Goal: Contribute content: Contribute content

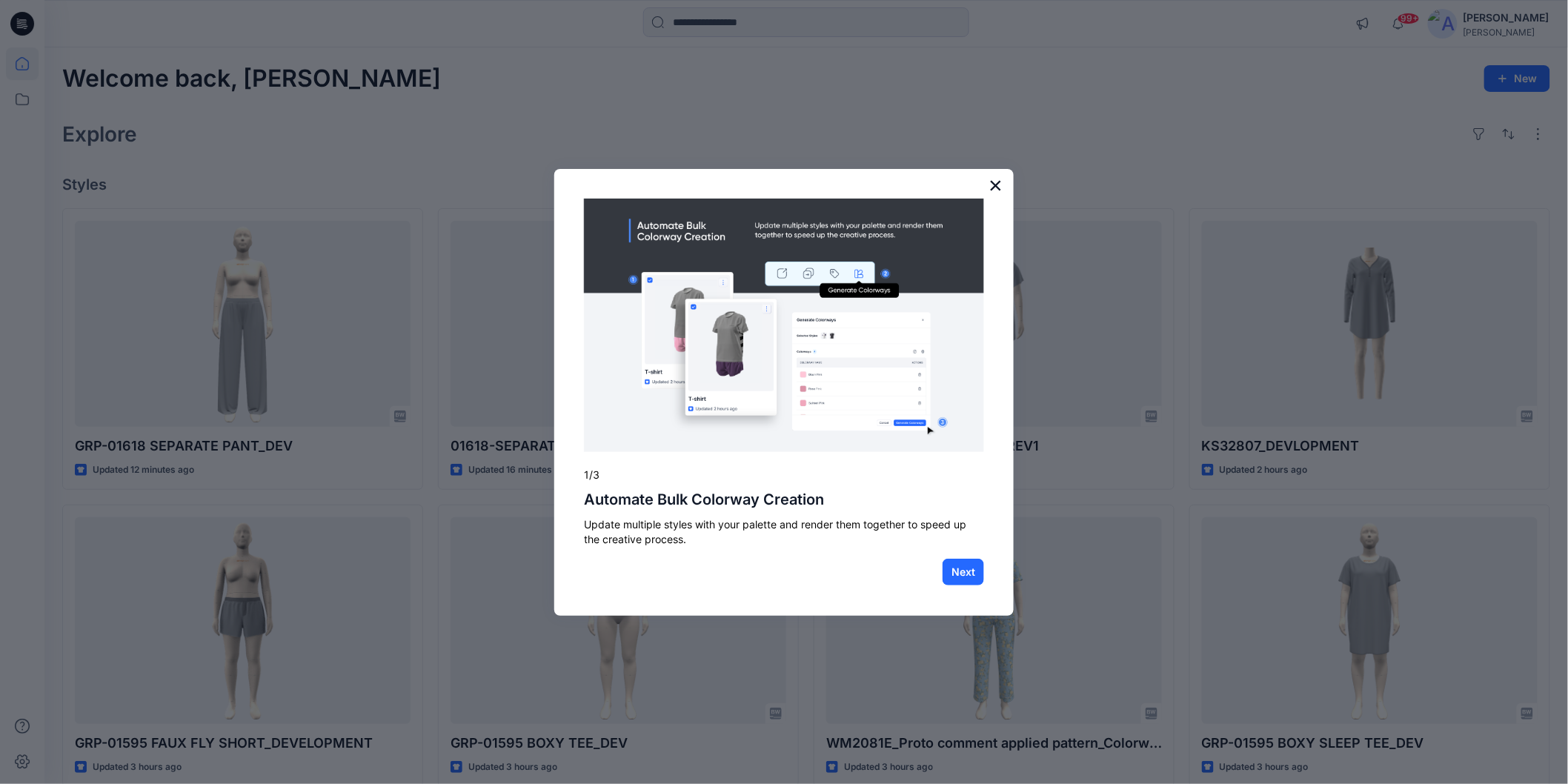
click at [998, 182] on button "×" at bounding box center [996, 185] width 14 height 23
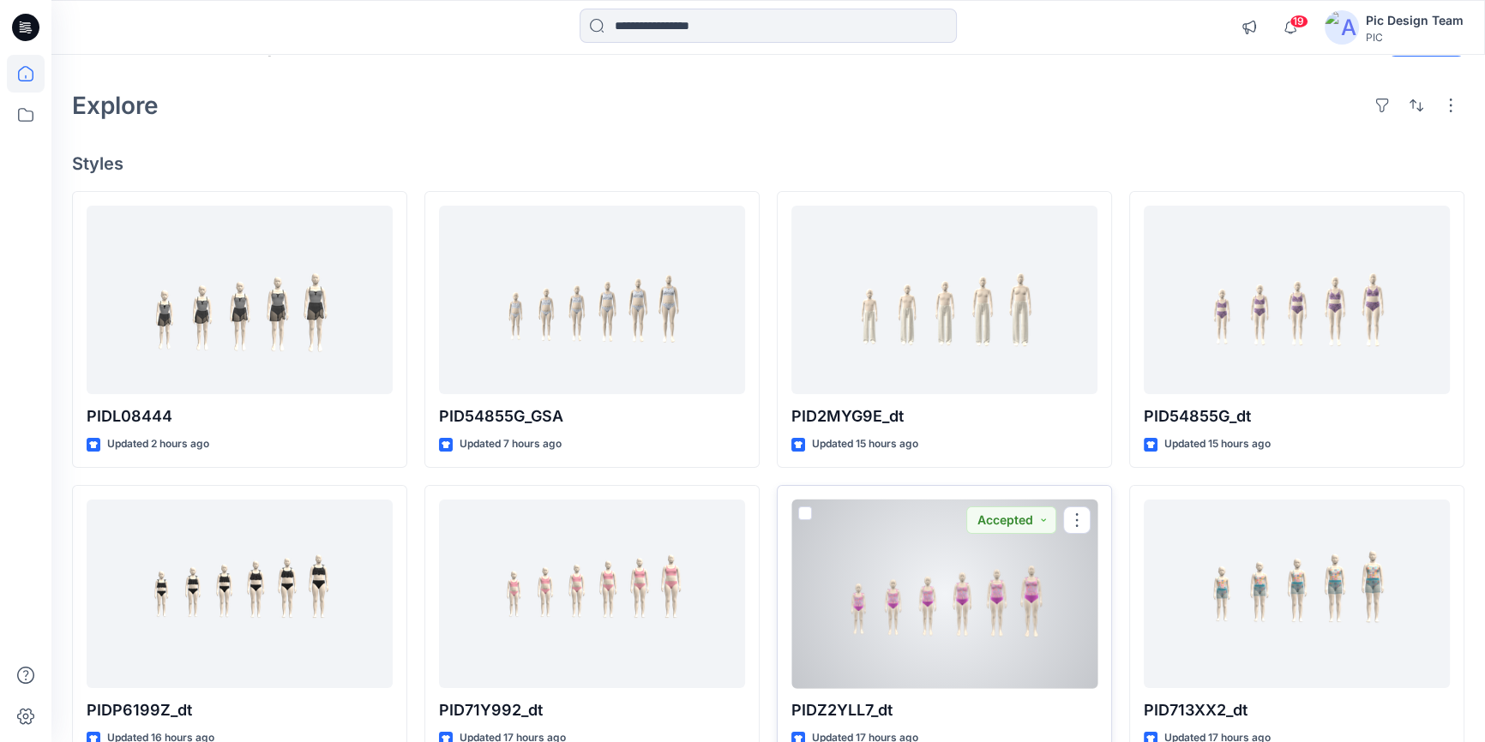
scroll to position [77, 0]
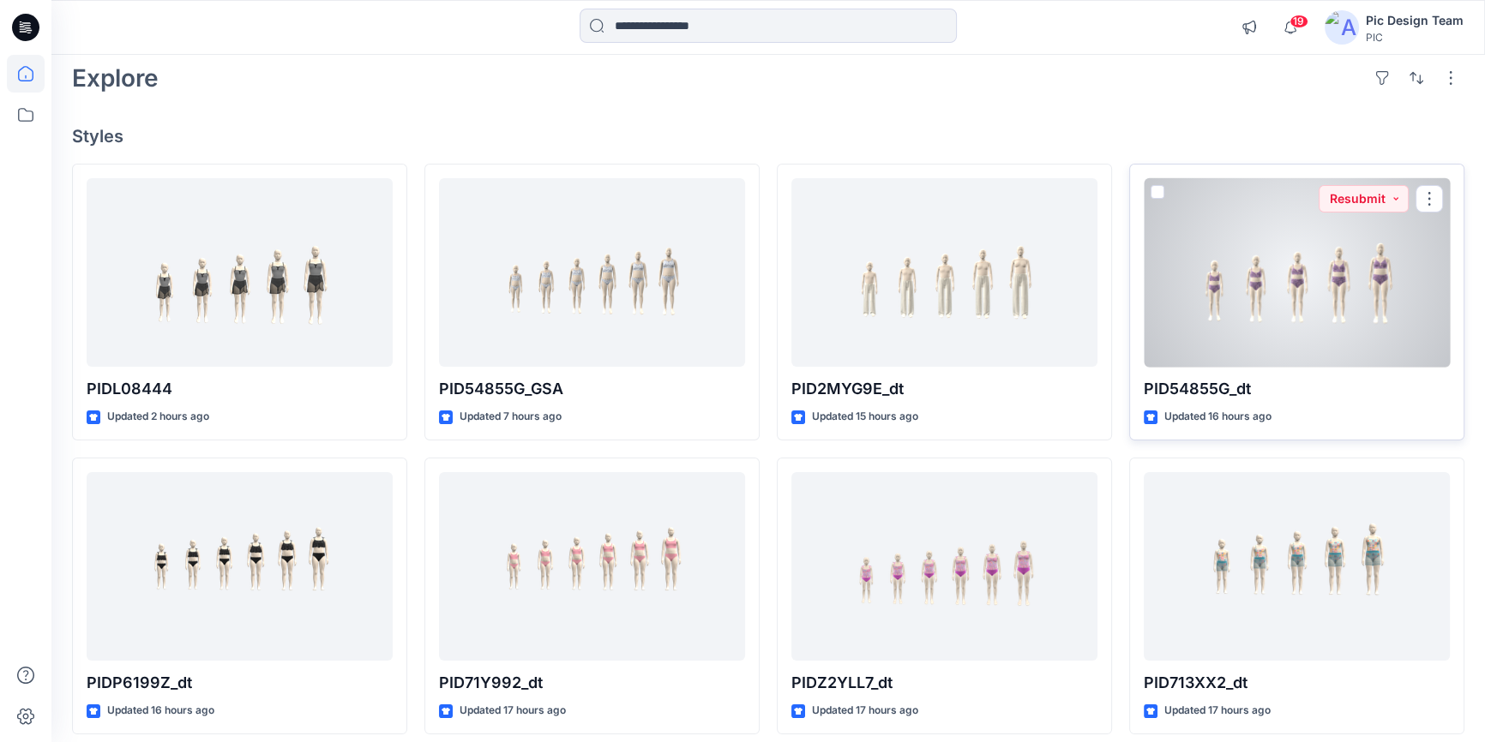
click at [1240, 334] on div at bounding box center [1297, 272] width 306 height 189
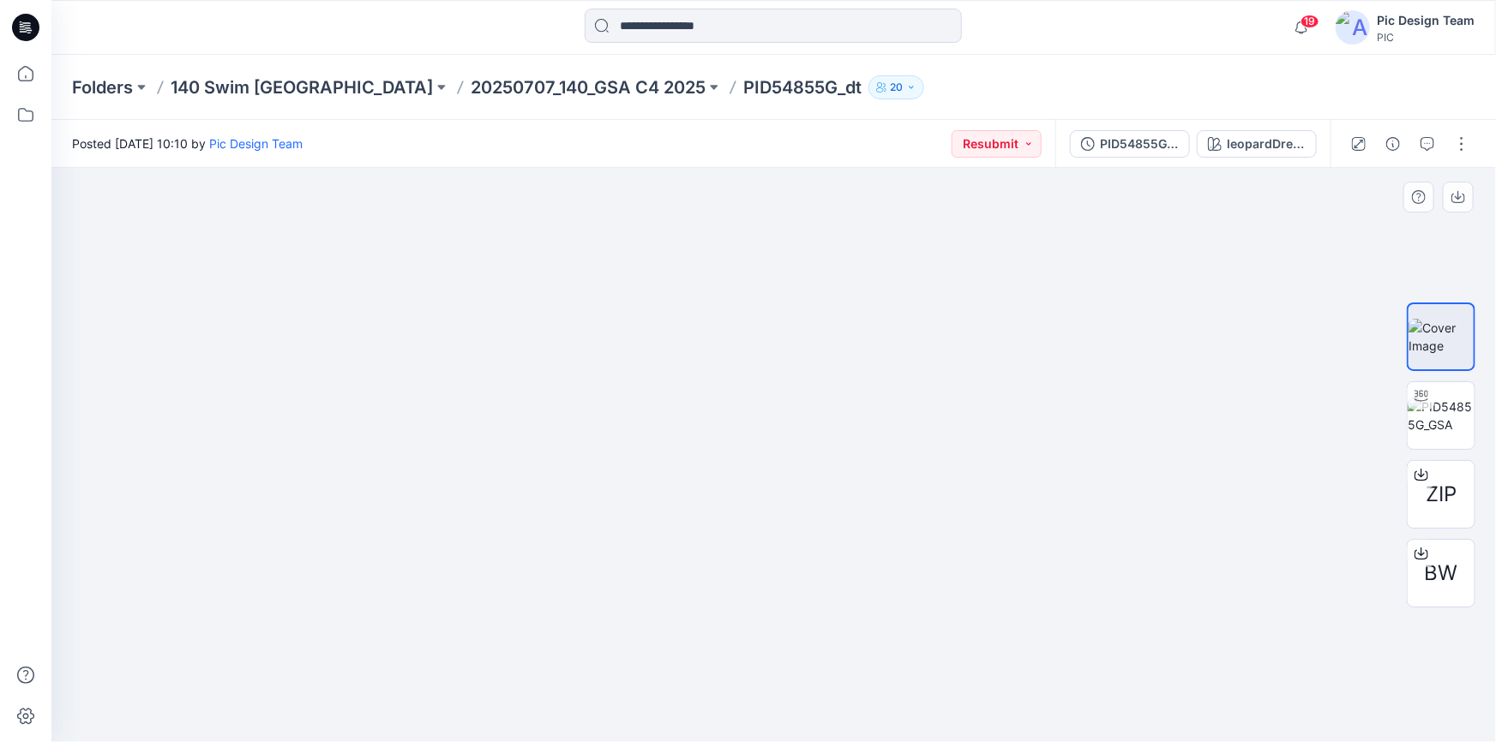
drag, startPoint x: 337, startPoint y: 480, endPoint x: 1248, endPoint y: 511, distance: 911.7
drag, startPoint x: 617, startPoint y: 531, endPoint x: 708, endPoint y: 531, distance: 90.9
drag, startPoint x: 526, startPoint y: 667, endPoint x: 552, endPoint y: 523, distance: 146.3
click at [500, 86] on p "20250707_140_GSA C4 2025" at bounding box center [588, 87] width 235 height 24
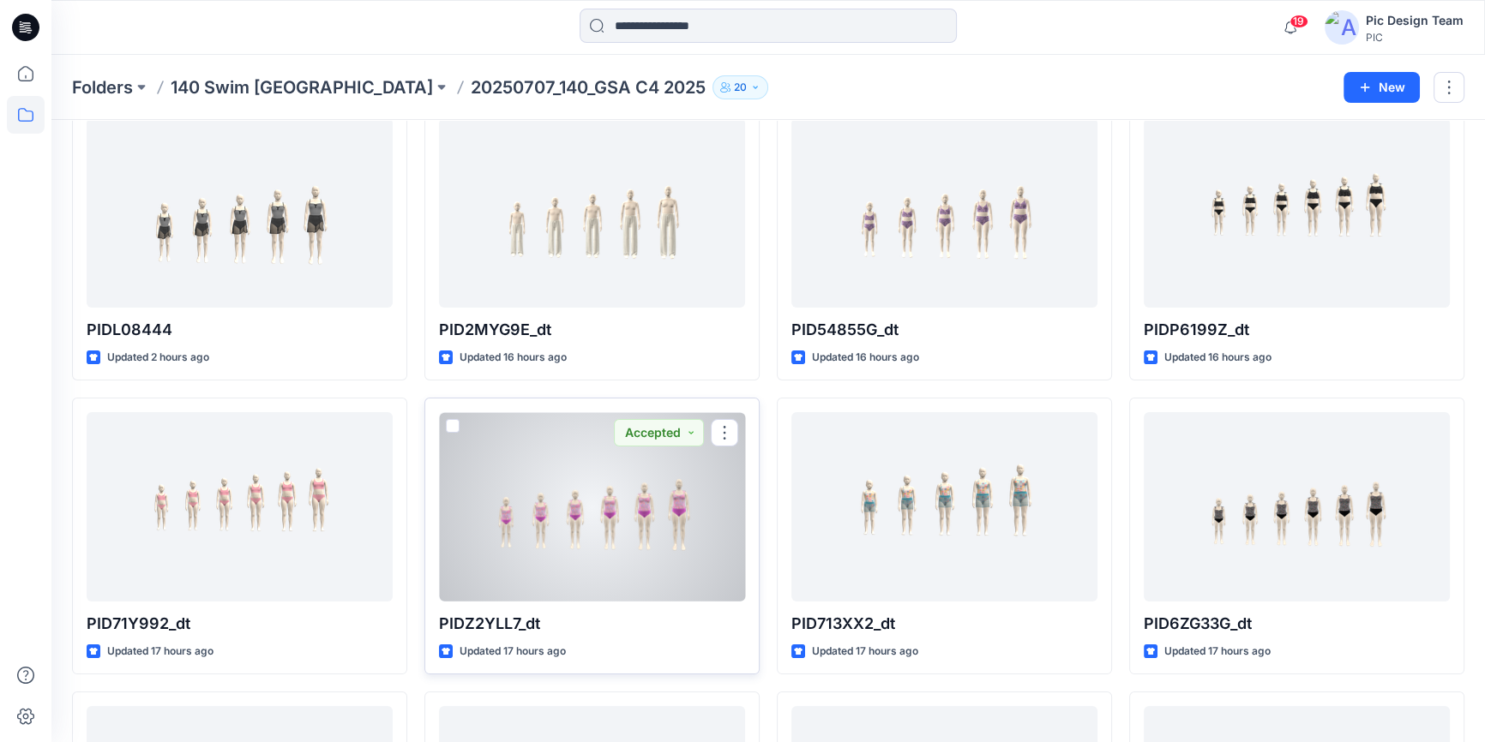
scroll to position [77, 0]
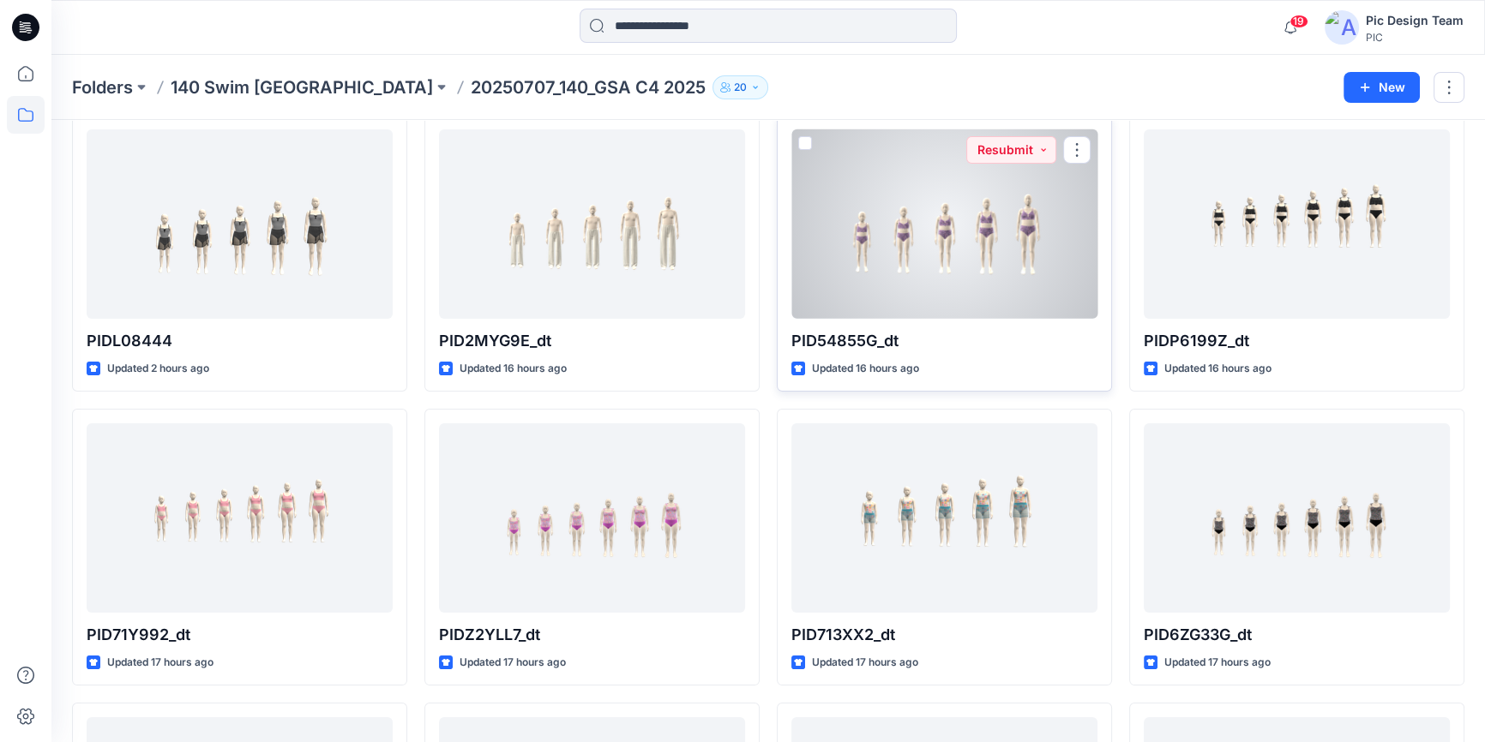
click at [908, 301] on div at bounding box center [944, 223] width 306 height 189
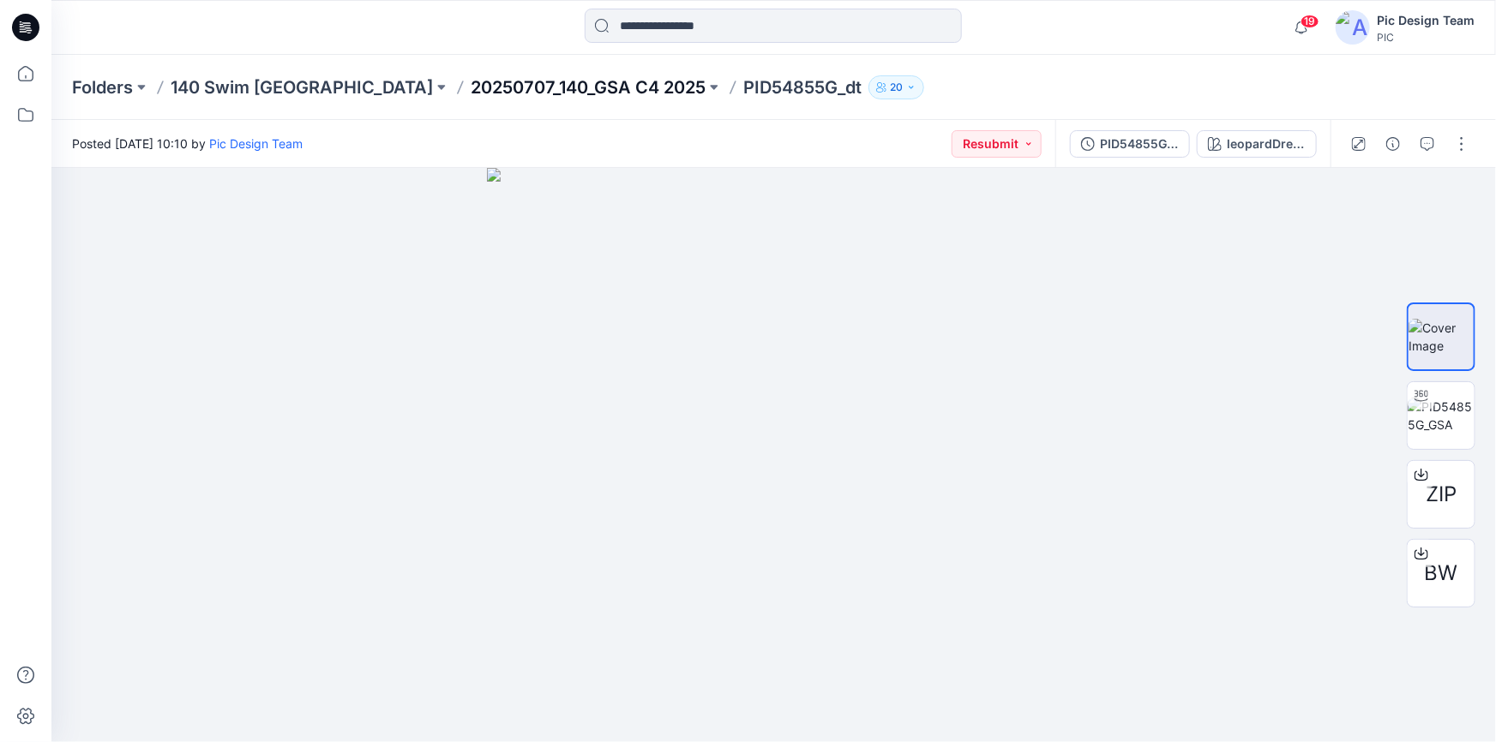
click at [471, 87] on p "20250707_140_GSA C4 2025" at bounding box center [588, 87] width 235 height 24
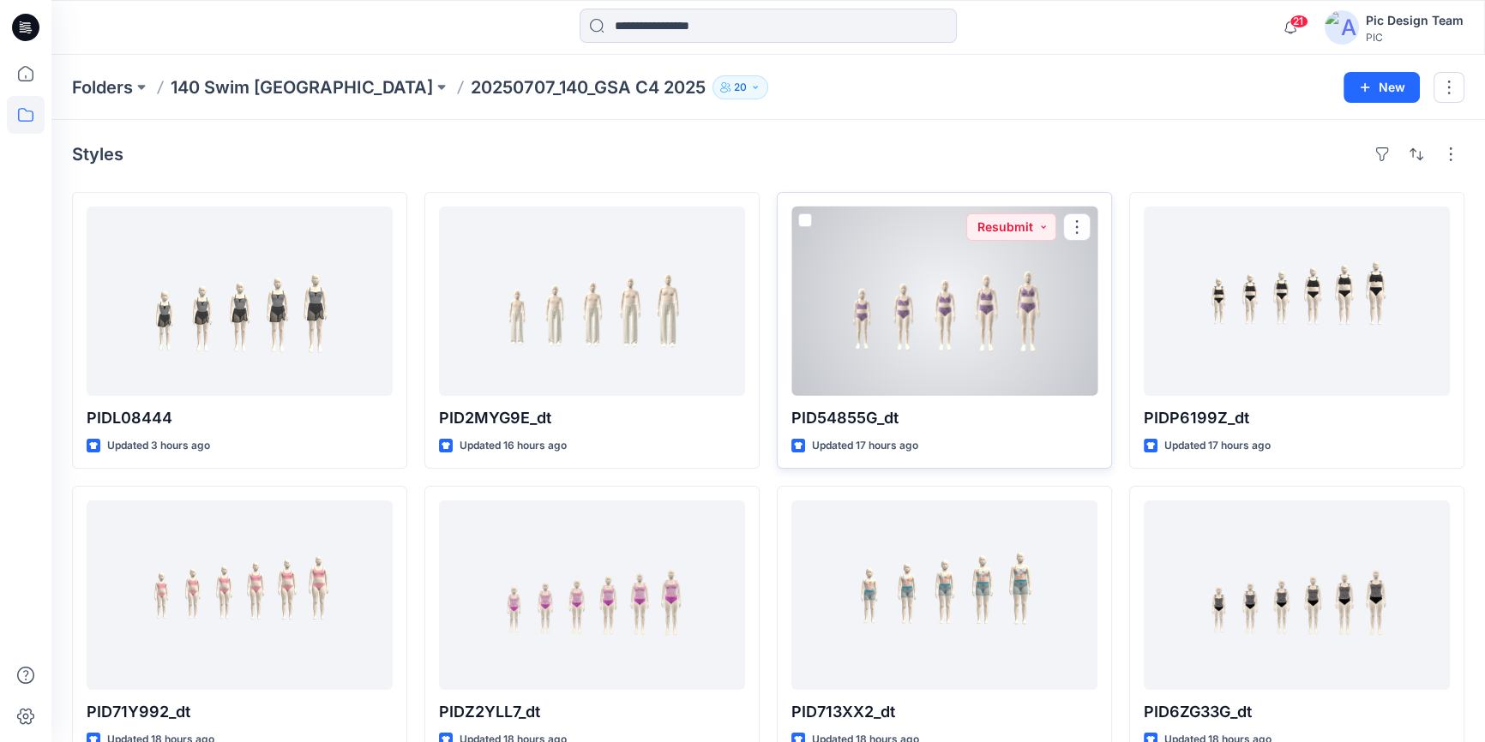
click at [878, 357] on div at bounding box center [944, 301] width 306 height 189
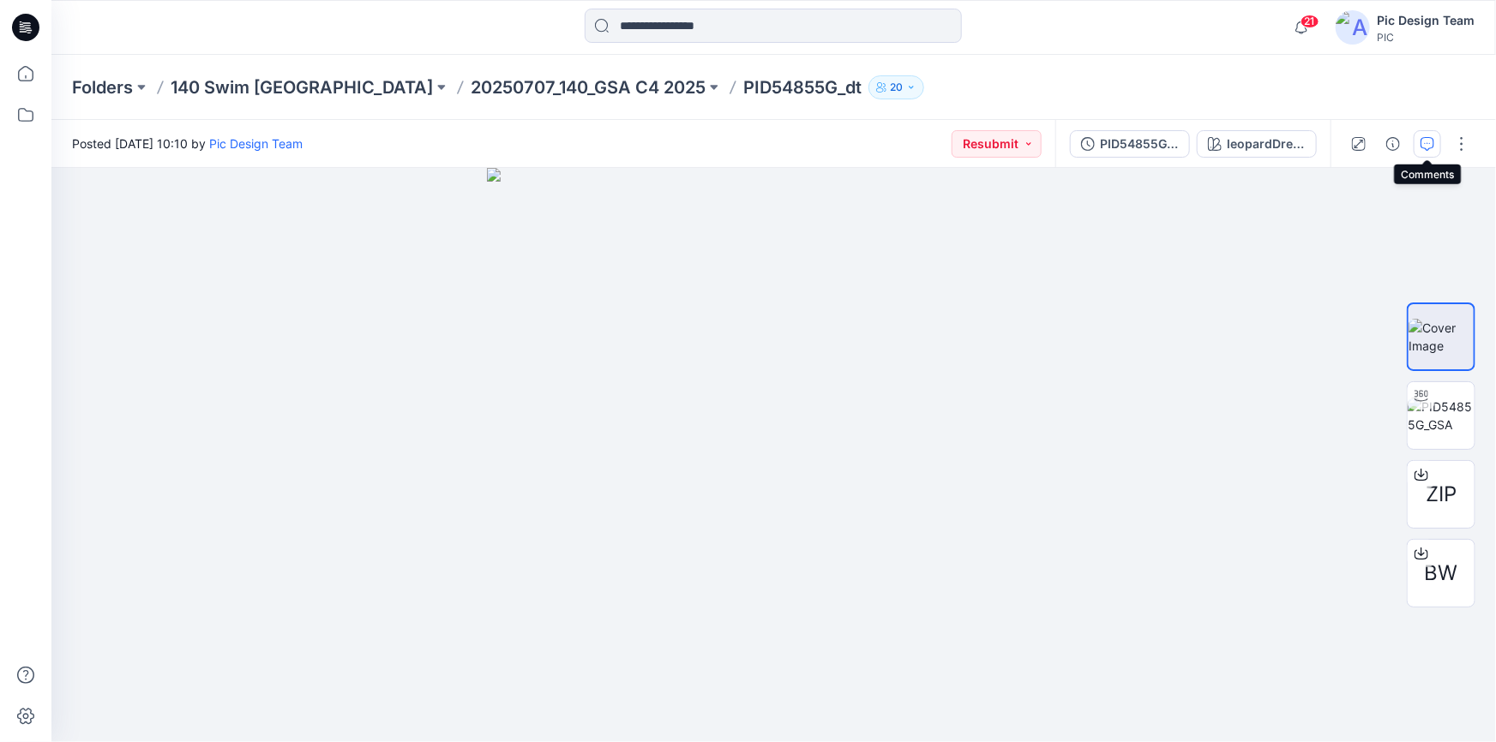
click at [1426, 135] on button "button" at bounding box center [1427, 143] width 27 height 27
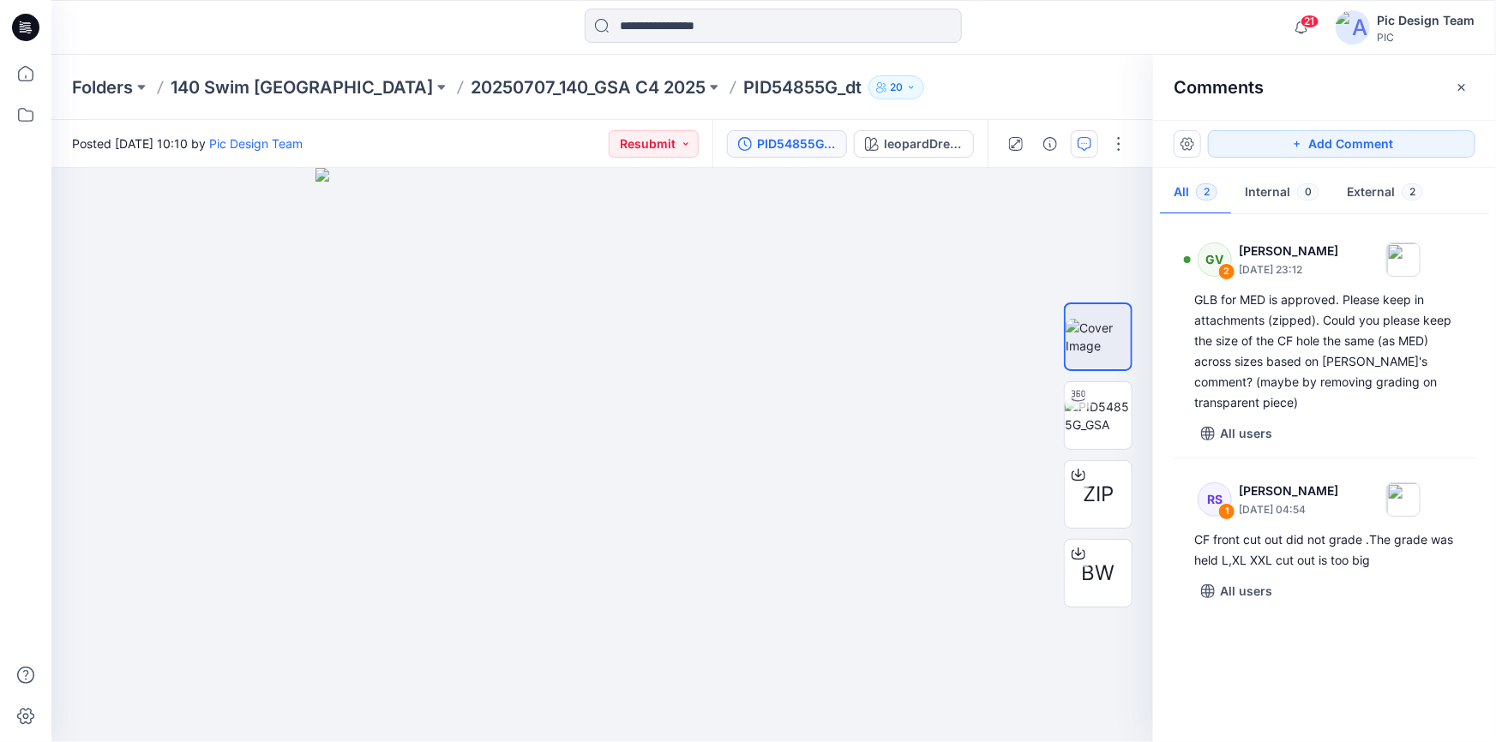
click at [800, 143] on div "PID54855G_GSA" at bounding box center [796, 144] width 79 height 19
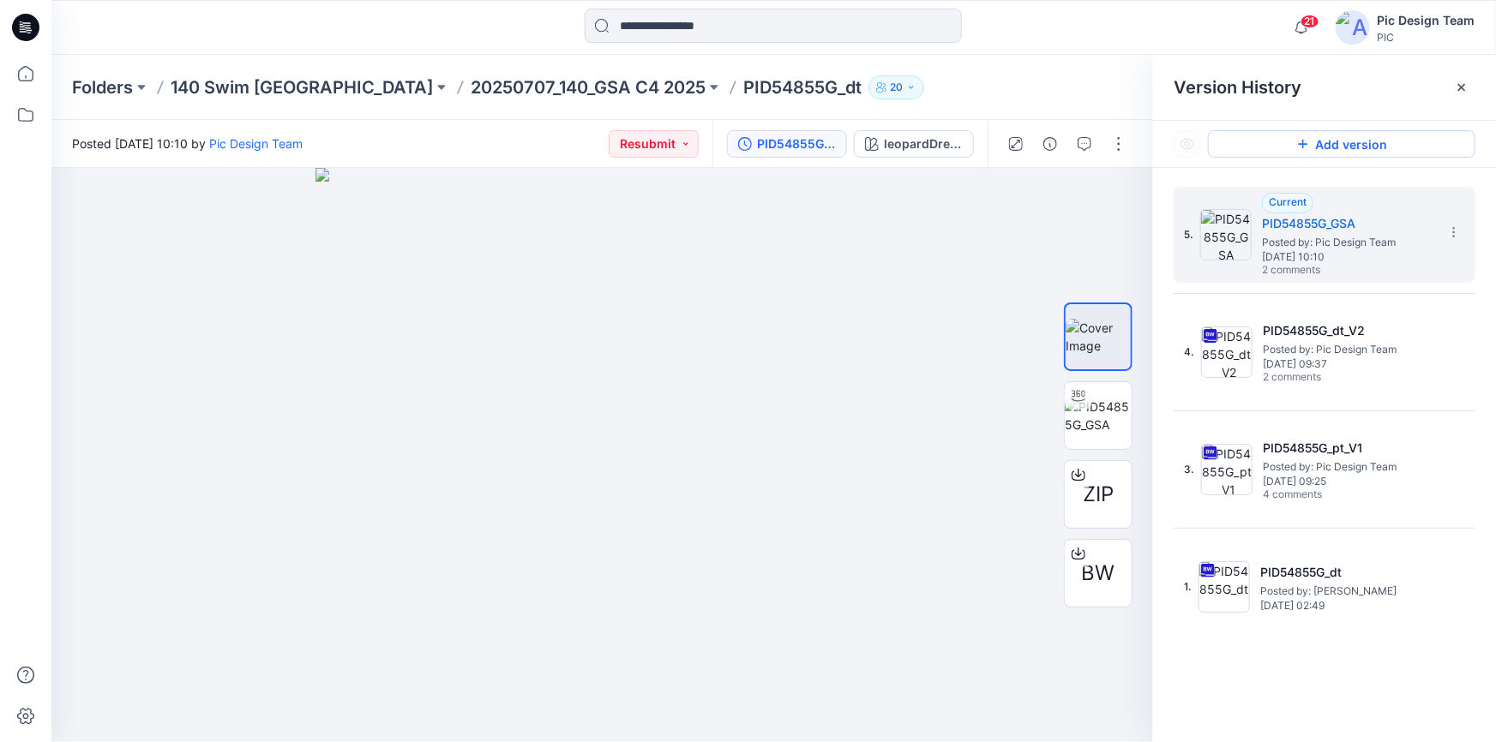
click at [1348, 146] on button "Add version" at bounding box center [1341, 143] width 267 height 27
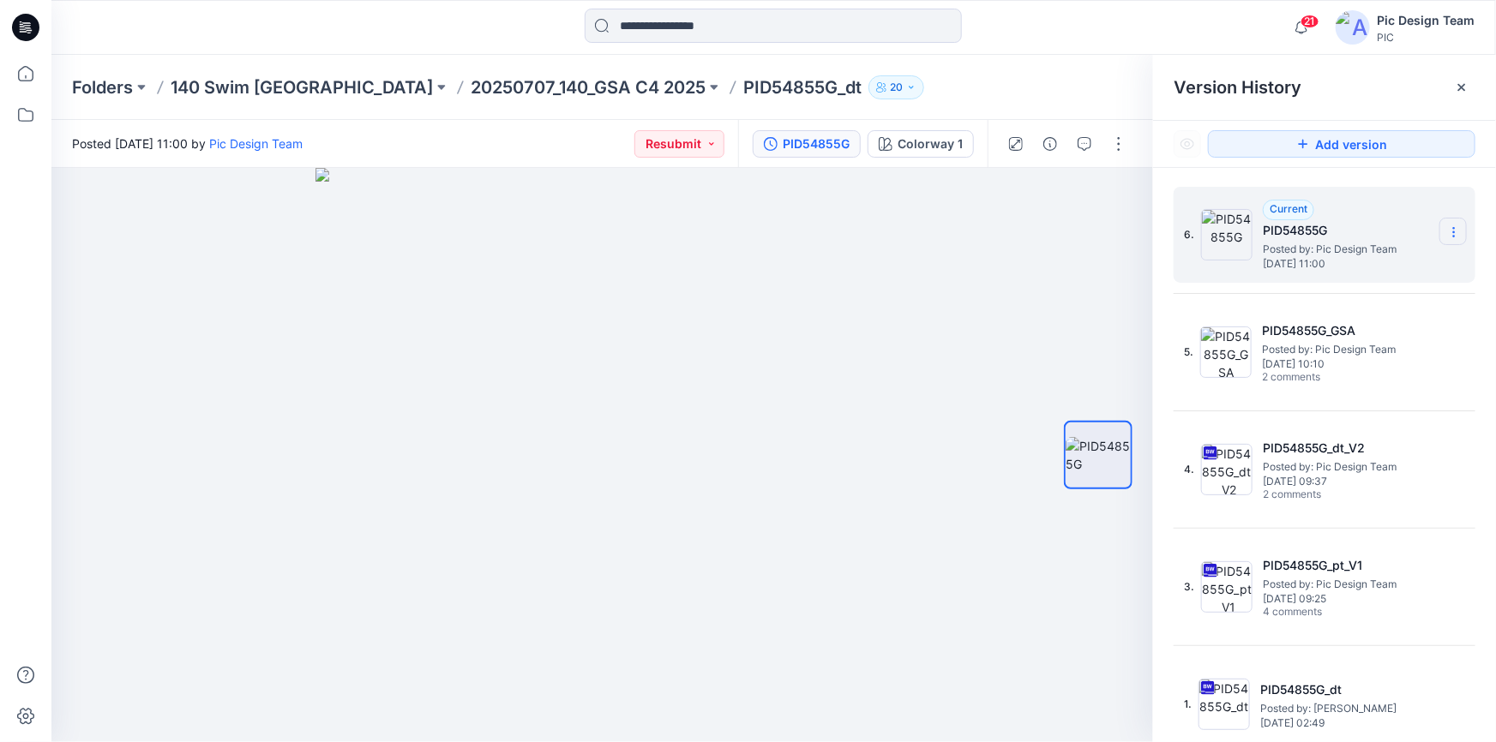
click at [1449, 234] on icon at bounding box center [1454, 232] width 14 height 14
click at [1344, 292] on span "Rename Version" at bounding box center [1339, 300] width 89 height 21
click at [1349, 233] on input "*********" at bounding box center [1369, 229] width 189 height 27
drag, startPoint x: 1358, startPoint y: 226, endPoint x: 1339, endPoint y: 231, distance: 19.5
click at [1339, 231] on input "**********" at bounding box center [1369, 229] width 189 height 27
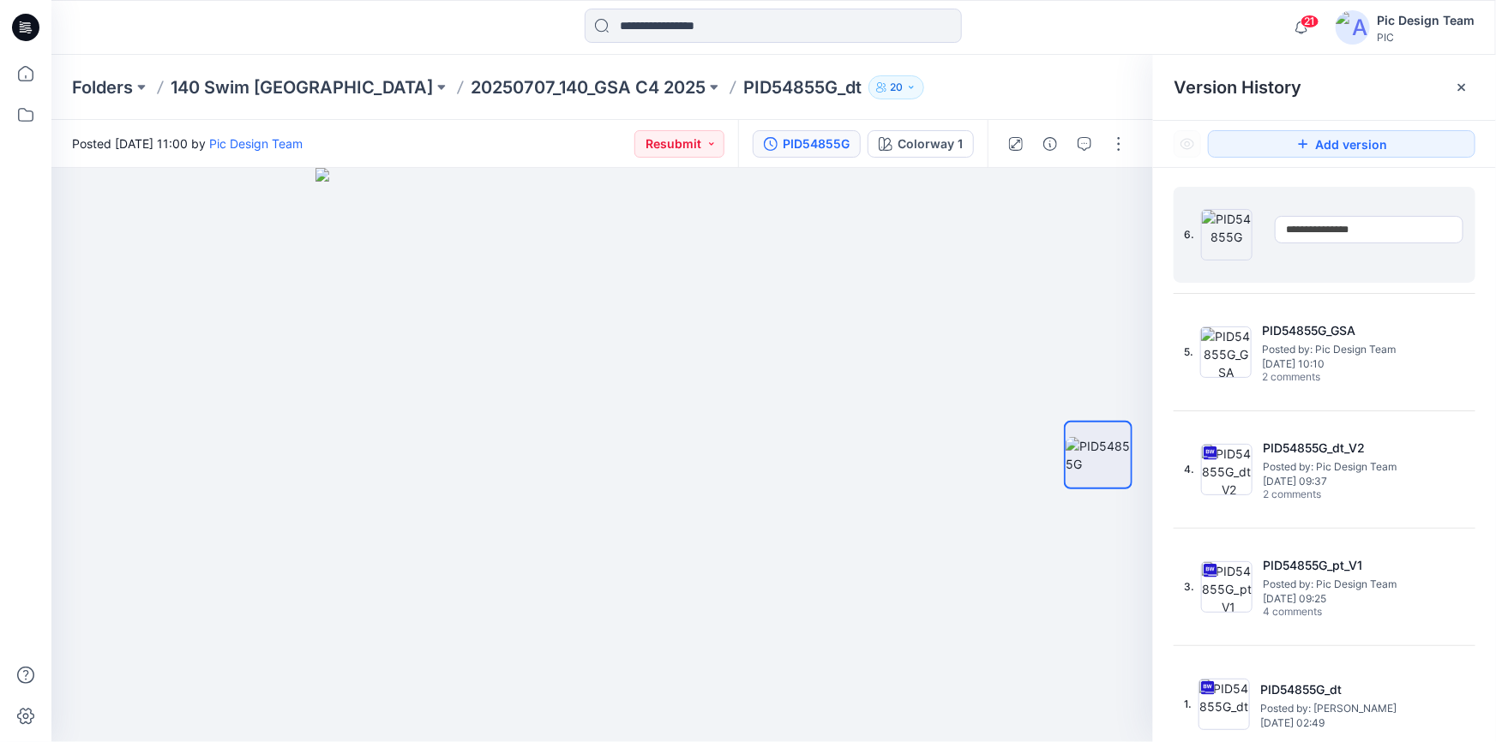
type input "**********"
click at [1024, 252] on div at bounding box center [602, 455] width 1102 height 574
click at [917, 294] on div at bounding box center [602, 455] width 1102 height 574
click at [1298, 253] on span "Posted by: Pic Design Team" at bounding box center [1348, 249] width 171 height 17
click at [1125, 138] on button "button" at bounding box center [1118, 143] width 27 height 27
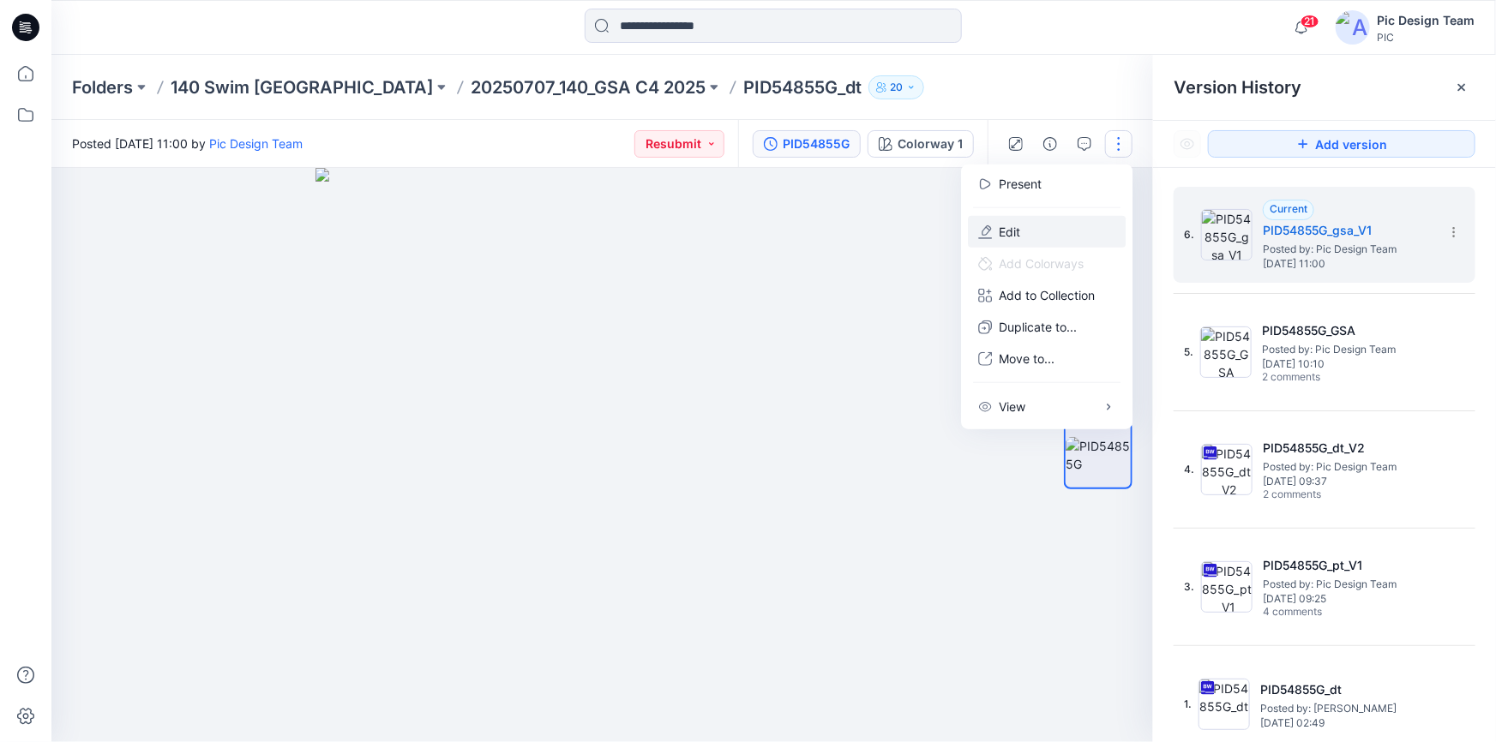
click at [1030, 227] on button "Edit" at bounding box center [1047, 232] width 158 height 32
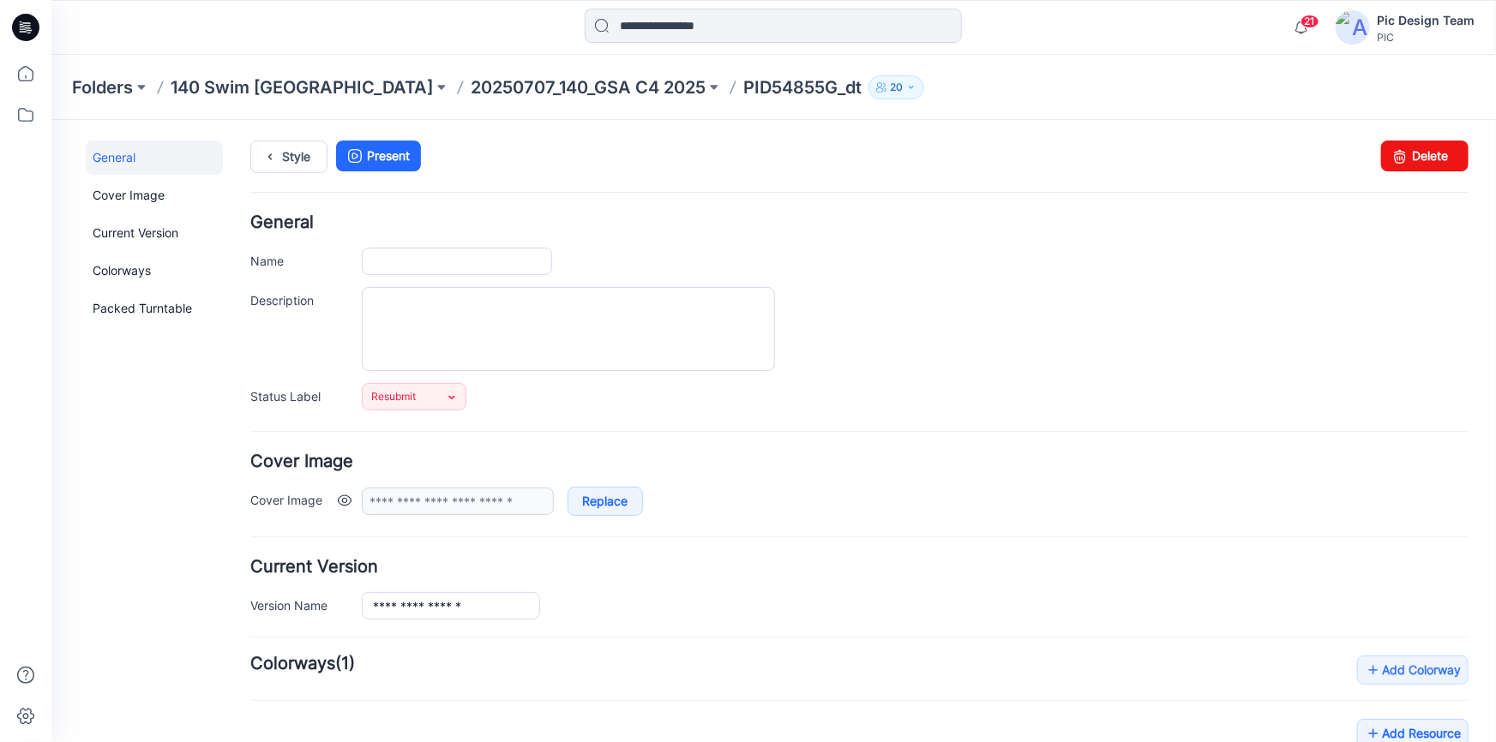
type input "**********"
type input "*********"
click at [443, 395] on link "Resubmit" at bounding box center [413, 395] width 105 height 27
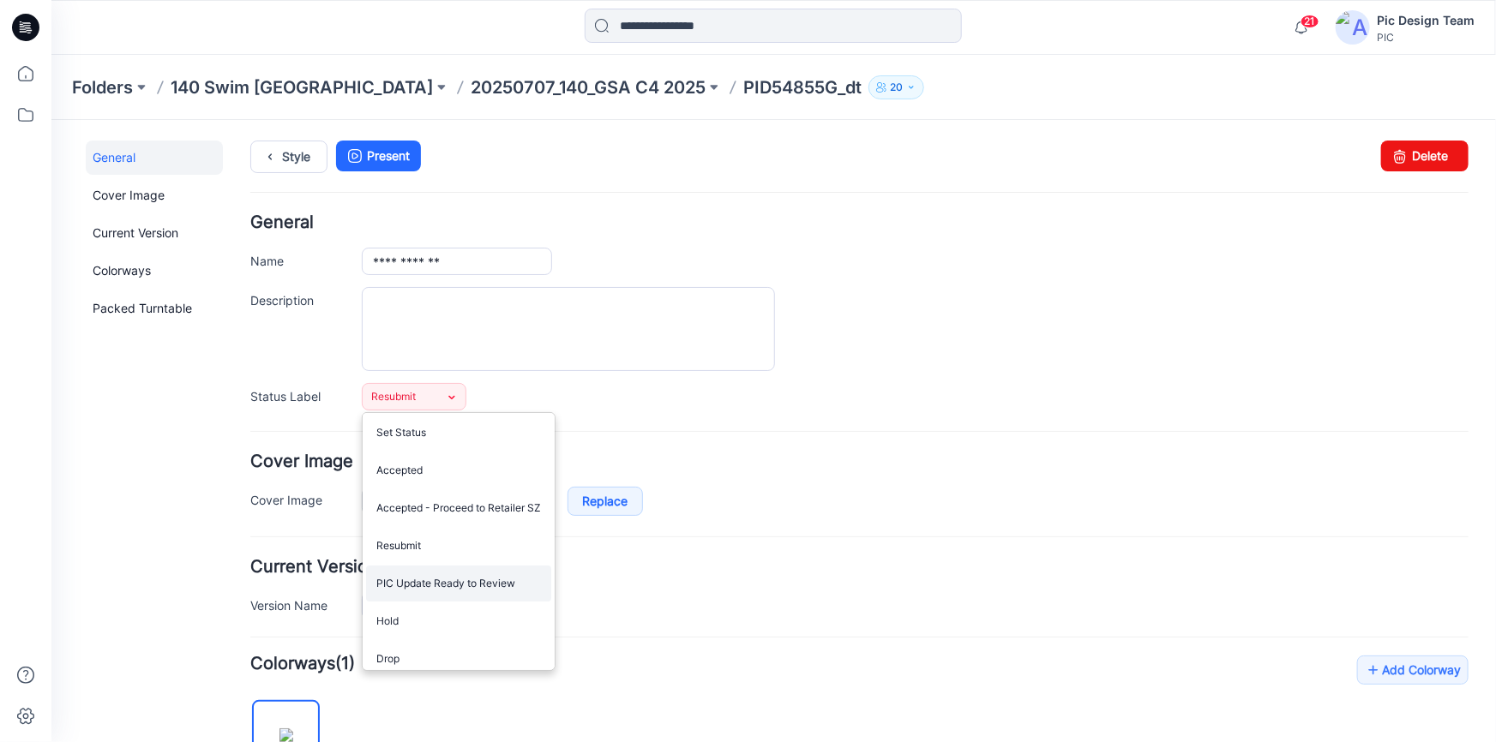
click at [425, 586] on link "PIC Update Ready to Review" at bounding box center [457, 583] width 185 height 36
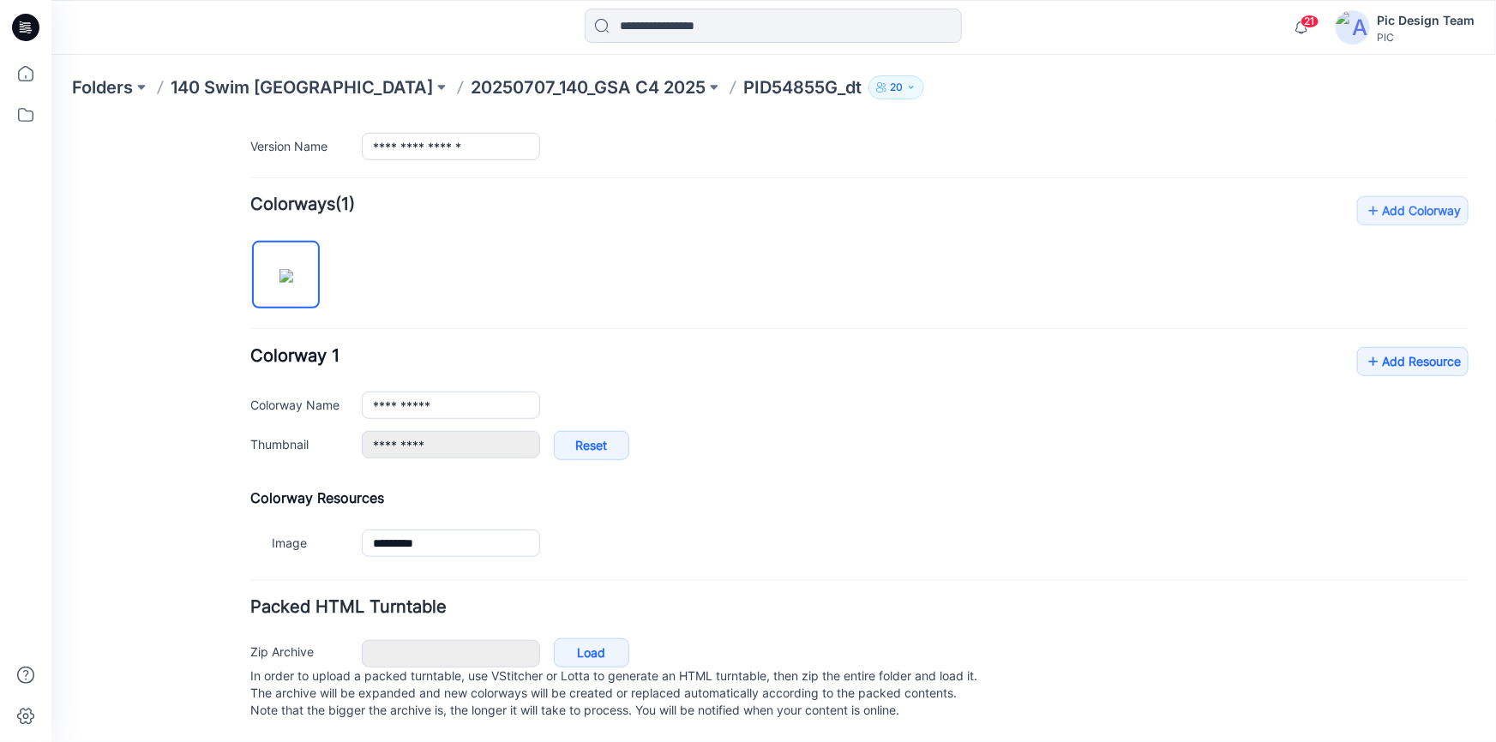
scroll to position [476, 0]
click at [591, 638] on link "Load" at bounding box center [590, 652] width 75 height 29
click at [27, 29] on icon at bounding box center [25, 27] width 27 height 27
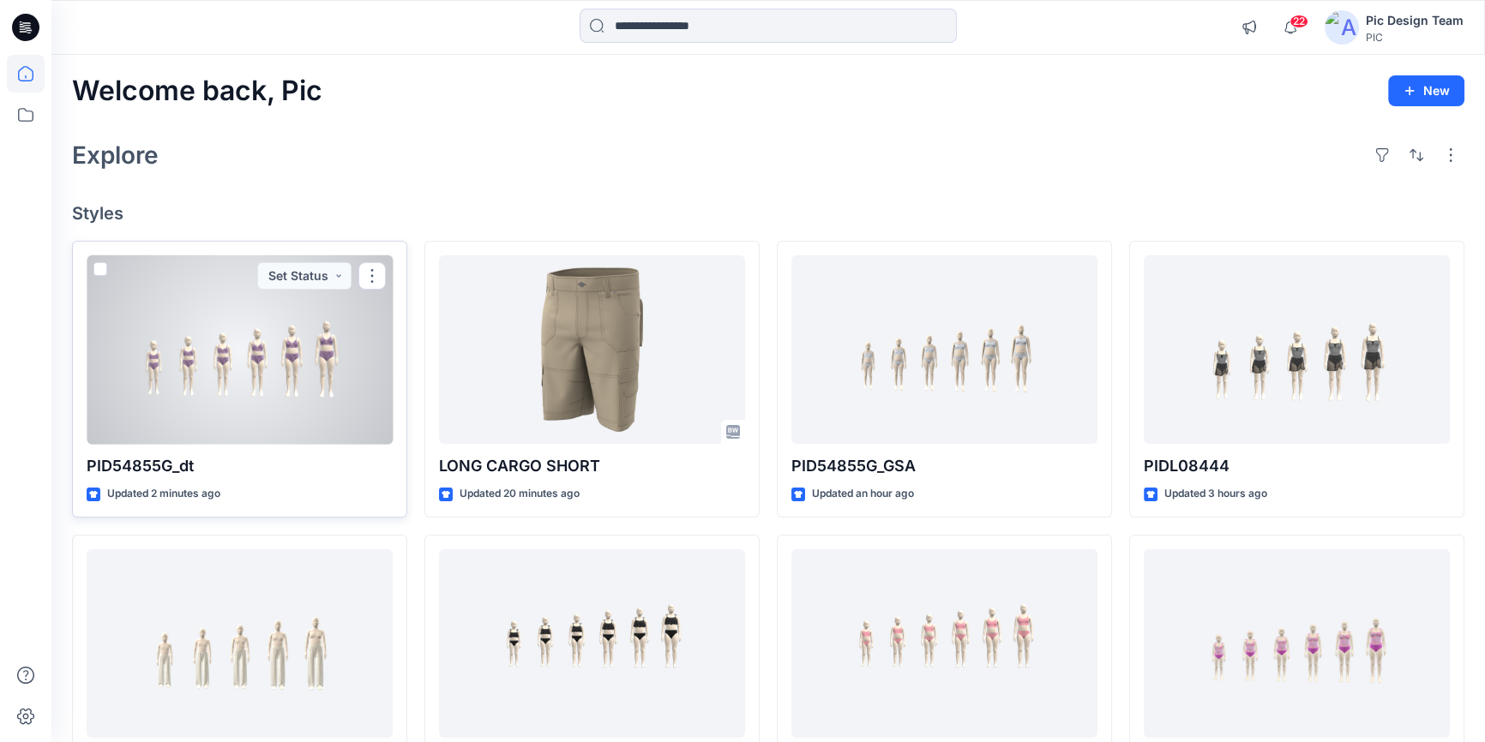
click at [250, 363] on div at bounding box center [240, 349] width 306 height 189
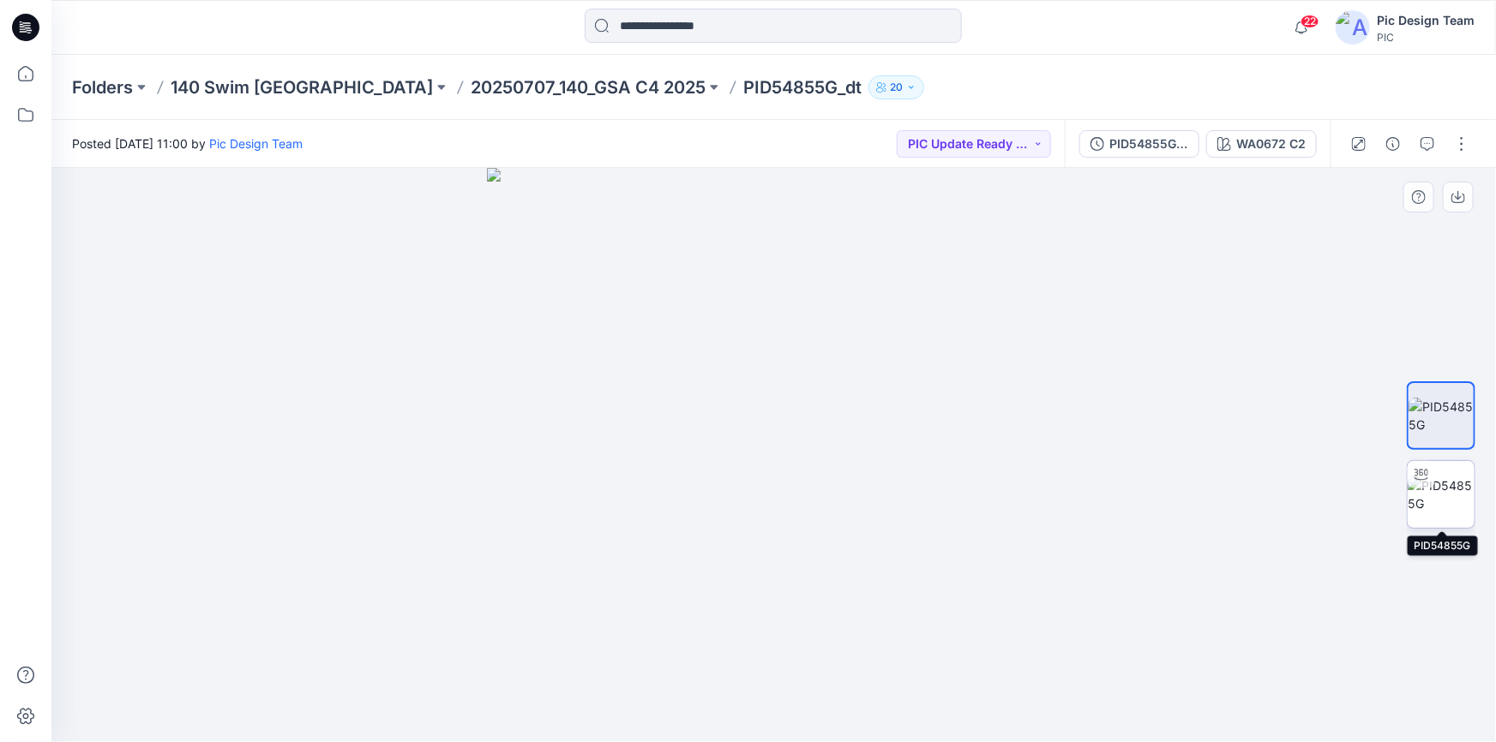
click at [1448, 493] on img at bounding box center [1441, 495] width 67 height 36
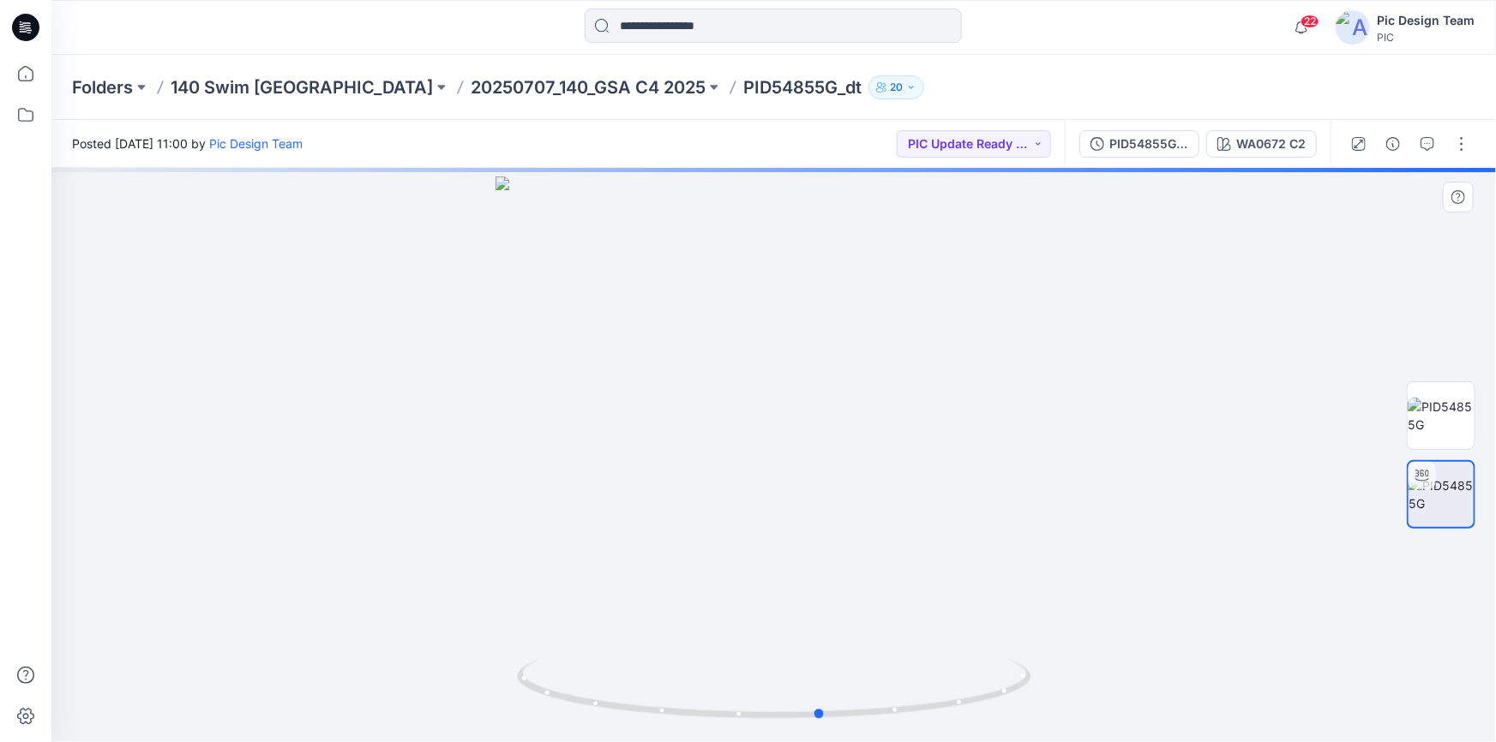
drag, startPoint x: 970, startPoint y: 703, endPoint x: 1040, endPoint y: 693, distance: 70.2
click at [1040, 693] on div at bounding box center [773, 455] width 1444 height 574
click at [839, 383] on img at bounding box center [773, 460] width 557 height 566
click at [904, 471] on img at bounding box center [773, 460] width 557 height 566
click at [911, 465] on img at bounding box center [773, 460] width 557 height 566
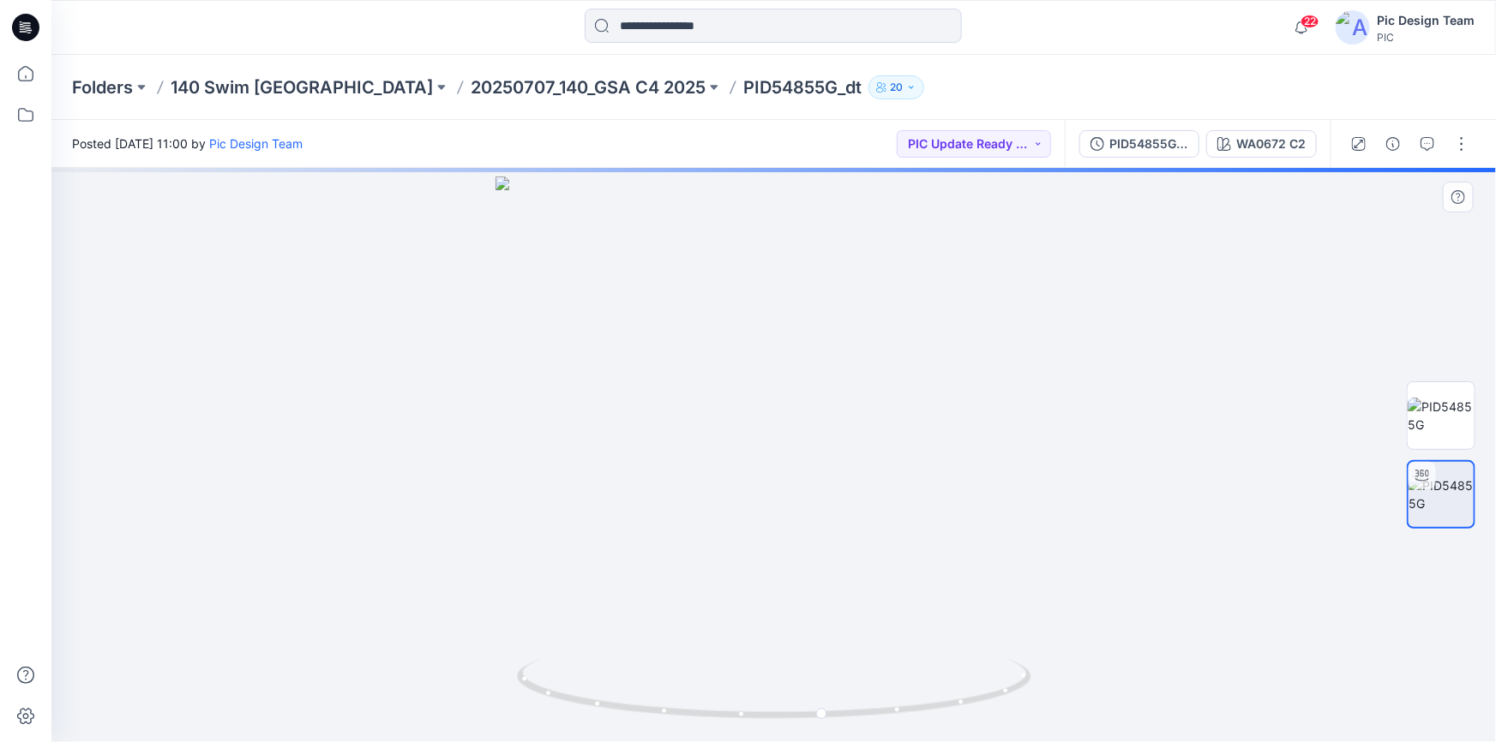
drag, startPoint x: 911, startPoint y: 465, endPoint x: 912, endPoint y: 482, distance: 16.3
click at [912, 482] on img at bounding box center [773, 460] width 557 height 566
drag, startPoint x: 926, startPoint y: 708, endPoint x: 936, endPoint y: 645, distance: 63.4
click at [936, 645] on div at bounding box center [773, 455] width 1444 height 574
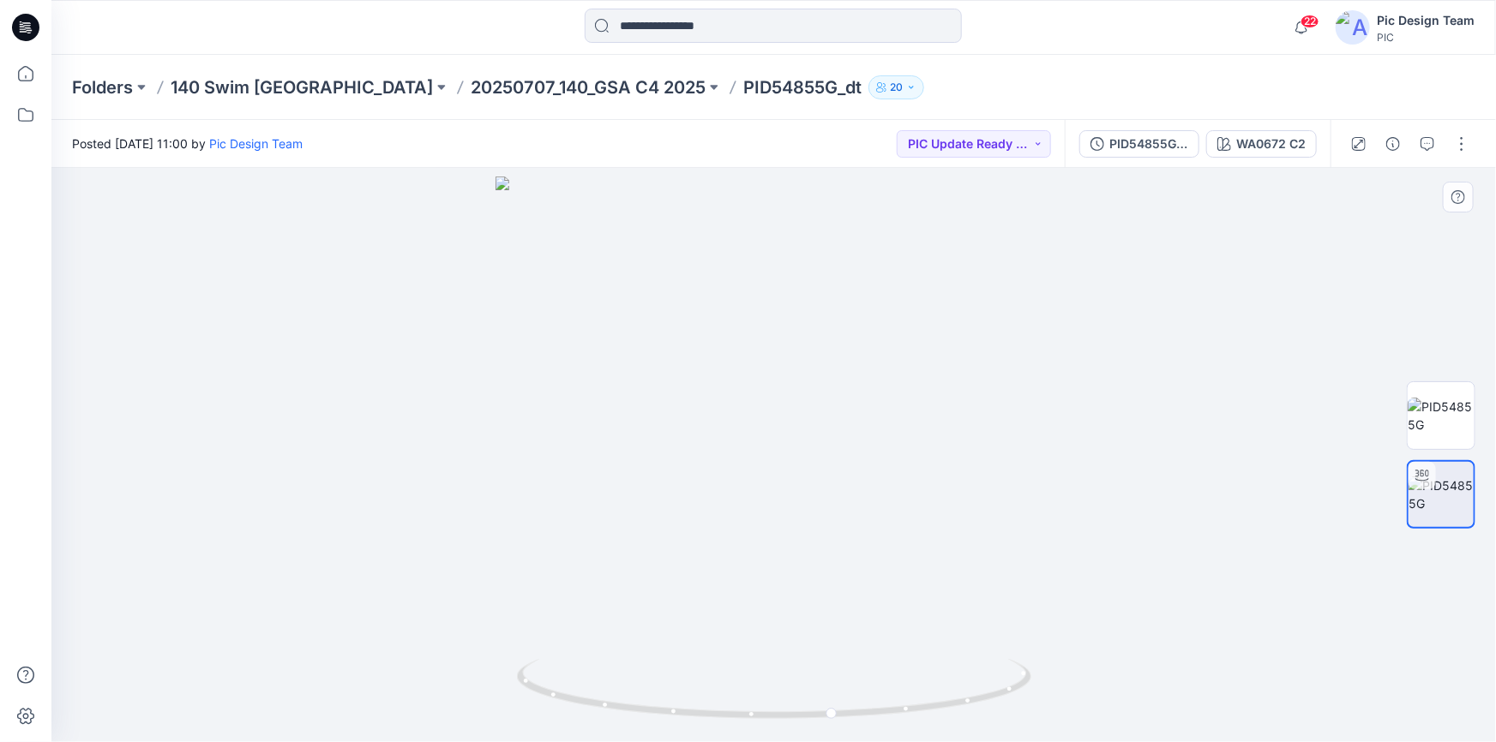
click at [929, 450] on img at bounding box center [773, 460] width 557 height 566
click at [934, 435] on img at bounding box center [773, 460] width 557 height 566
click at [1049, 446] on img at bounding box center [773, 460] width 557 height 566
click at [1006, 450] on img at bounding box center [773, 460] width 557 height 566
drag, startPoint x: 1003, startPoint y: 689, endPoint x: 640, endPoint y: 359, distance: 490.3
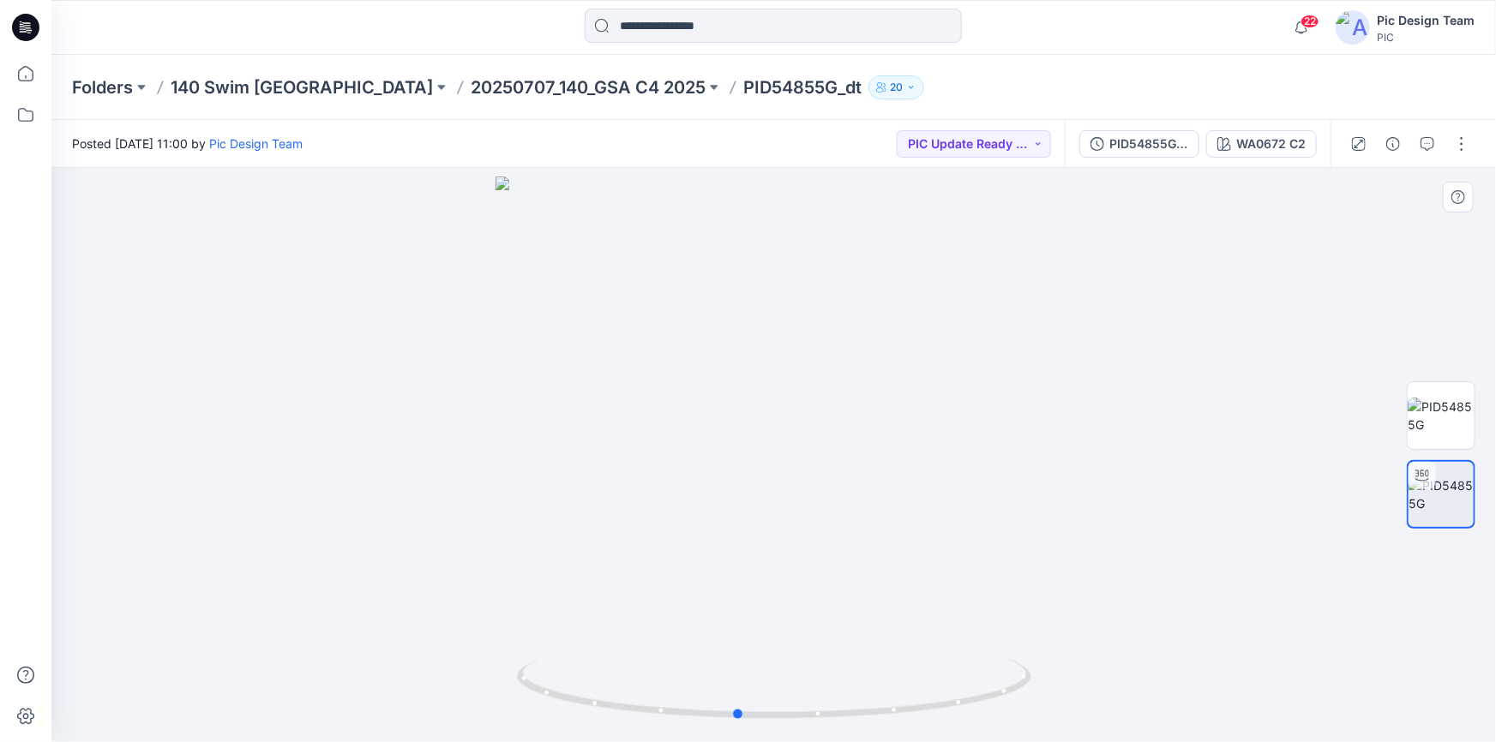
click at [948, 681] on icon at bounding box center [776, 691] width 519 height 64
click at [471, 86] on p "20250707_140_GSA C4 2025" at bounding box center [588, 87] width 235 height 24
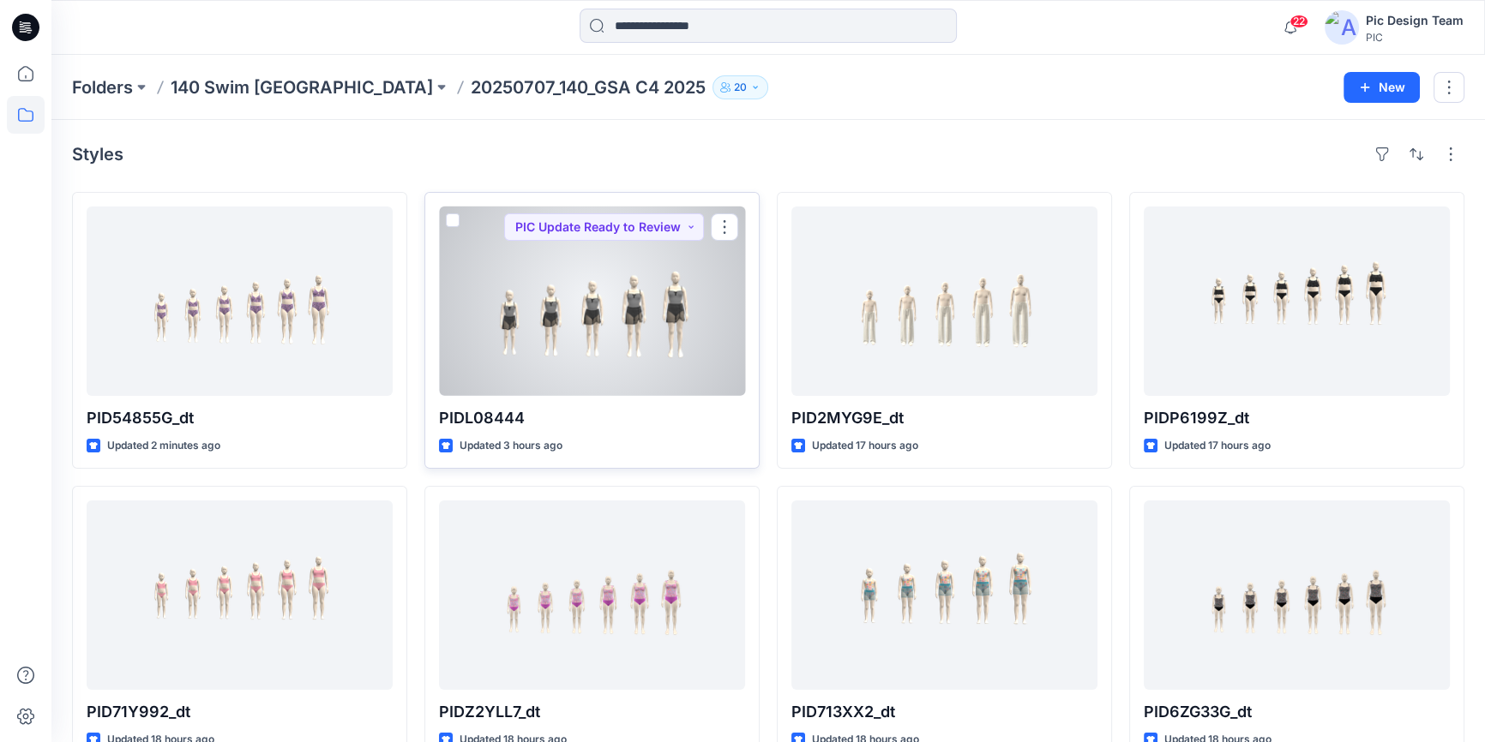
click at [560, 327] on div at bounding box center [592, 301] width 306 height 189
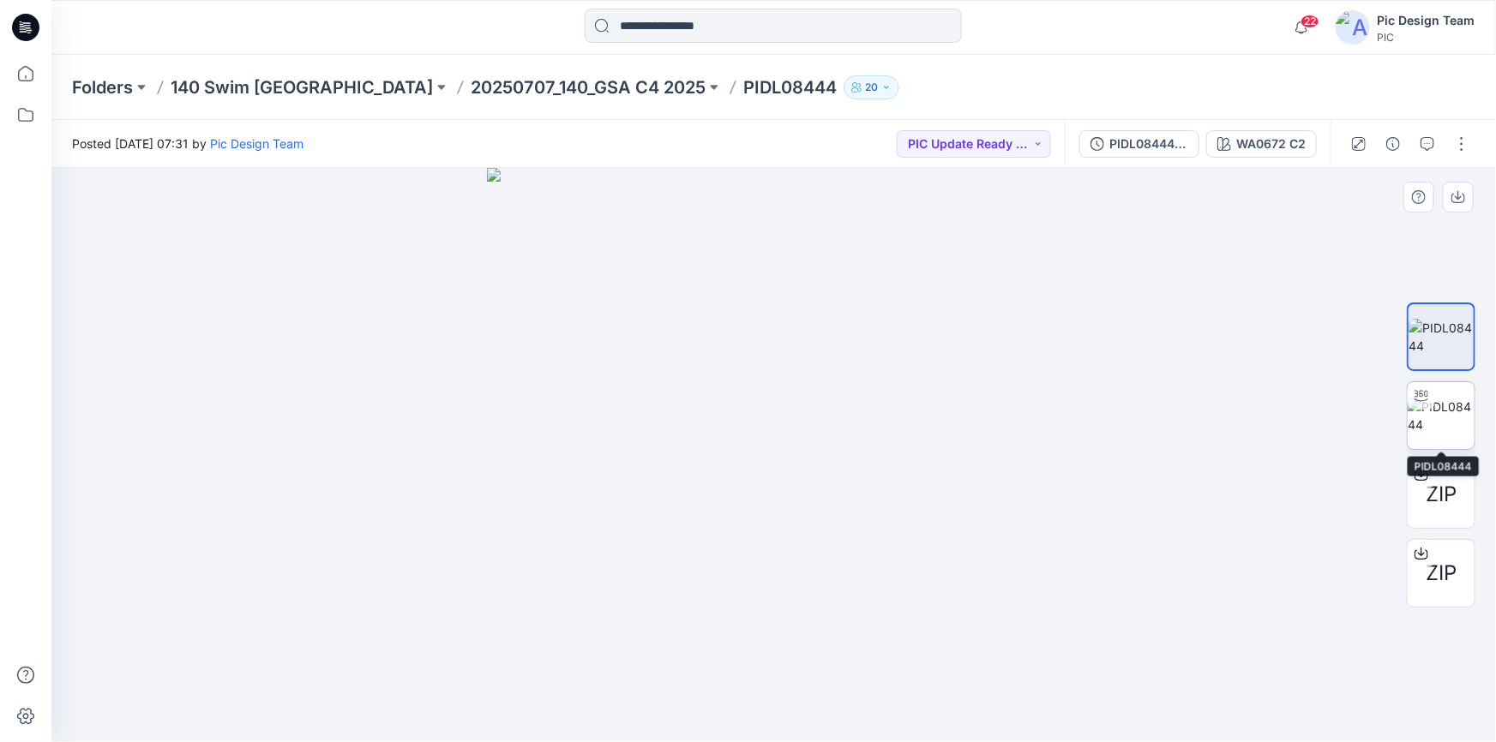
click at [1459, 423] on img at bounding box center [1441, 416] width 67 height 36
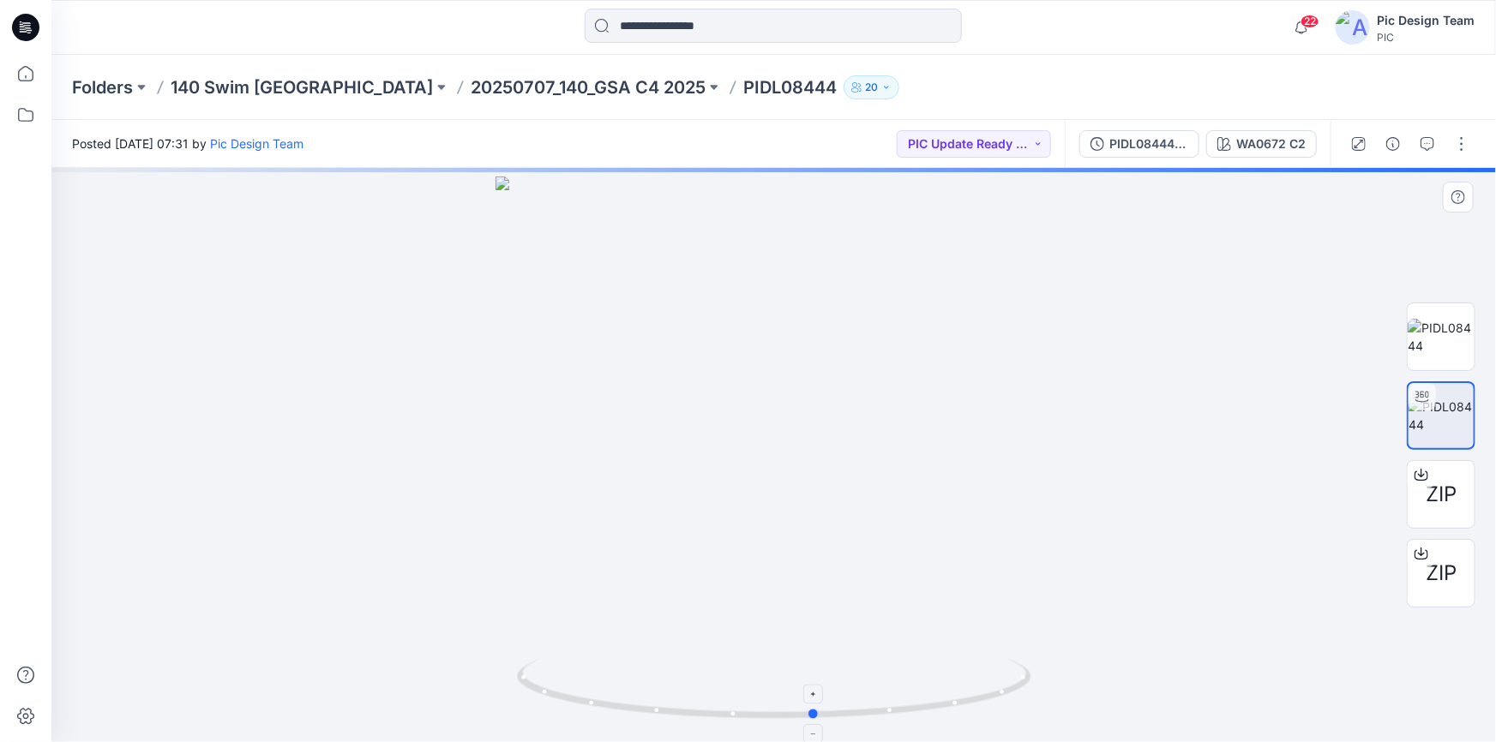
drag, startPoint x: 926, startPoint y: 705, endPoint x: 967, endPoint y: 692, distance: 43.4
click at [1123, 135] on div "PIDL08444_gsa_v2" at bounding box center [1148, 144] width 79 height 19
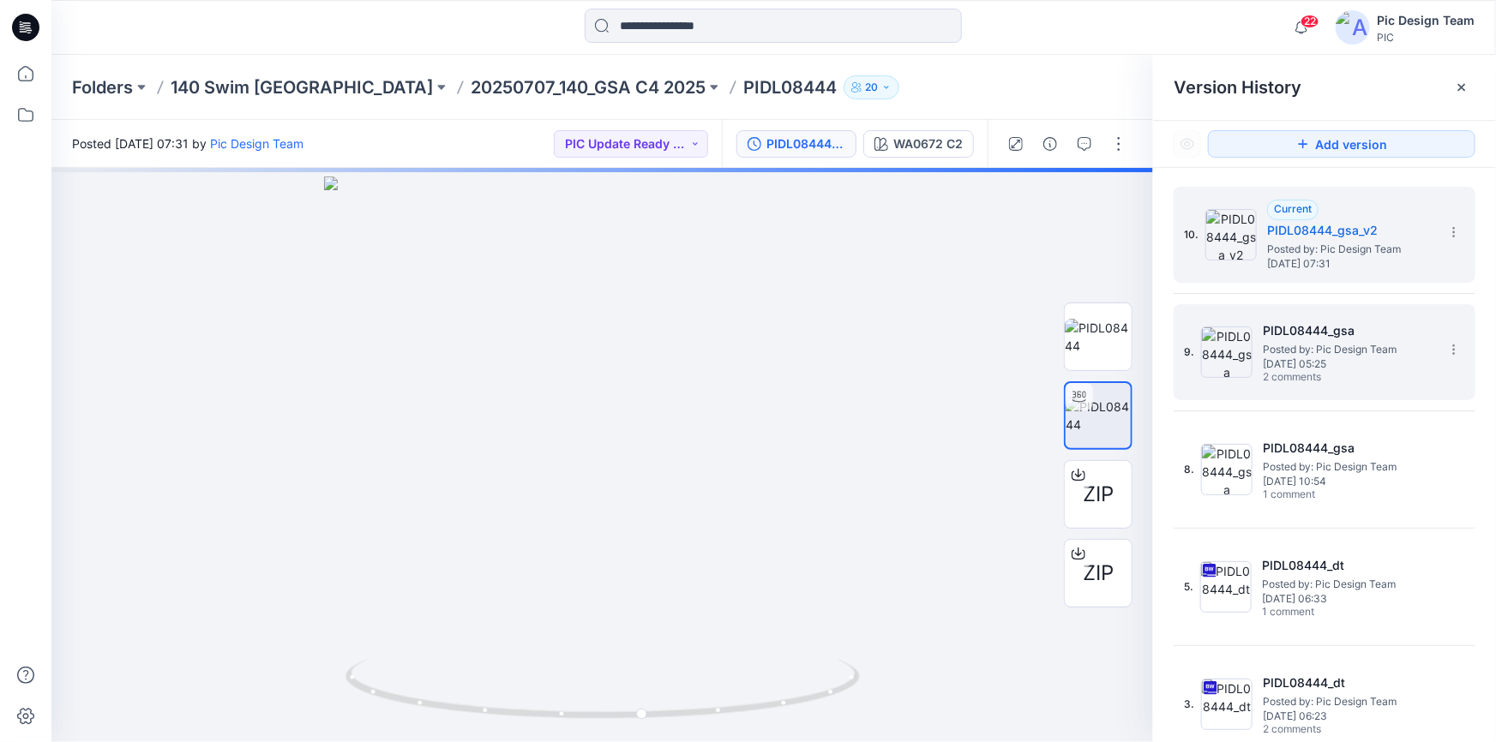
click at [1313, 369] on span "Thursday, July 31, 2025 05:25" at bounding box center [1348, 364] width 171 height 12
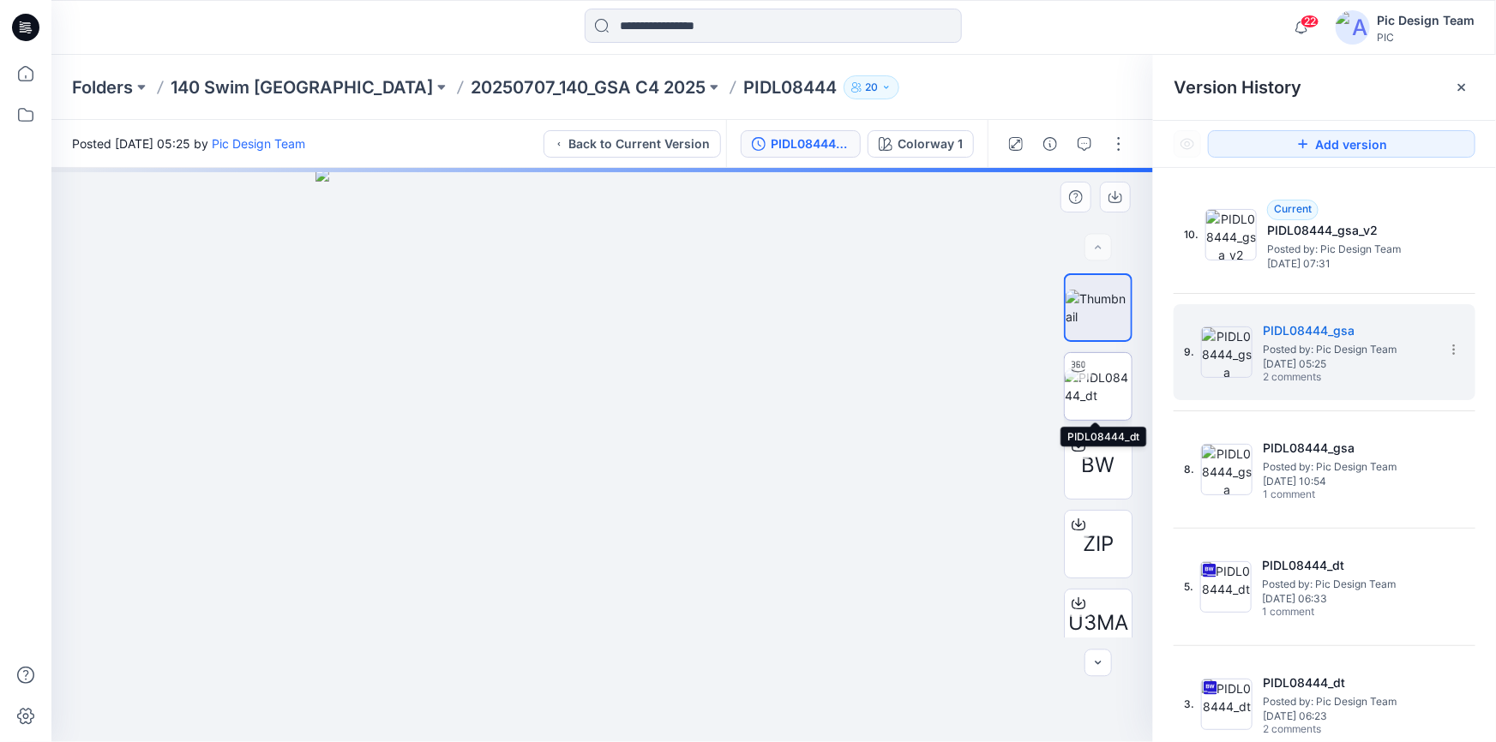
click at [1089, 393] on img at bounding box center [1098, 387] width 67 height 36
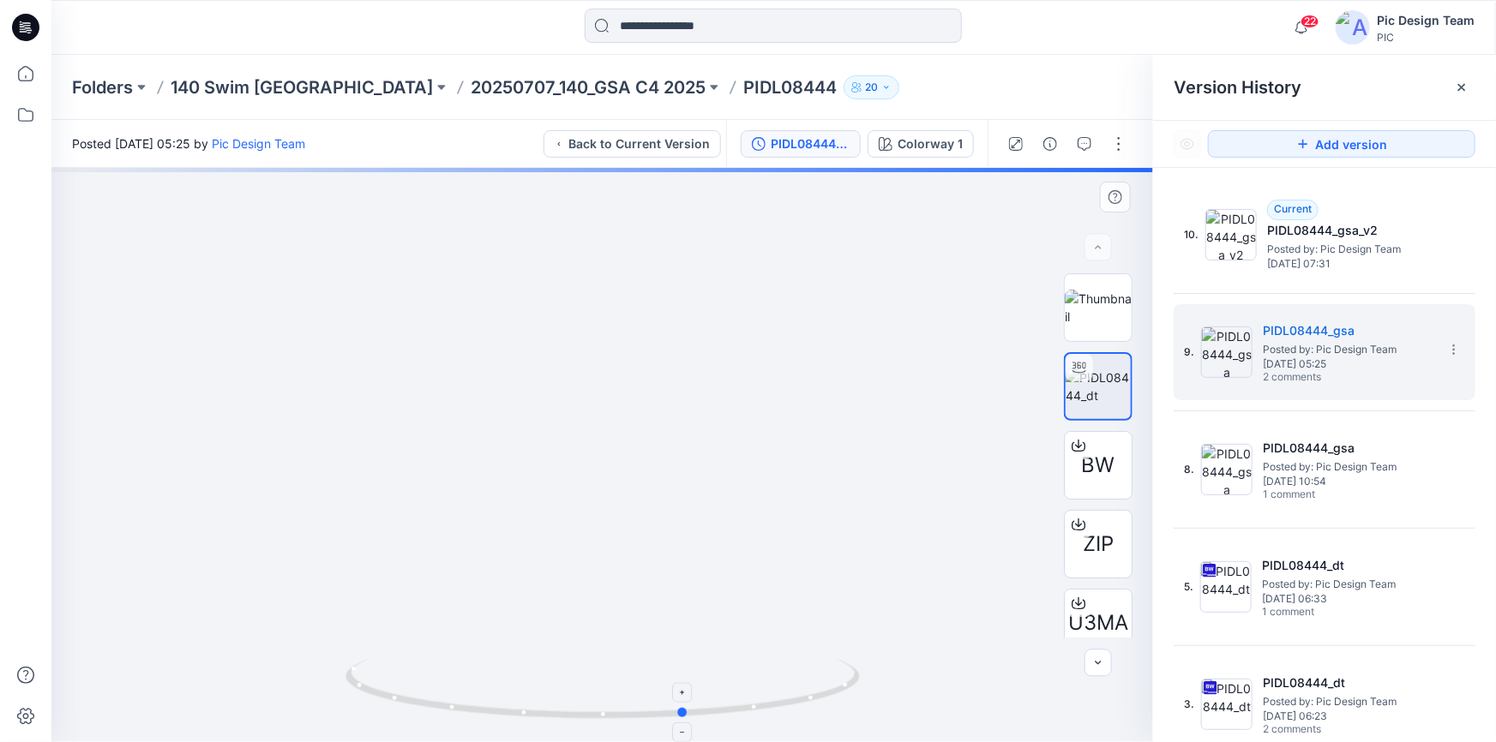
drag, startPoint x: 766, startPoint y: 706, endPoint x: 849, endPoint y: 677, distance: 88.1
click at [849, 677] on icon at bounding box center [604, 691] width 519 height 64
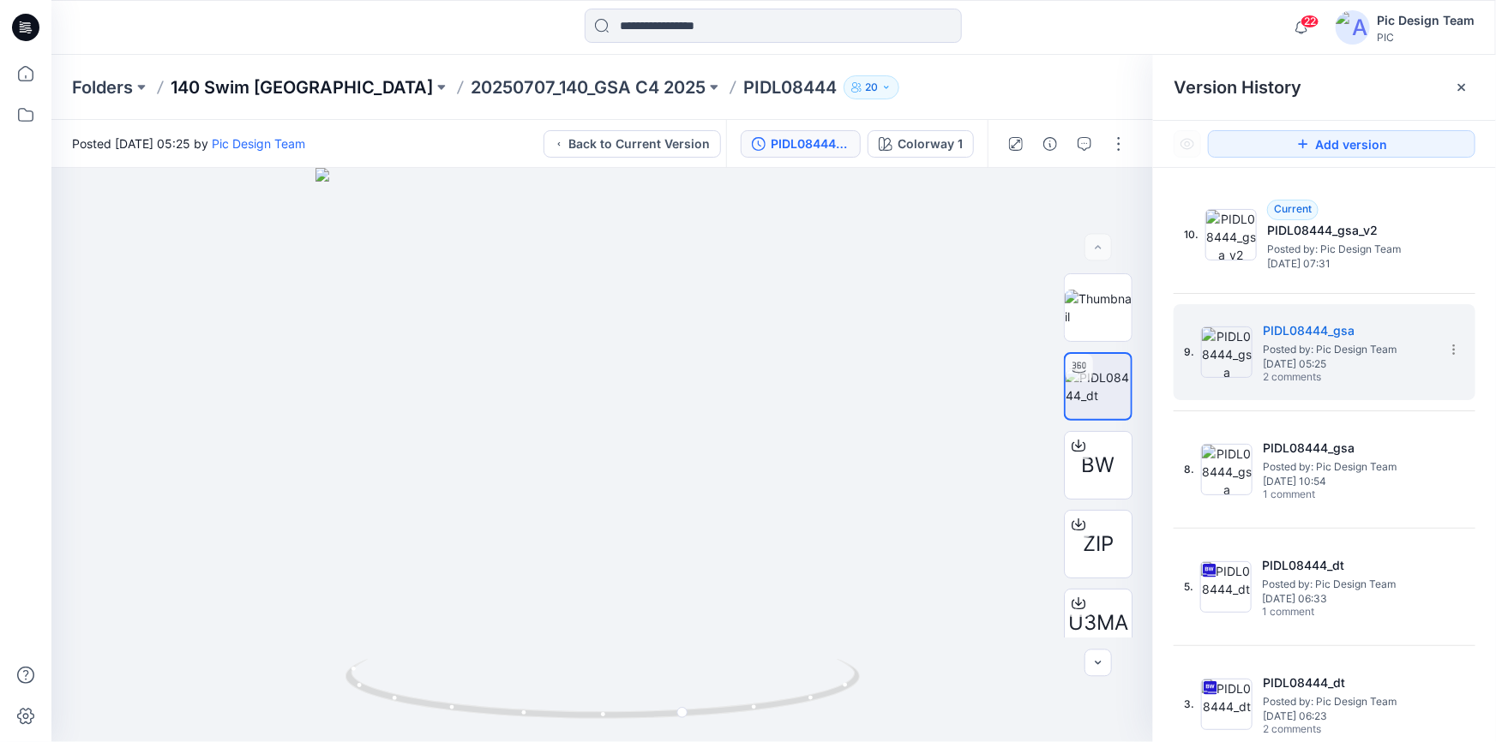
click at [262, 85] on p "140 Swim [GEOGRAPHIC_DATA]" at bounding box center [302, 87] width 262 height 24
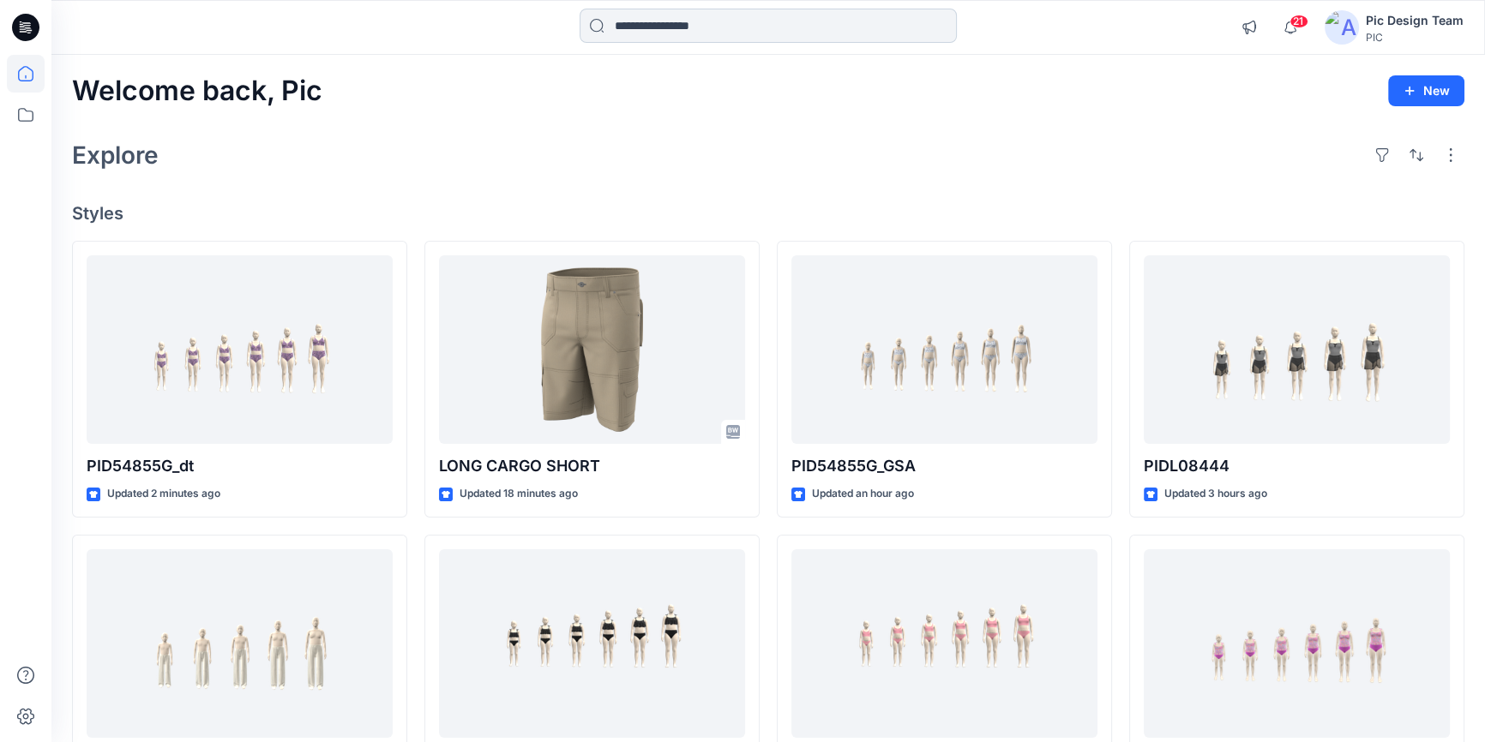
click at [837, 15] on input at bounding box center [767, 26] width 377 height 34
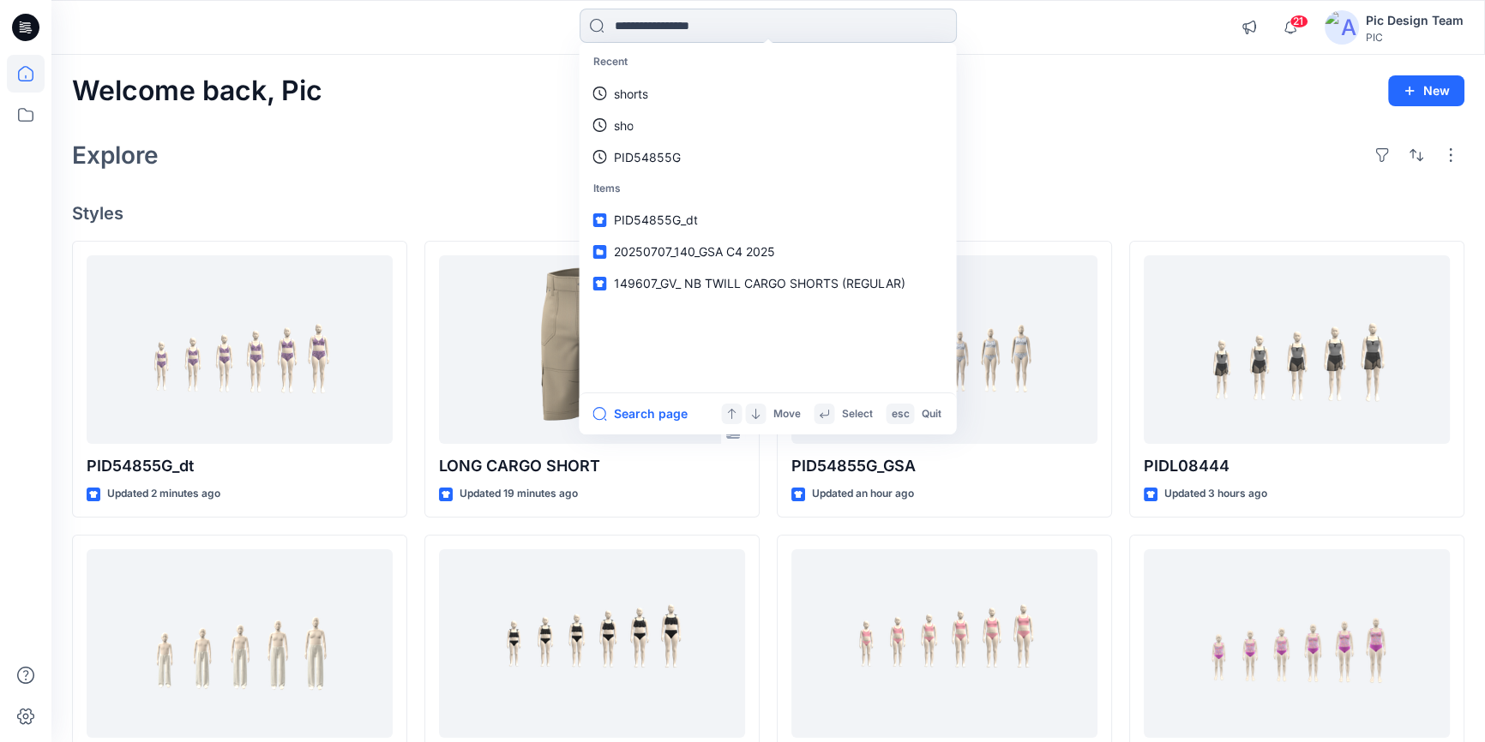
paste input "*********"
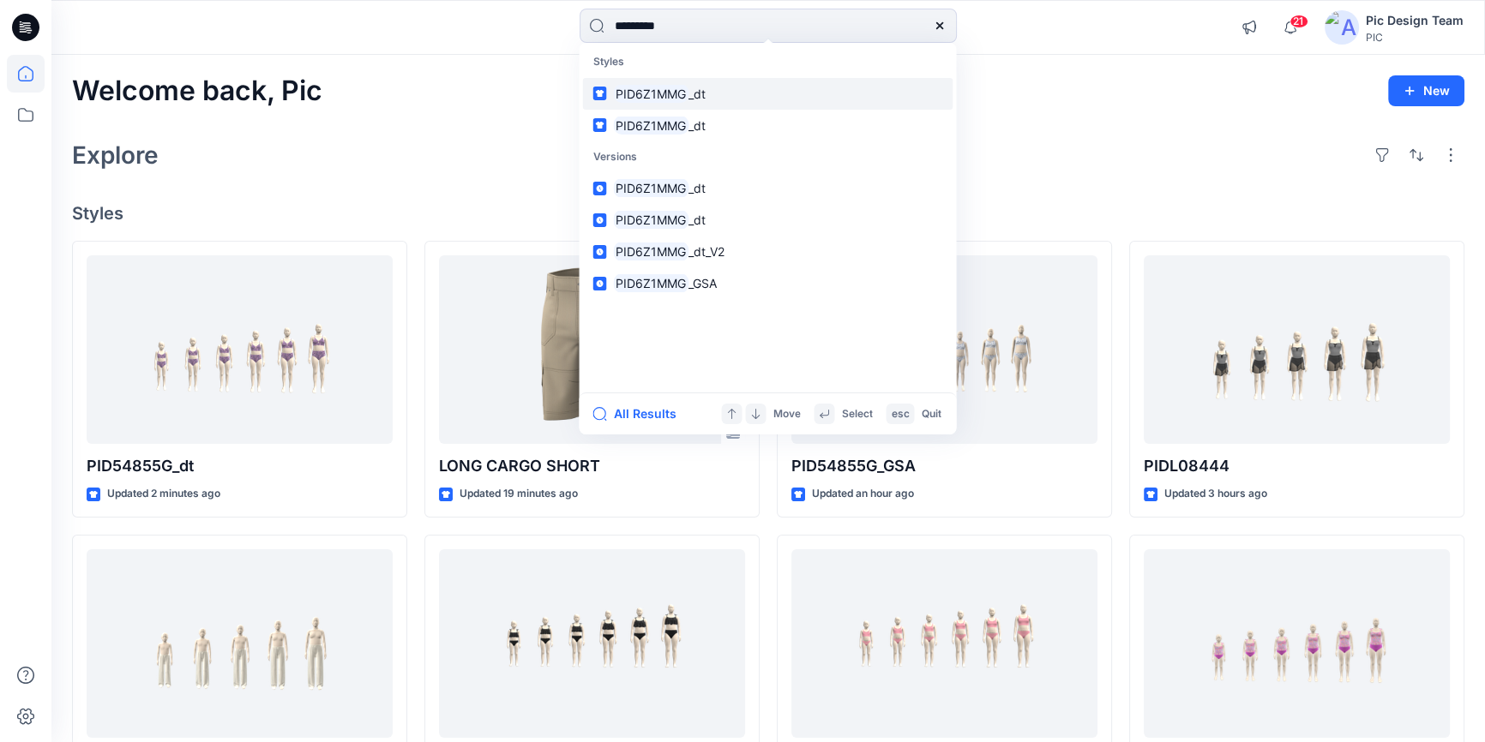
type input "*********"
click at [721, 93] on link "PID6Z1MMG _dt" at bounding box center [767, 94] width 370 height 32
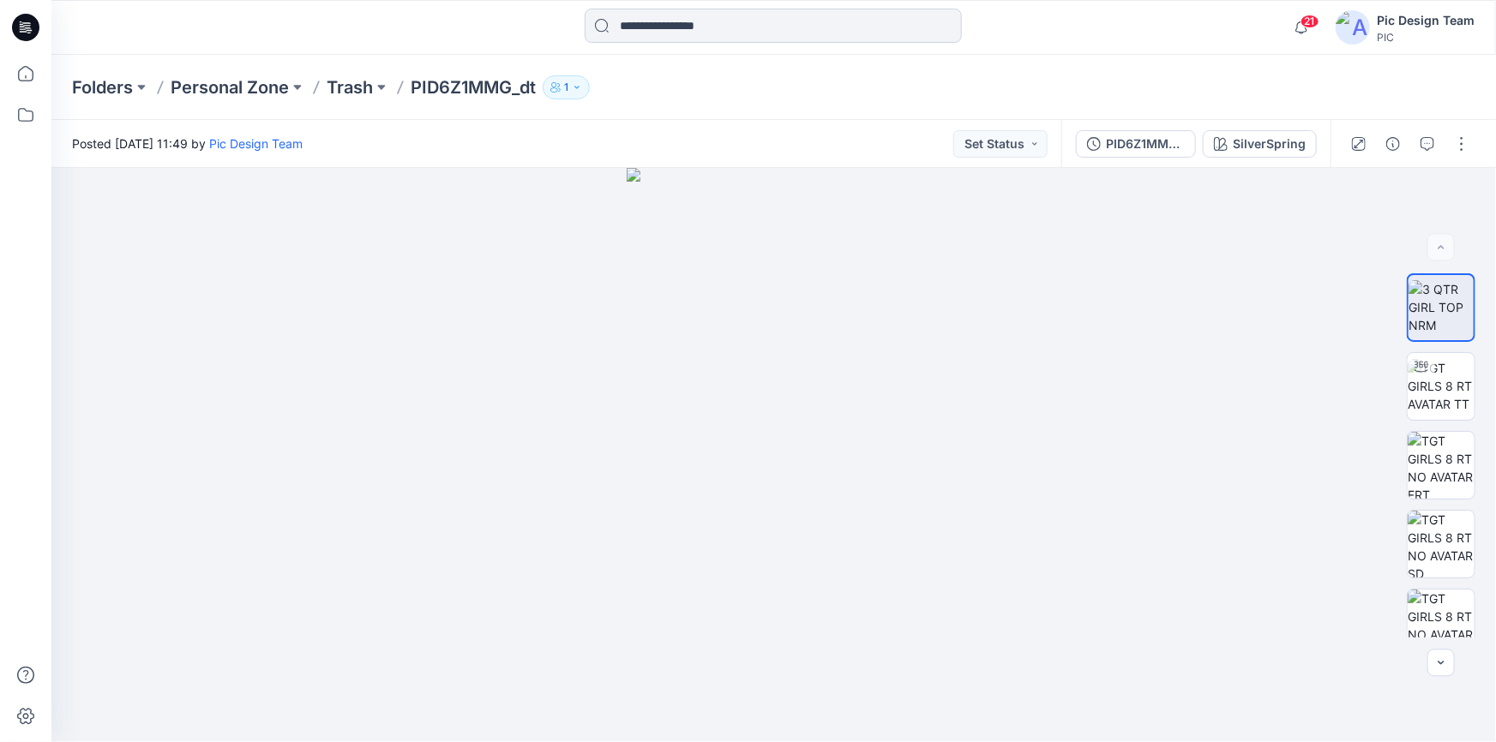
click at [654, 25] on input at bounding box center [773, 26] width 377 height 34
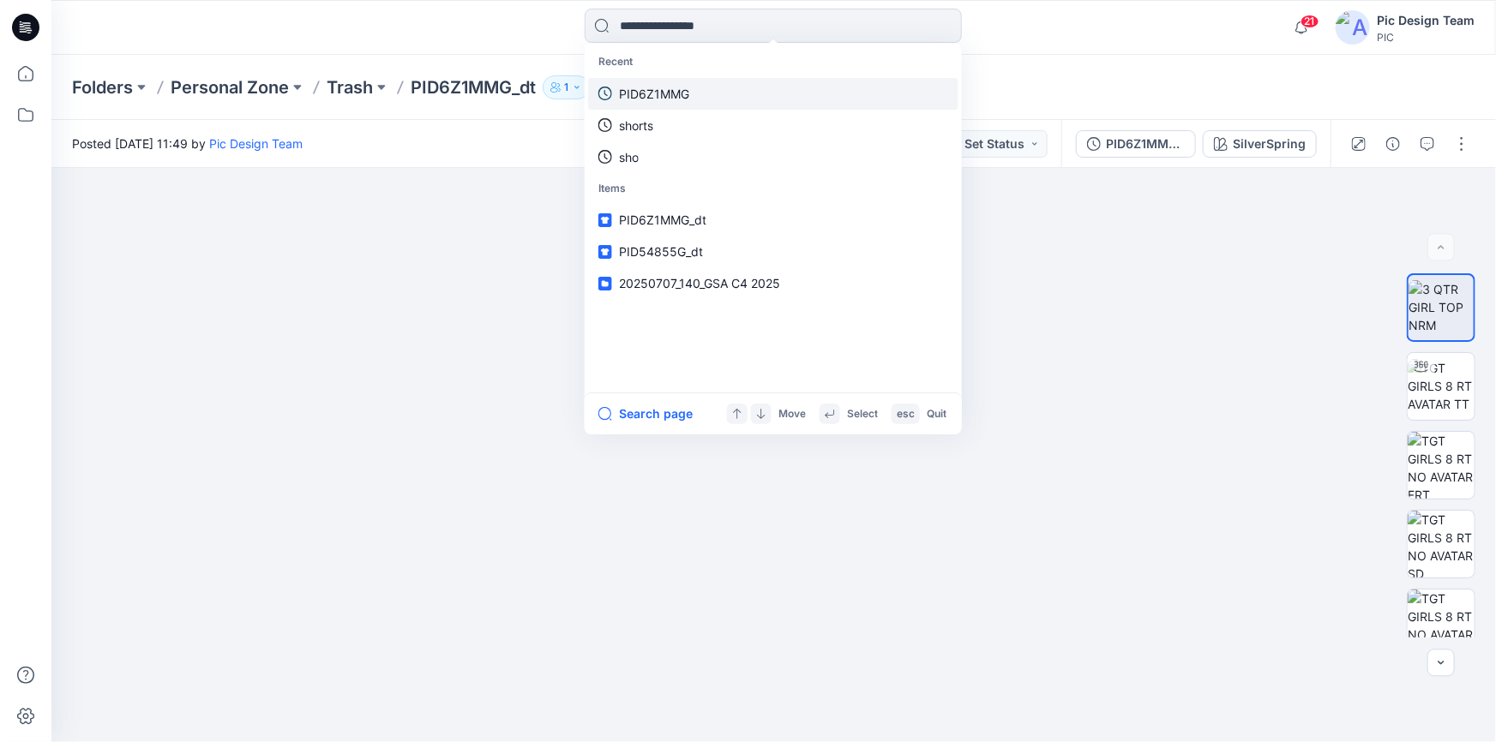
click at [676, 91] on p "PID6Z1MMG" at bounding box center [654, 94] width 70 height 18
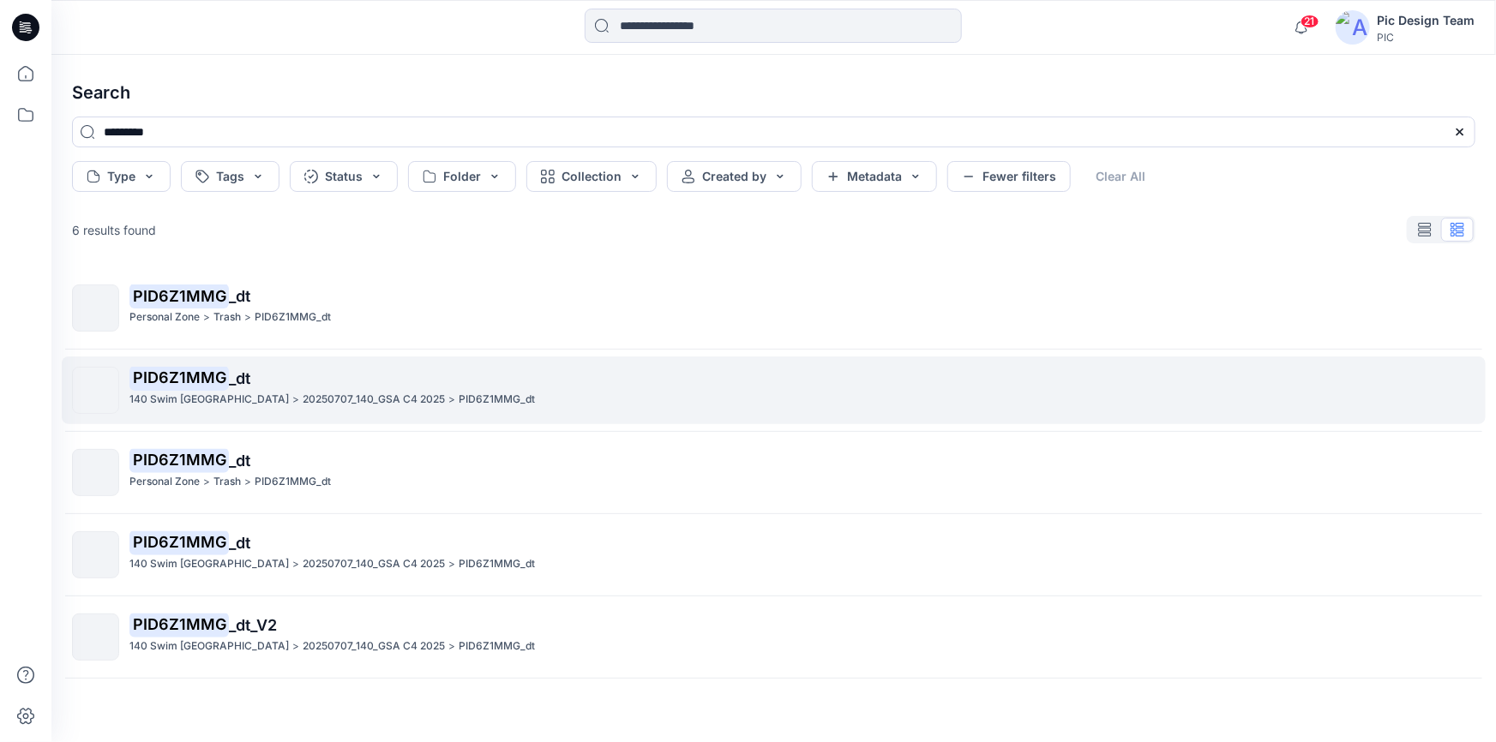
click at [303, 399] on p "20250707_140_GSA C4 2025" at bounding box center [374, 400] width 142 height 18
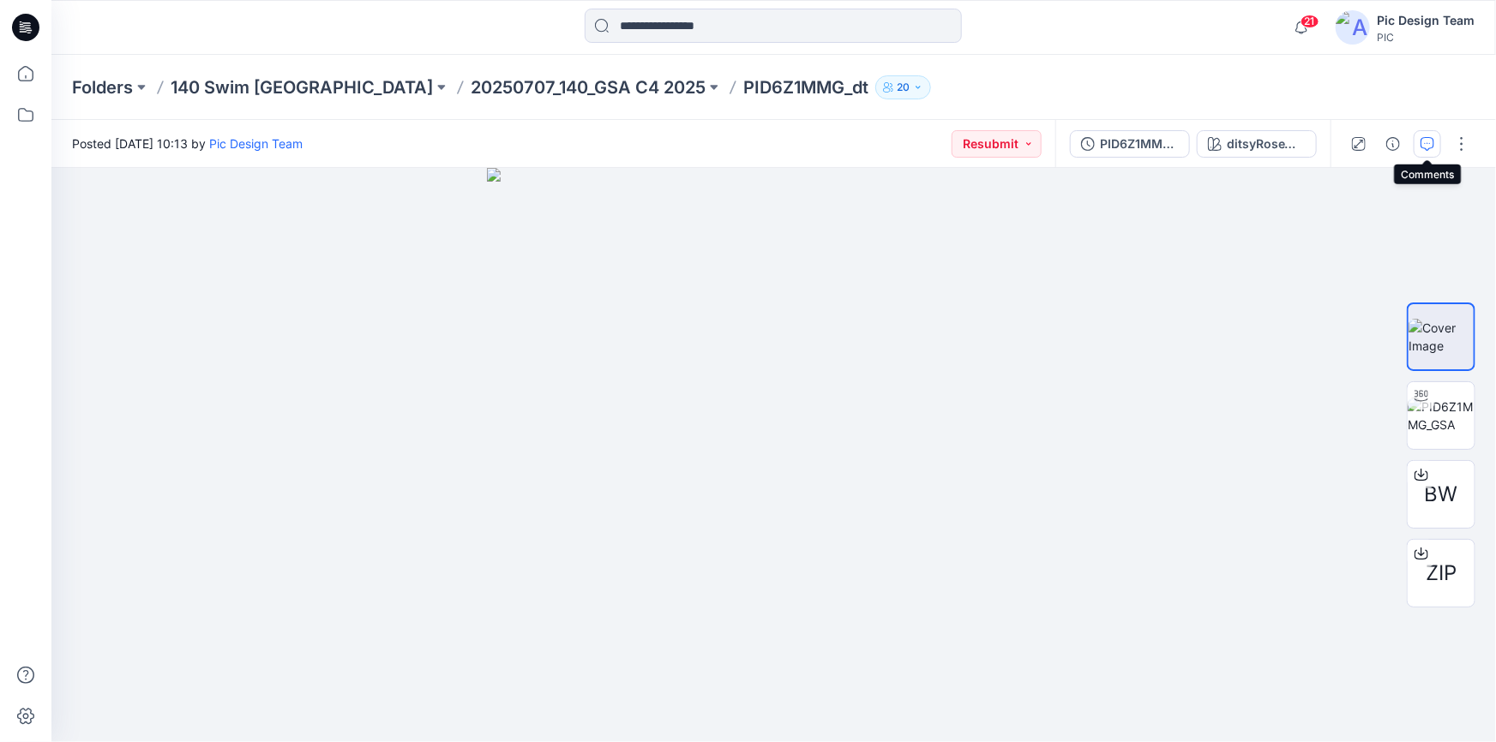
click at [1426, 141] on icon "button" at bounding box center [1427, 144] width 14 height 14
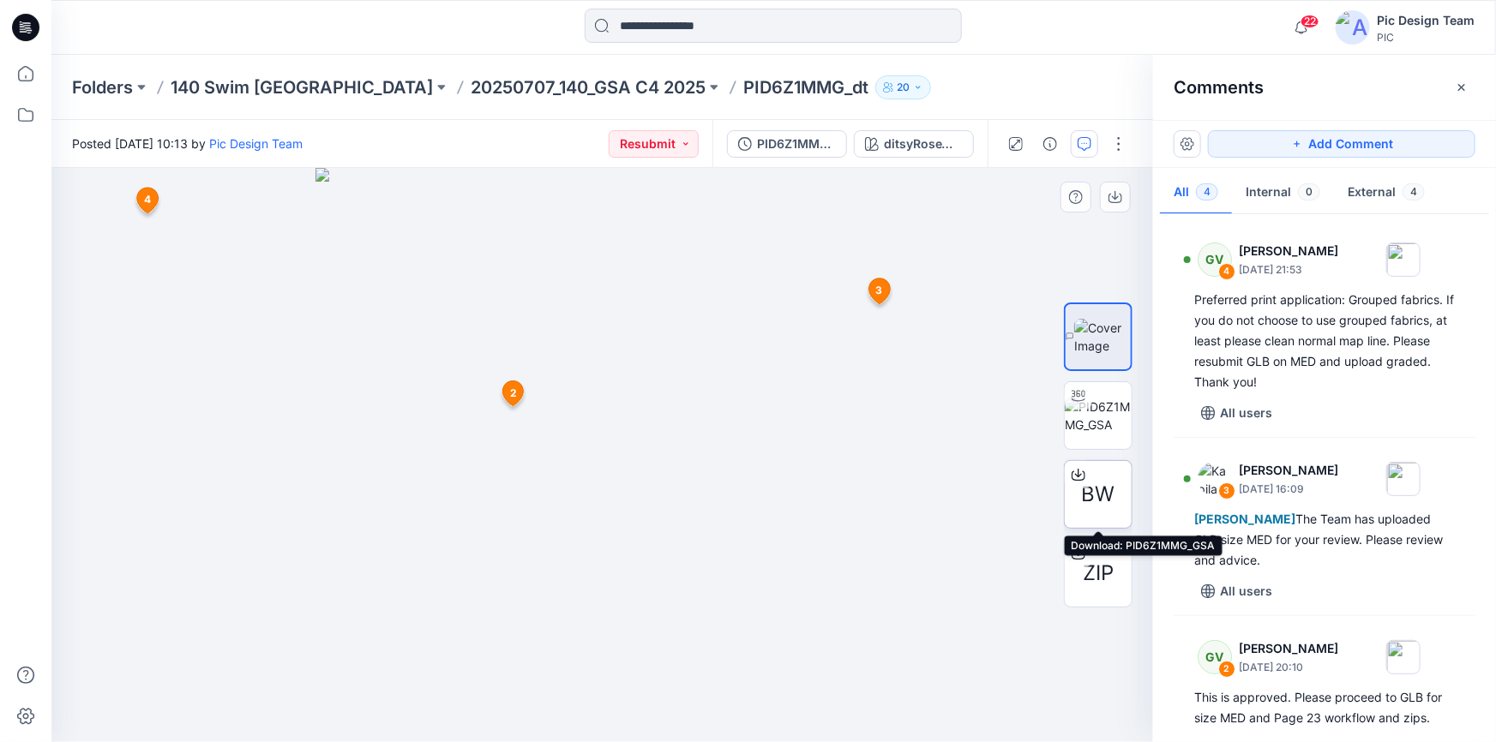
click at [1079, 473] on icon at bounding box center [1079, 475] width 14 height 14
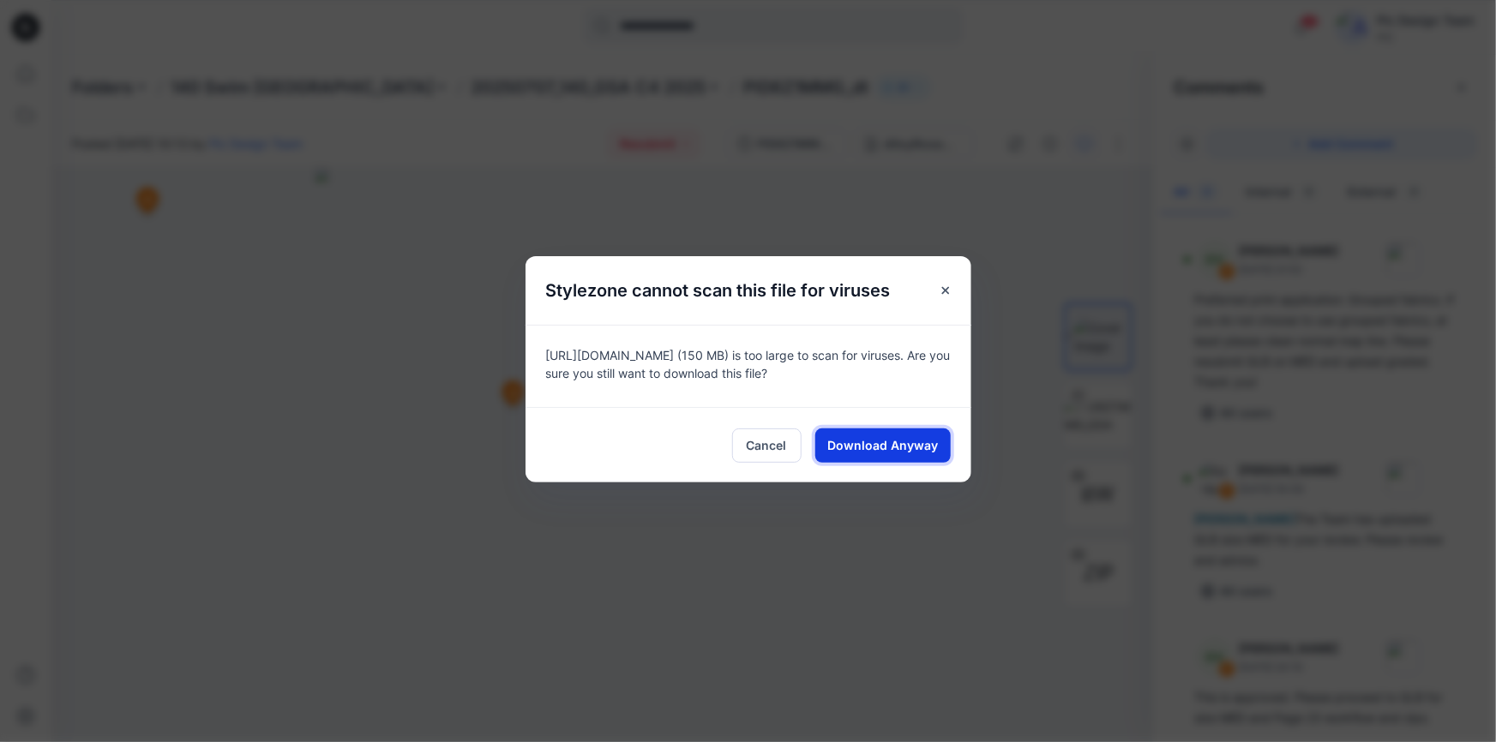
click at [855, 448] on span "Download Anyway" at bounding box center [882, 445] width 111 height 18
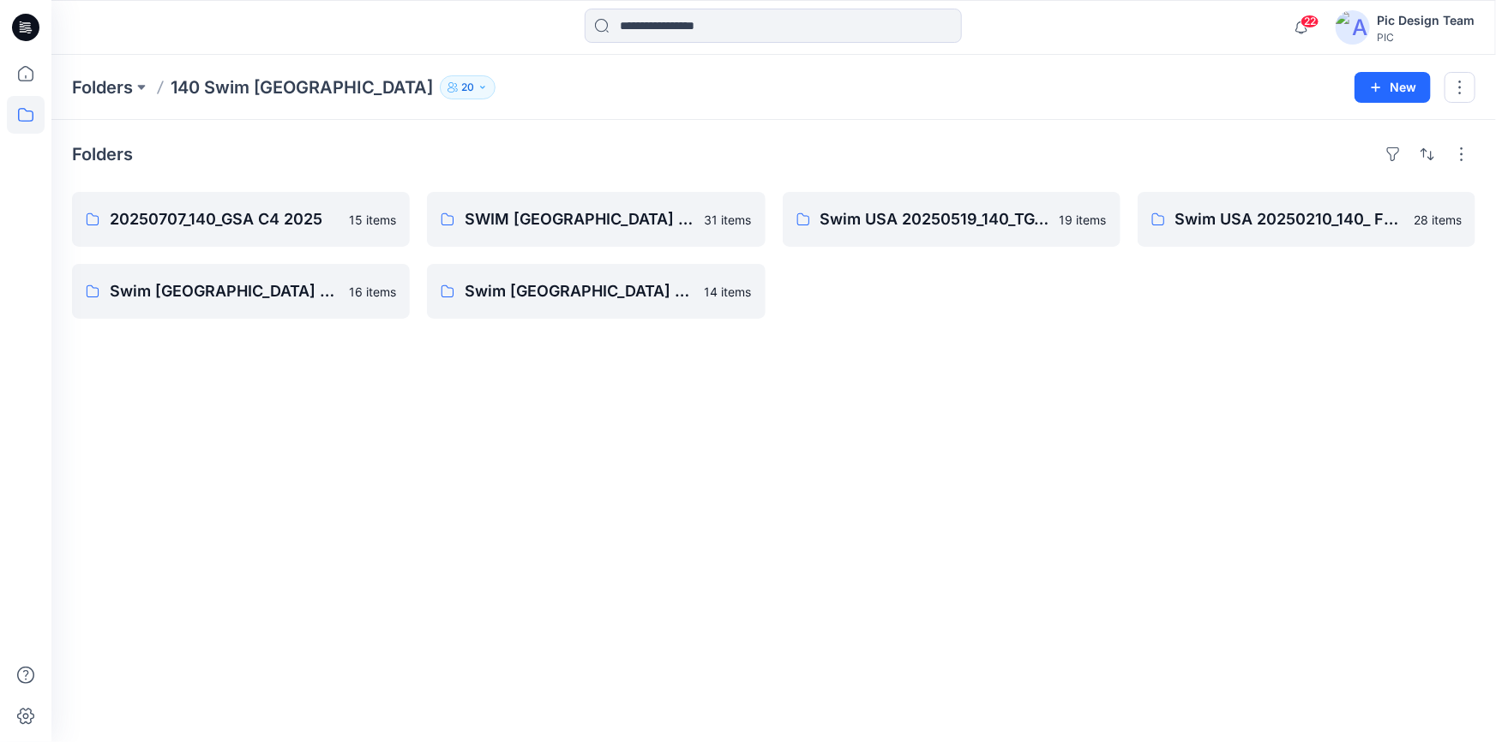
click at [33, 23] on icon at bounding box center [25, 27] width 27 height 27
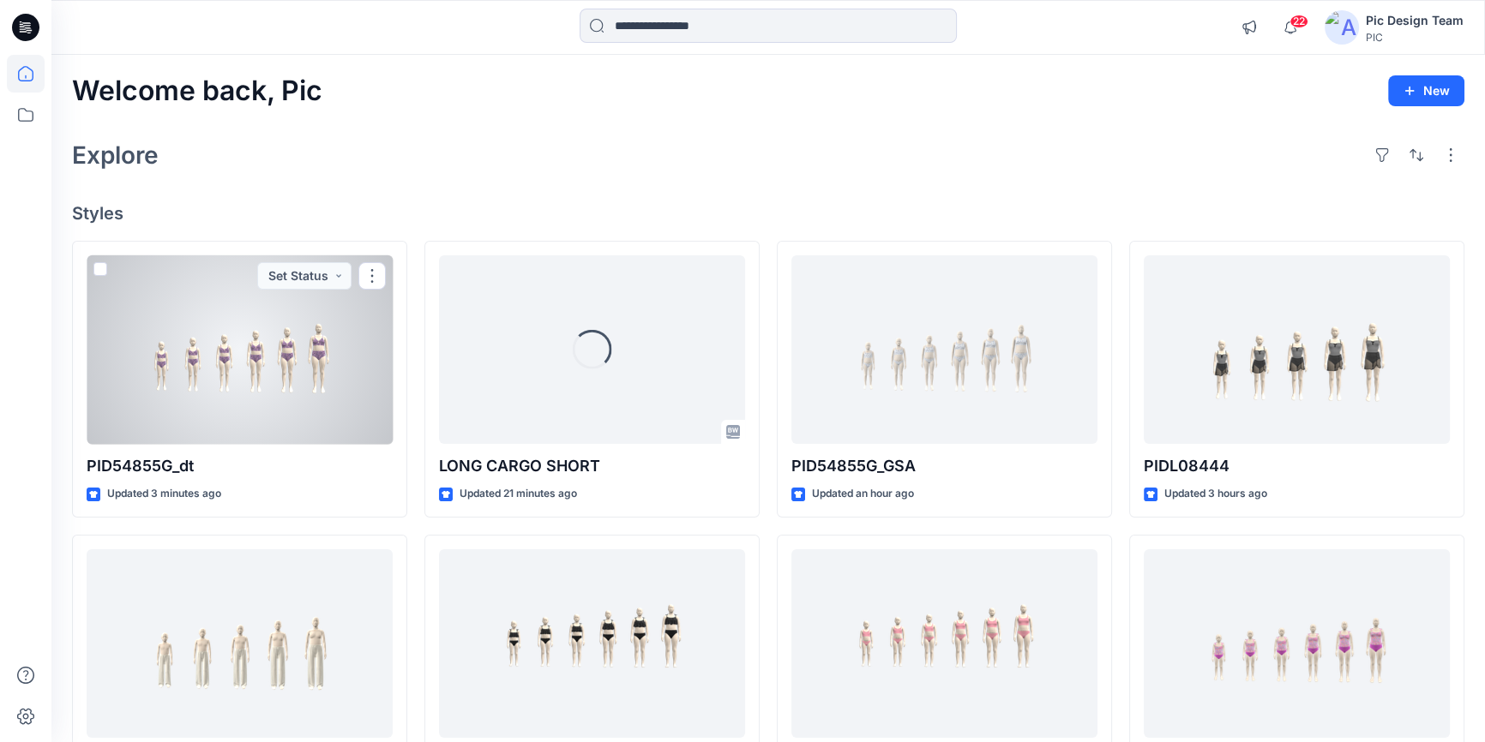
click at [259, 400] on div at bounding box center [240, 349] width 306 height 189
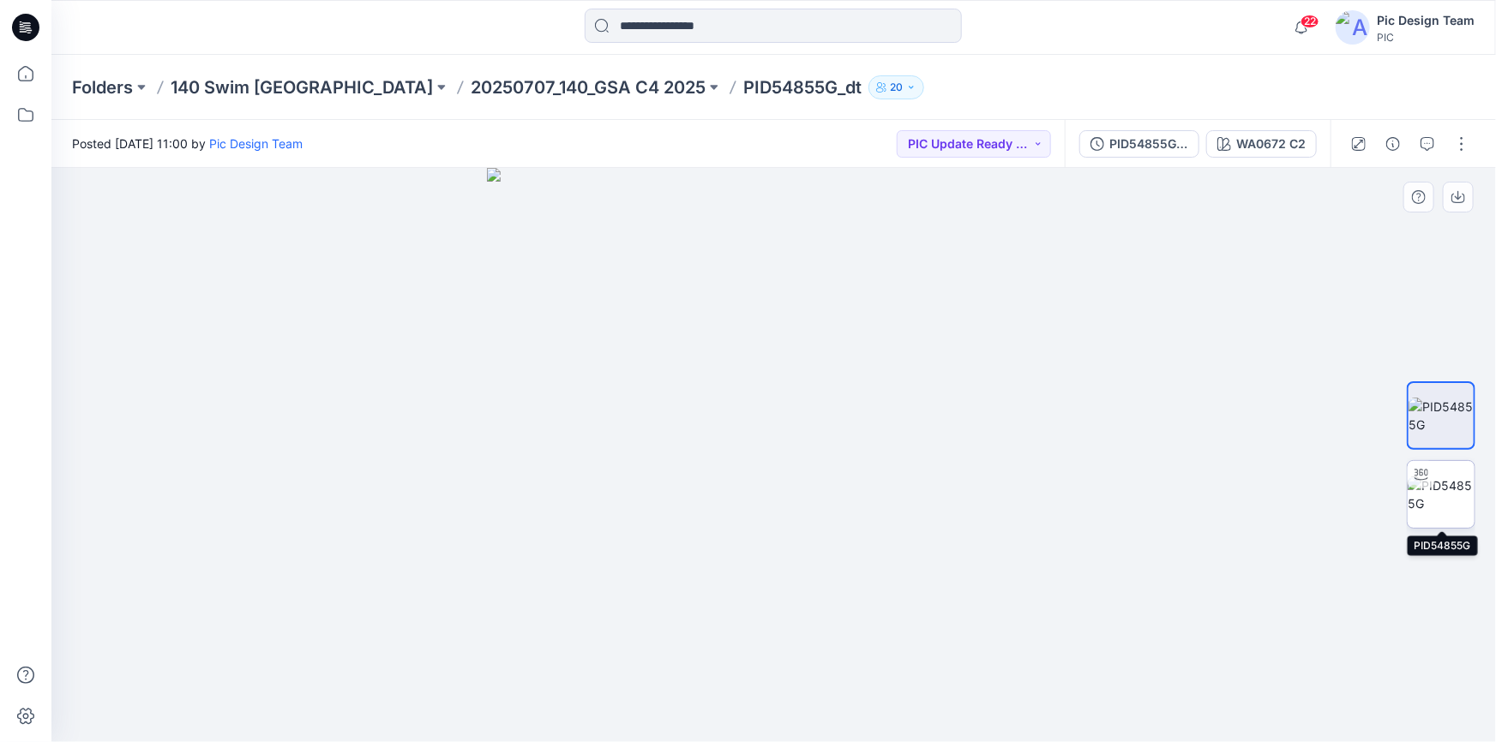
click at [1432, 499] on img at bounding box center [1441, 495] width 67 height 36
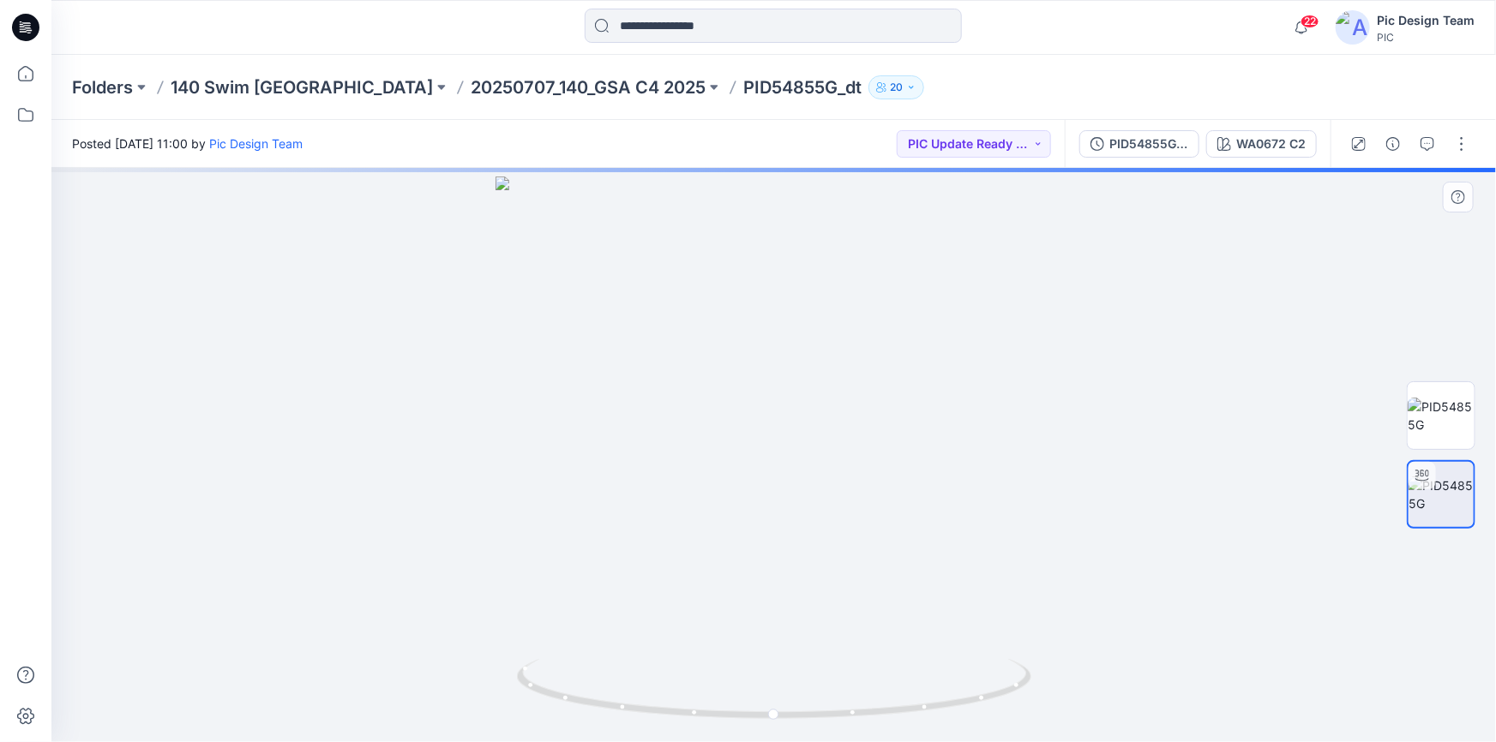
drag, startPoint x: 813, startPoint y: 479, endPoint x: 813, endPoint y: 468, distance: 11.1
click at [813, 478] on img at bounding box center [773, 460] width 557 height 566
click at [1440, 424] on img at bounding box center [1441, 416] width 67 height 36
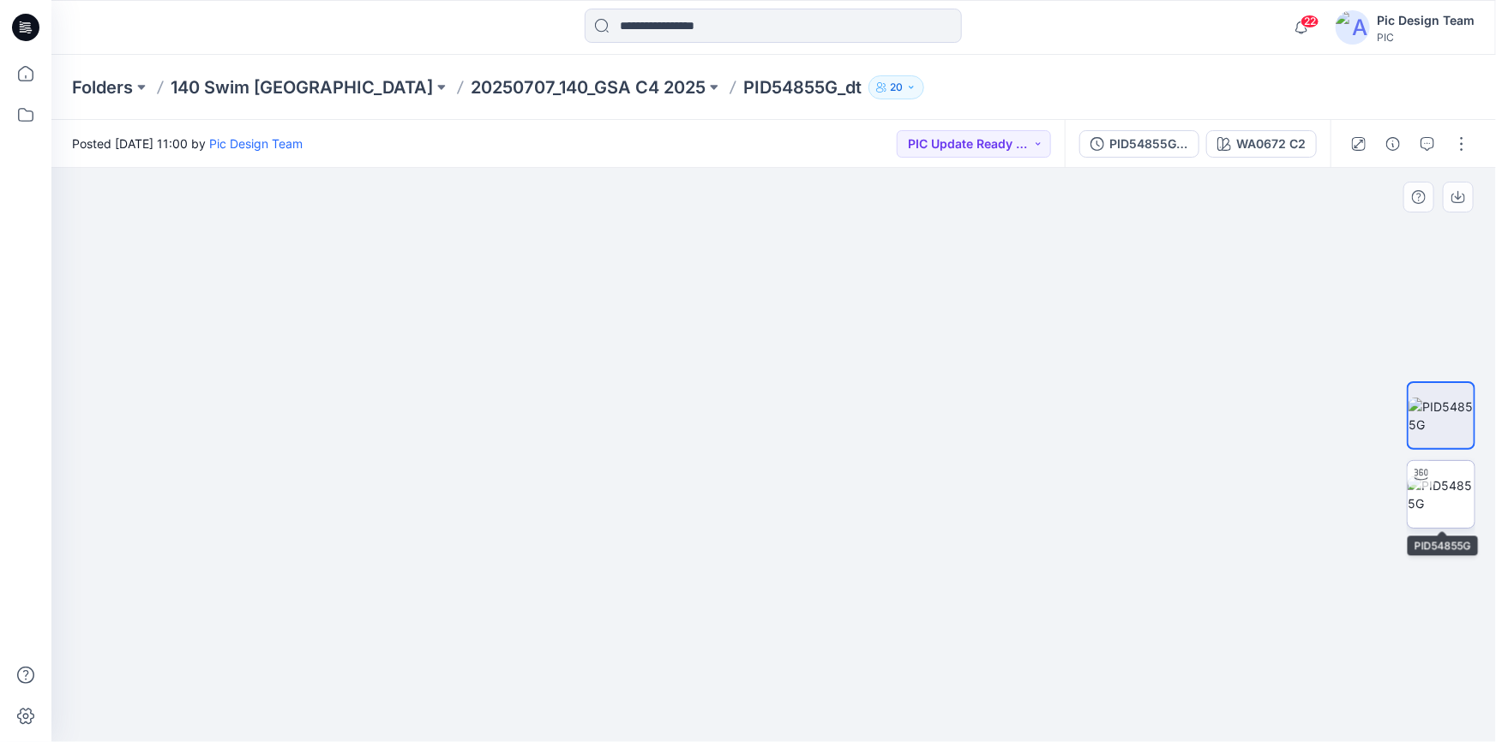
click at [1431, 501] on img at bounding box center [1441, 495] width 67 height 36
click at [816, 491] on img at bounding box center [773, 460] width 557 height 566
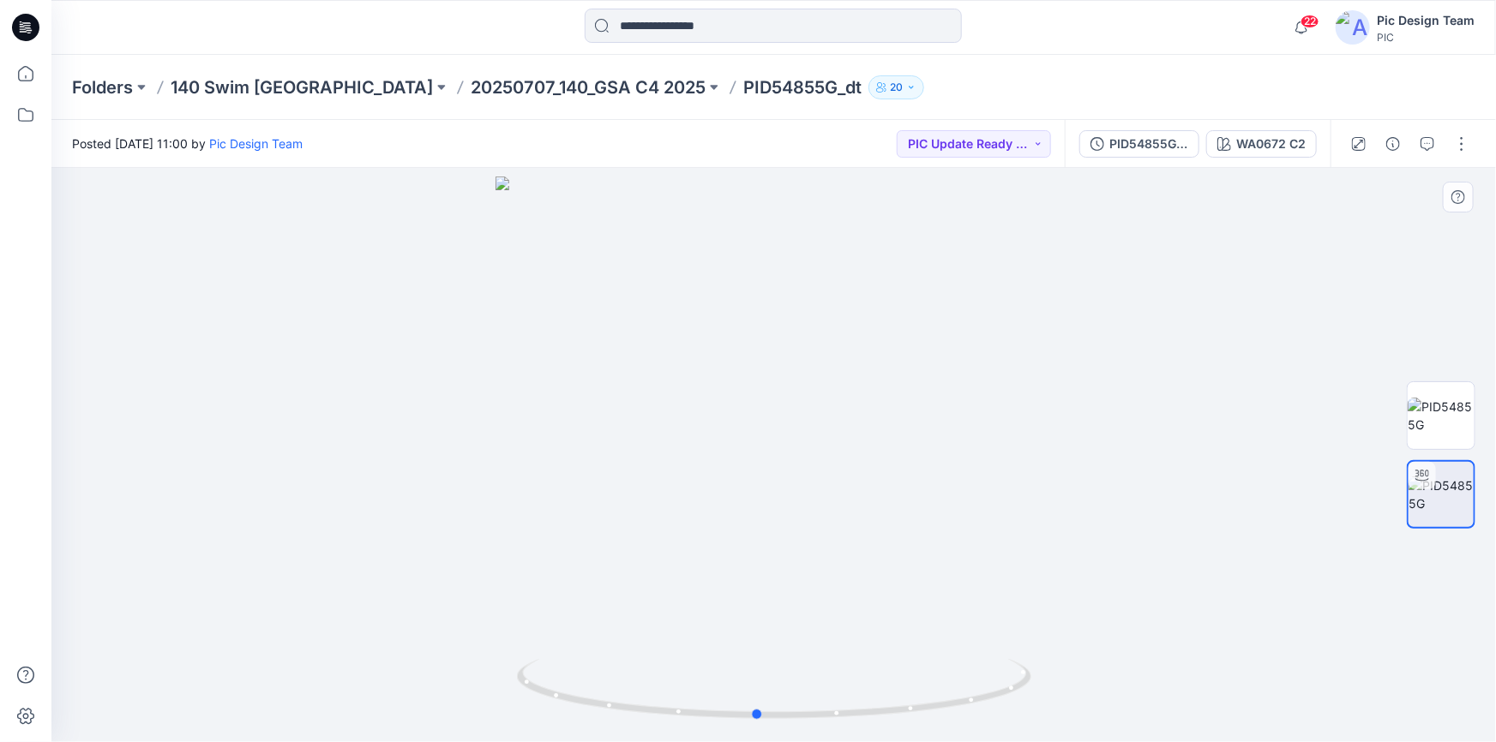
drag, startPoint x: 964, startPoint y: 699, endPoint x: 965, endPoint y: 645, distance: 53.2
click at [965, 645] on div at bounding box center [773, 455] width 1444 height 574
click at [1146, 135] on div "PID54855G_gsa_V1" at bounding box center [1148, 144] width 79 height 19
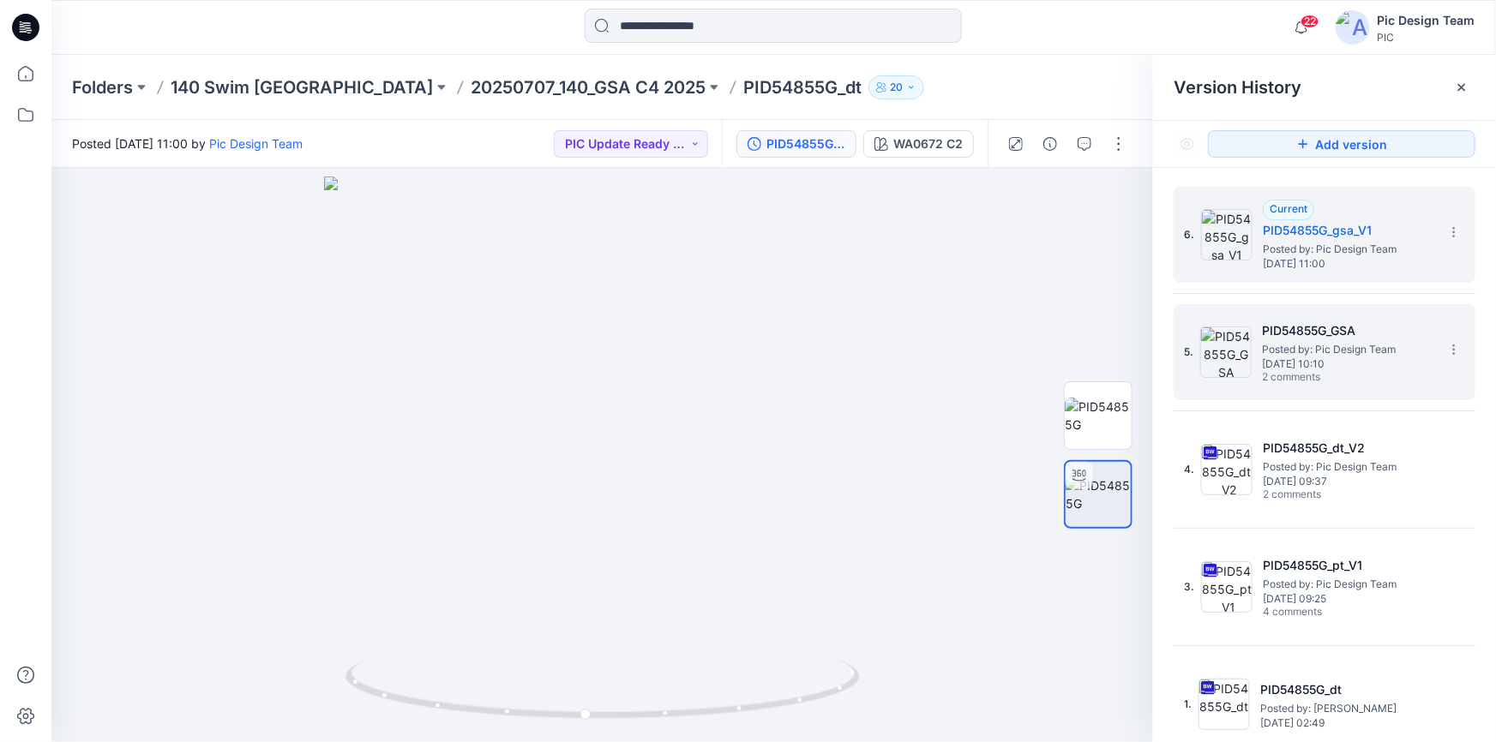
click at [1331, 366] on span "[DATE] 10:10" at bounding box center [1347, 364] width 171 height 12
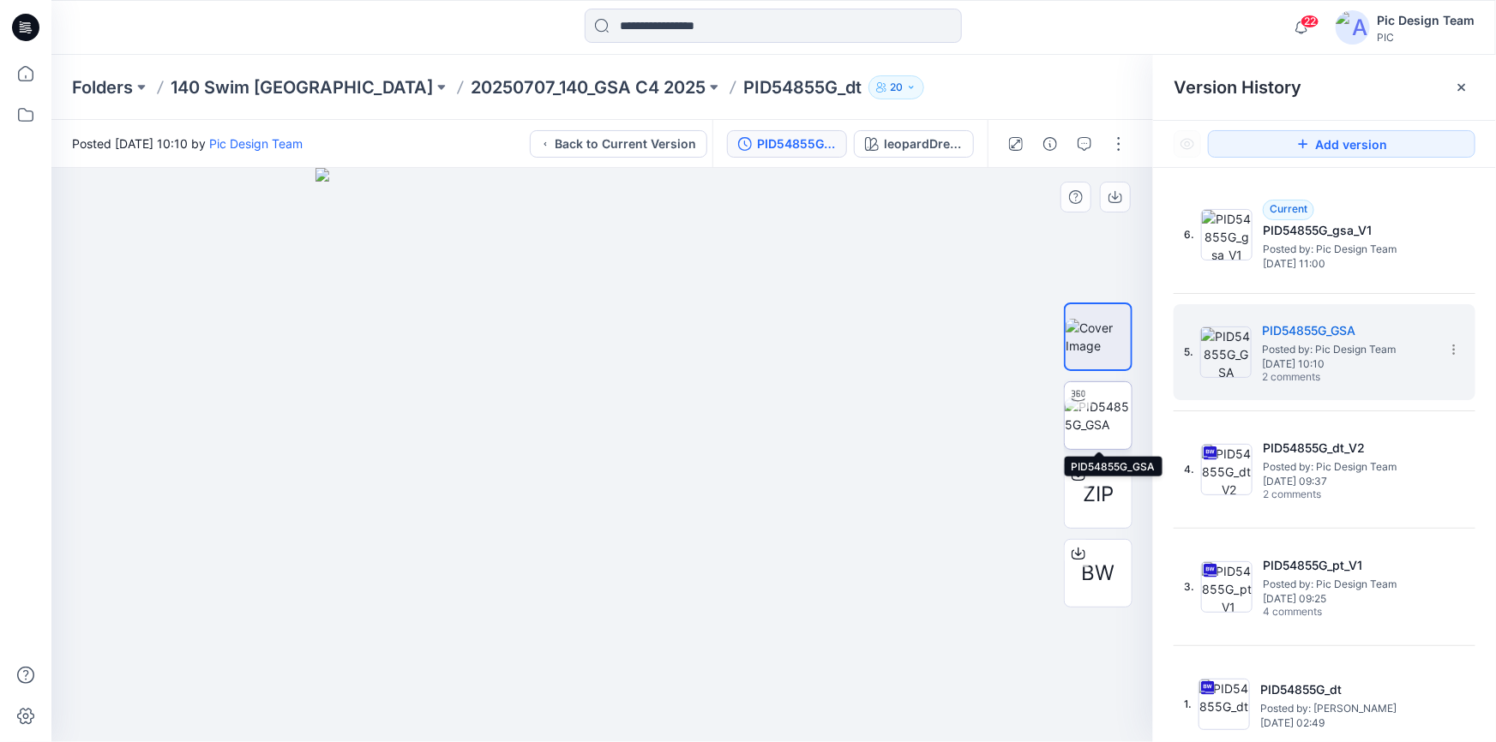
click at [1075, 410] on img at bounding box center [1098, 416] width 67 height 36
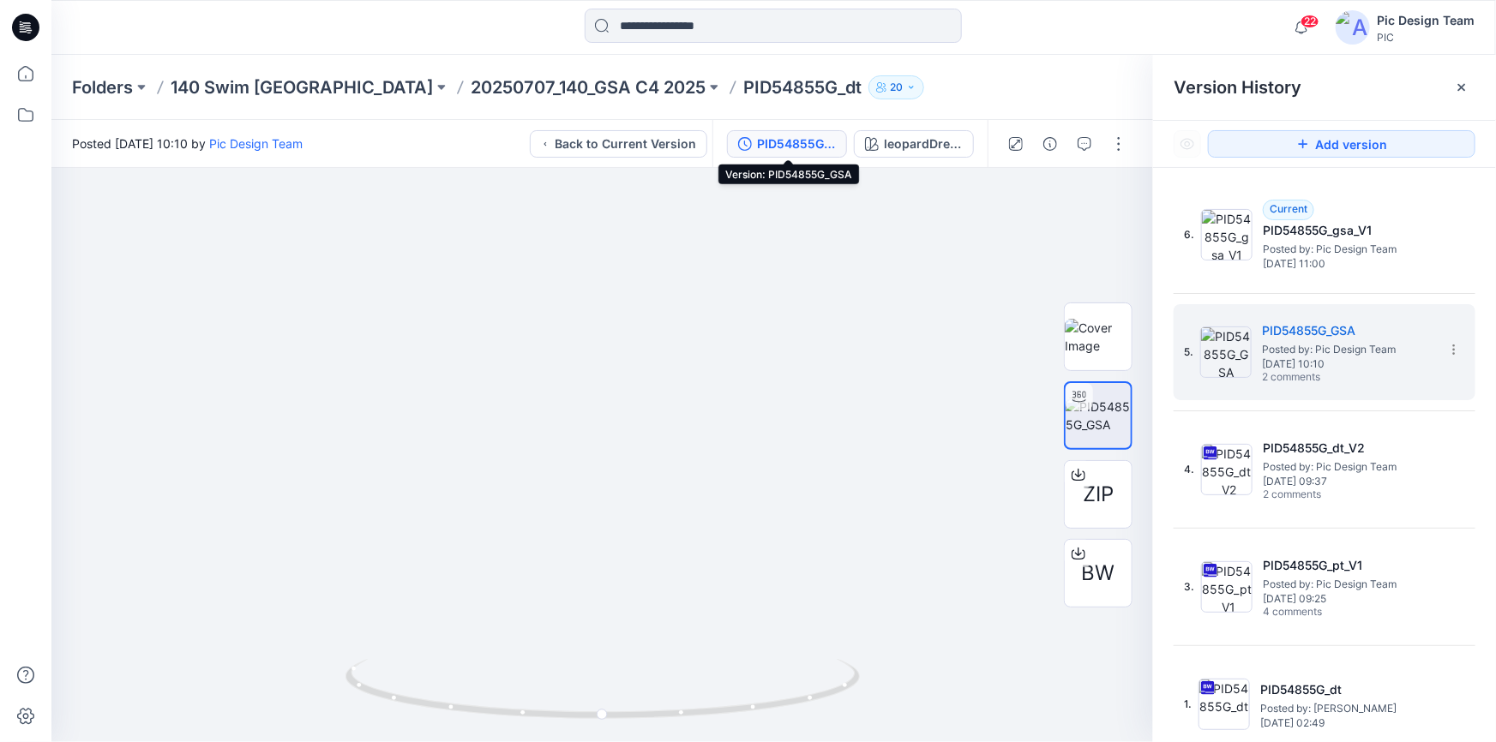
click at [805, 145] on div "PID54855G_GSA" at bounding box center [796, 144] width 79 height 19
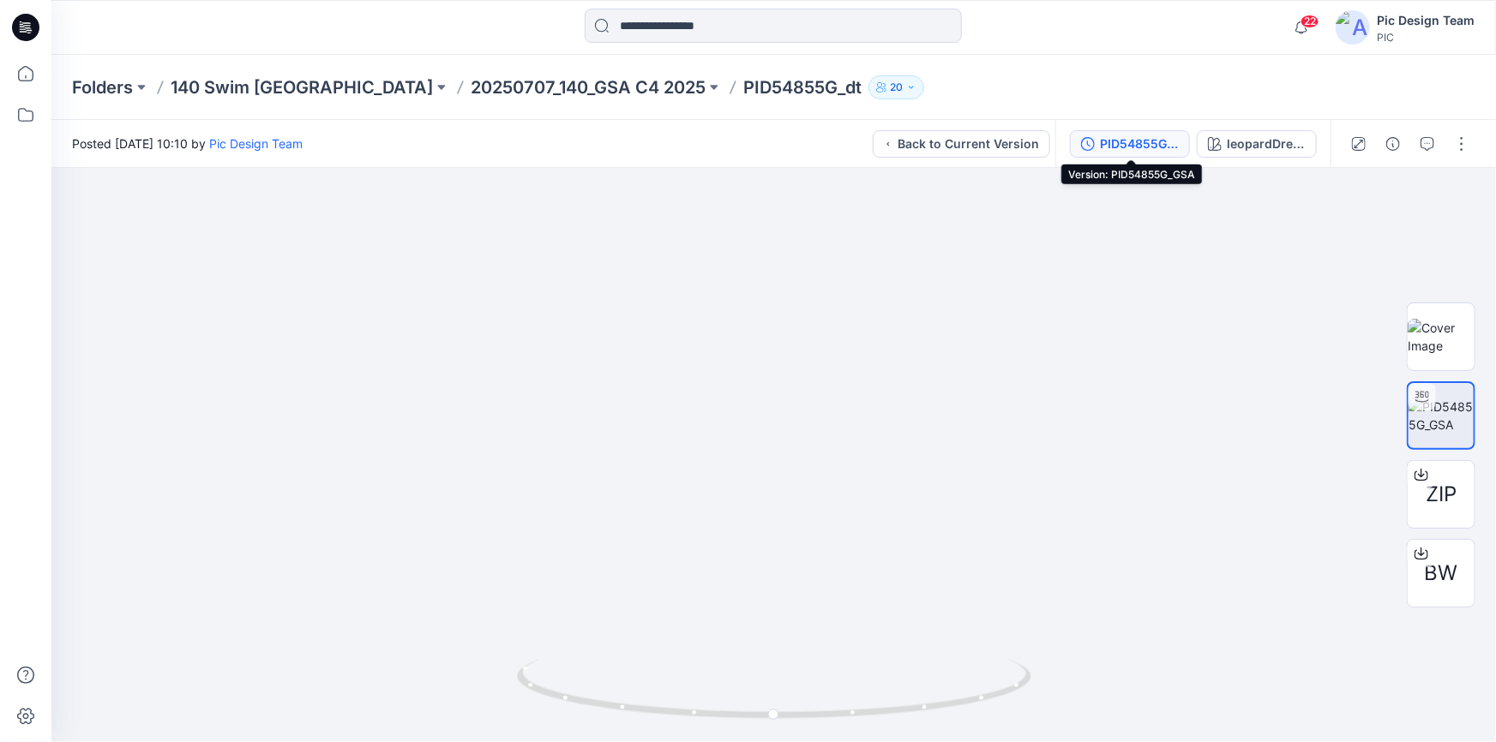
click at [1137, 143] on div "PID54855G_GSA" at bounding box center [1139, 144] width 79 height 19
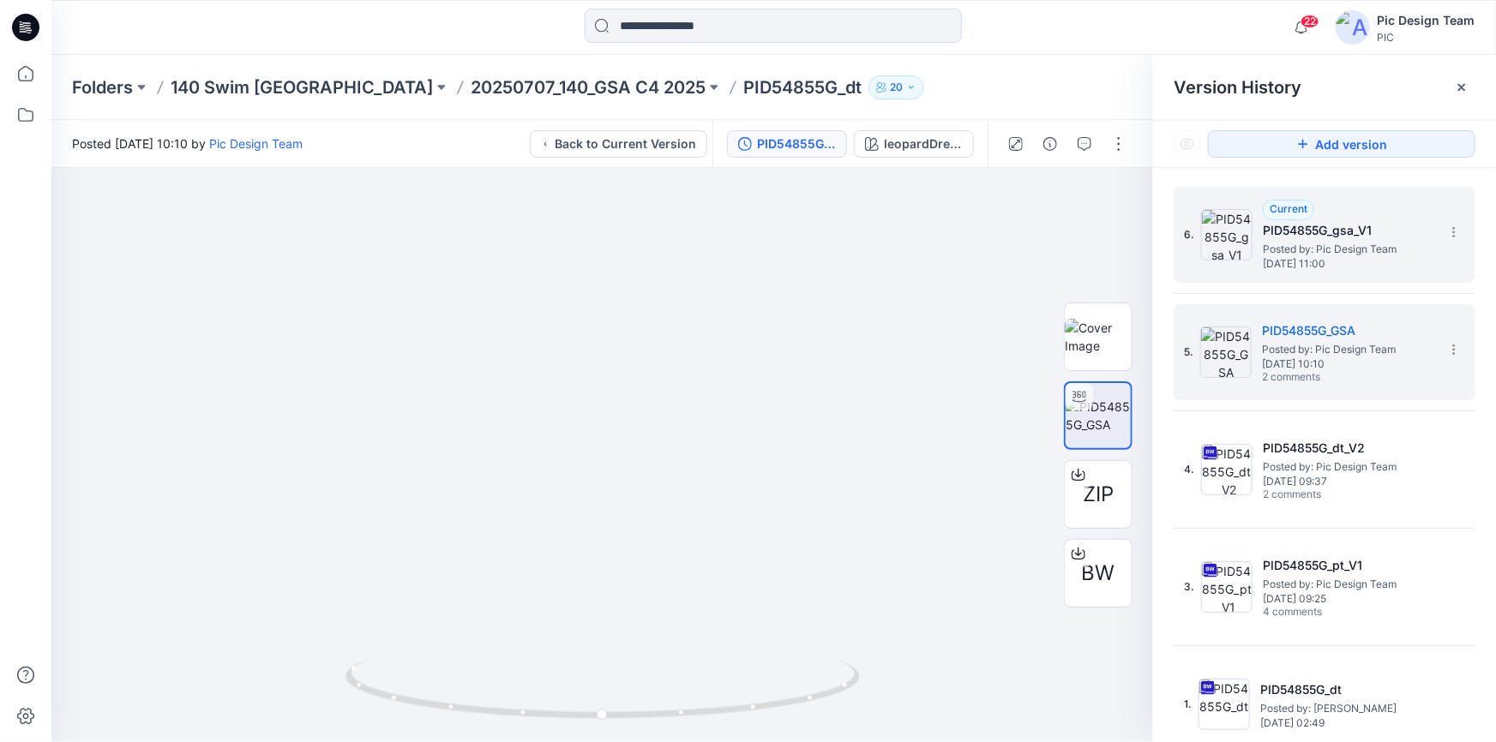
click at [1370, 244] on span "Posted by: Pic Design Team" at bounding box center [1348, 249] width 171 height 17
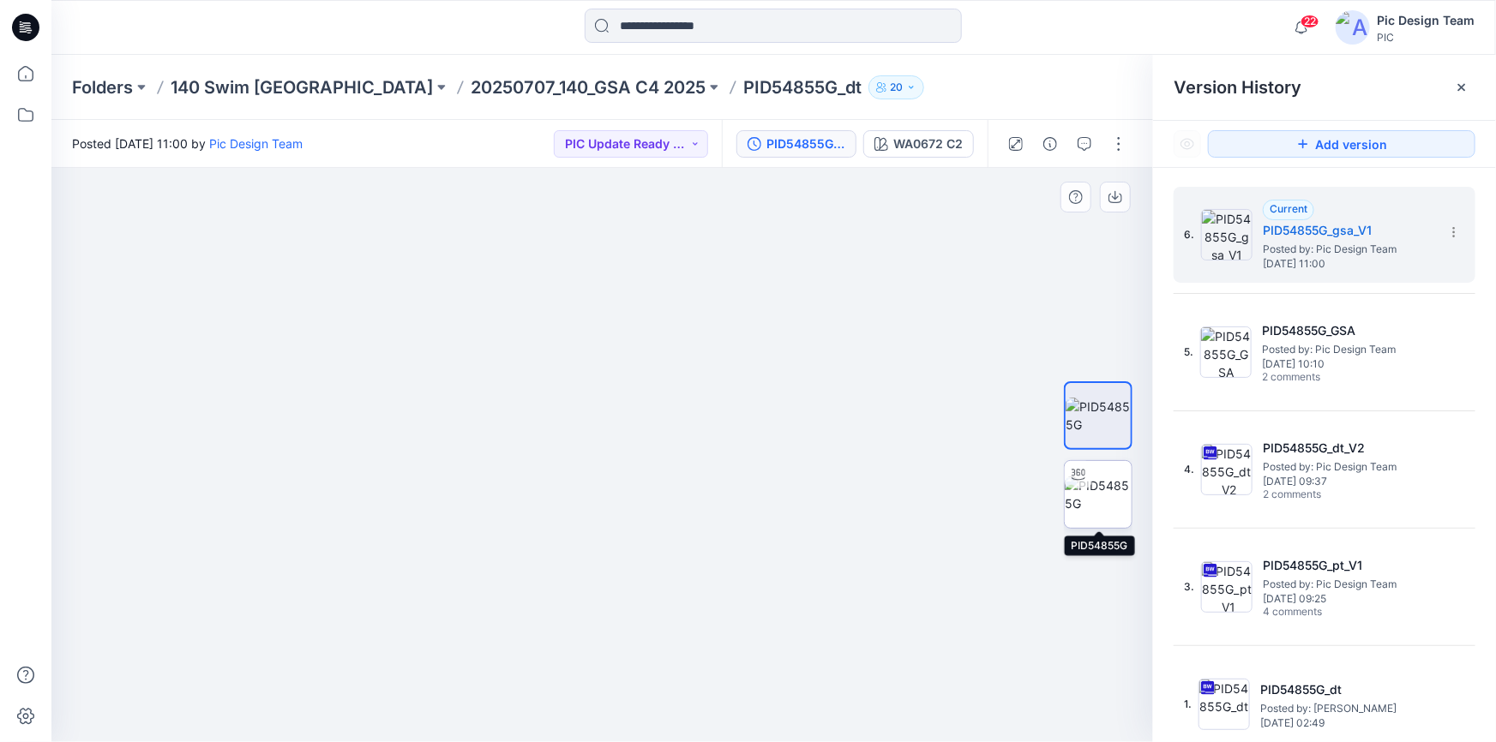
click at [1112, 499] on img at bounding box center [1098, 495] width 67 height 36
click at [769, 457] on img at bounding box center [602, 460] width 557 height 566
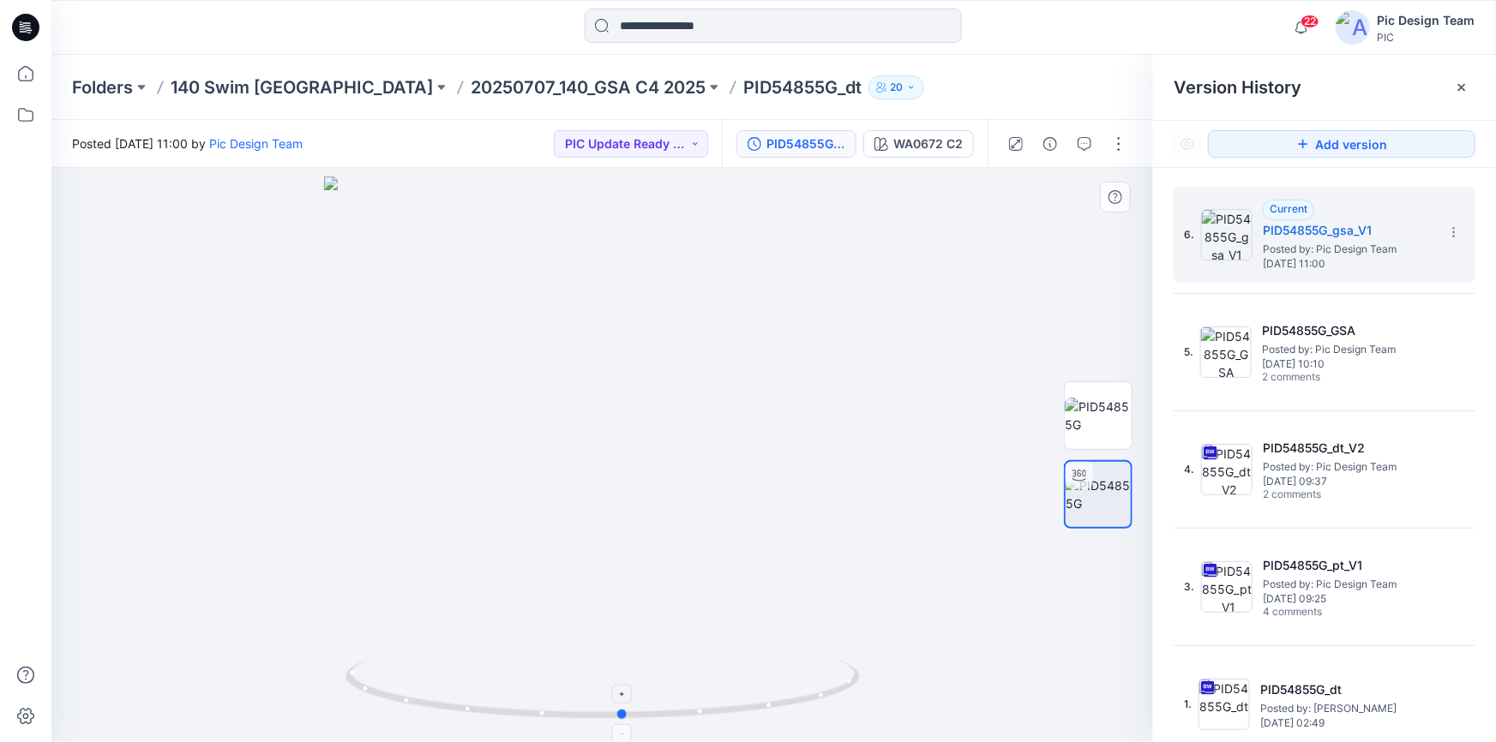
drag, startPoint x: 671, startPoint y: 717, endPoint x: 692, endPoint y: 670, distance: 51.4
click at [692, 670] on icon at bounding box center [604, 691] width 519 height 64
click at [620, 717] on circle at bounding box center [623, 715] width 10 height 10
click at [842, 433] on img at bounding box center [602, 460] width 557 height 566
drag, startPoint x: 753, startPoint y: 705, endPoint x: 762, endPoint y: 647, distance: 58.9
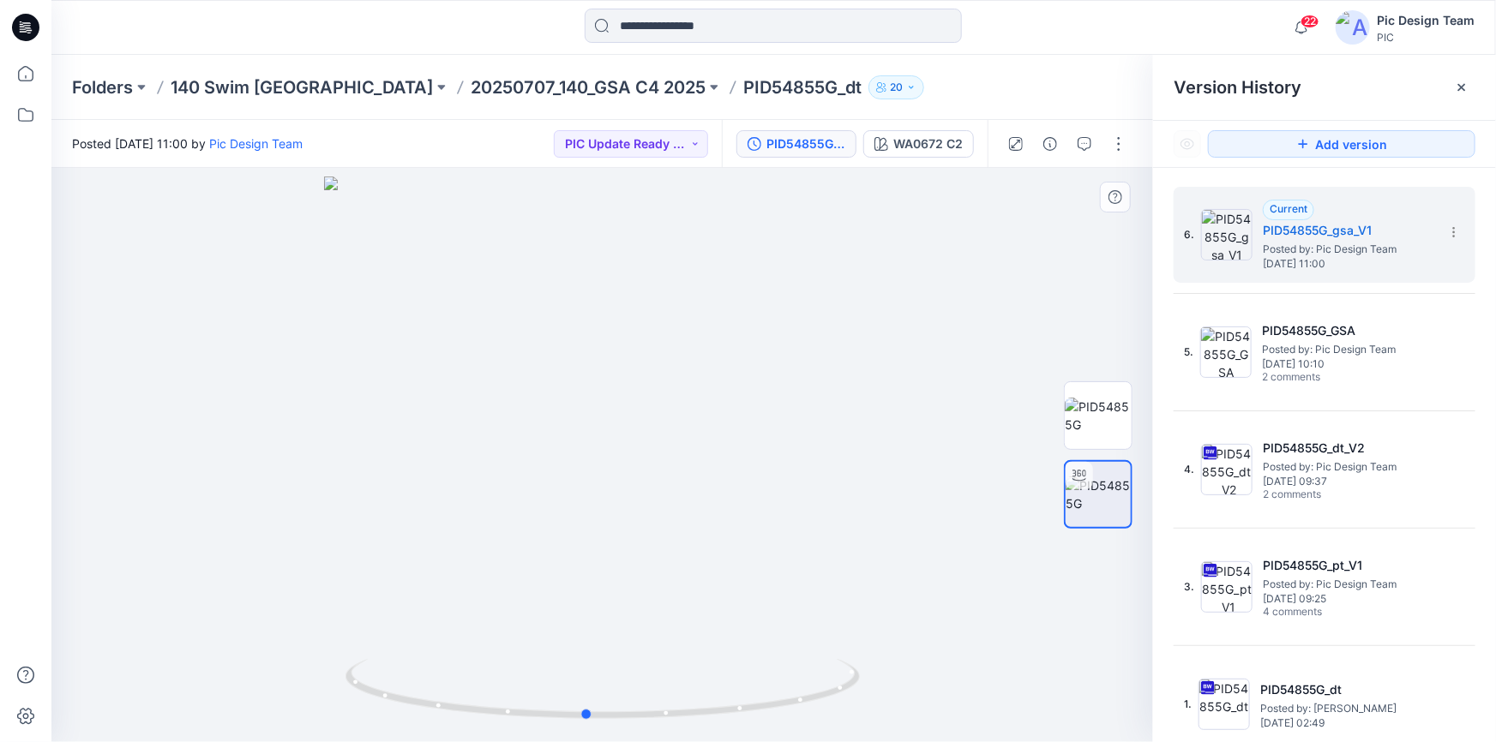
click at [762, 647] on div at bounding box center [602, 455] width 1102 height 574
click at [1120, 417] on img at bounding box center [1098, 416] width 67 height 36
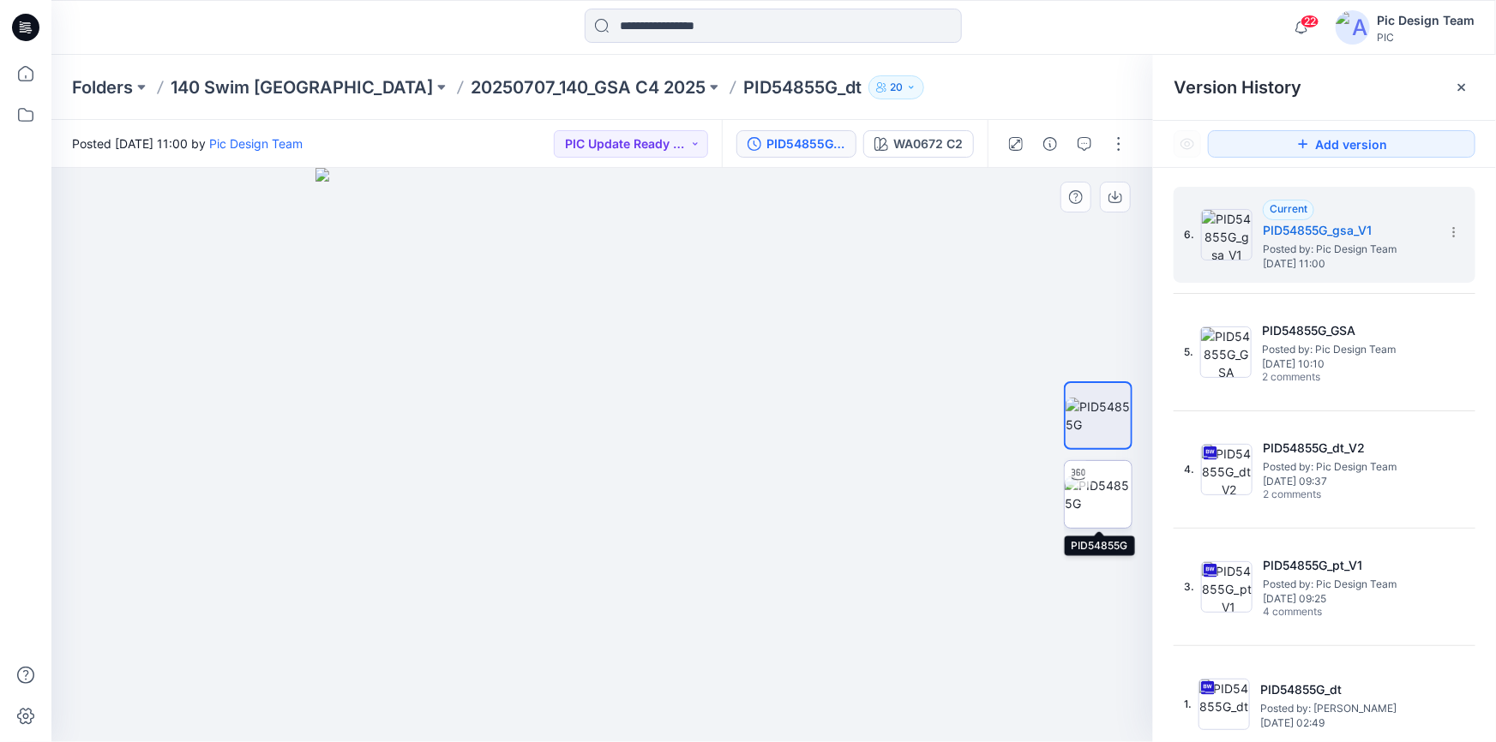
click at [1103, 489] on img at bounding box center [1098, 495] width 67 height 36
click at [1114, 146] on button "button" at bounding box center [1118, 143] width 27 height 27
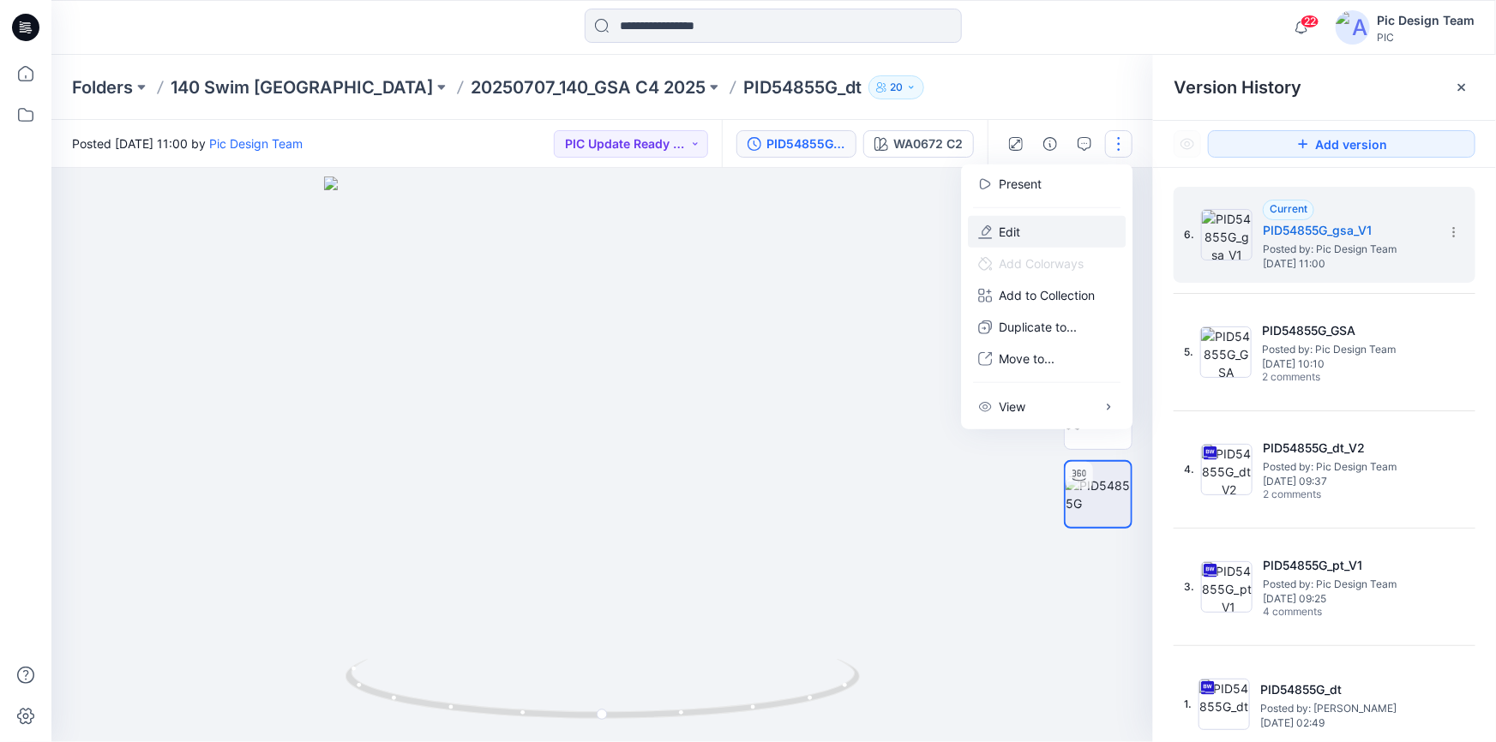
click at [1020, 233] on p "Edit" at bounding box center [1009, 232] width 21 height 18
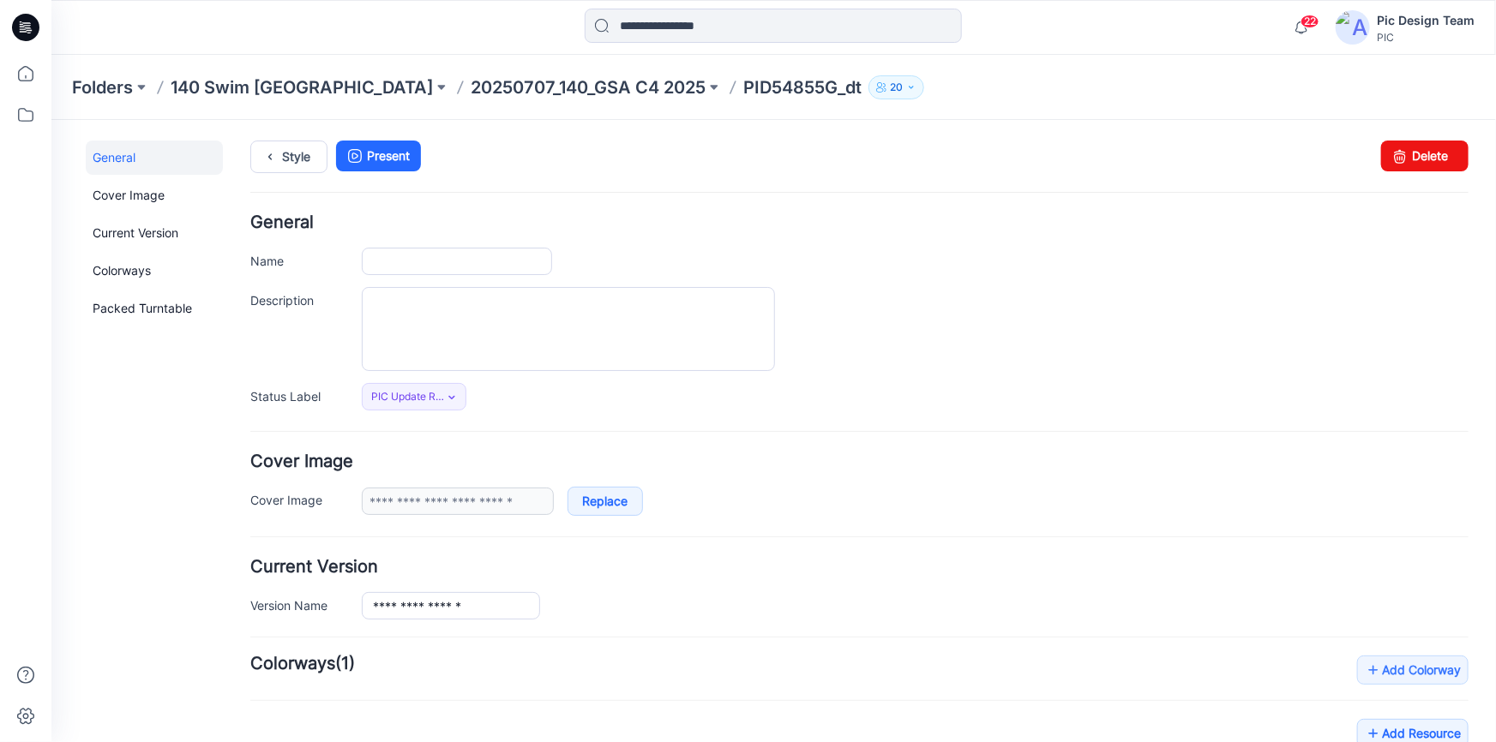
type input "**********"
type input "*********"
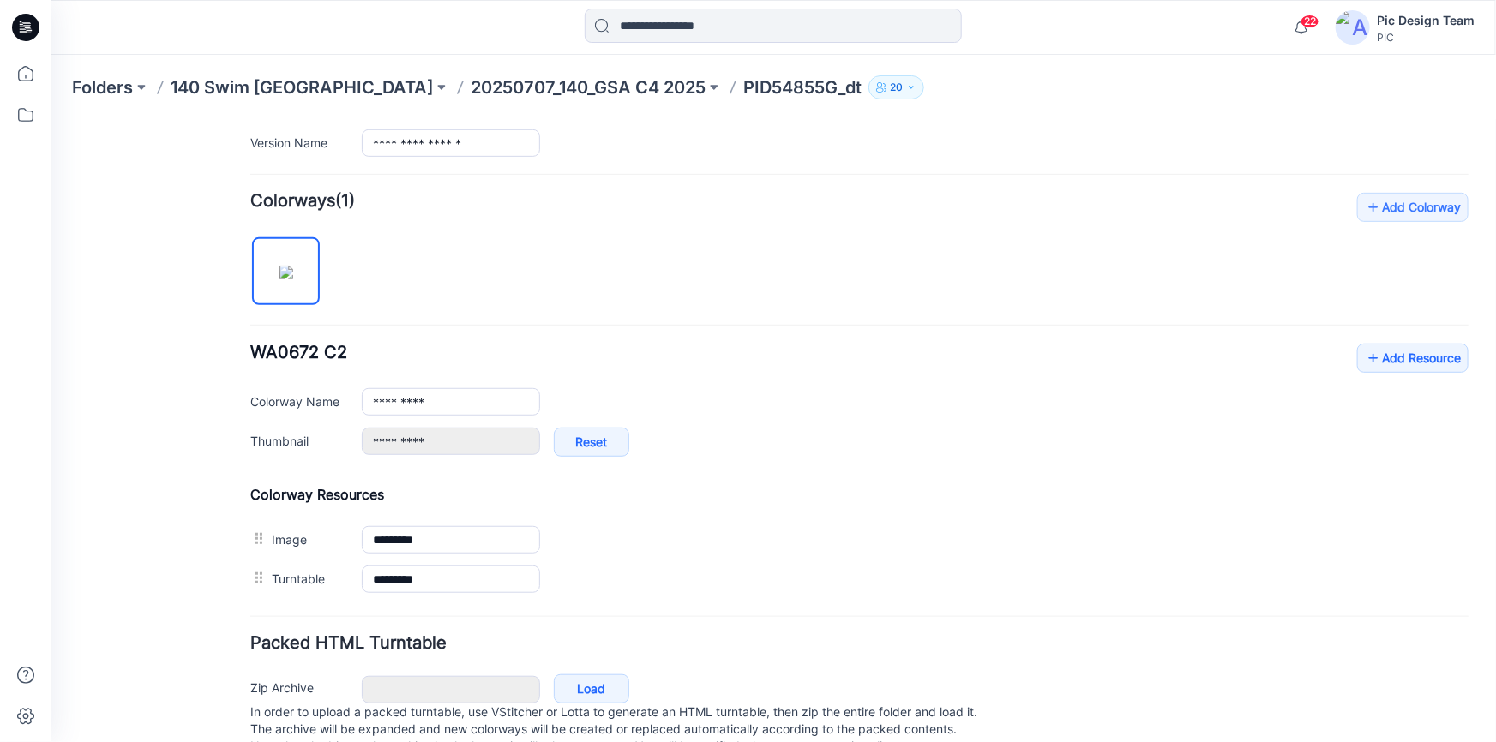
scroll to position [467, 0]
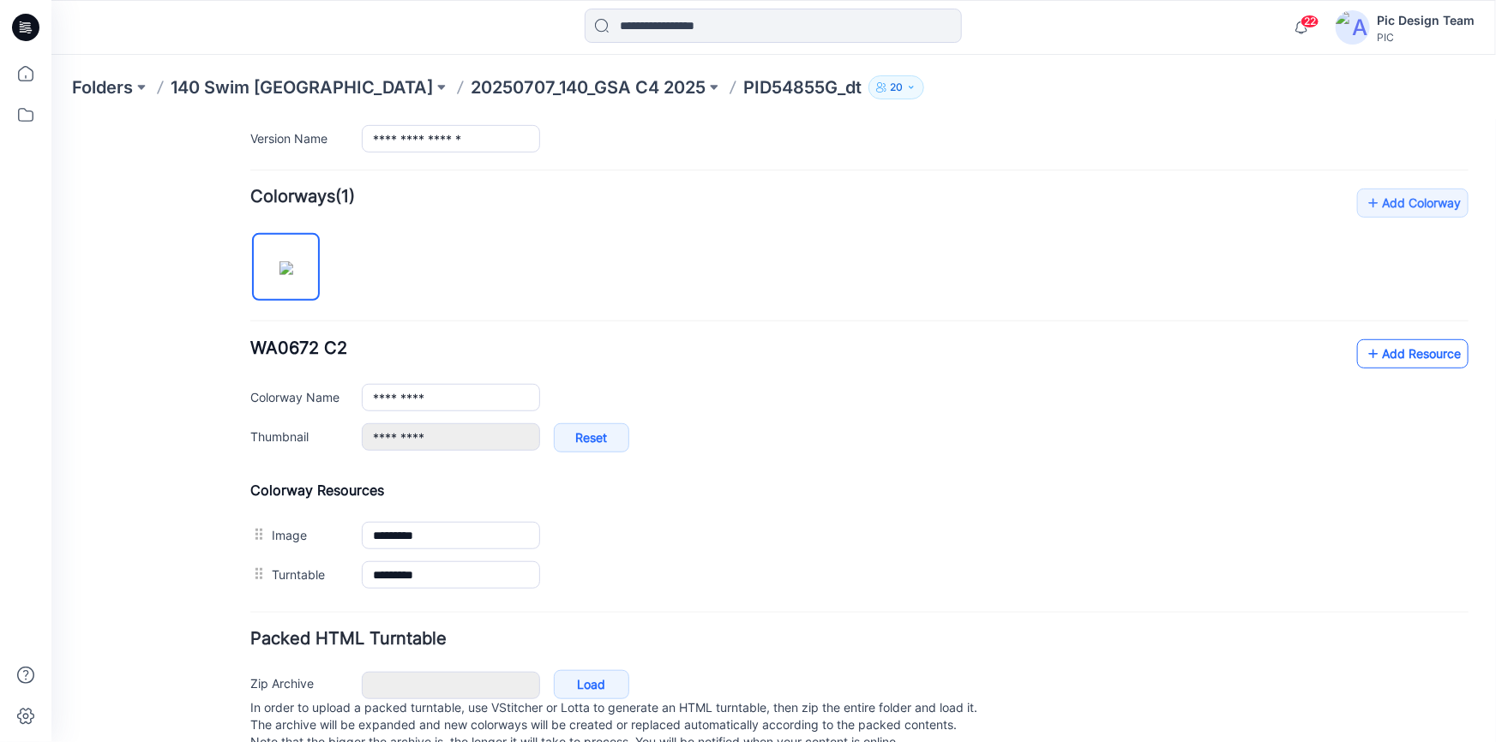
click at [1387, 357] on link "Add Resource" at bounding box center [1411, 353] width 111 height 29
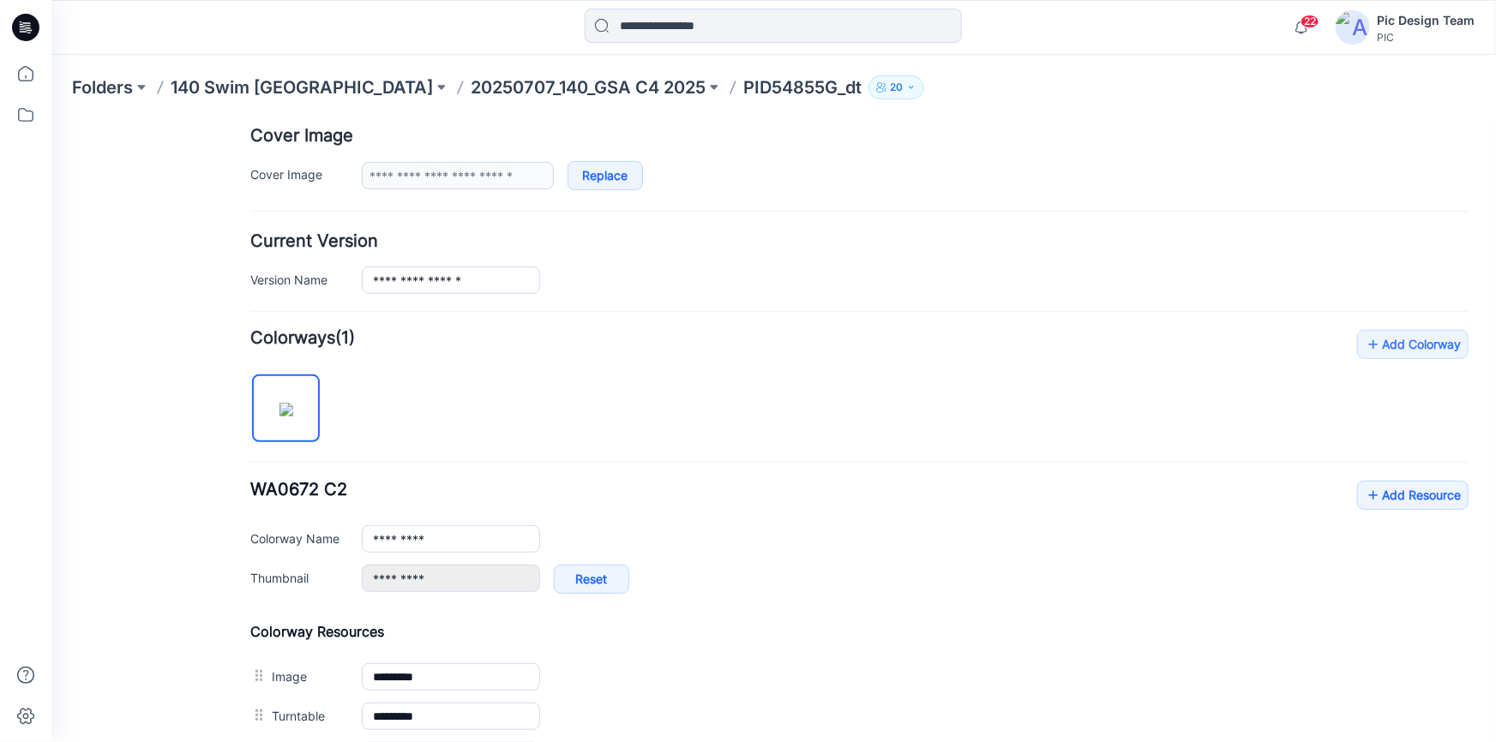
scroll to position [241, 0]
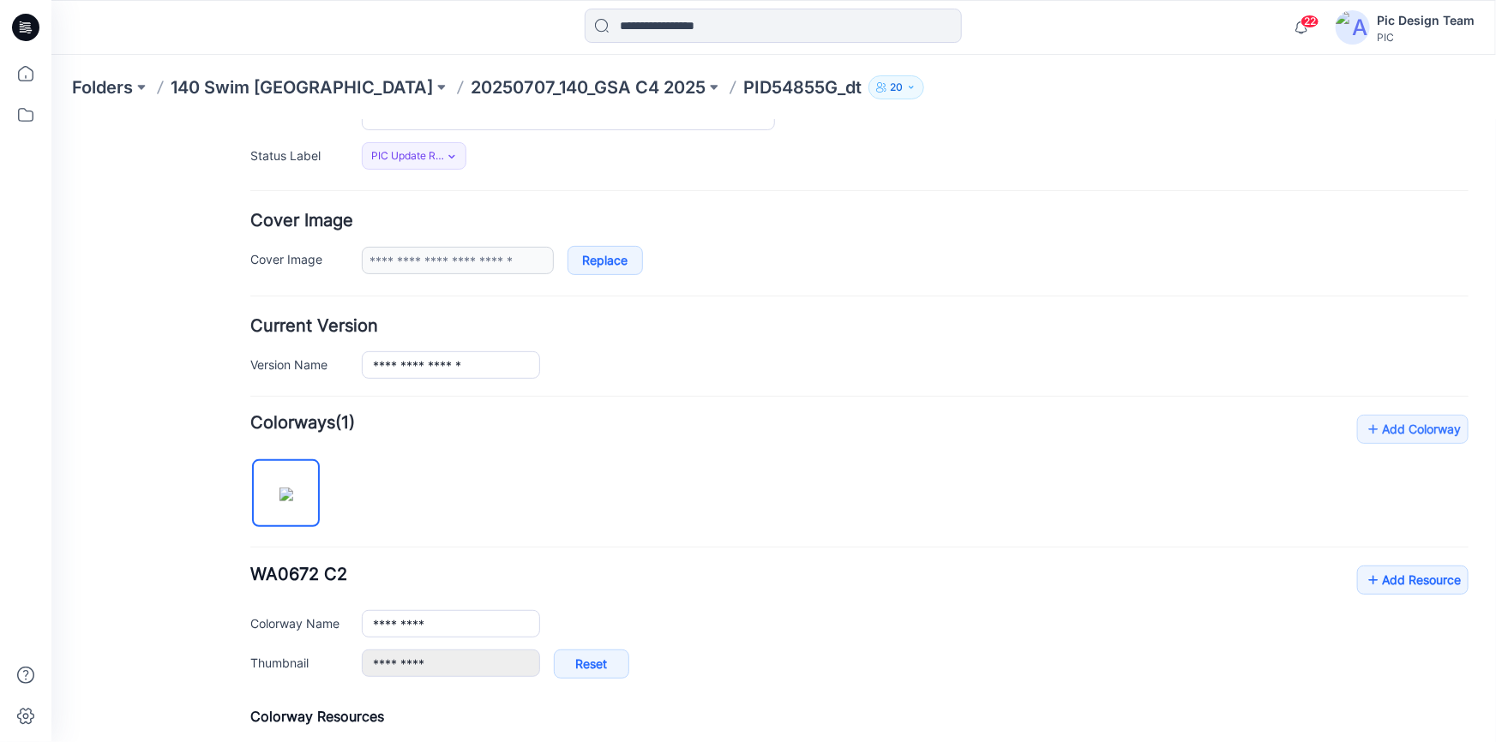
click at [15, 27] on icon at bounding box center [25, 27] width 27 height 27
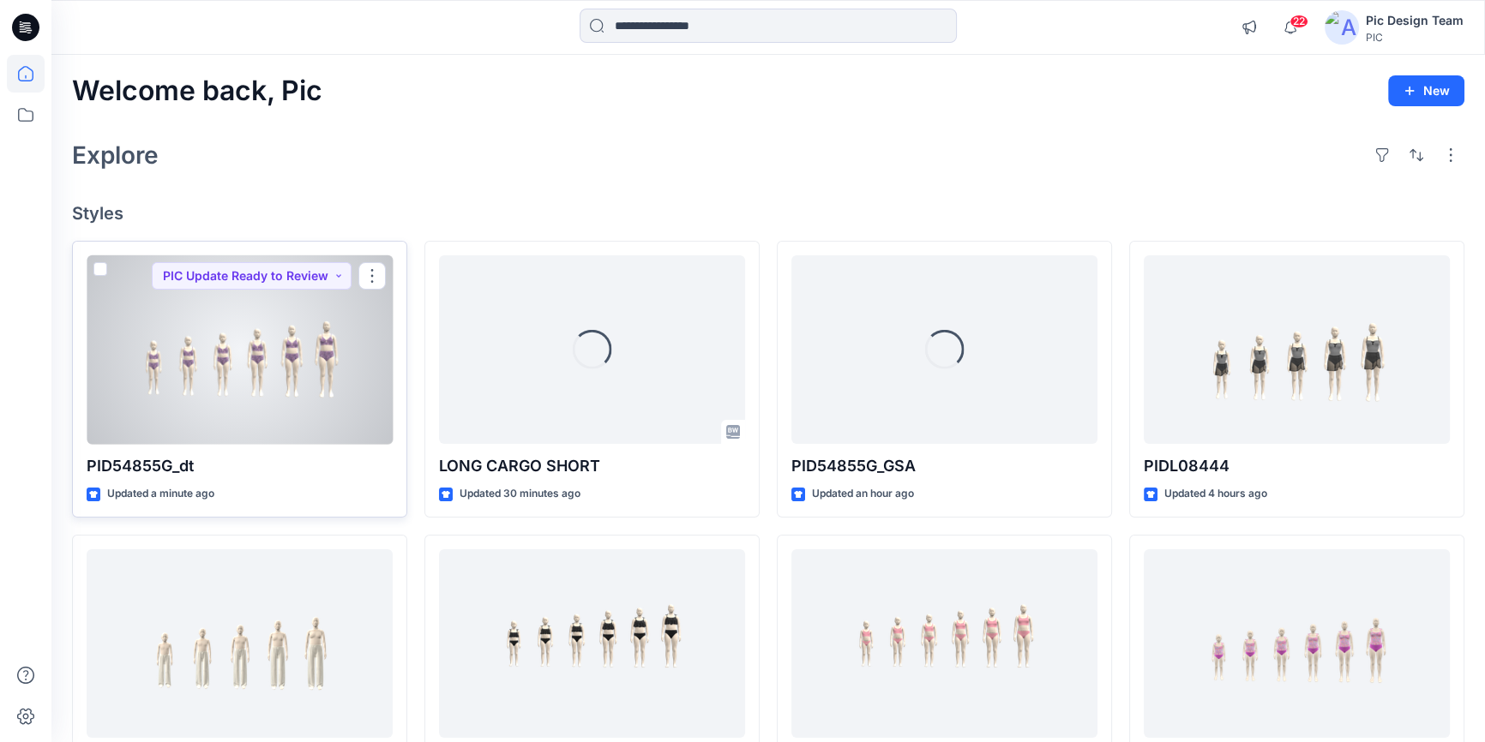
click at [288, 401] on div at bounding box center [240, 349] width 306 height 189
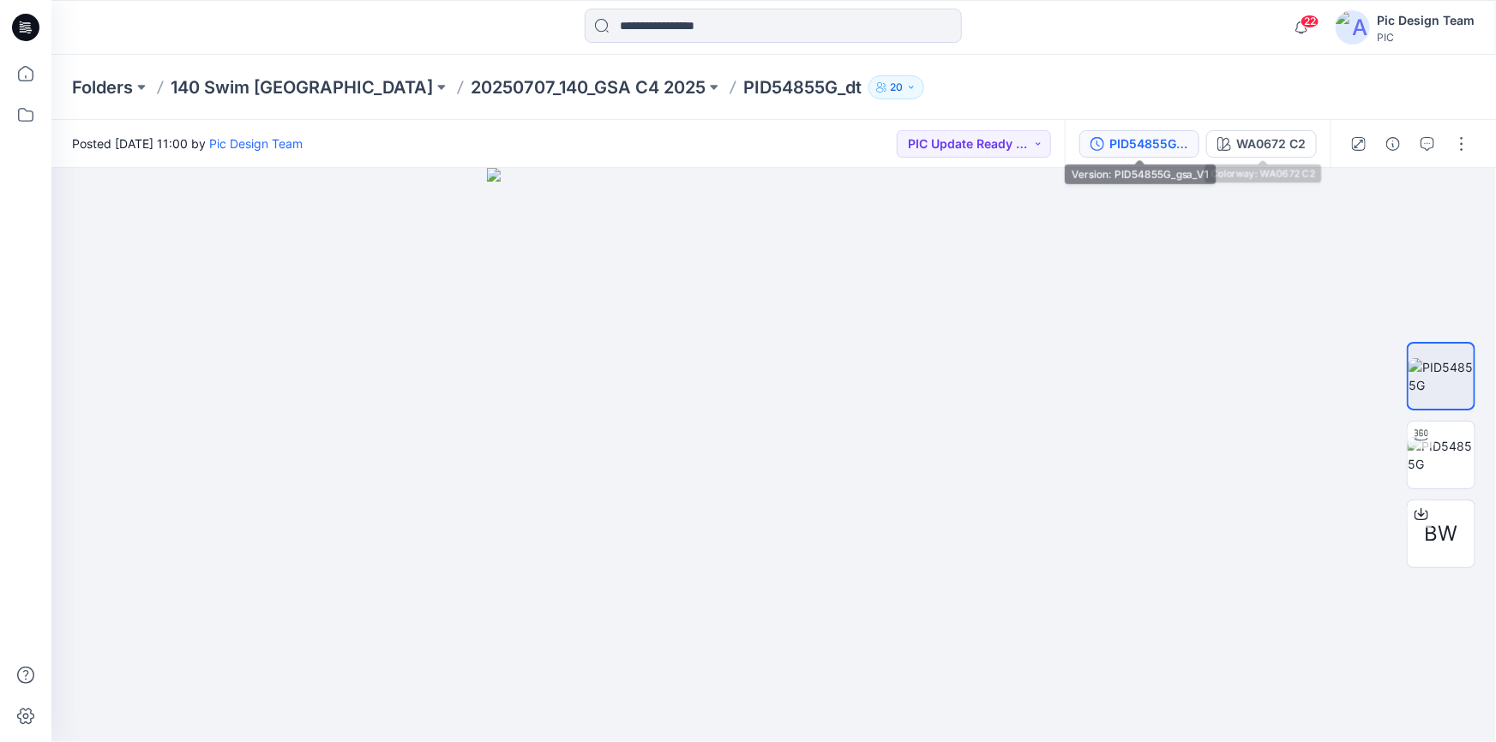
click at [1153, 141] on div "PID54855G_gsa_V1" at bounding box center [1148, 144] width 79 height 19
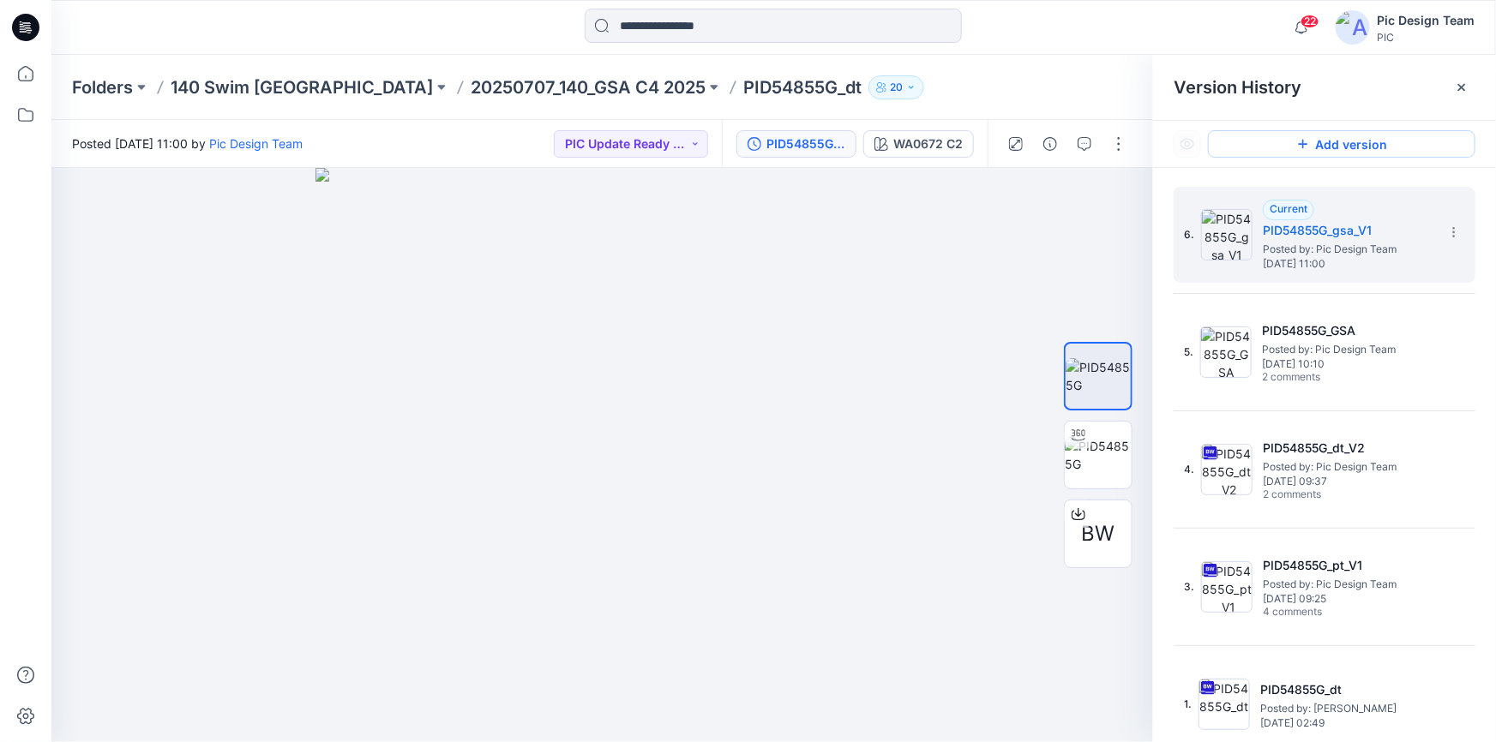
click at [1356, 146] on button "Add version" at bounding box center [1341, 143] width 267 height 27
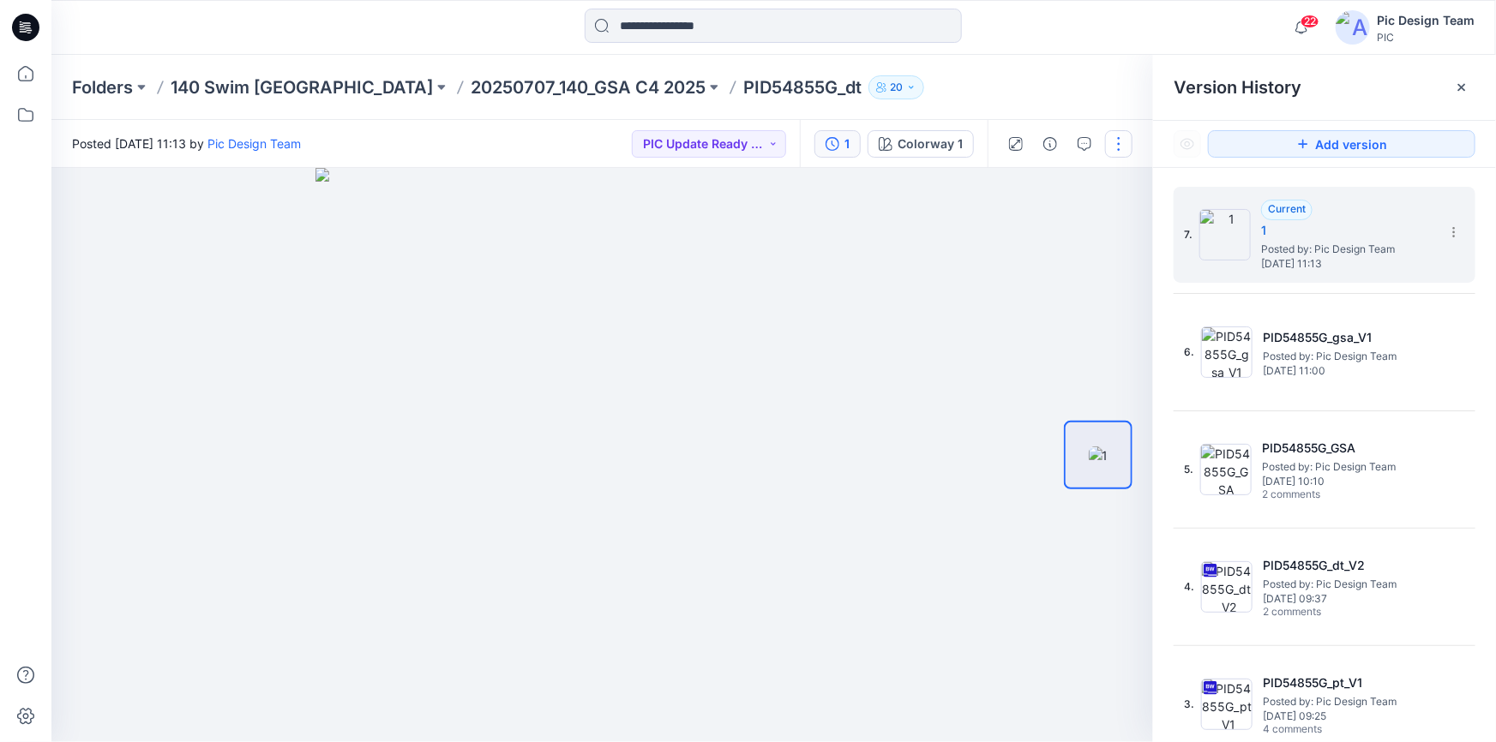
click at [1117, 147] on button "button" at bounding box center [1118, 143] width 27 height 27
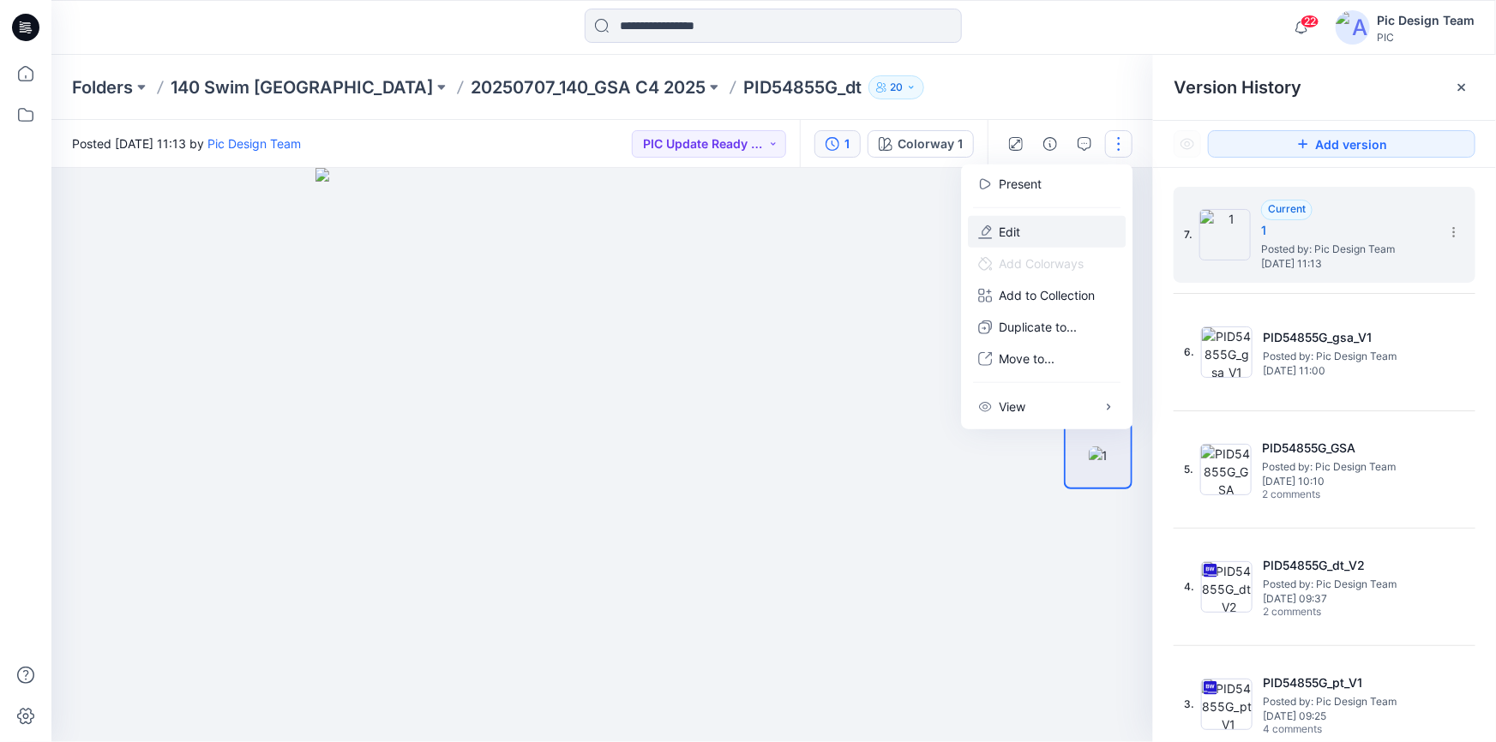
click at [1016, 230] on p "Edit" at bounding box center [1009, 232] width 21 height 18
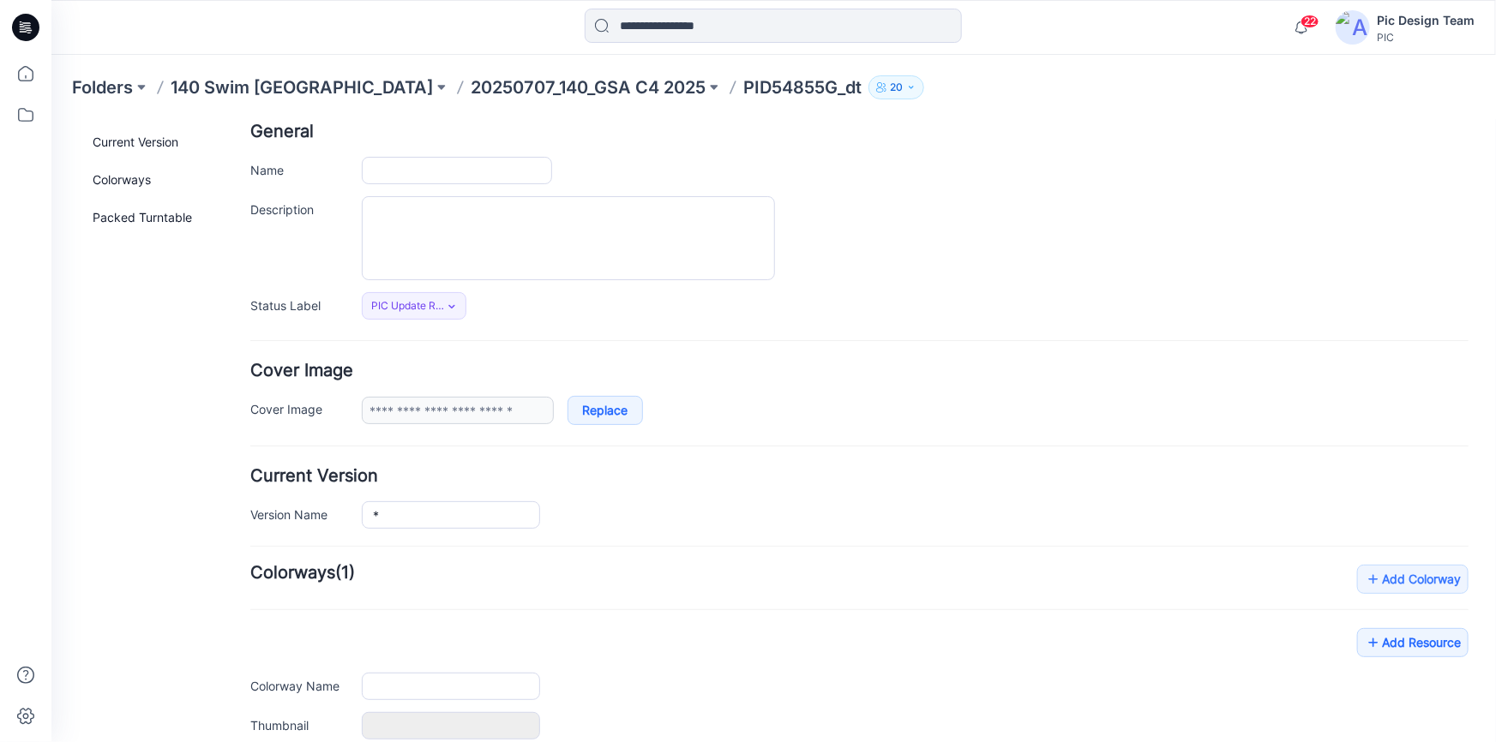
type input "**********"
type input "*"
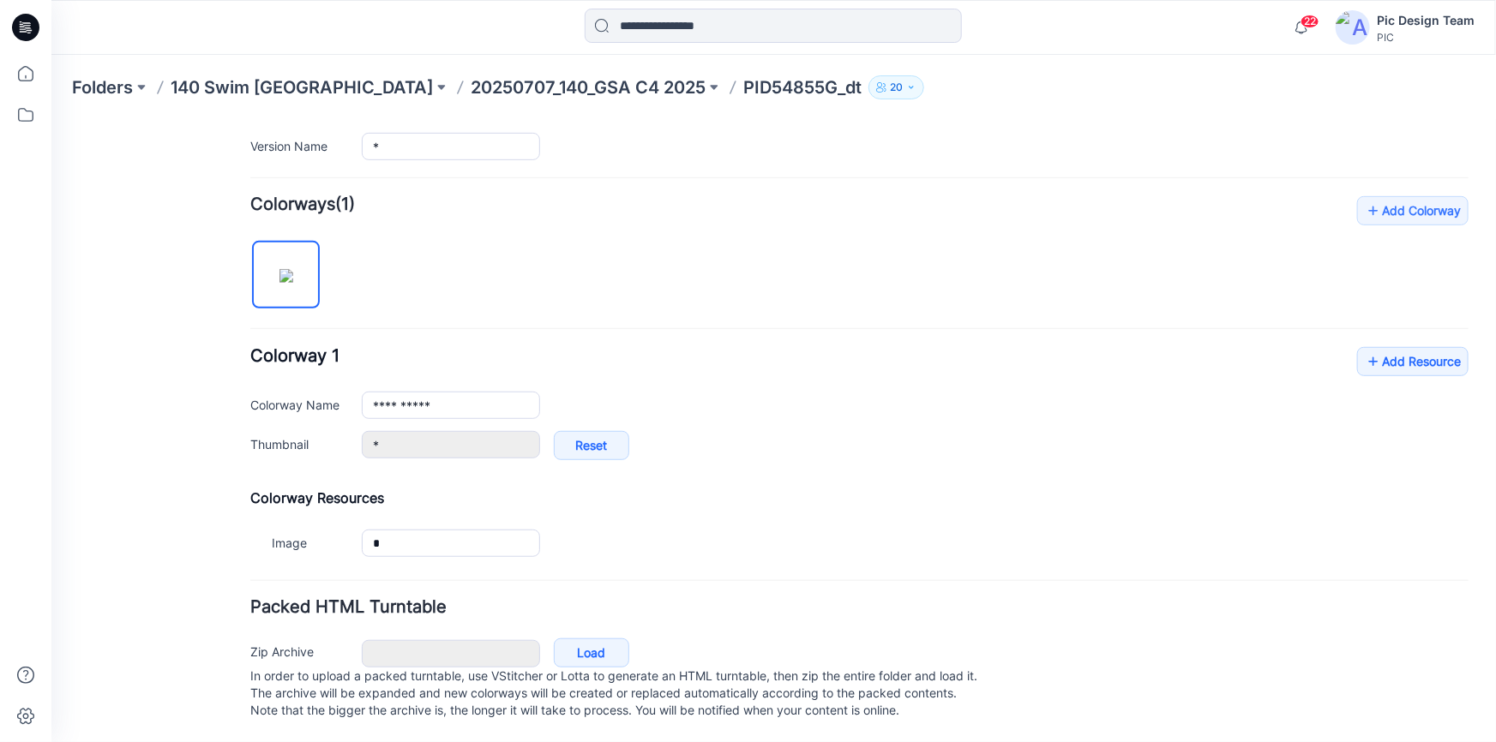
scroll to position [476, 0]
click at [596, 638] on link "Load" at bounding box center [590, 652] width 75 height 29
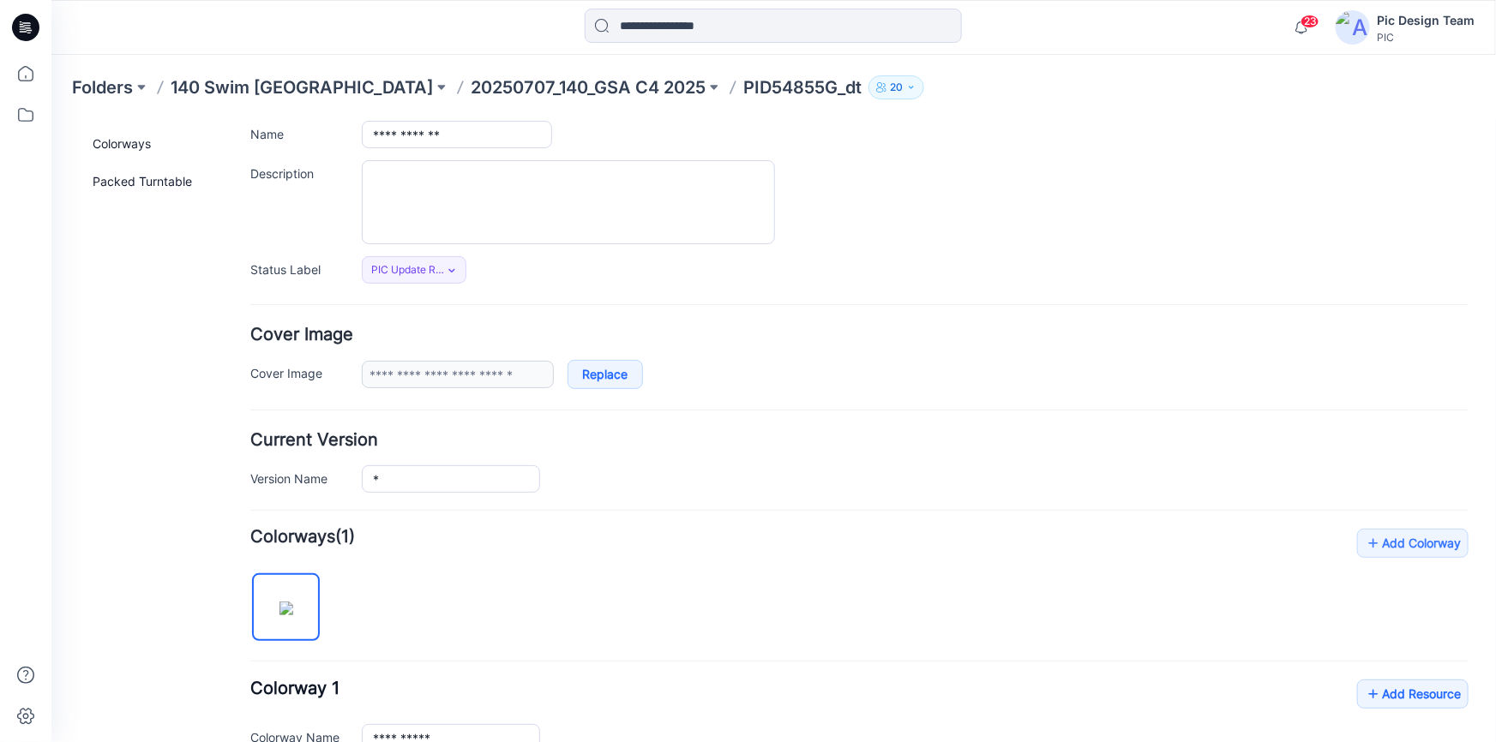
scroll to position [9, 0]
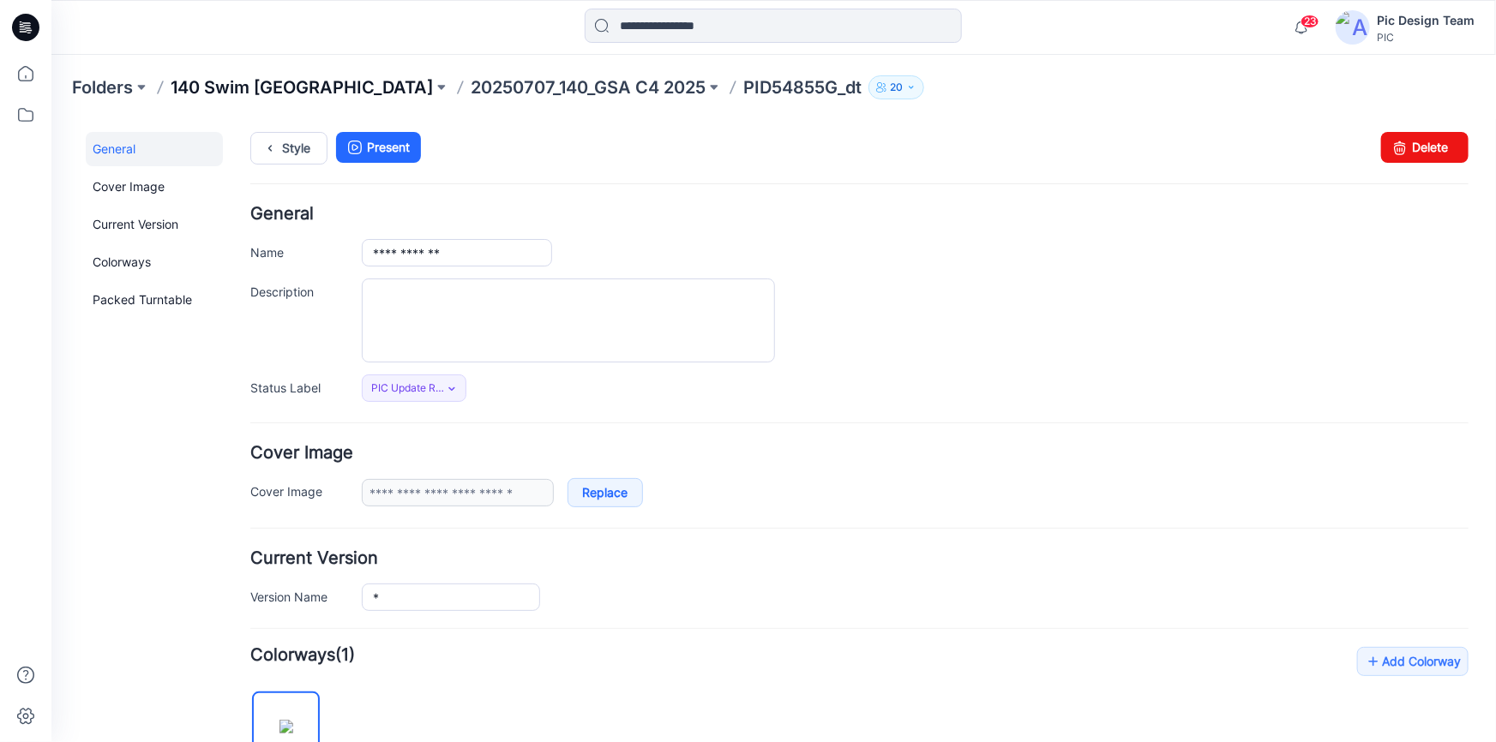
click at [221, 88] on p "140 Swim [GEOGRAPHIC_DATA]" at bounding box center [302, 87] width 262 height 24
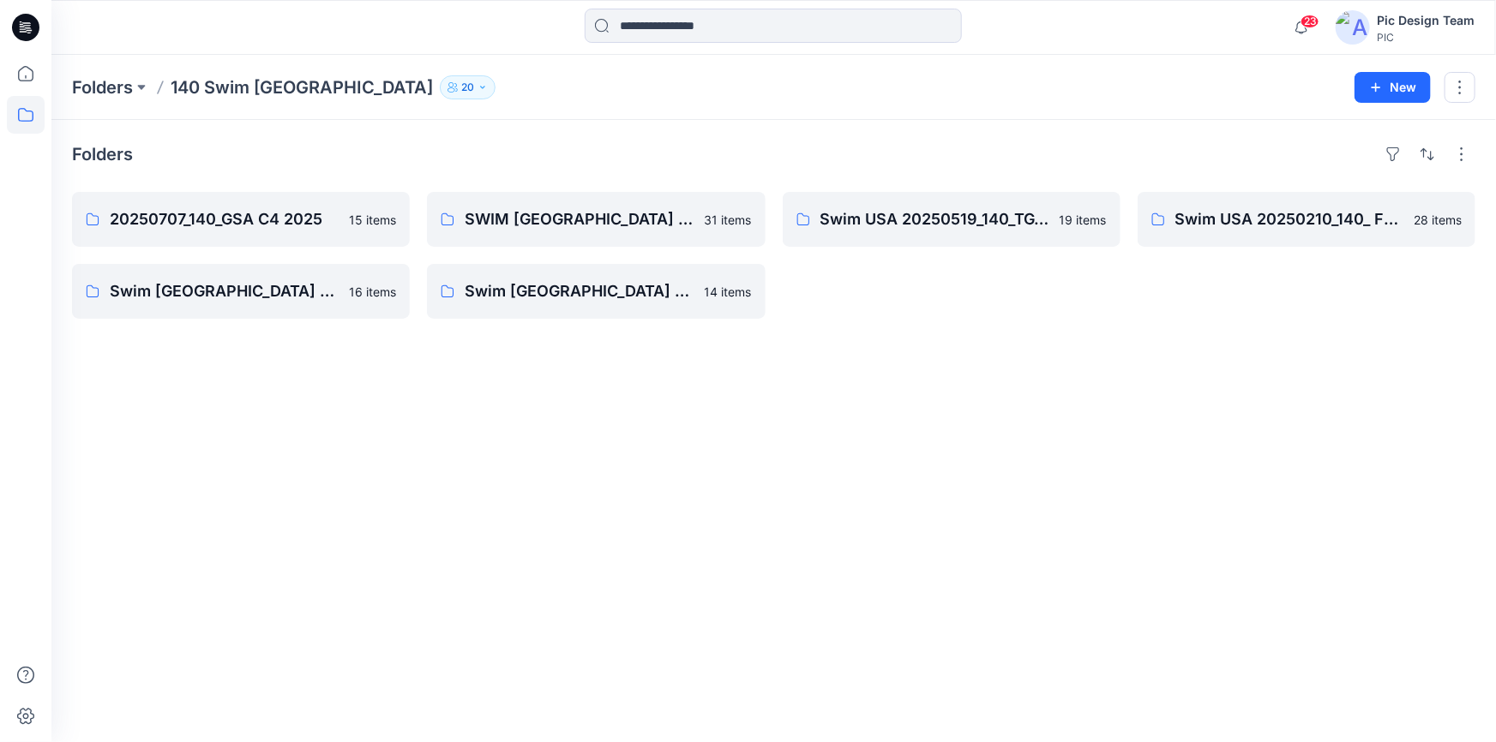
click at [25, 25] on icon at bounding box center [27, 25] width 8 height 1
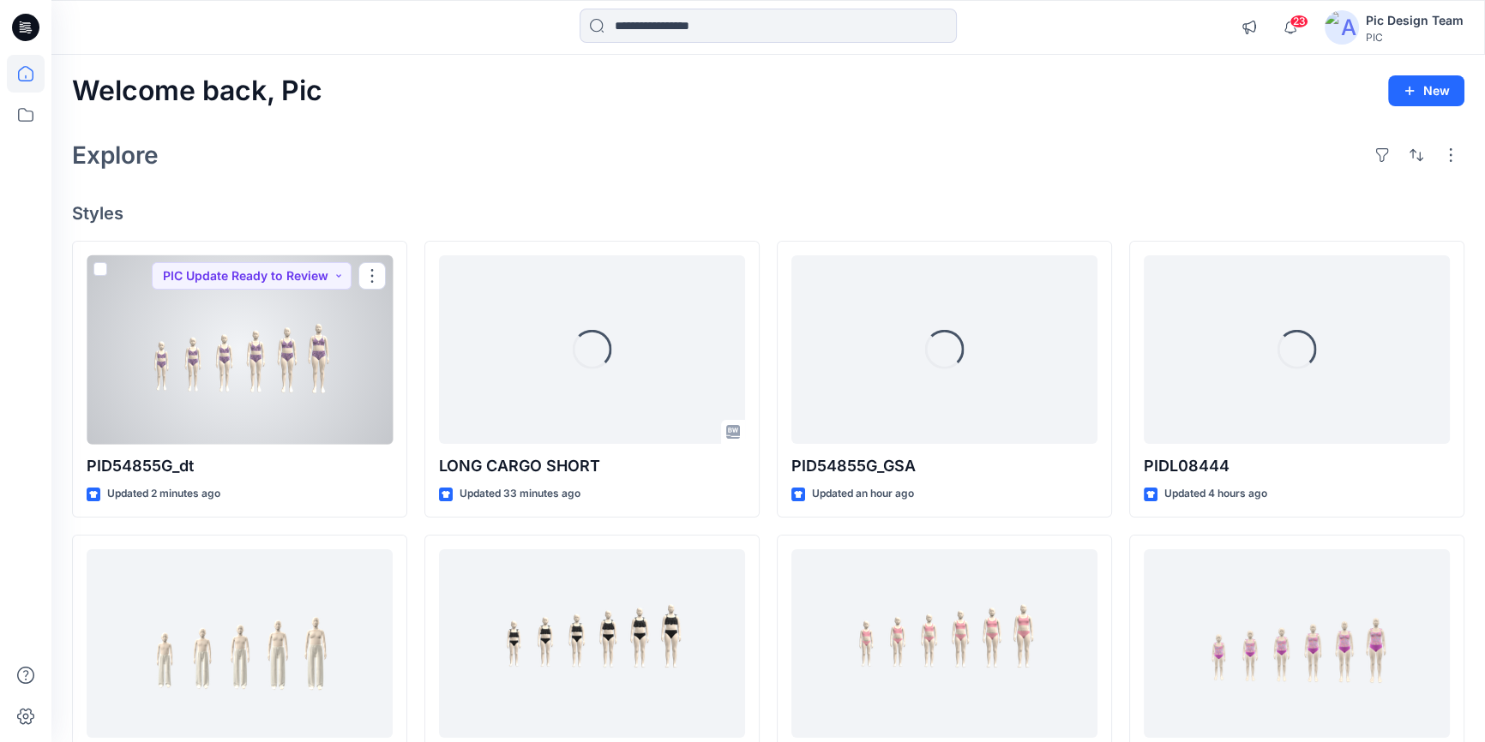
click at [270, 399] on div at bounding box center [240, 349] width 306 height 189
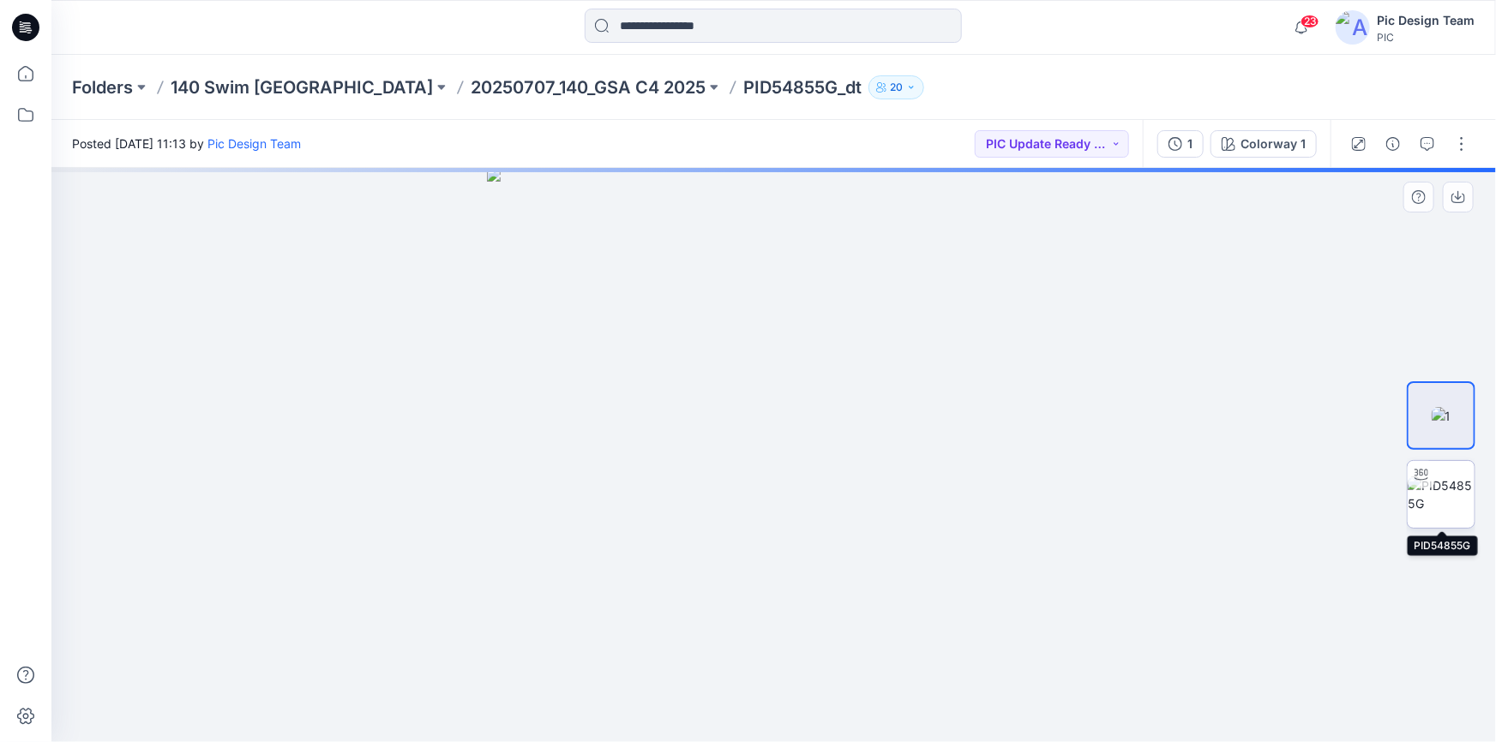
click at [1440, 500] on img at bounding box center [1441, 495] width 67 height 36
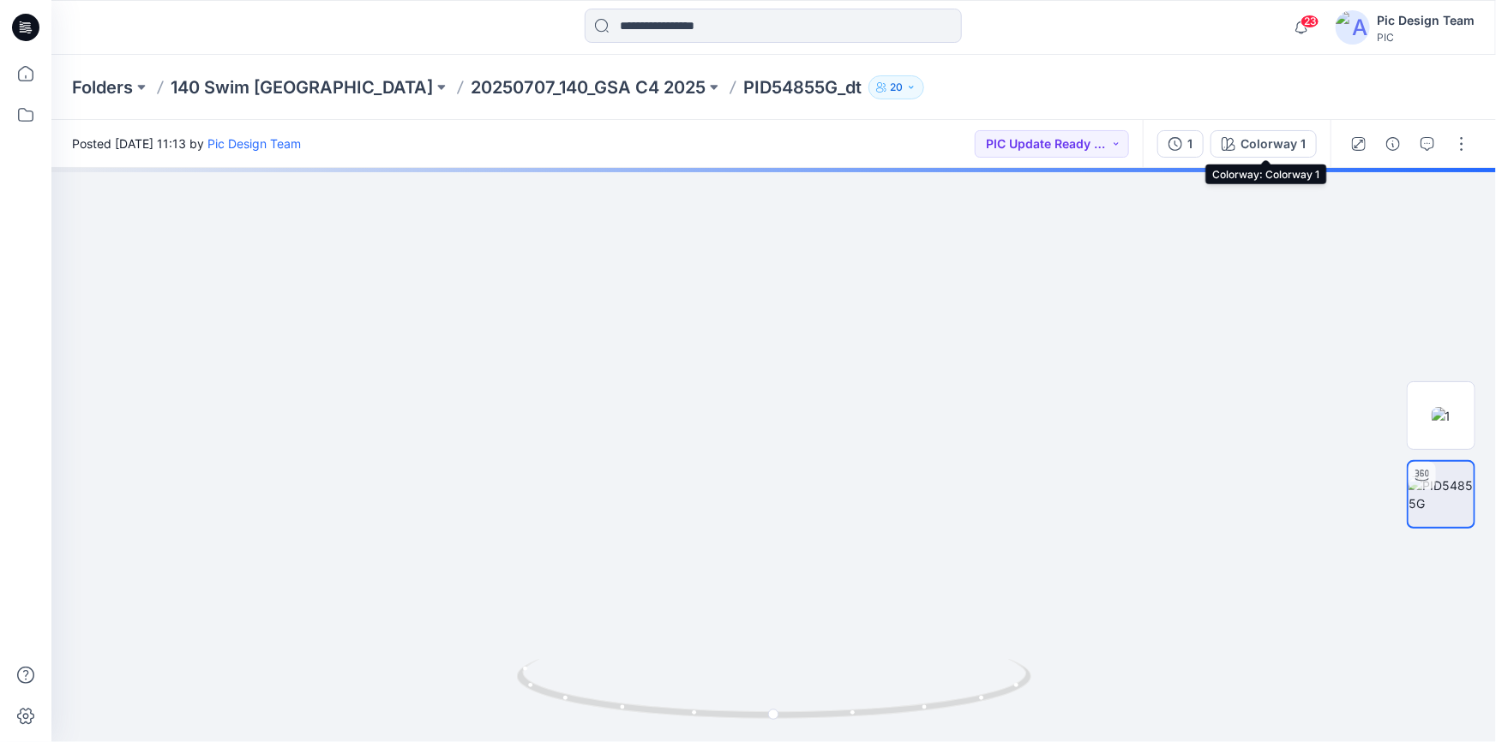
click at [1270, 149] on div "Colorway 1" at bounding box center [1272, 144] width 65 height 19
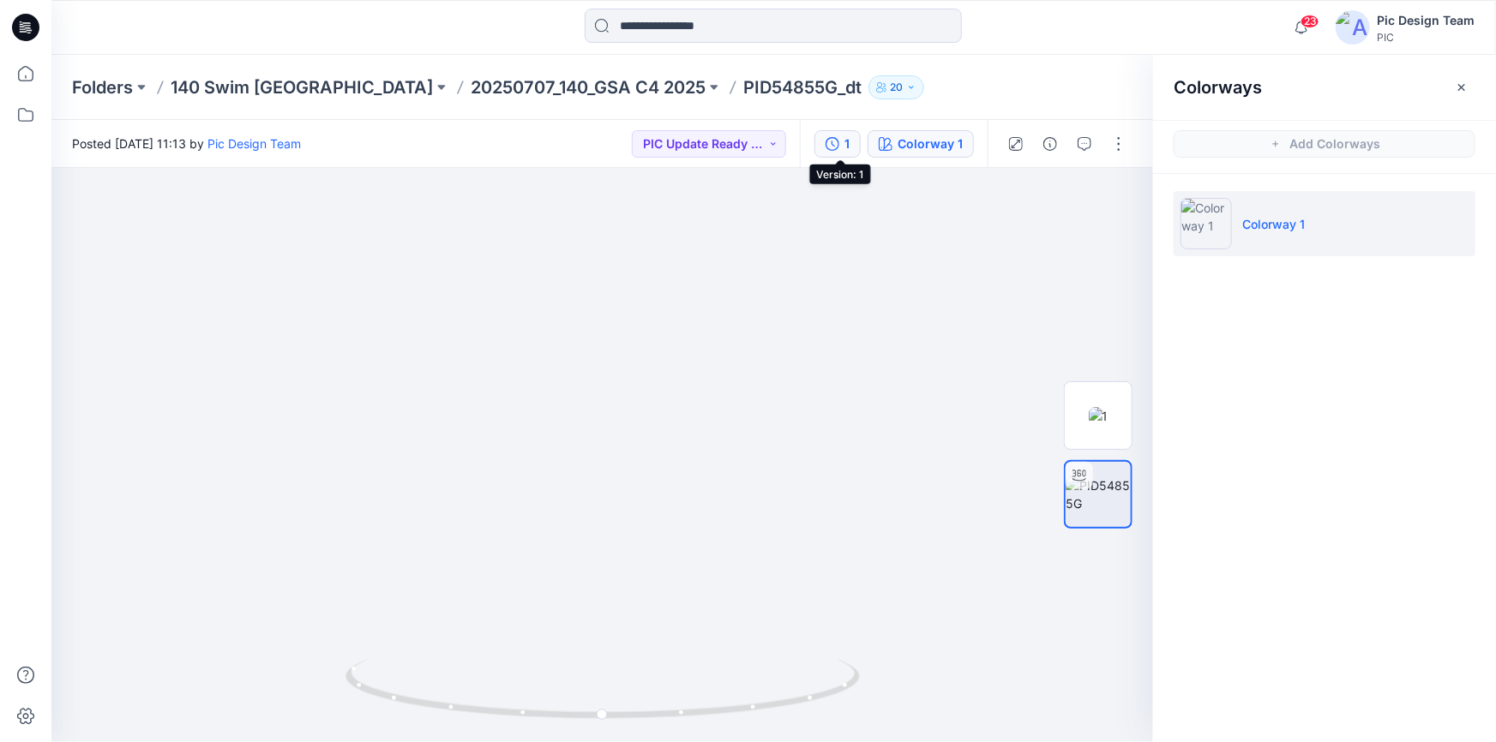
click at [848, 144] on div "1" at bounding box center [846, 144] width 5 height 19
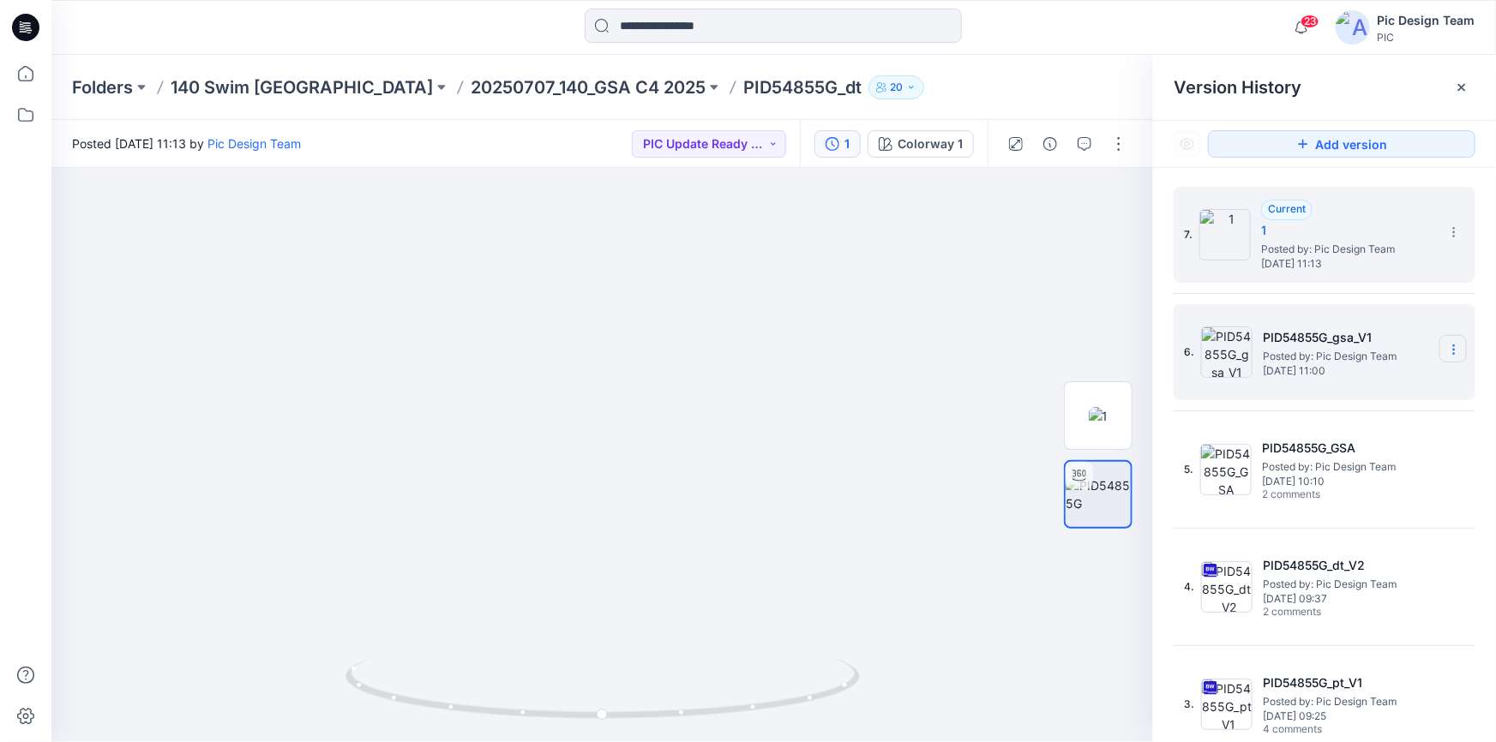
click at [1448, 351] on icon at bounding box center [1454, 350] width 14 height 14
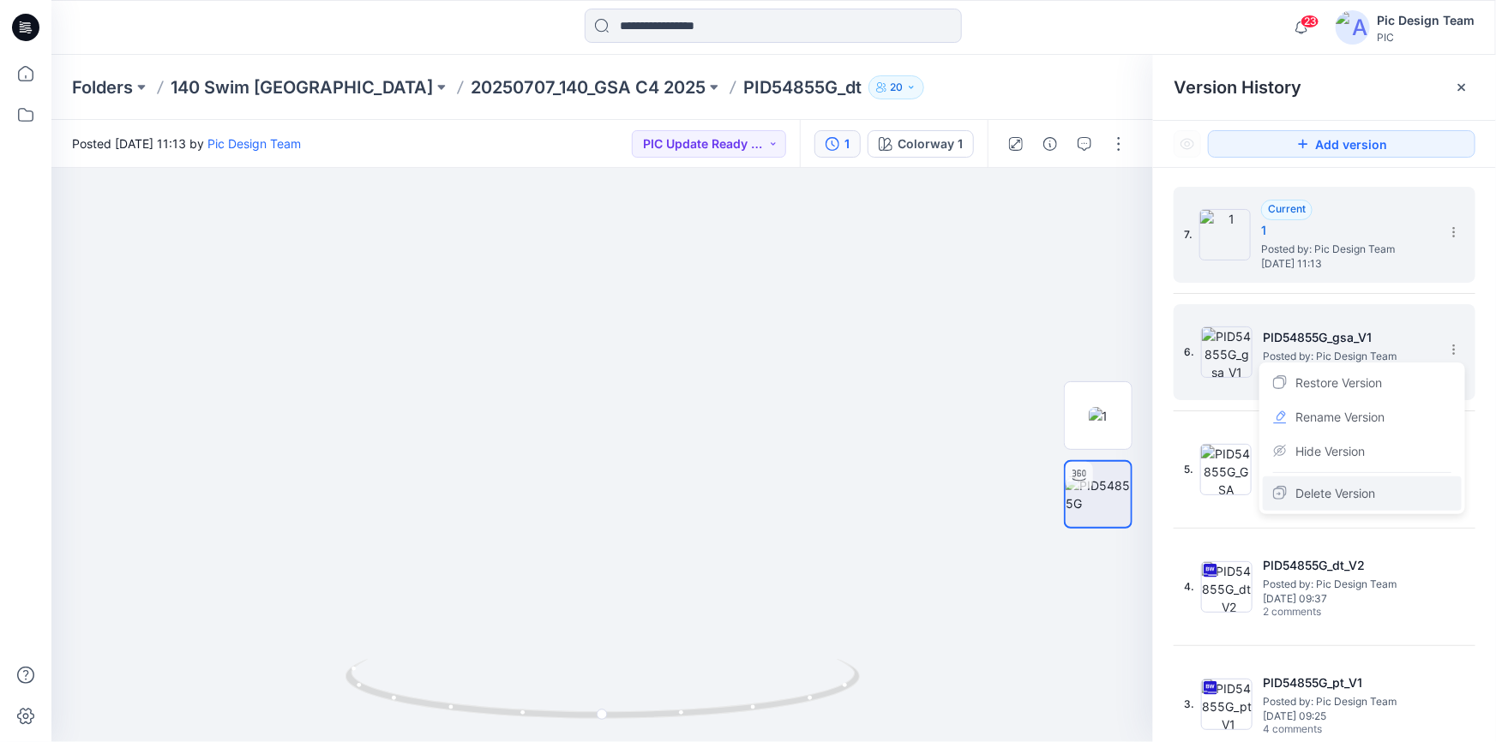
click at [1328, 490] on span "Delete Version" at bounding box center [1335, 493] width 80 height 21
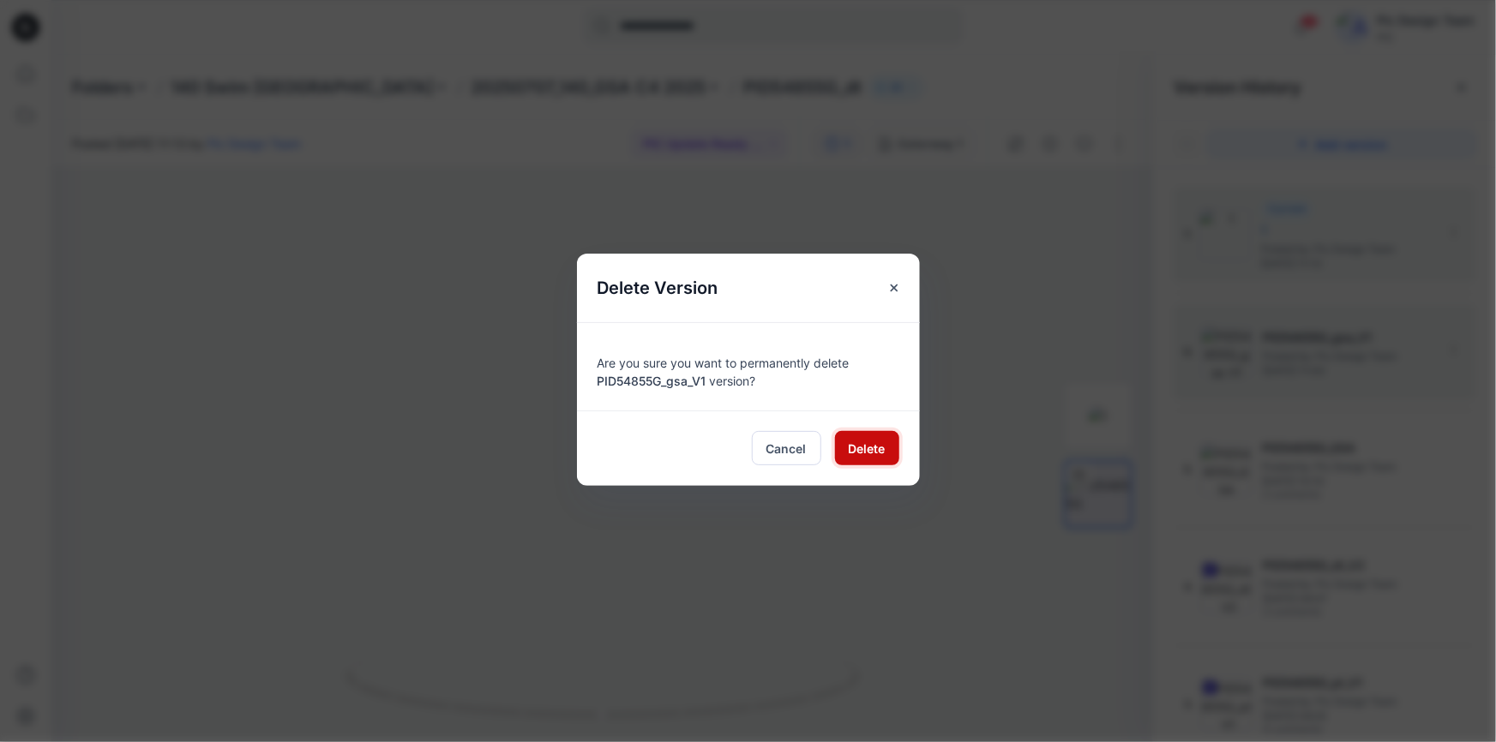
click at [856, 442] on span "Delete" at bounding box center [867, 449] width 37 height 18
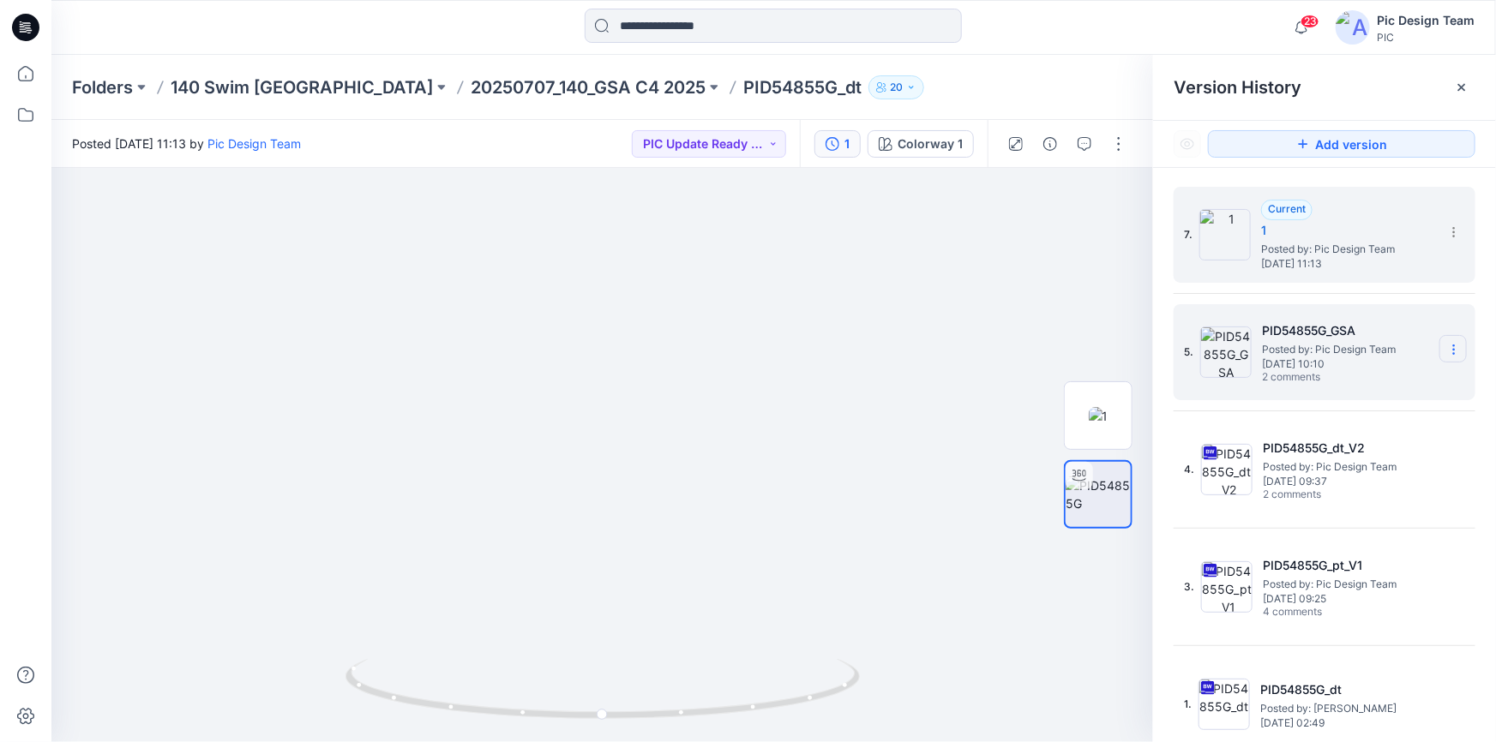
click at [1447, 345] on icon at bounding box center [1454, 350] width 14 height 14
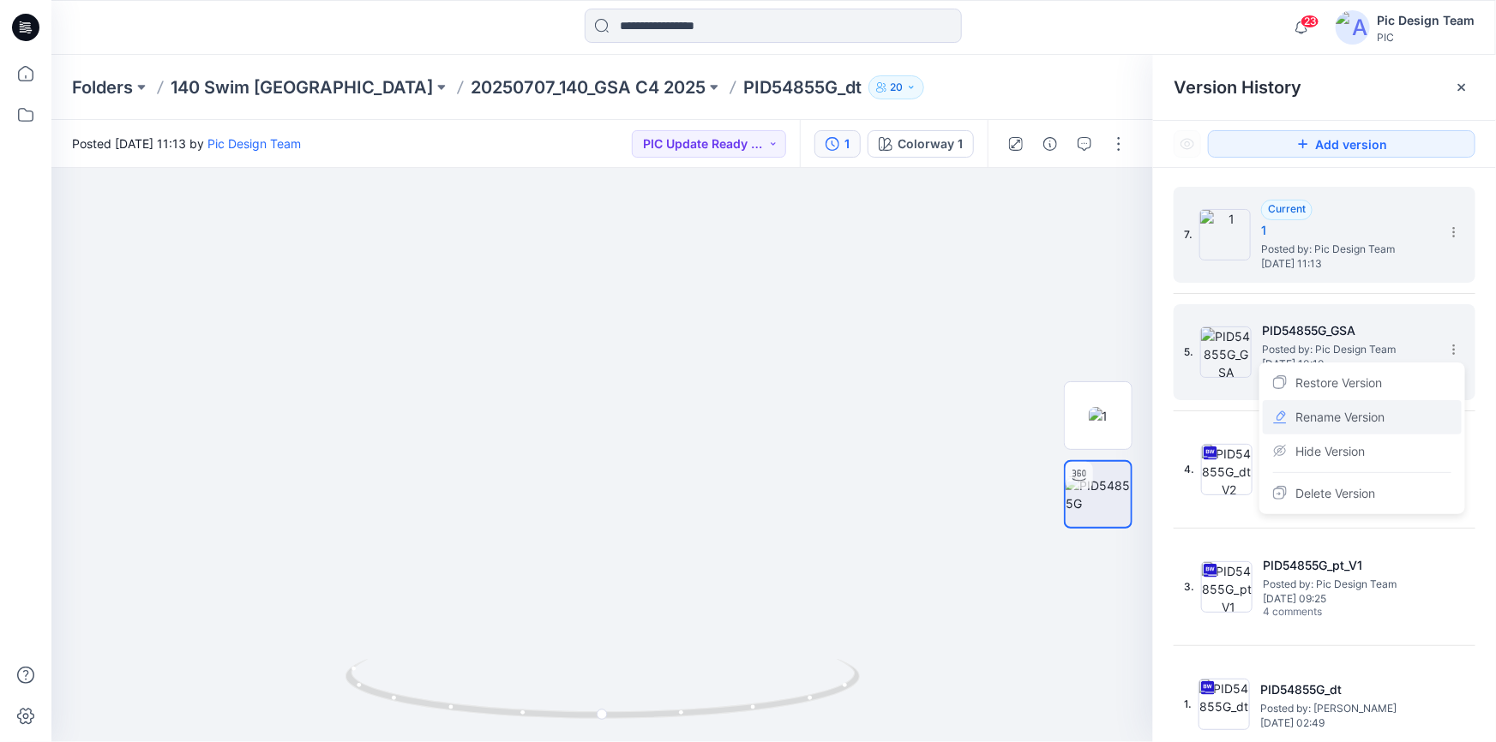
click at [1342, 418] on span "Rename Version" at bounding box center [1339, 417] width 89 height 21
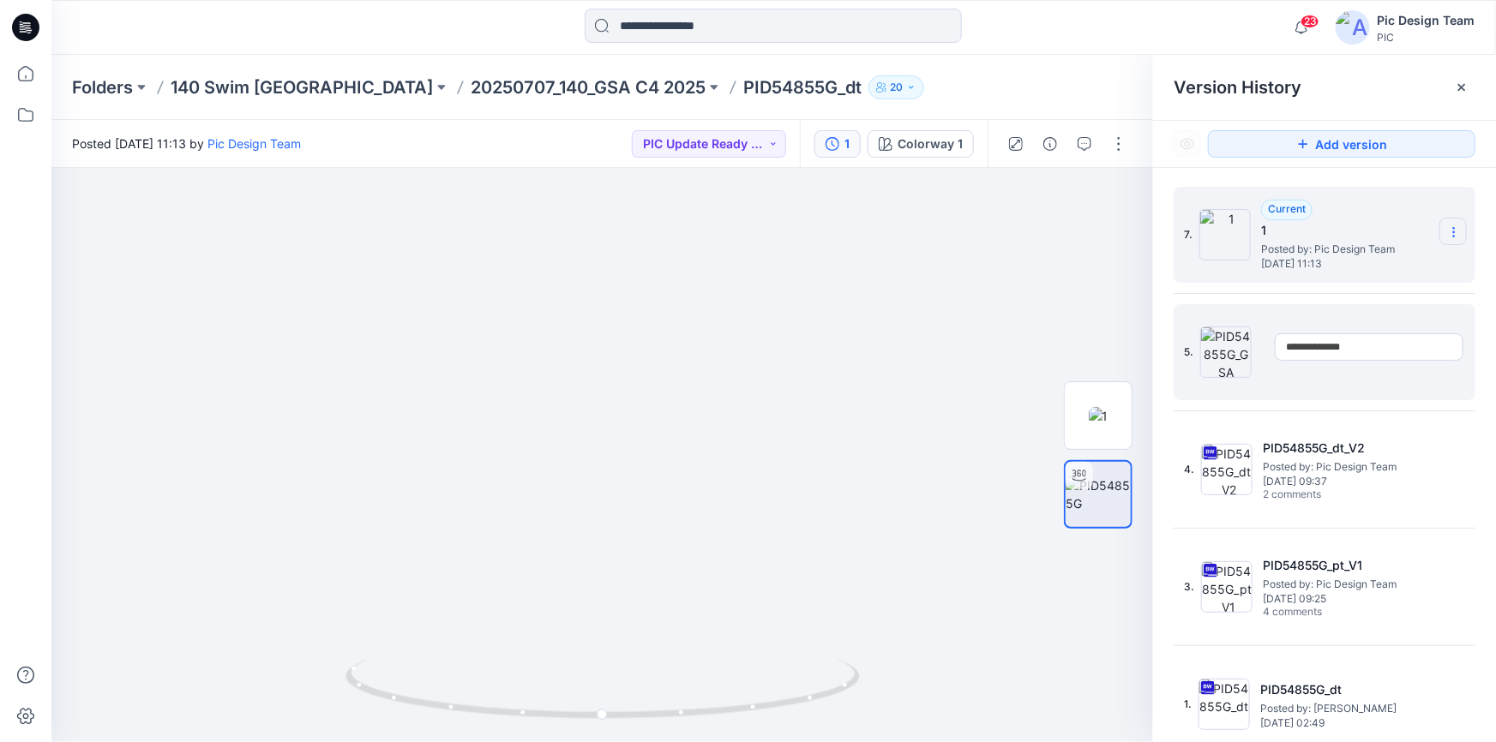
click at [1453, 236] on icon at bounding box center [1453, 236] width 1 height 1
click at [1327, 299] on span "Rename Version" at bounding box center [1339, 300] width 89 height 21
click at [1447, 231] on icon at bounding box center [1454, 232] width 14 height 14
click at [1326, 292] on span "Rename Version" at bounding box center [1339, 300] width 89 height 21
type input "**********"
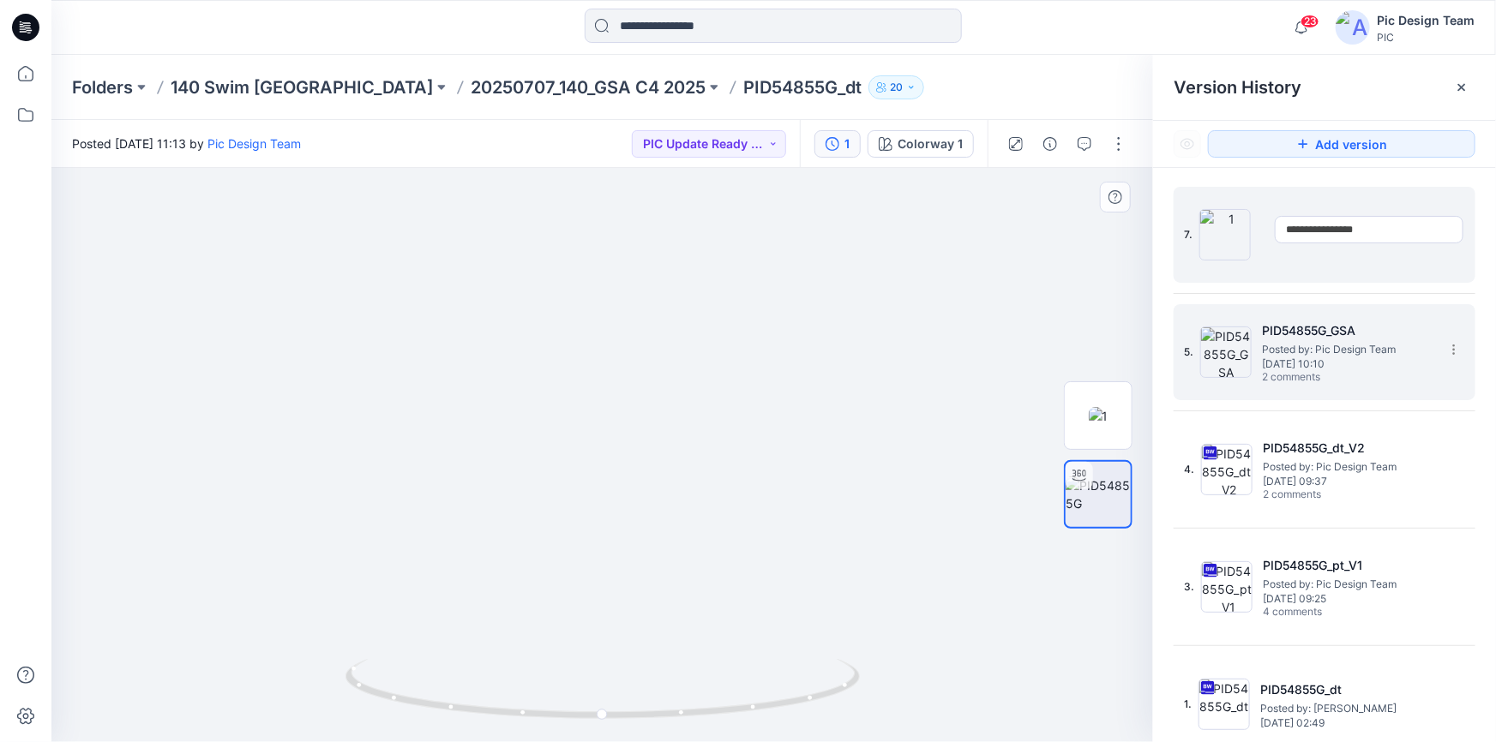
click at [1009, 293] on img at bounding box center [602, 387] width 843 height 709
click at [1109, 140] on button "button" at bounding box center [1118, 143] width 27 height 27
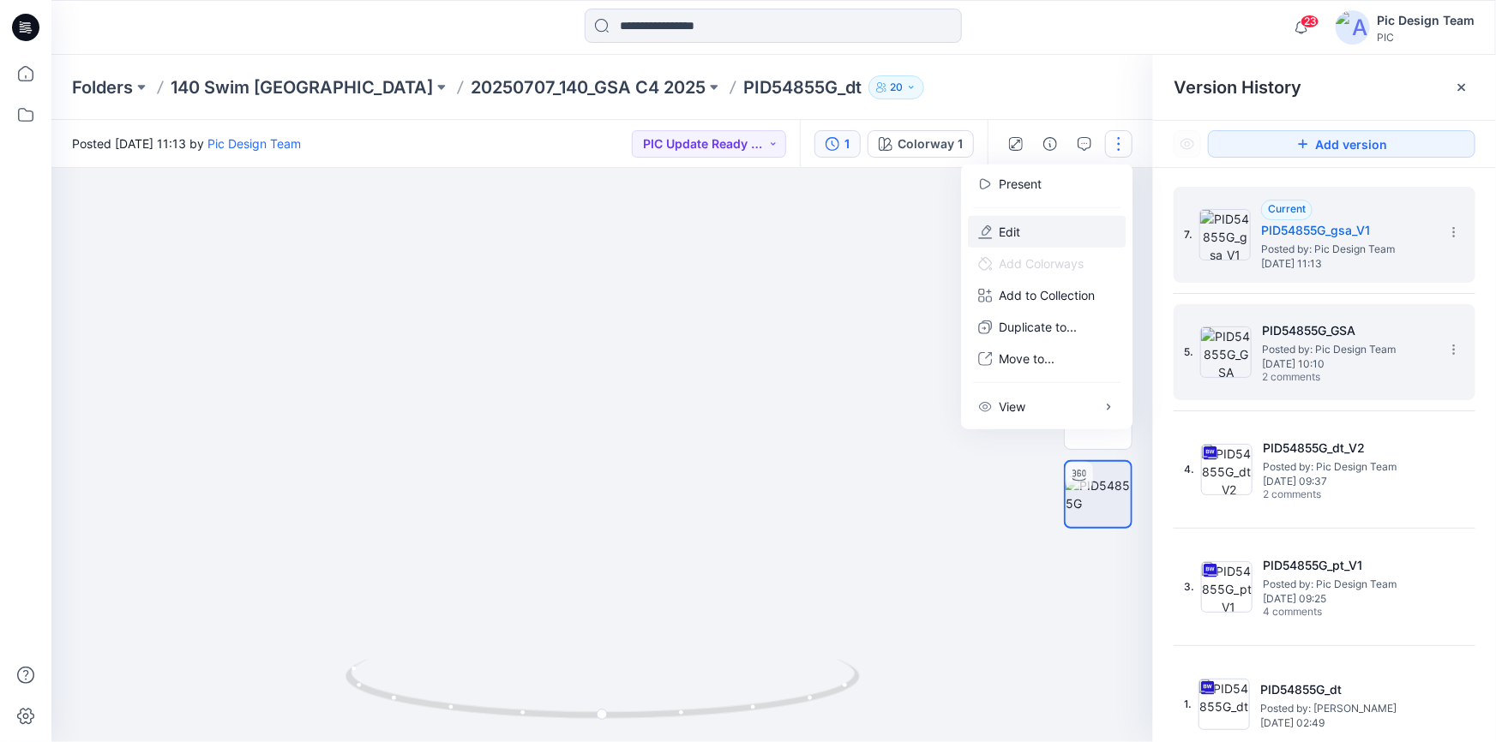
click at [1030, 228] on button "Edit" at bounding box center [1047, 232] width 158 height 32
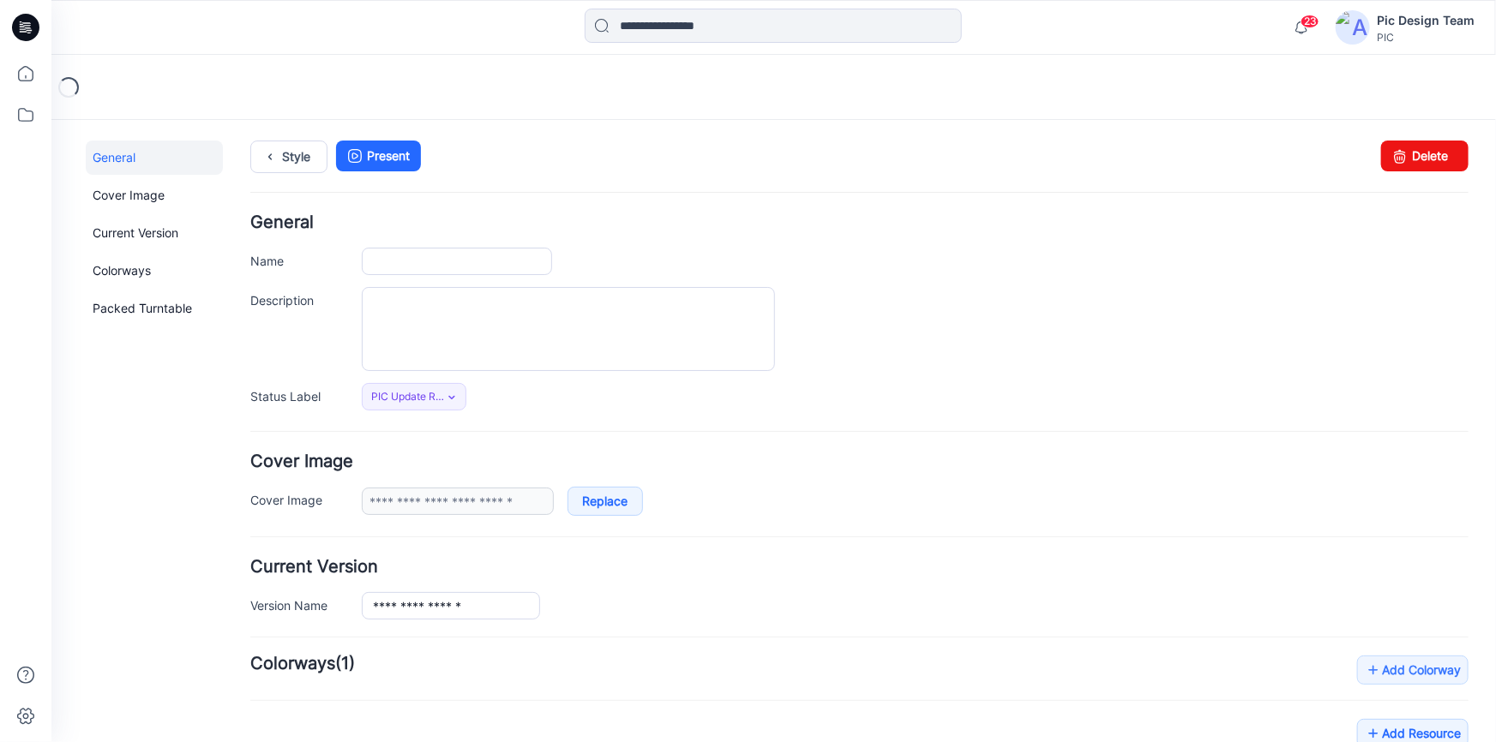
type input "**********"
type input "*"
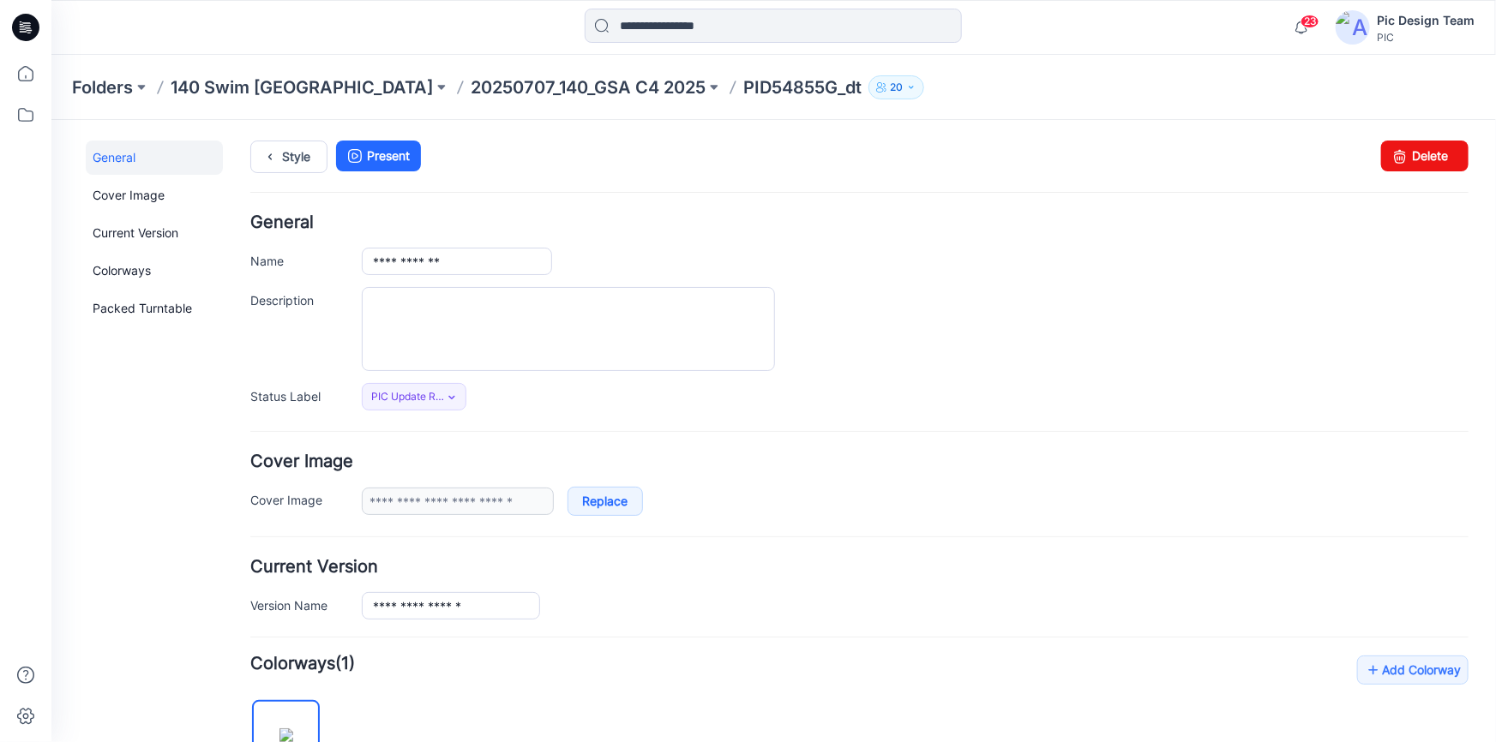
click at [22, 30] on icon at bounding box center [25, 27] width 27 height 27
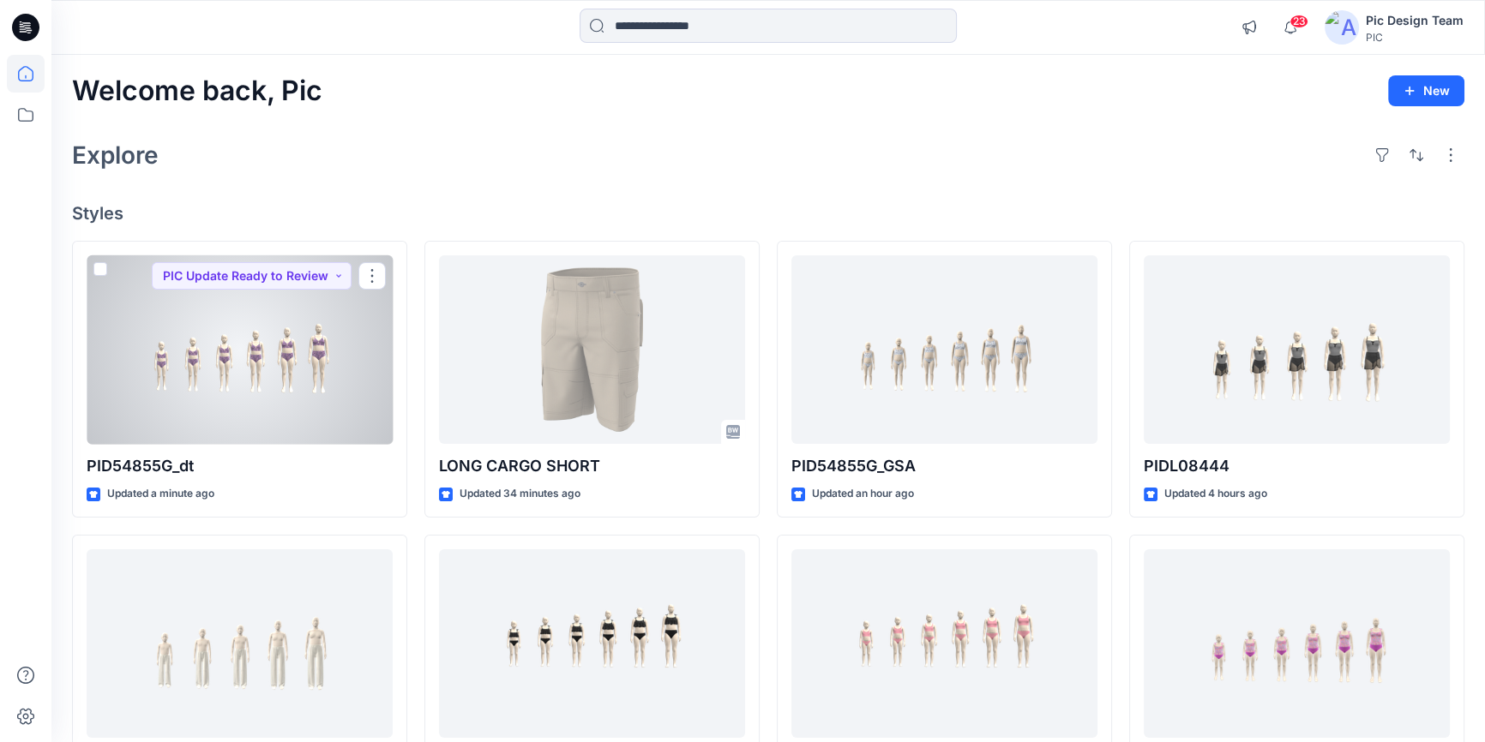
click at [244, 397] on div at bounding box center [240, 349] width 306 height 189
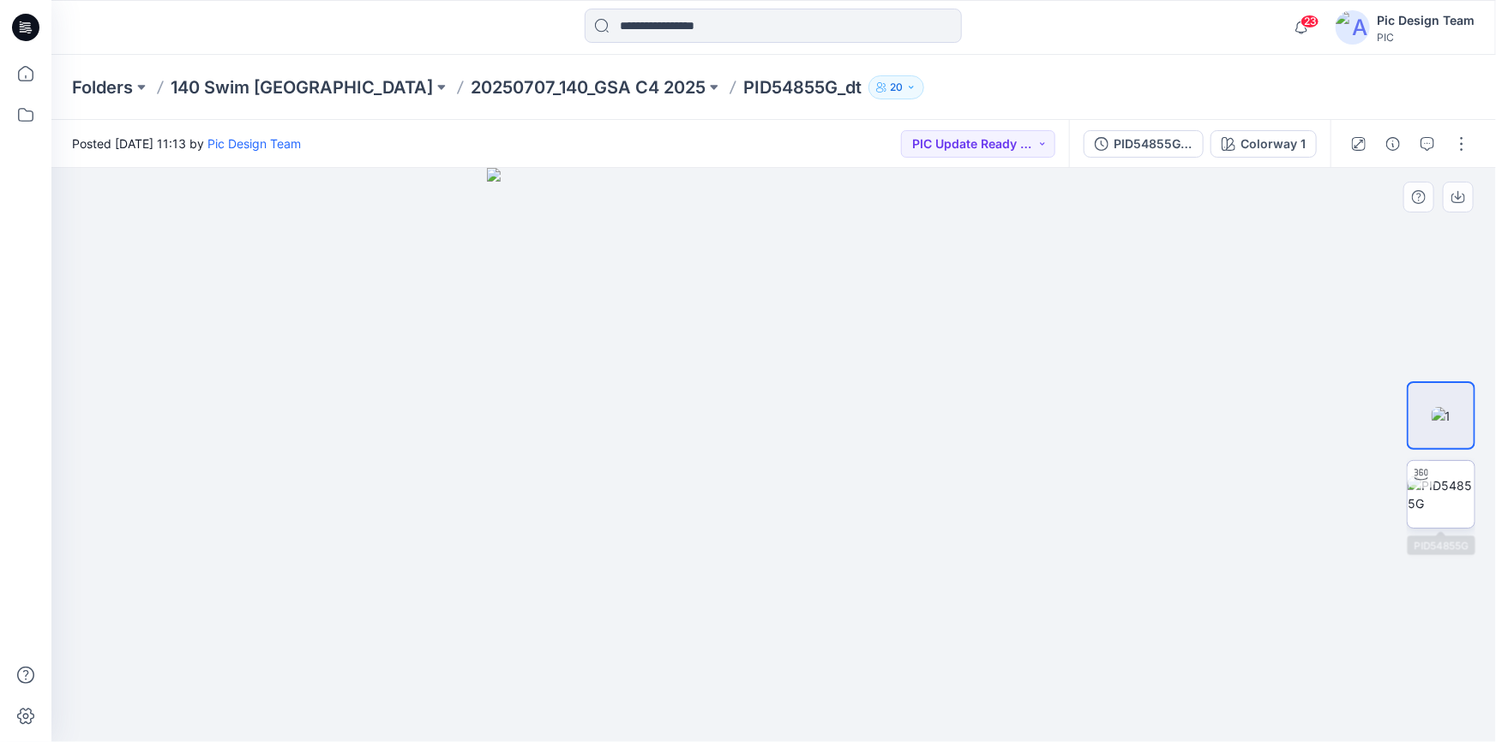
click at [1414, 500] on img at bounding box center [1441, 495] width 67 height 36
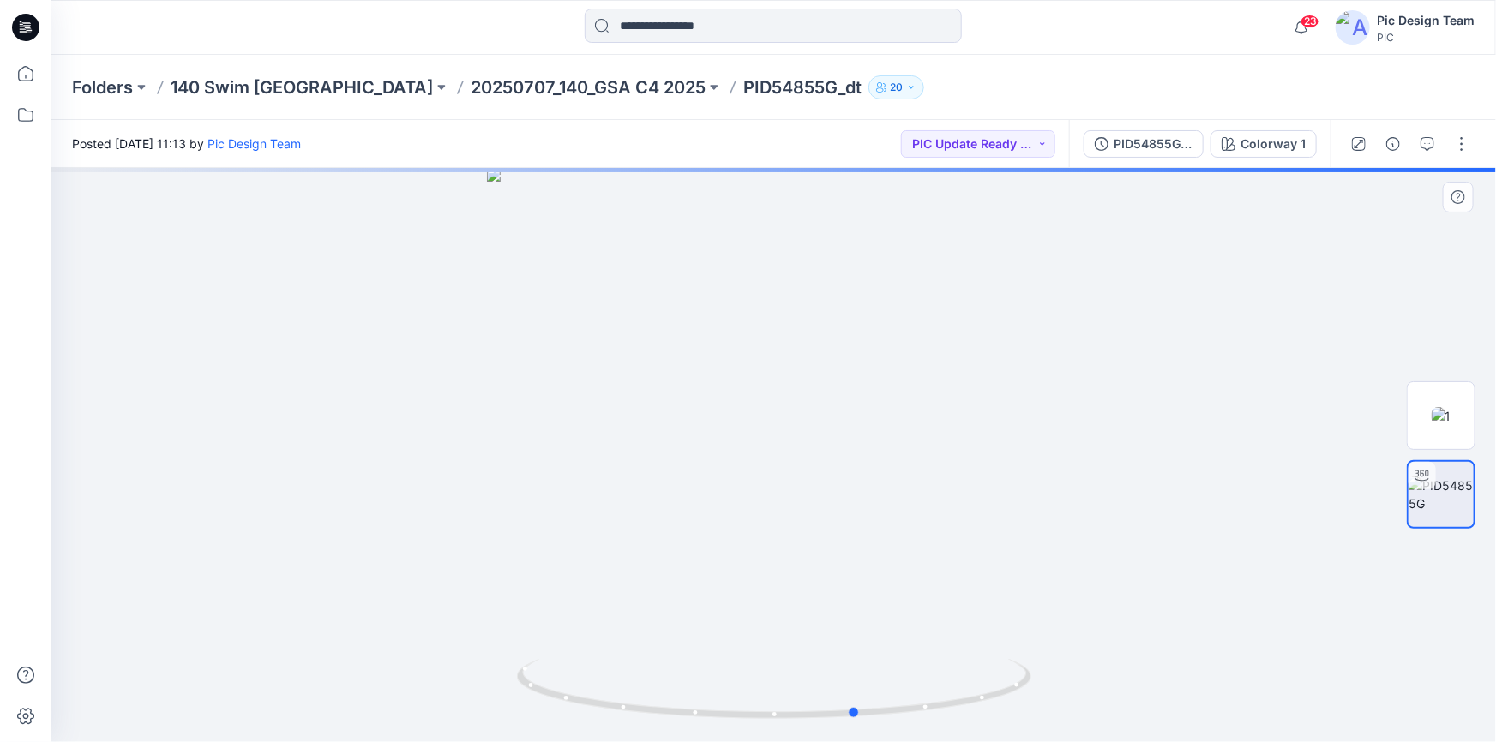
drag, startPoint x: 960, startPoint y: 706, endPoint x: 1043, endPoint y: 699, distance: 83.4
click at [1043, 699] on div at bounding box center [773, 455] width 1444 height 574
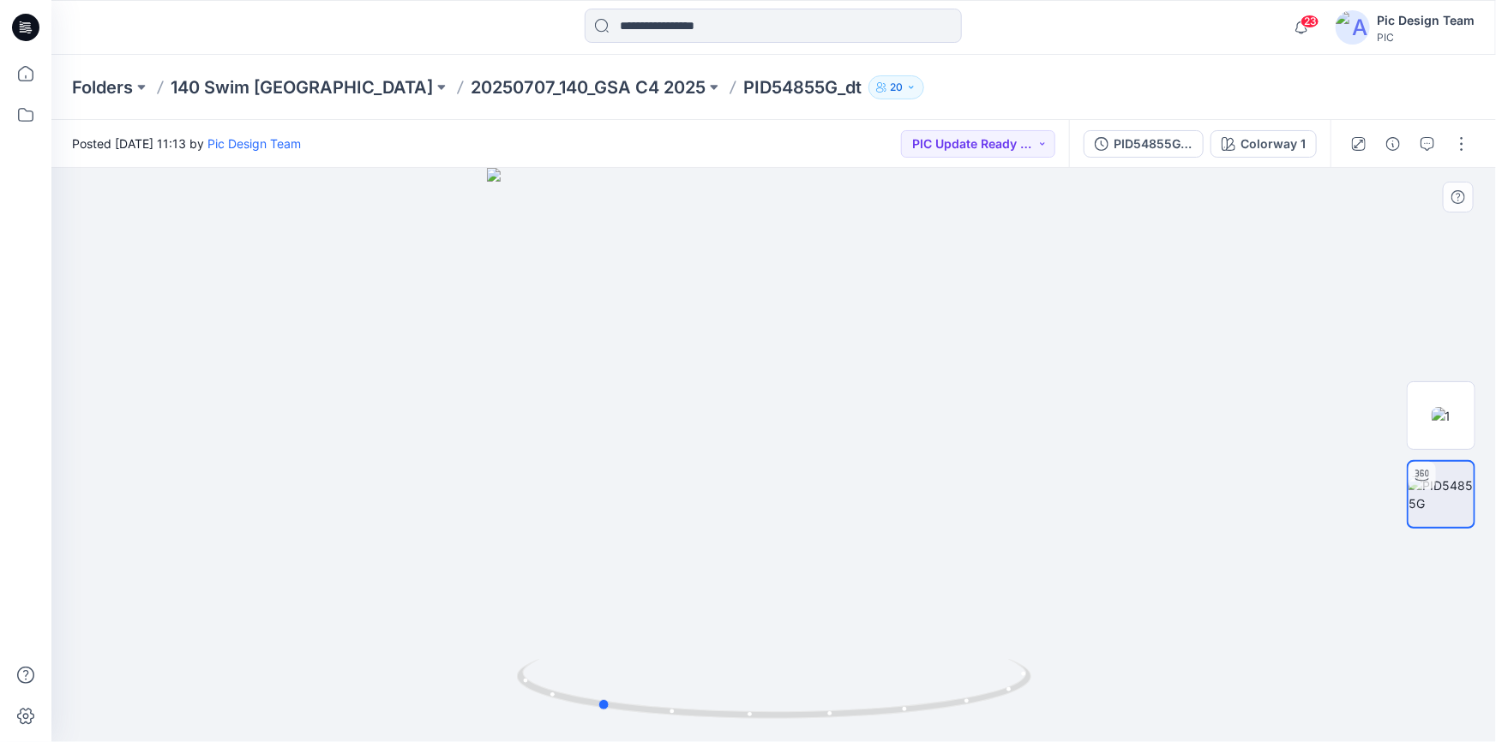
drag, startPoint x: 859, startPoint y: 716, endPoint x: 1120, endPoint y: 630, distance: 274.3
click at [1120, 630] on div at bounding box center [773, 455] width 1444 height 574
drag, startPoint x: 615, startPoint y: 711, endPoint x: 1015, endPoint y: 696, distance: 399.8
click at [1015, 696] on icon at bounding box center [776, 691] width 519 height 64
drag, startPoint x: 797, startPoint y: 720, endPoint x: 523, endPoint y: 700, distance: 275.0
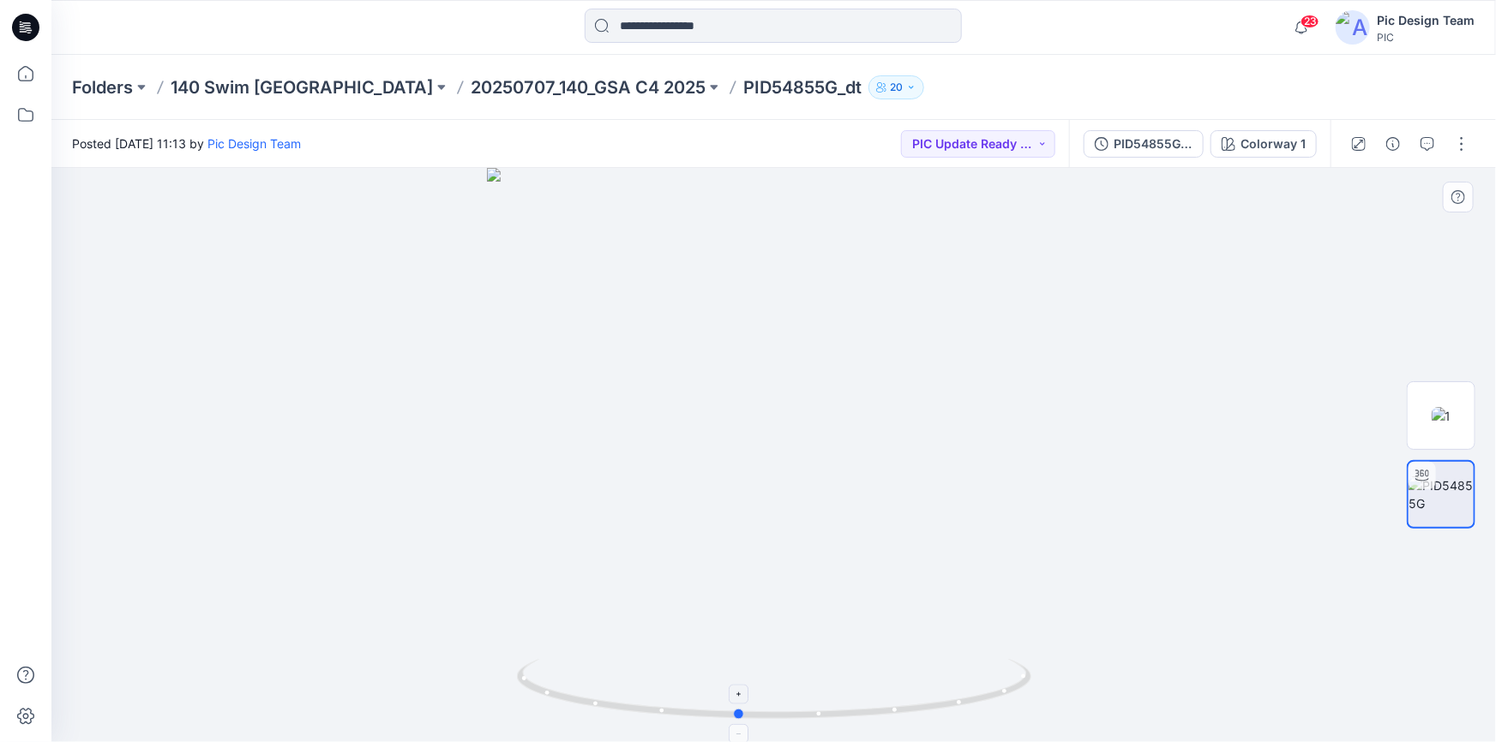
click at [523, 700] on icon at bounding box center [776, 691] width 519 height 64
drag, startPoint x: 736, startPoint y: 722, endPoint x: 813, endPoint y: 720, distance: 76.3
click at [822, 717] on icon at bounding box center [776, 691] width 519 height 64
drag, startPoint x: 813, startPoint y: 720, endPoint x: 1081, endPoint y: 699, distance: 268.3
click at [1081, 699] on div at bounding box center [773, 455] width 1444 height 574
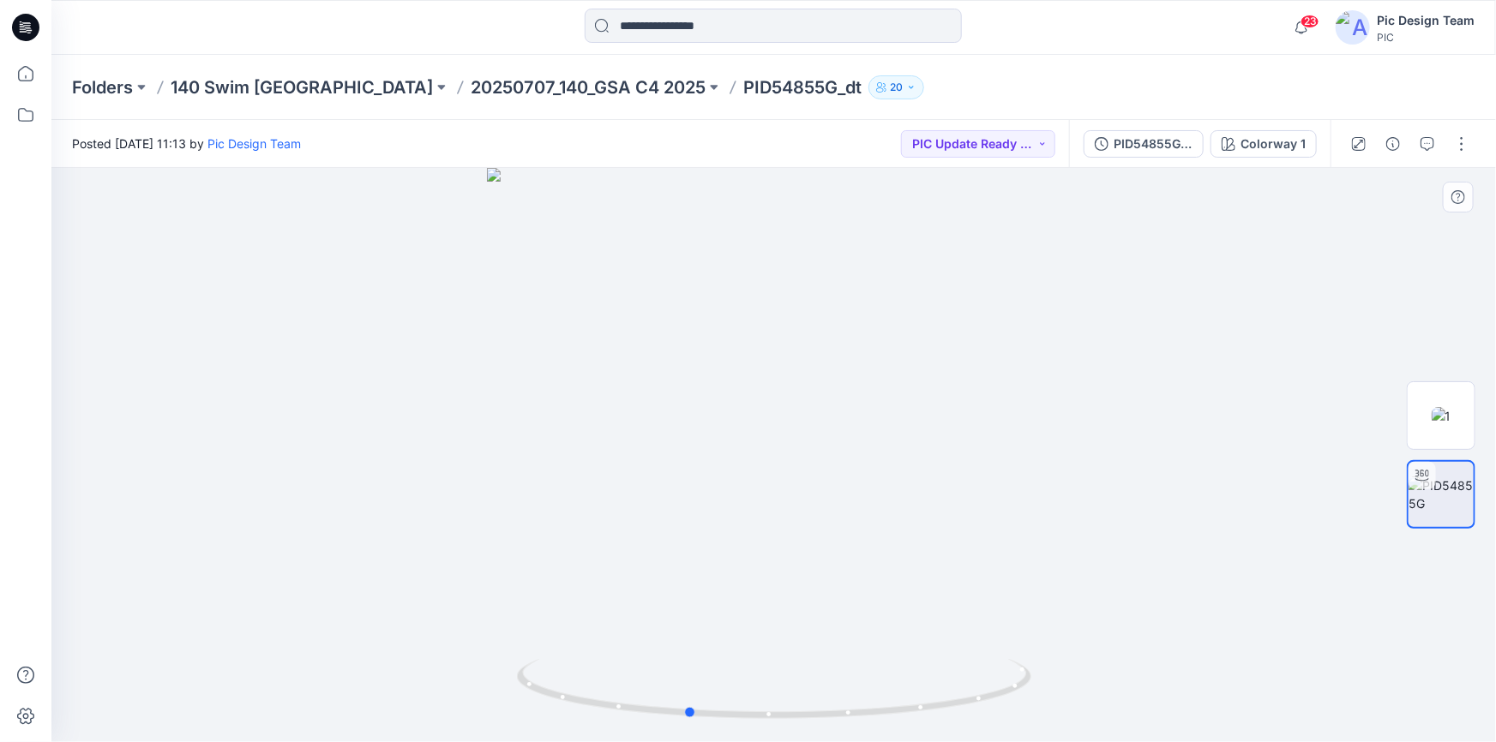
drag, startPoint x: 573, startPoint y: 703, endPoint x: 1140, endPoint y: 664, distance: 568.8
click at [1209, 651] on div at bounding box center [773, 455] width 1444 height 574
drag, startPoint x: 698, startPoint y: 712, endPoint x: 400, endPoint y: 657, distance: 302.6
click at [400, 657] on div at bounding box center [773, 455] width 1444 height 574
drag, startPoint x: 901, startPoint y: 713, endPoint x: 1151, endPoint y: 675, distance: 253.1
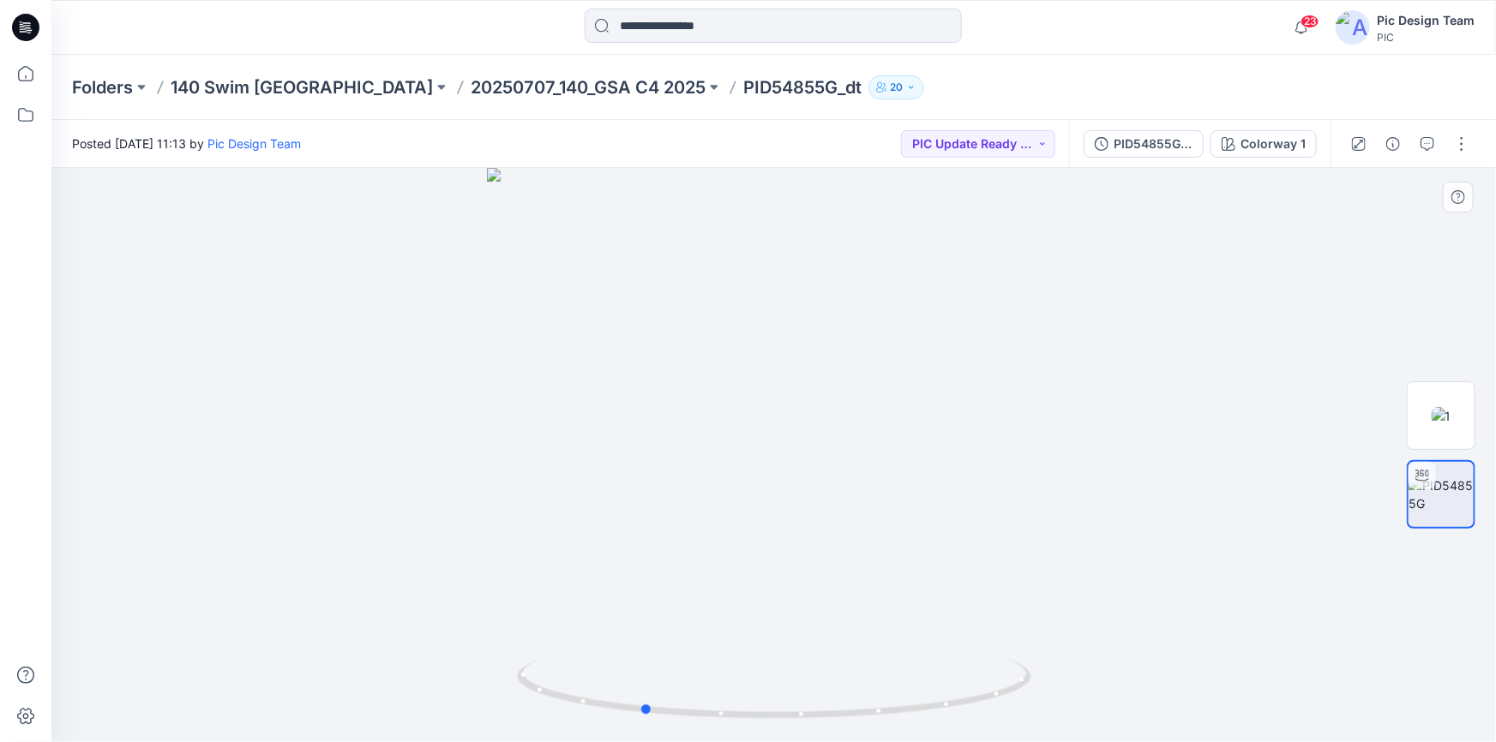
click at [1151, 675] on div at bounding box center [773, 455] width 1444 height 574
drag, startPoint x: 649, startPoint y: 716, endPoint x: 872, endPoint y: 717, distance: 222.9
click at [872, 717] on icon at bounding box center [776, 691] width 519 height 64
drag, startPoint x: 657, startPoint y: 713, endPoint x: 824, endPoint y: 718, distance: 167.2
click at [824, 718] on icon at bounding box center [776, 691] width 519 height 64
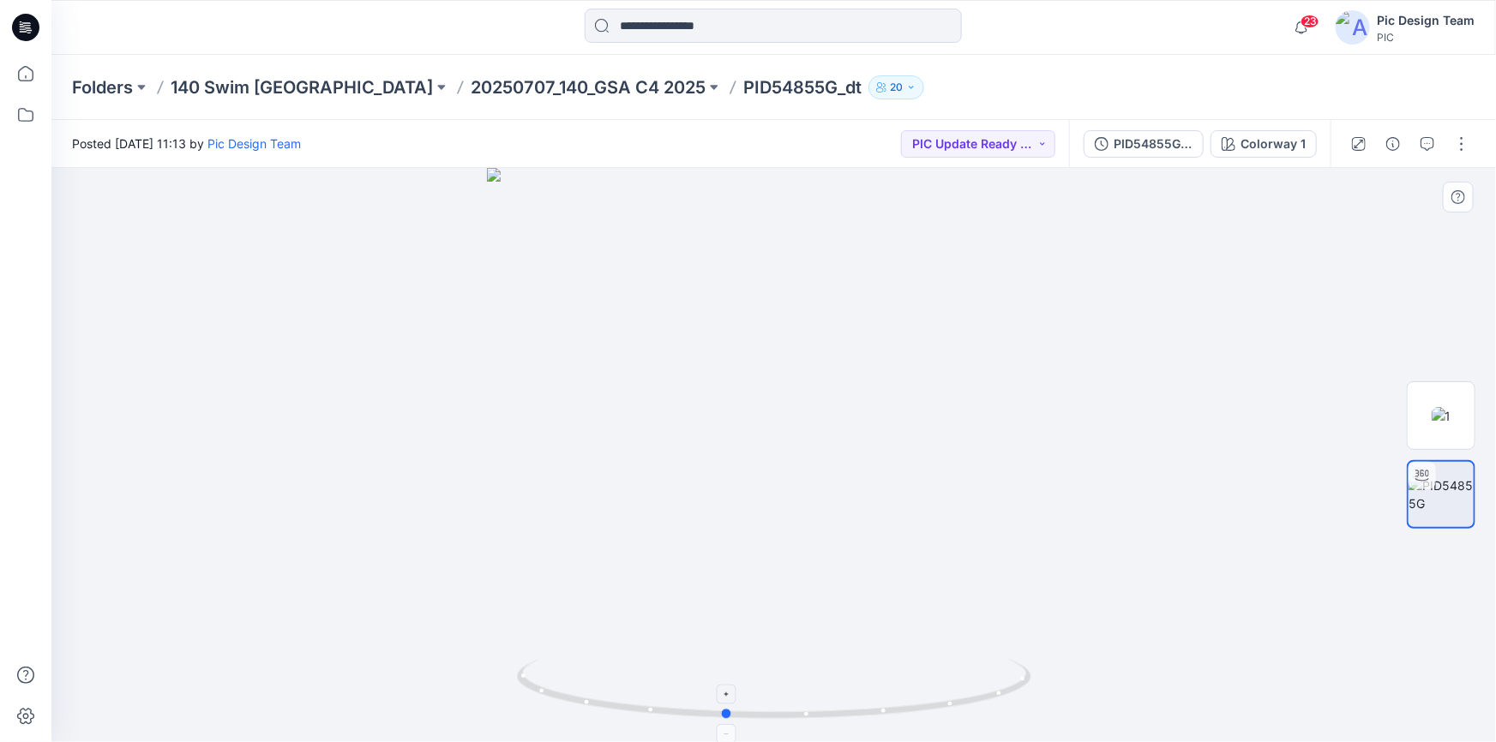
drag, startPoint x: 619, startPoint y: 703, endPoint x: 621, endPoint y: 730, distance: 27.6
click at [735, 717] on icon at bounding box center [776, 691] width 519 height 64
drag, startPoint x: 543, startPoint y: 694, endPoint x: 687, endPoint y: 702, distance: 145.1
click at [687, 702] on icon at bounding box center [776, 691] width 519 height 64
drag, startPoint x: 831, startPoint y: 719, endPoint x: 905, endPoint y: 712, distance: 74.9
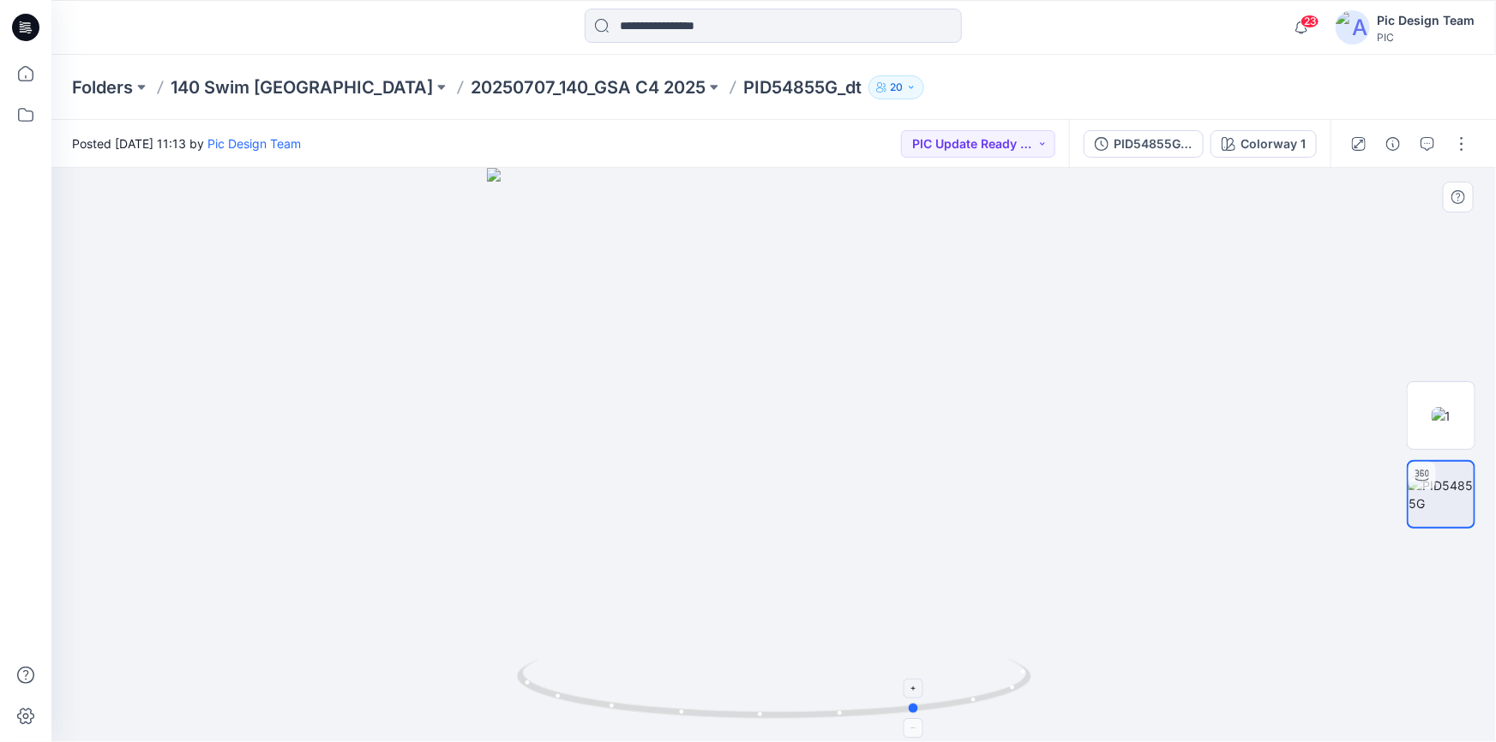
click at [905, 712] on icon at bounding box center [776, 691] width 519 height 64
drag, startPoint x: 852, startPoint y: 714, endPoint x: 1120, endPoint y: 688, distance: 269.5
click at [1120, 688] on div at bounding box center [773, 455] width 1444 height 574
drag, startPoint x: 789, startPoint y: 716, endPoint x: 1285, endPoint y: 621, distance: 505.4
click at [1285, 621] on div at bounding box center [773, 455] width 1444 height 574
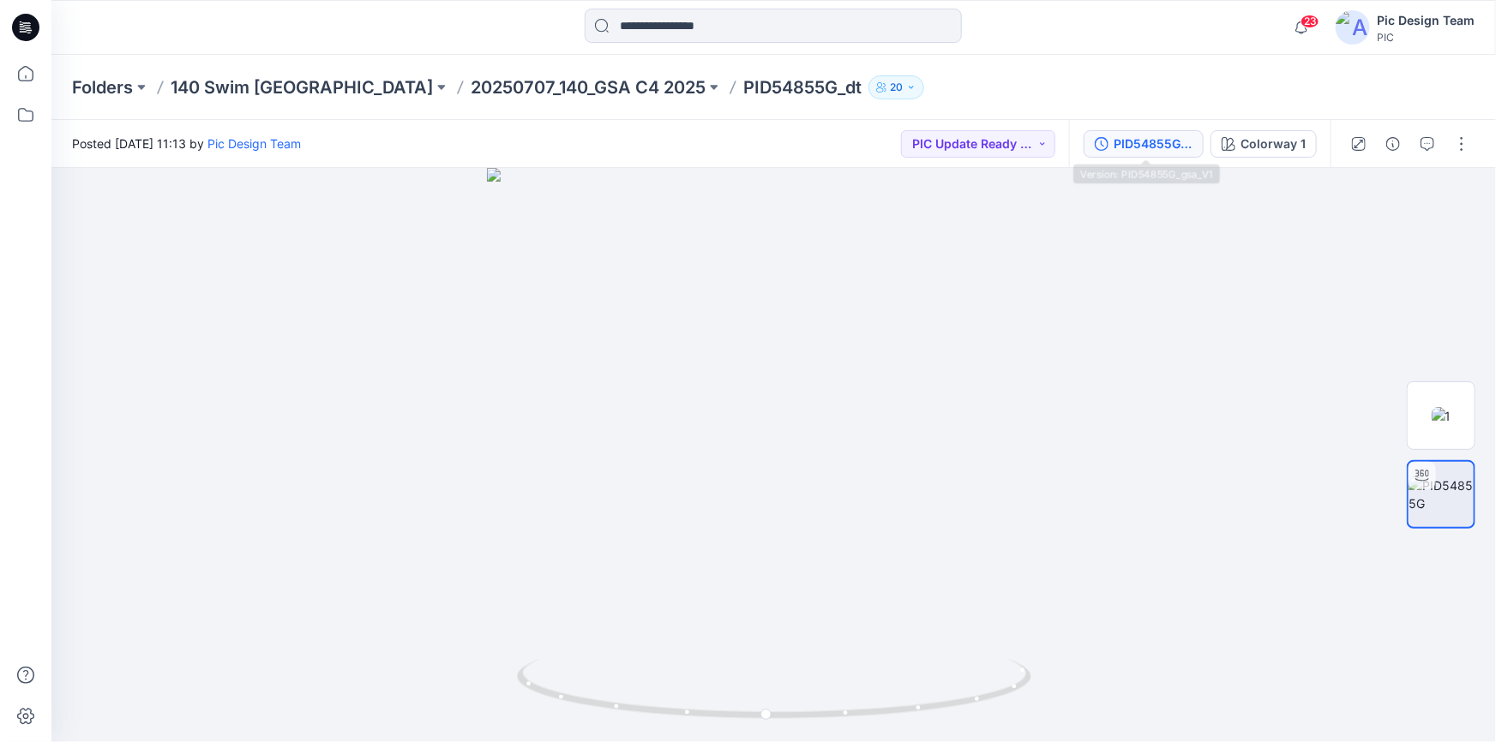
click at [1162, 138] on div "PID54855G_gsa_V1" at bounding box center [1153, 144] width 79 height 19
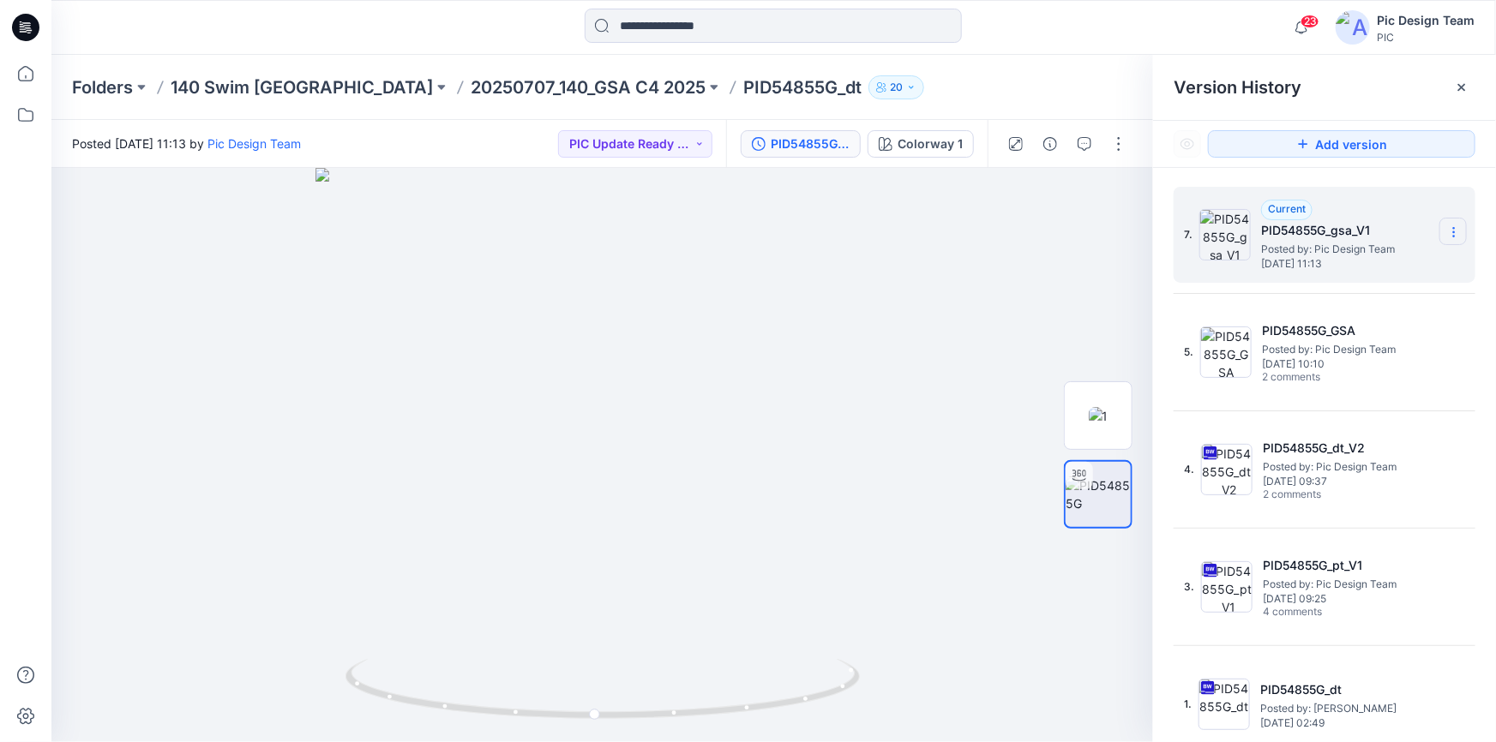
click at [1447, 233] on icon at bounding box center [1454, 232] width 14 height 14
click at [1344, 342] on span "Delete Version" at bounding box center [1335, 342] width 80 height 21
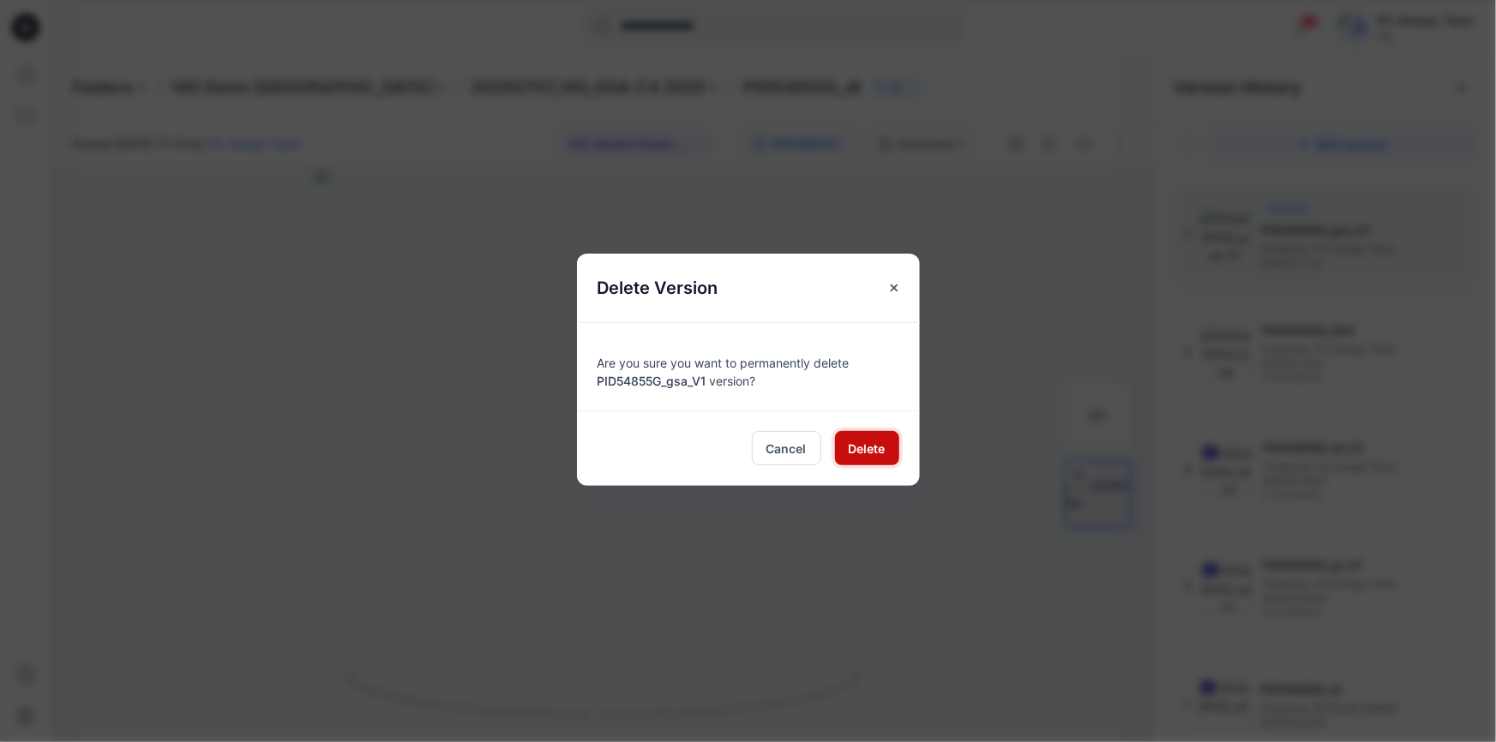
click at [849, 445] on span "Delete" at bounding box center [867, 449] width 37 height 18
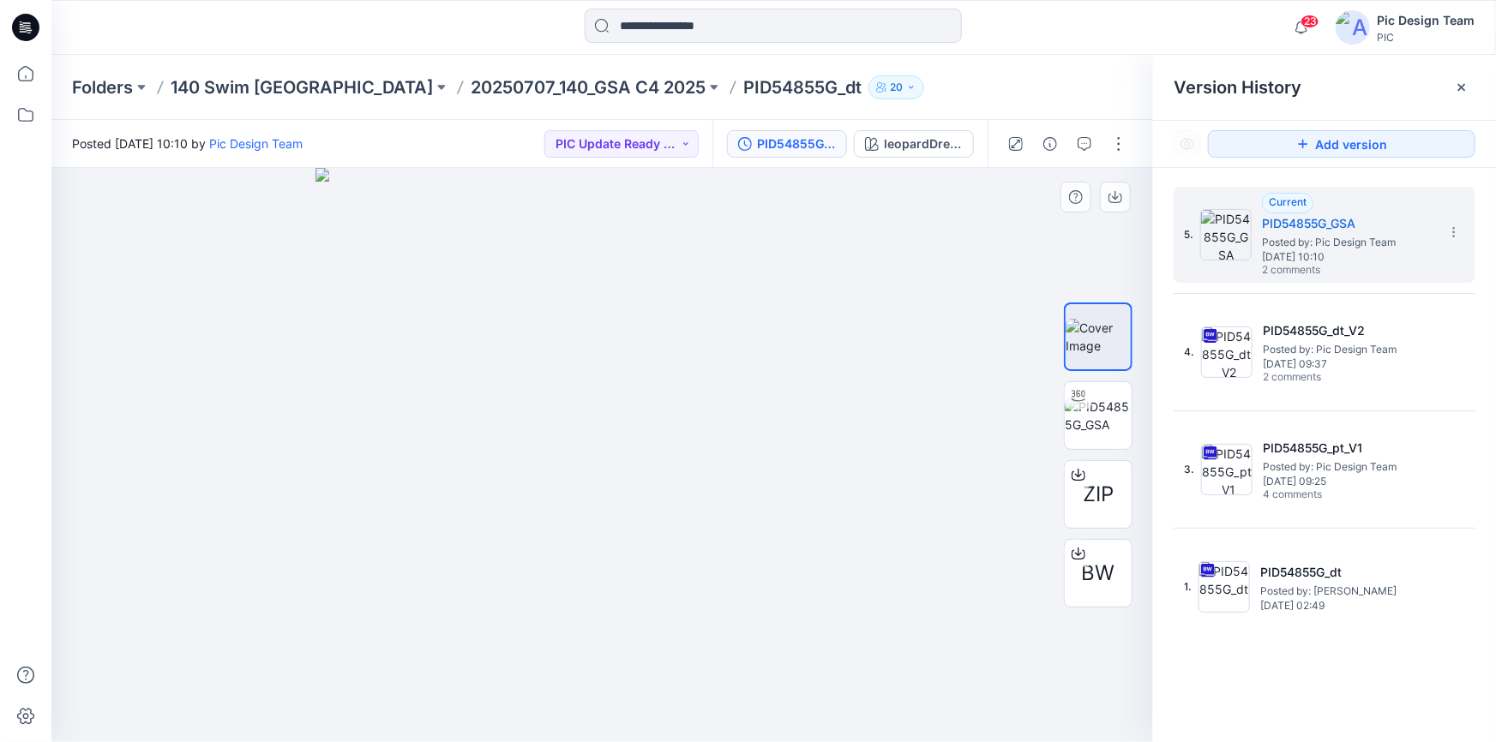
click at [902, 331] on div at bounding box center [602, 455] width 1102 height 574
click at [1359, 144] on button "Add version" at bounding box center [1341, 143] width 267 height 27
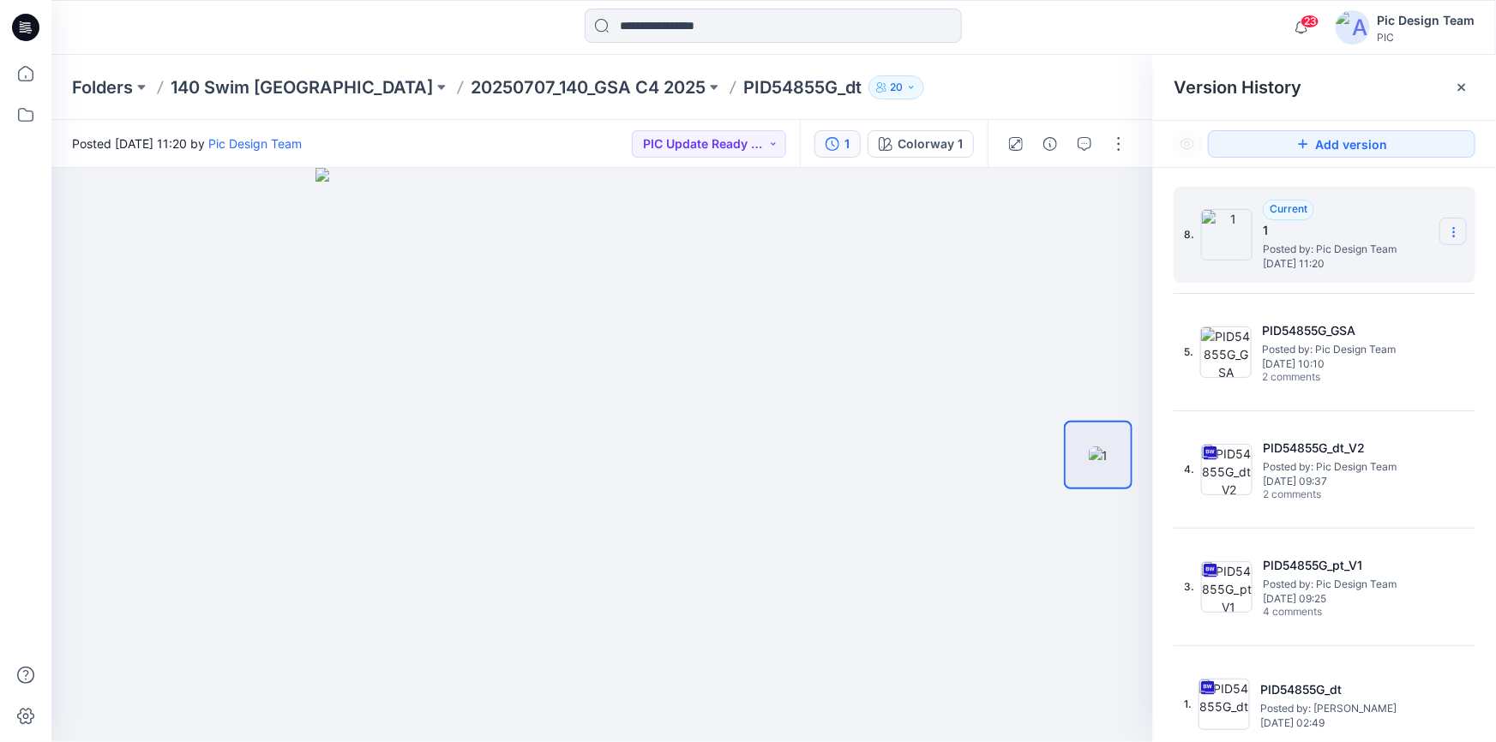
click at [1449, 235] on icon at bounding box center [1454, 232] width 14 height 14
click at [1342, 300] on span "Rename Version" at bounding box center [1339, 300] width 89 height 21
click at [1326, 237] on input "*" at bounding box center [1369, 229] width 189 height 27
drag, startPoint x: 1326, startPoint y: 237, endPoint x: 1223, endPoint y: 231, distance: 103.0
click at [1224, 231] on div "8. *" at bounding box center [1325, 235] width 302 height 96
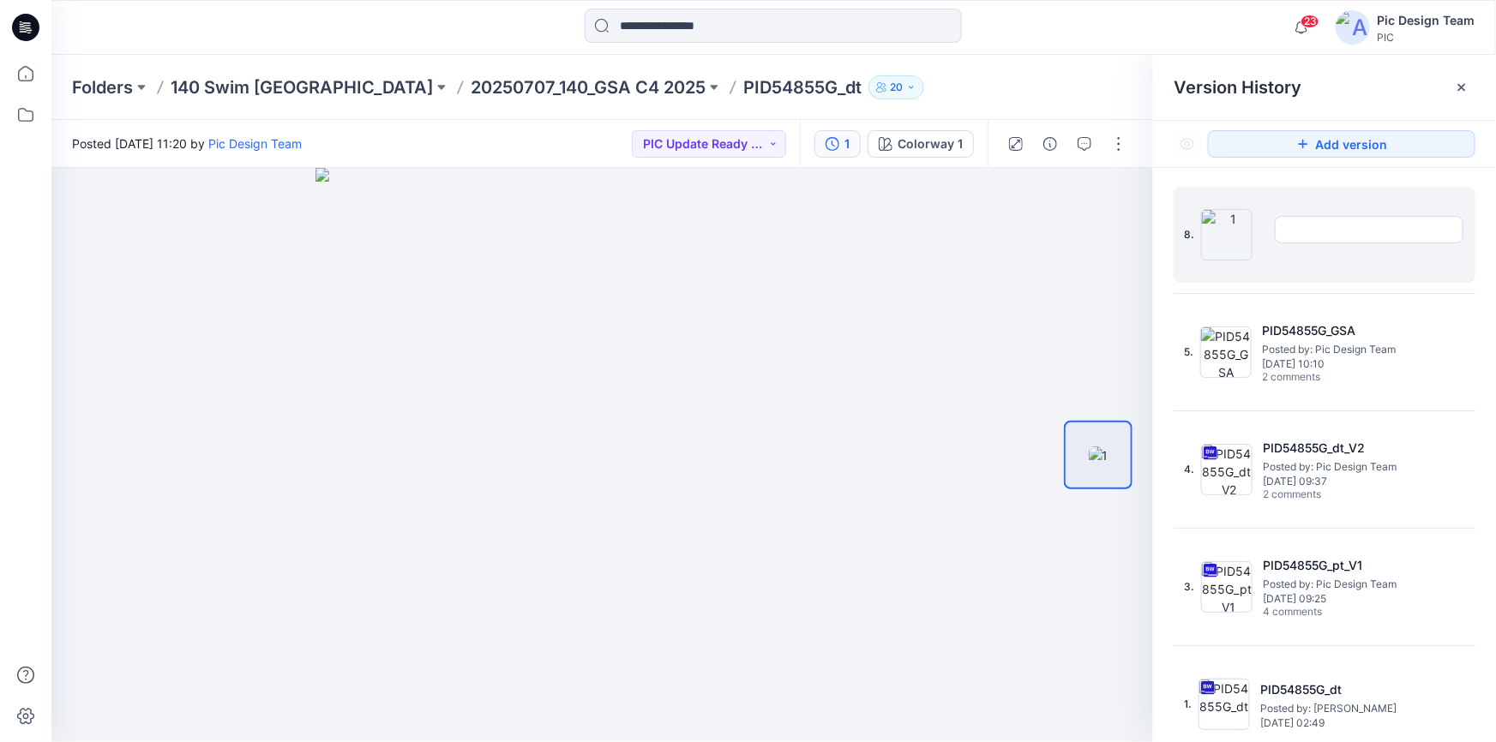
click at [1330, 232] on input "text" at bounding box center [1369, 229] width 189 height 27
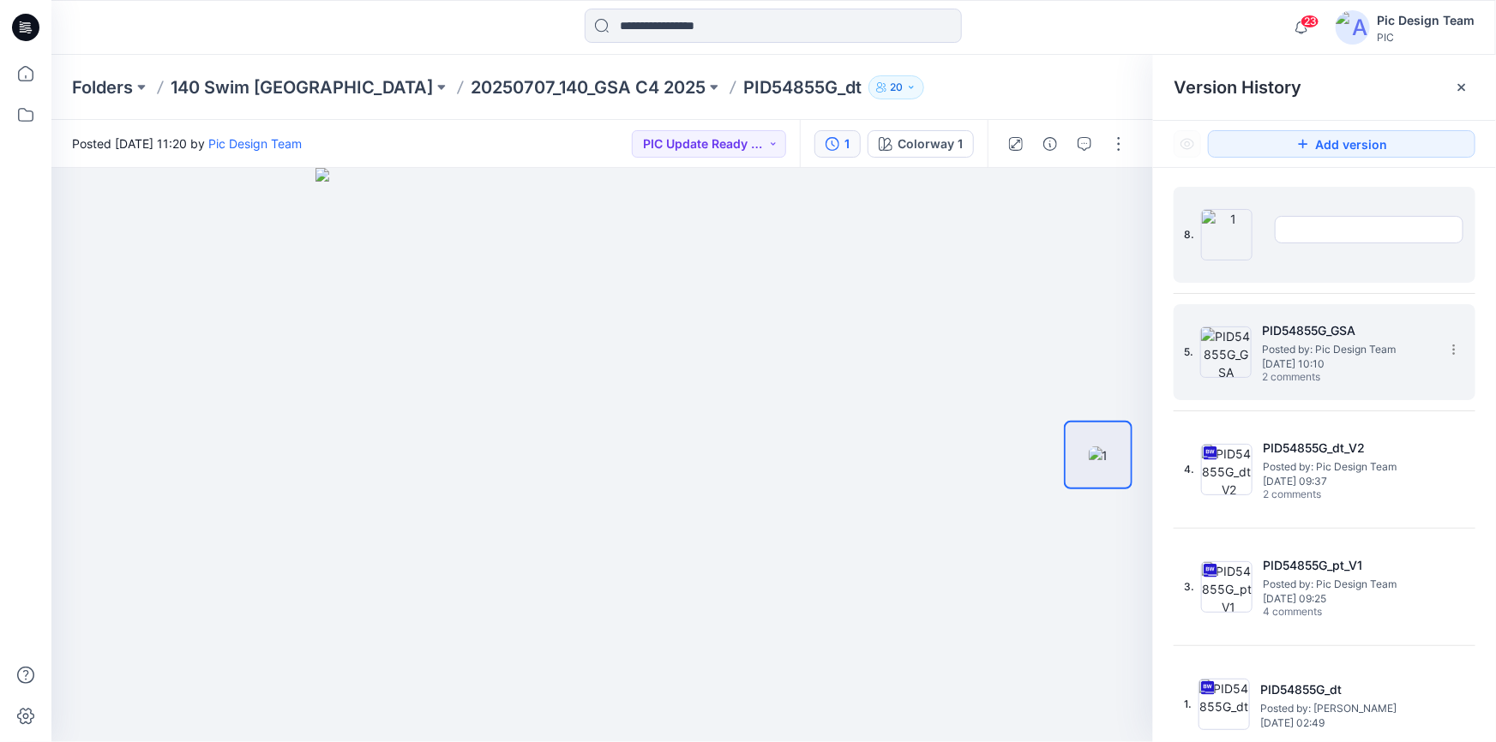
type input "**********"
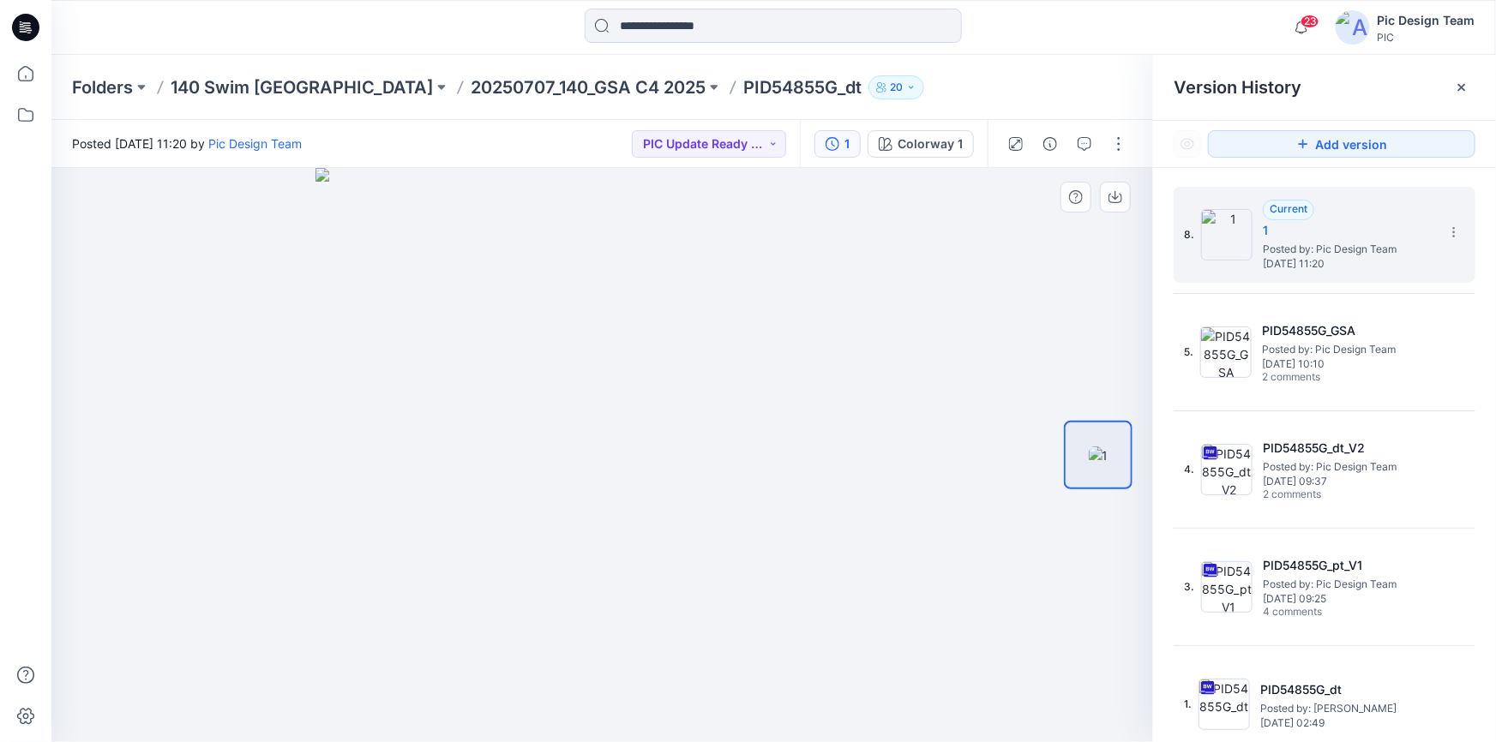
click at [1005, 327] on div at bounding box center [602, 455] width 1102 height 574
click at [1117, 143] on button "button" at bounding box center [1118, 143] width 27 height 27
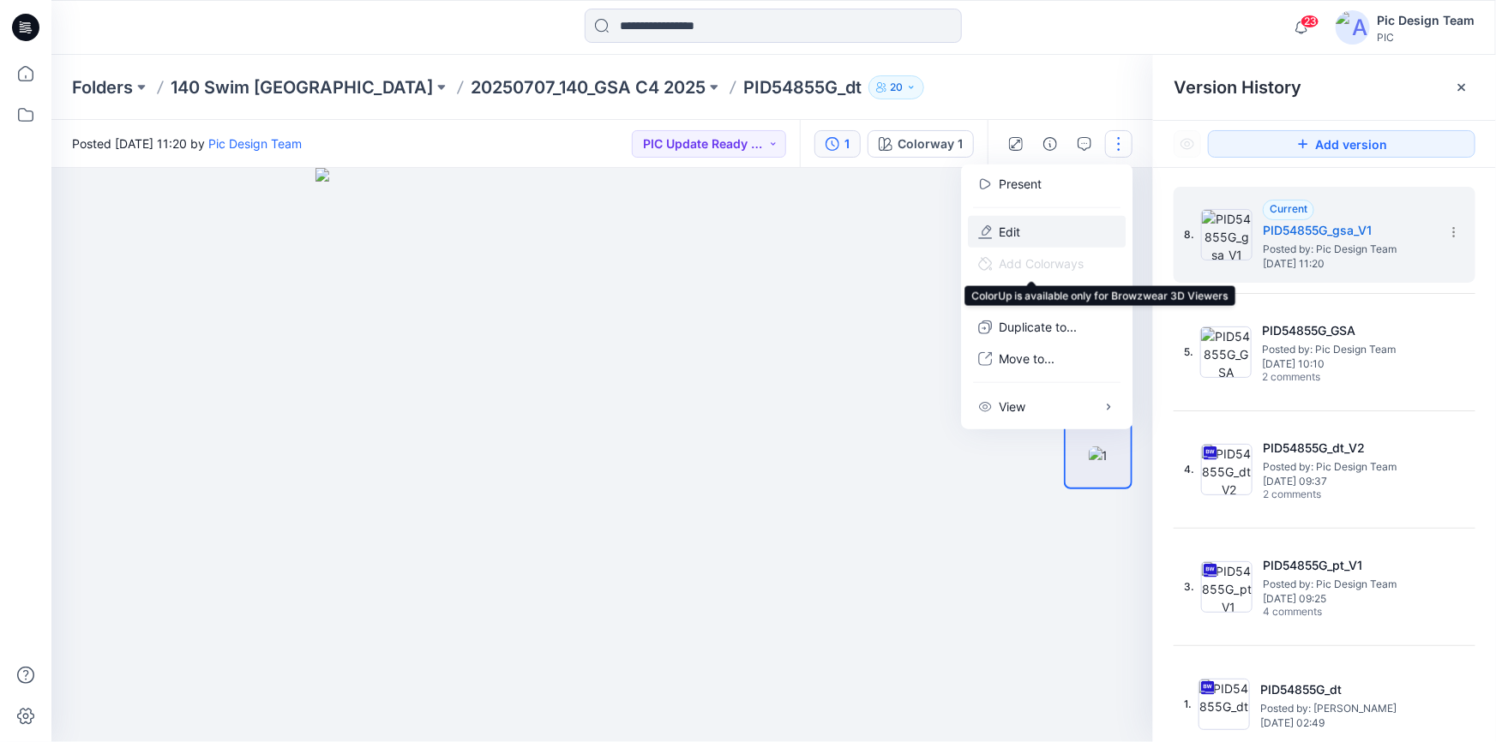
click at [1020, 230] on p "Edit" at bounding box center [1009, 232] width 21 height 18
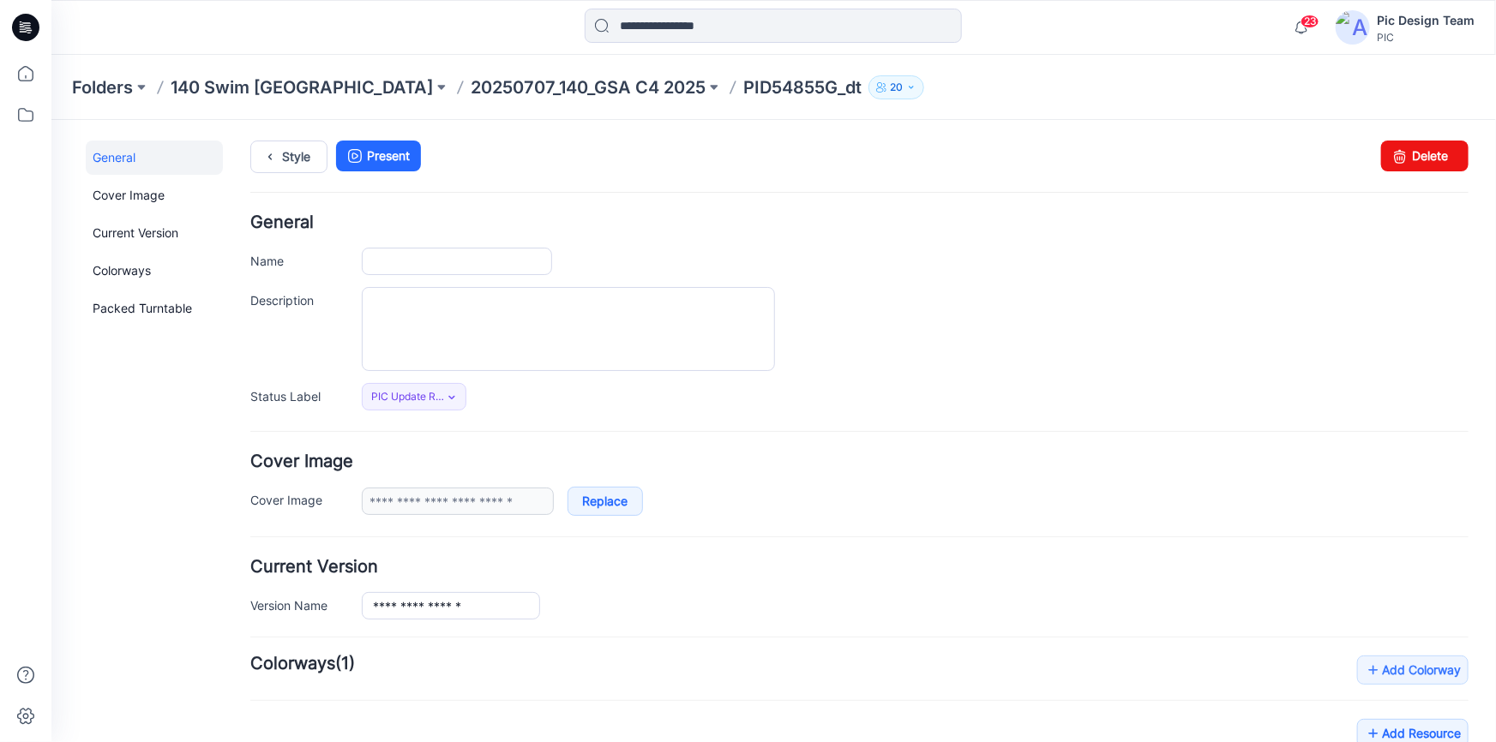
type input "**********"
type input "*"
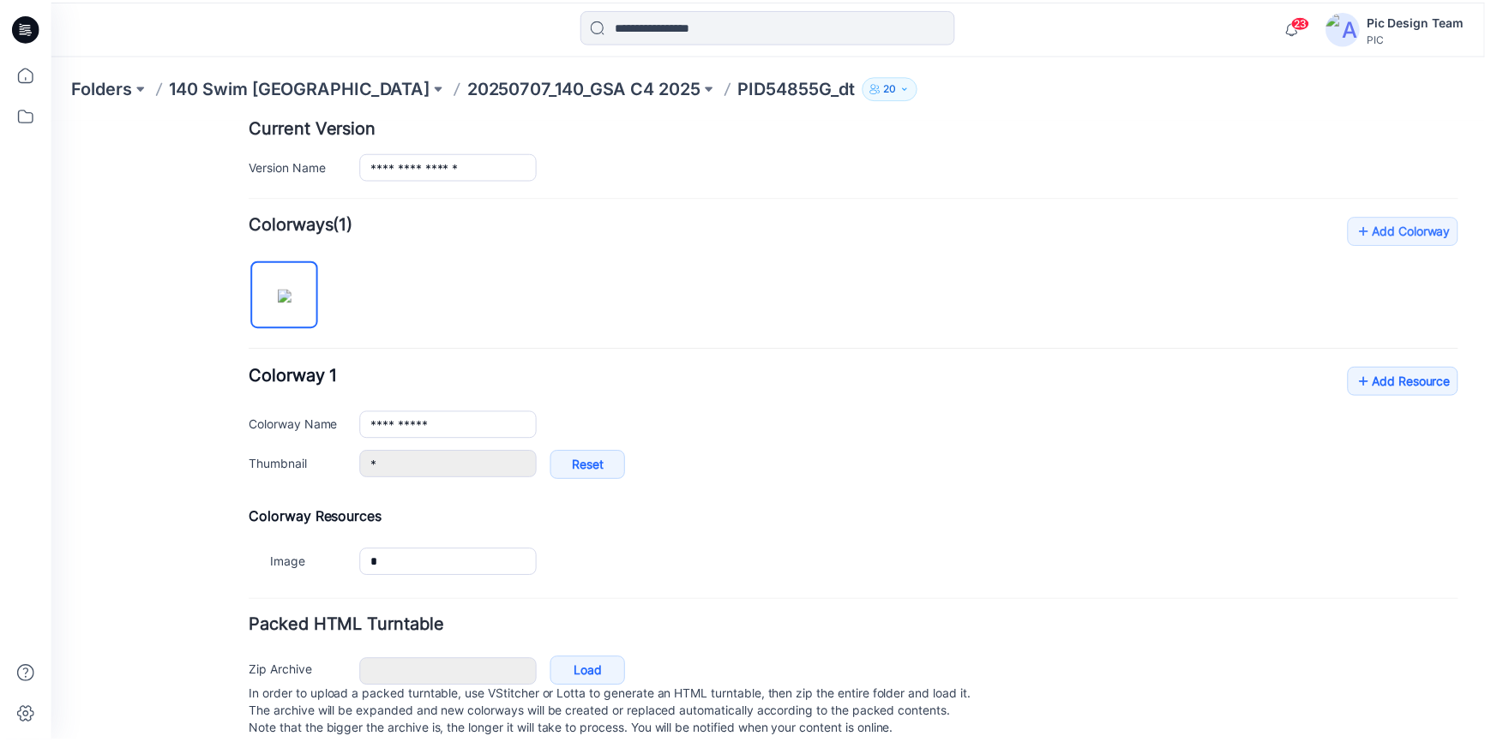
scroll to position [467, 0]
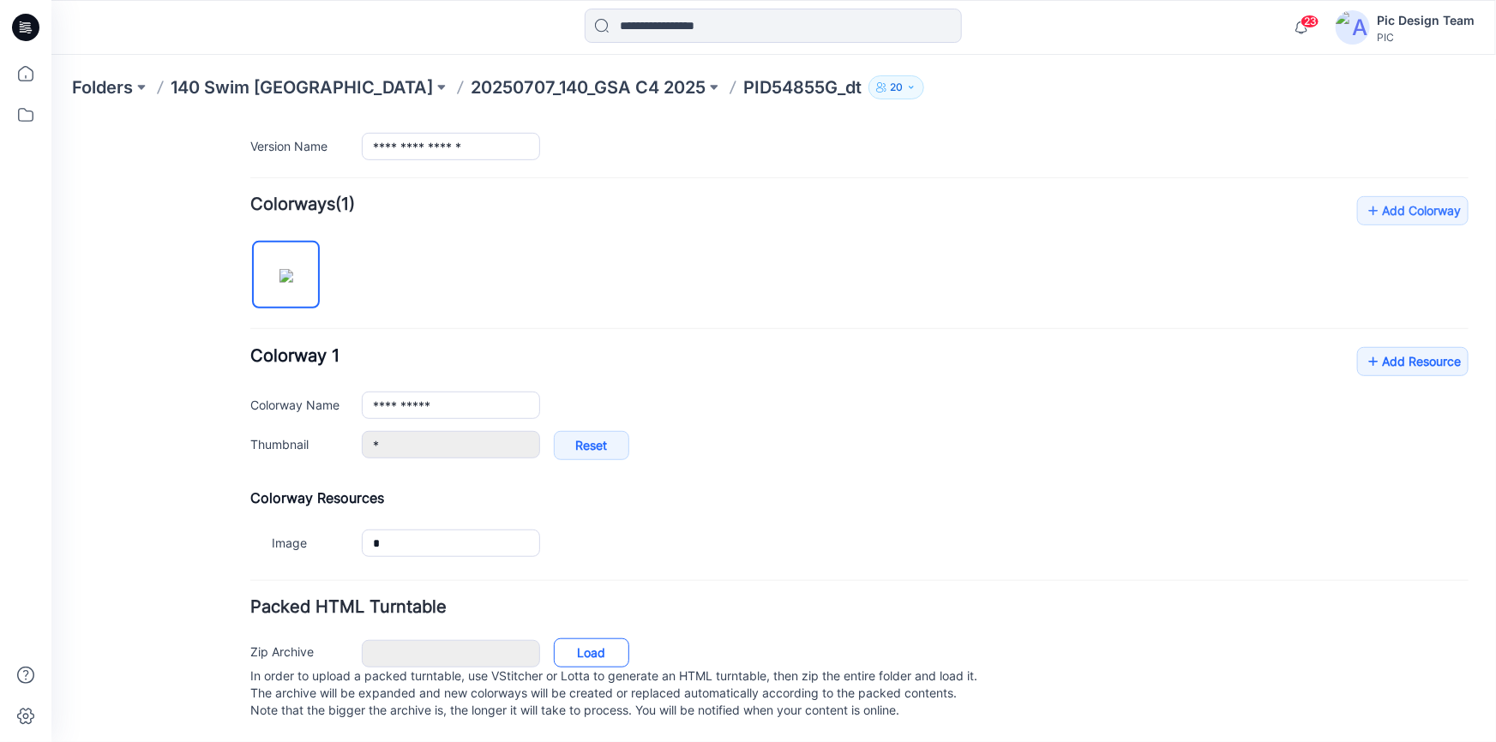
click at [576, 644] on link "Load" at bounding box center [590, 652] width 75 height 29
click at [471, 82] on p "20250707_140_GSA C4 2025" at bounding box center [588, 87] width 235 height 24
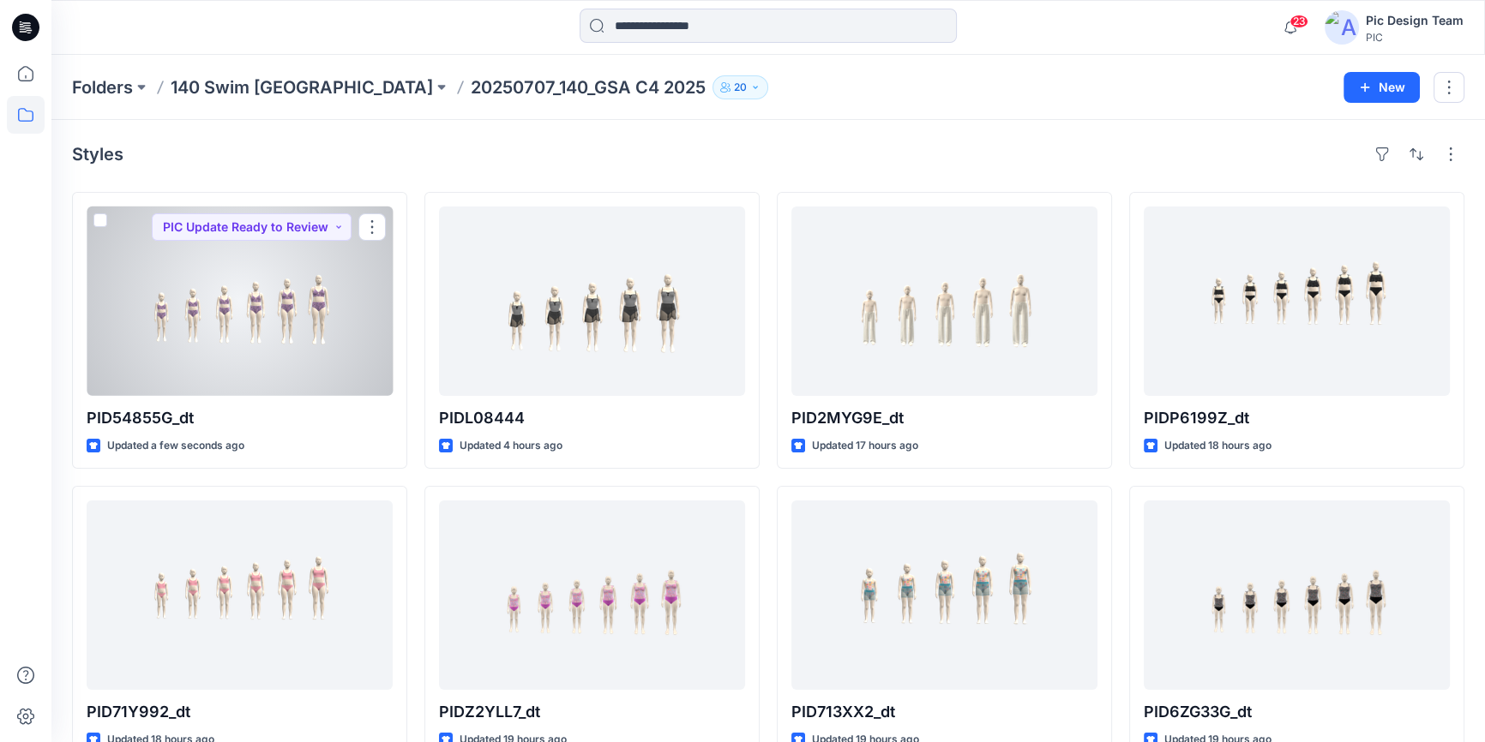
click at [235, 346] on div at bounding box center [240, 301] width 306 height 189
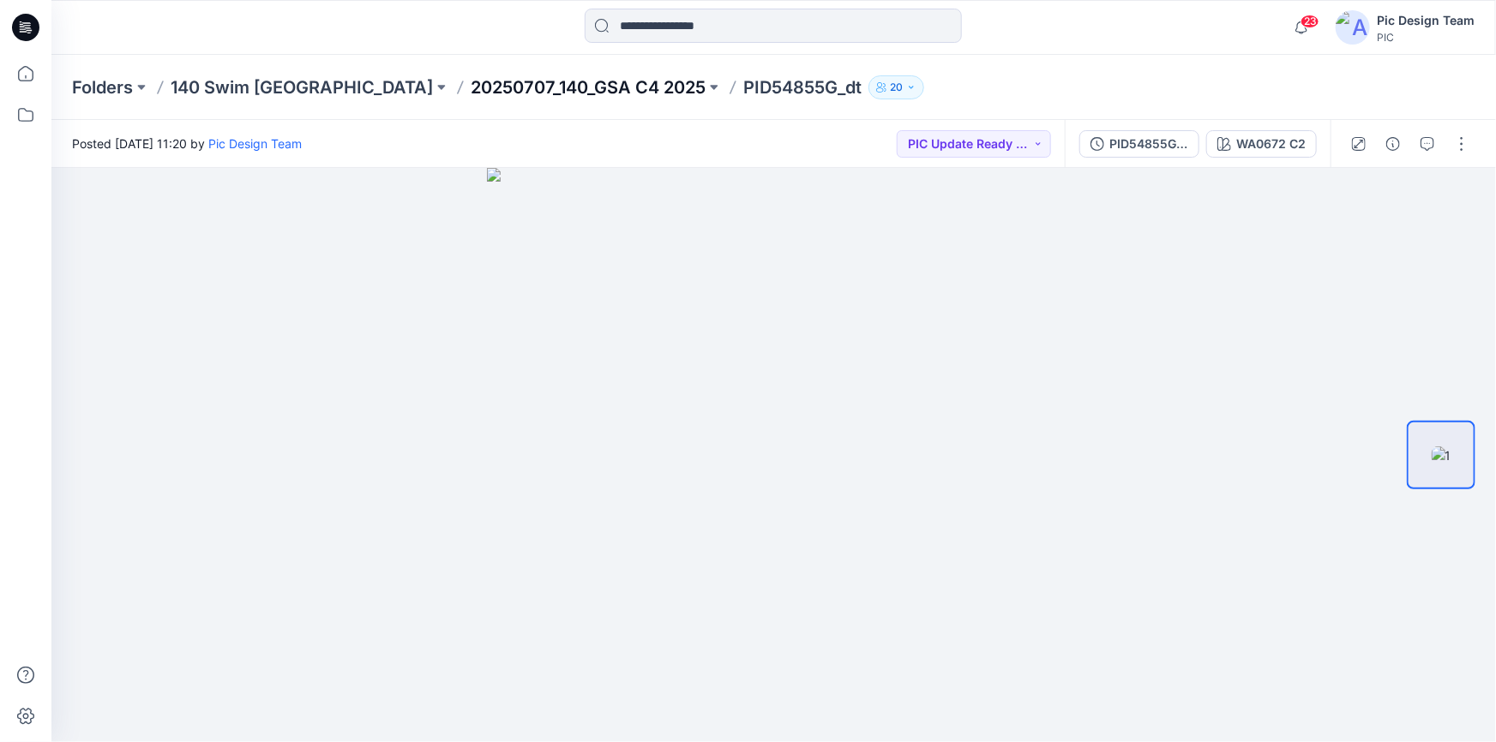
click at [477, 85] on p "20250707_140_GSA C4 2025" at bounding box center [588, 87] width 235 height 24
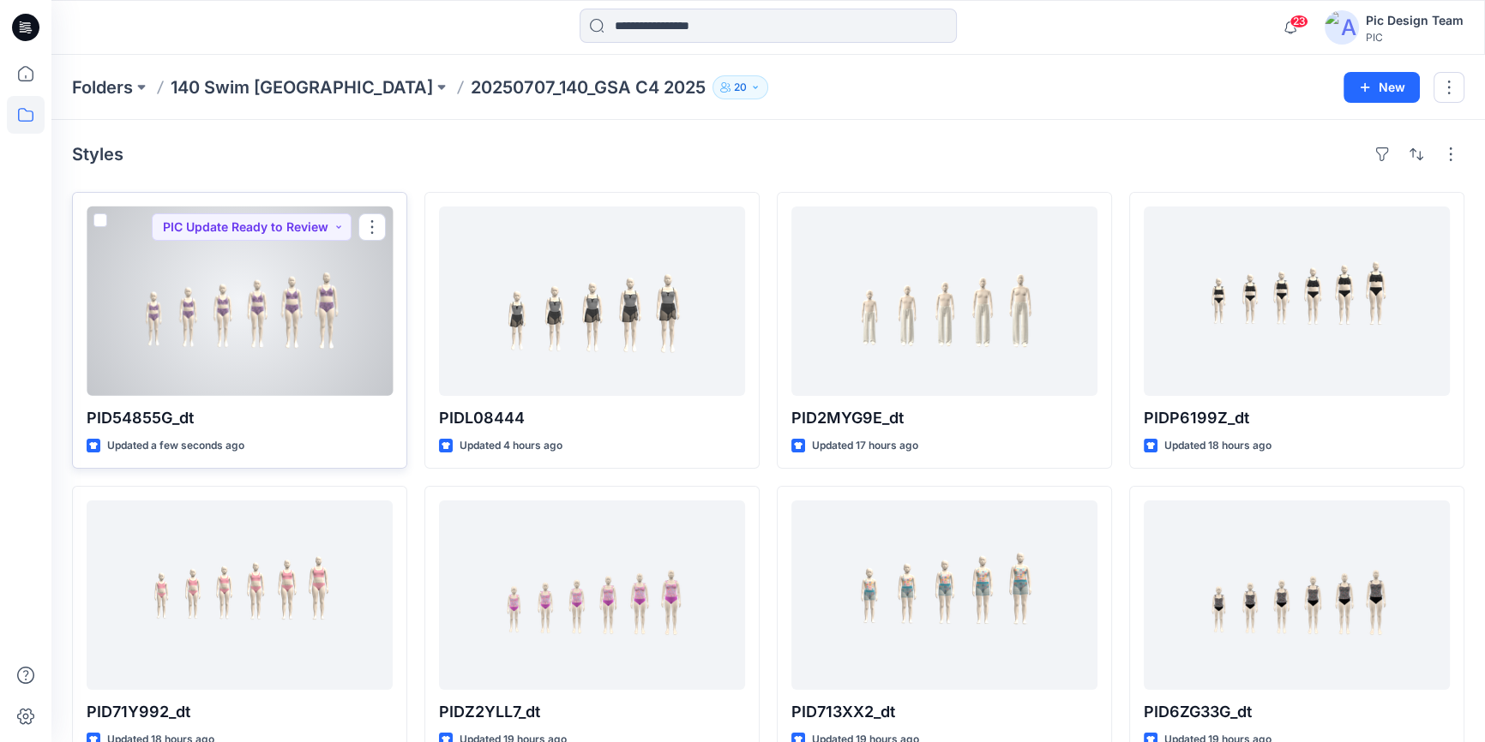
click at [279, 333] on div at bounding box center [240, 301] width 306 height 189
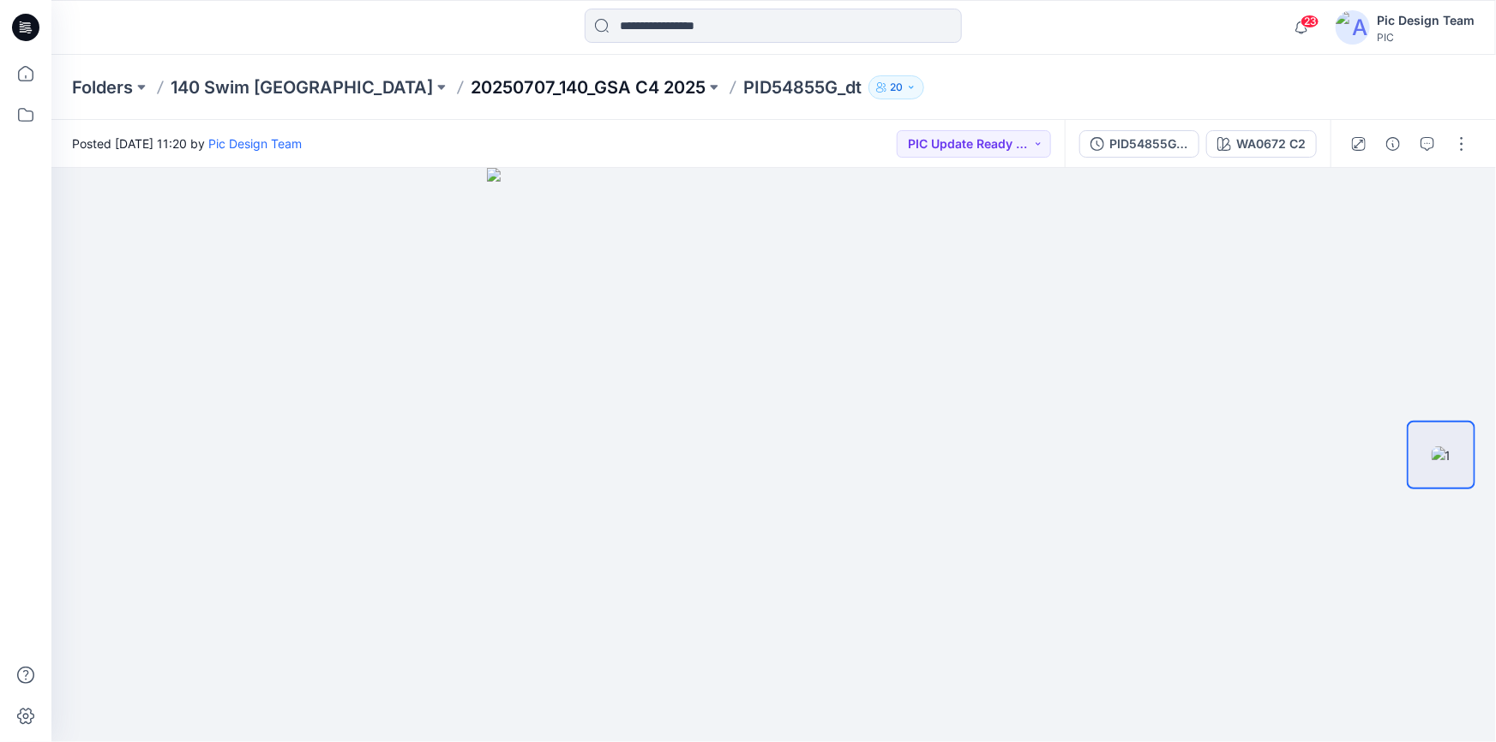
click at [471, 88] on p "20250707_140_GSA C4 2025" at bounding box center [588, 87] width 235 height 24
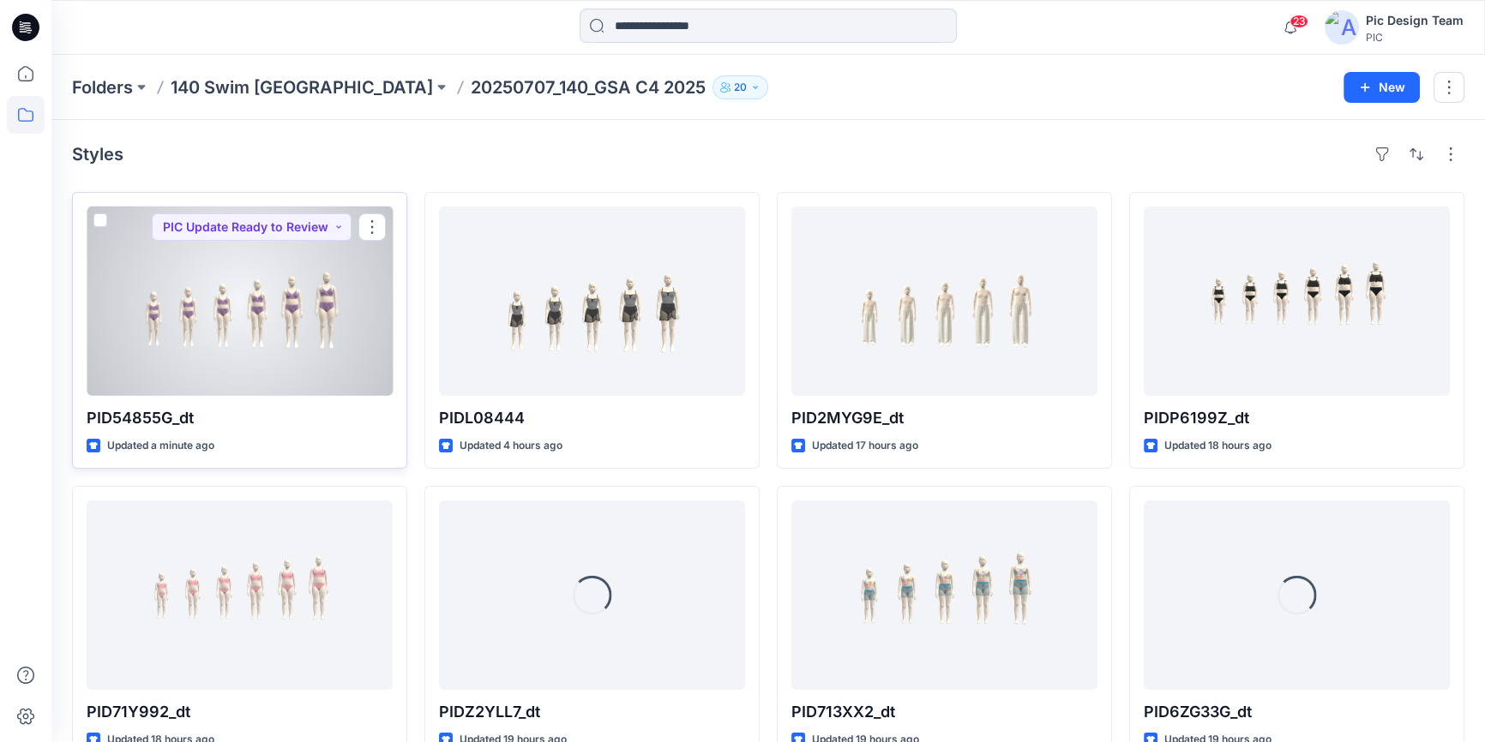
click at [264, 379] on div at bounding box center [240, 301] width 306 height 189
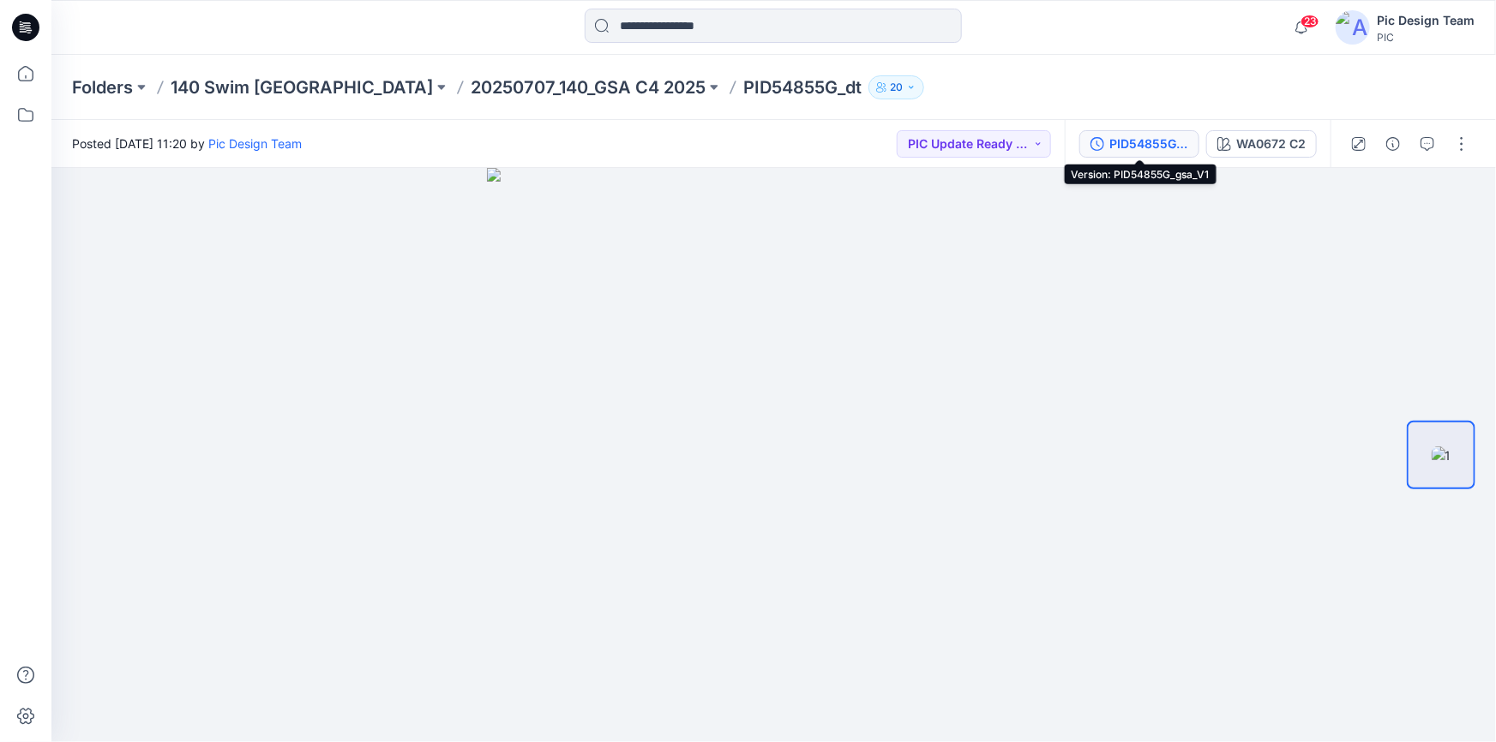
click at [1177, 144] on div "PID54855G_gsa_V1" at bounding box center [1148, 144] width 79 height 19
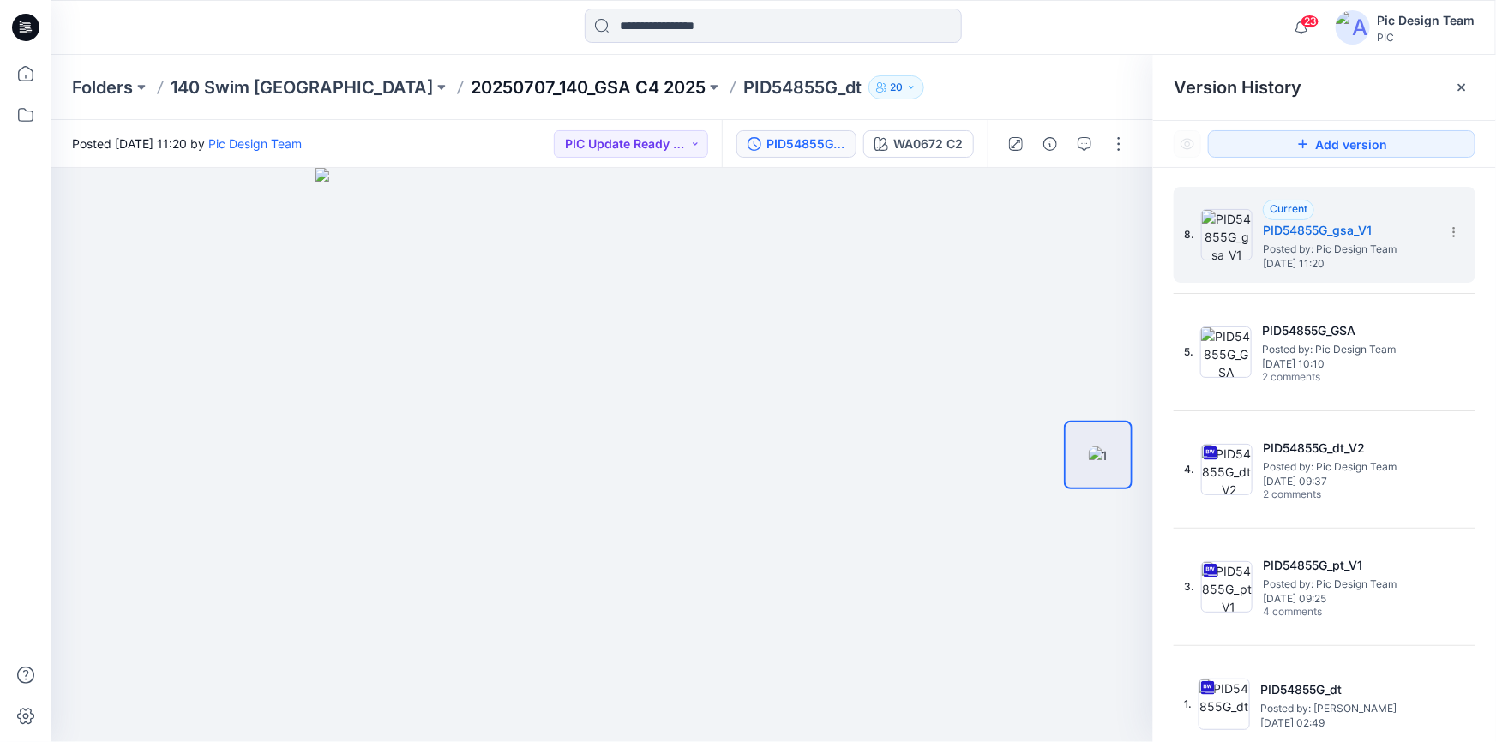
click at [471, 81] on p "20250707_140_GSA C4 2025" at bounding box center [588, 87] width 235 height 24
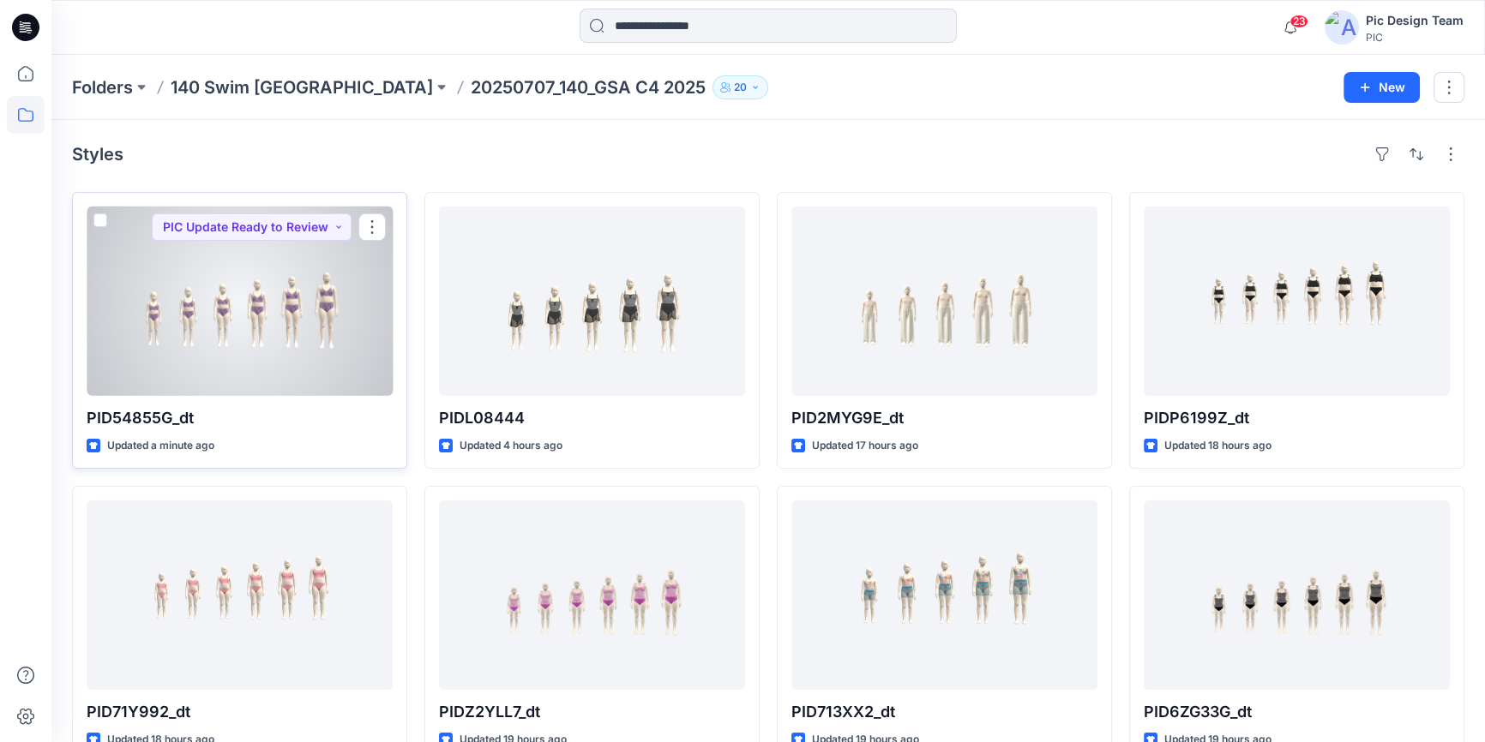
click at [328, 343] on div at bounding box center [240, 301] width 306 height 189
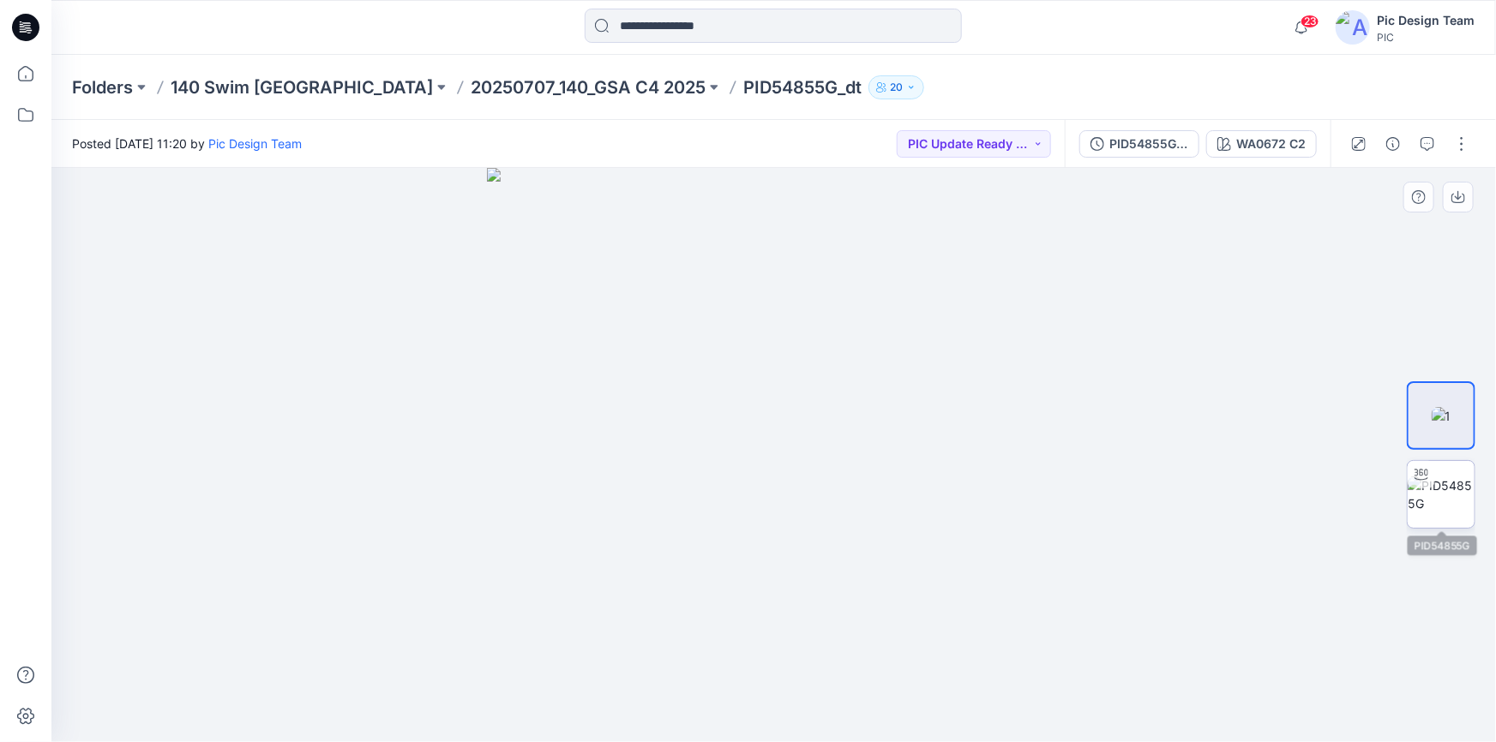
click at [1440, 503] on img at bounding box center [1441, 495] width 67 height 36
drag, startPoint x: 779, startPoint y: 722, endPoint x: 876, endPoint y: 593, distance: 161.0
click at [871, 628] on div at bounding box center [773, 455] width 1444 height 574
drag, startPoint x: 1020, startPoint y: 595, endPoint x: 1012, endPoint y: 597, distance: 8.7
click at [1021, 595] on img at bounding box center [773, 460] width 557 height 566
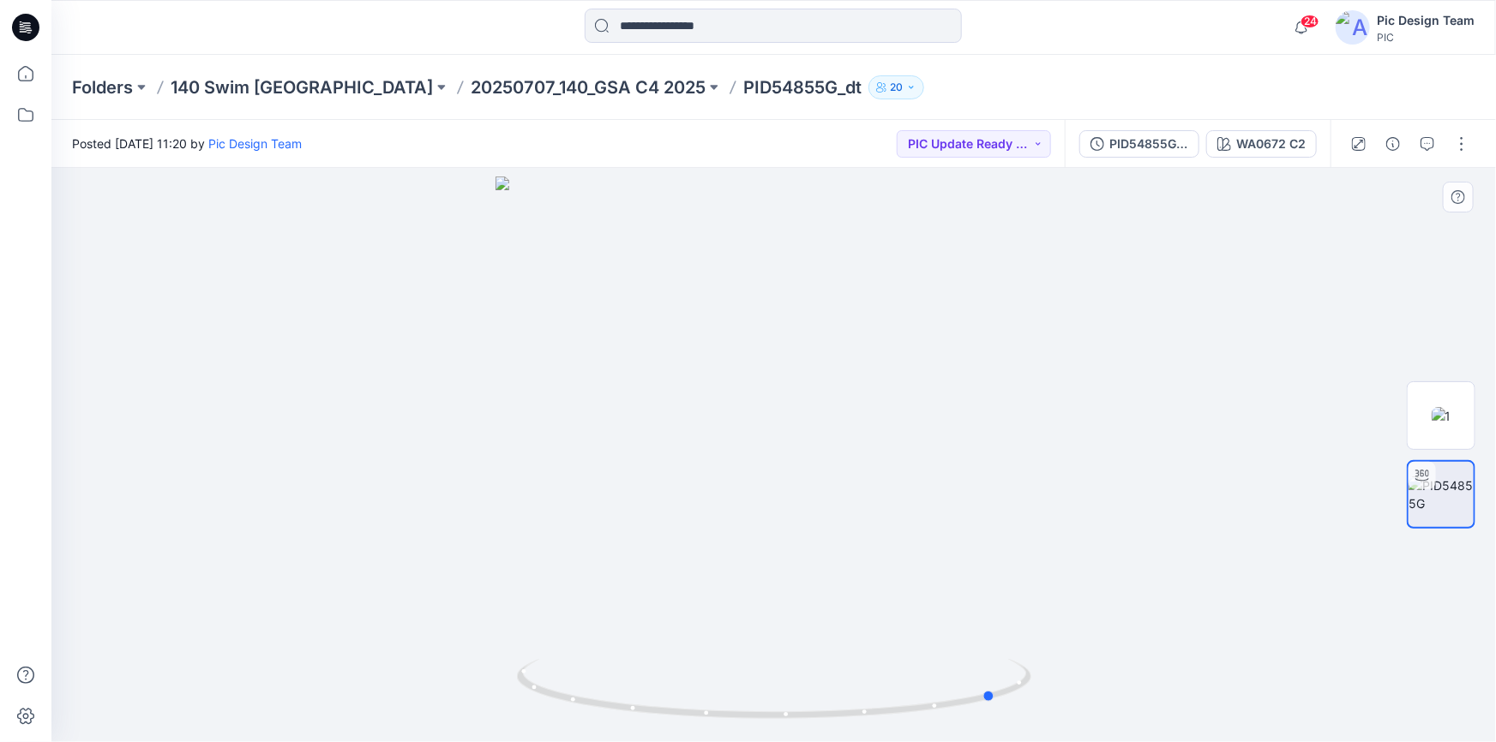
drag, startPoint x: 866, startPoint y: 718, endPoint x: 997, endPoint y: 651, distance: 147.2
click at [997, 651] on div at bounding box center [773, 455] width 1444 height 574
click at [1432, 411] on img at bounding box center [1442, 416] width 20 height 18
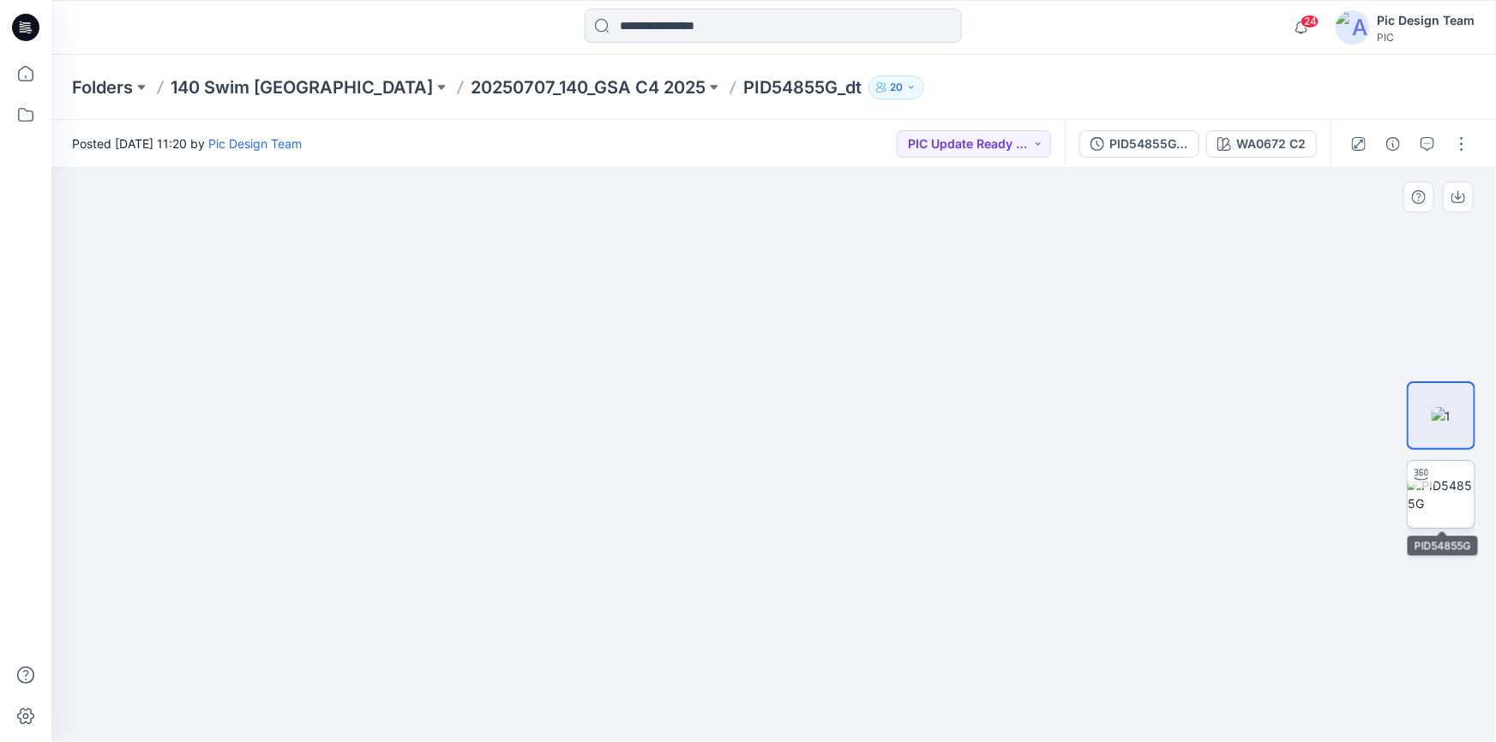
click at [1425, 507] on img at bounding box center [1441, 495] width 67 height 36
click at [817, 511] on img at bounding box center [773, 460] width 557 height 566
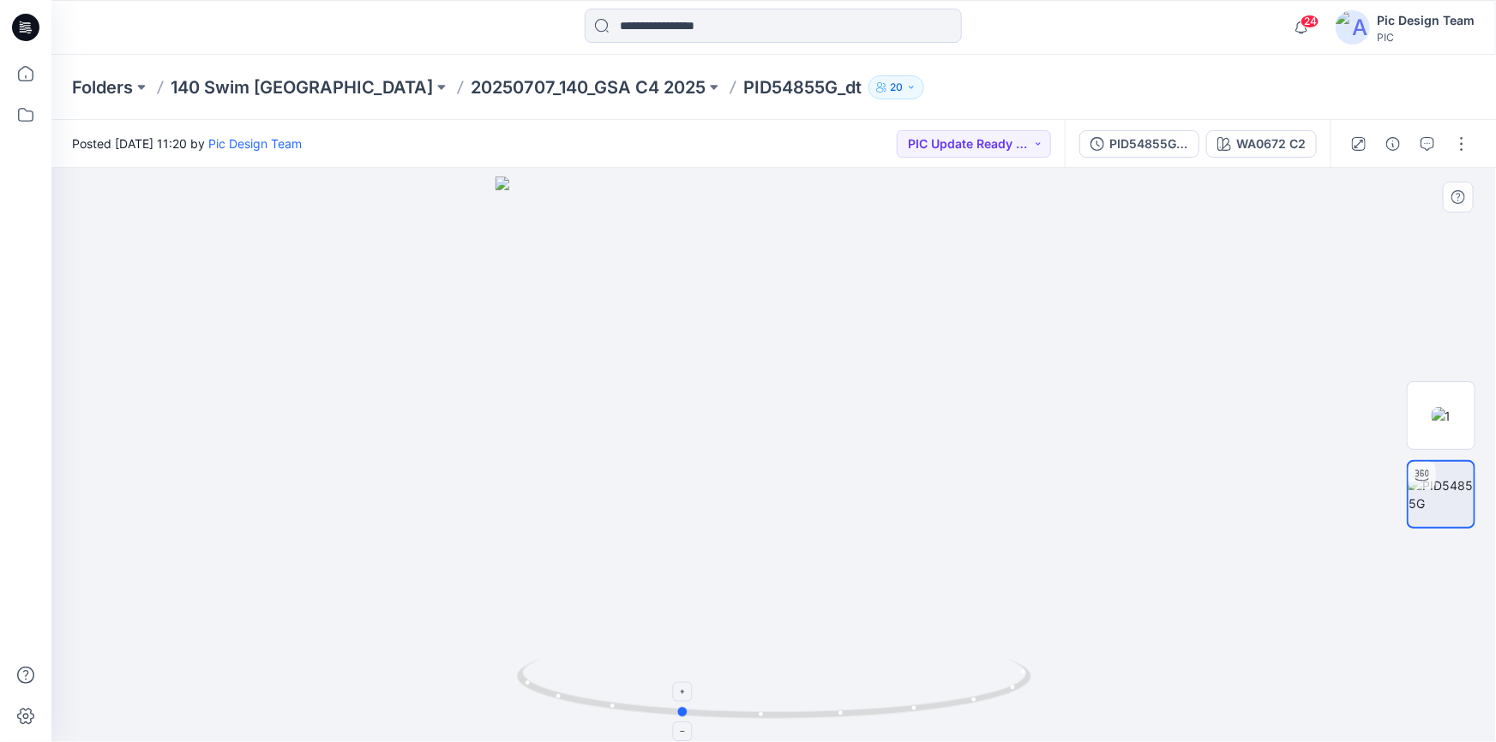
drag, startPoint x: 924, startPoint y: 712, endPoint x: 873, endPoint y: 670, distance: 66.4
click at [885, 686] on icon at bounding box center [776, 691] width 519 height 64
click at [27, 26] on icon at bounding box center [25, 27] width 27 height 27
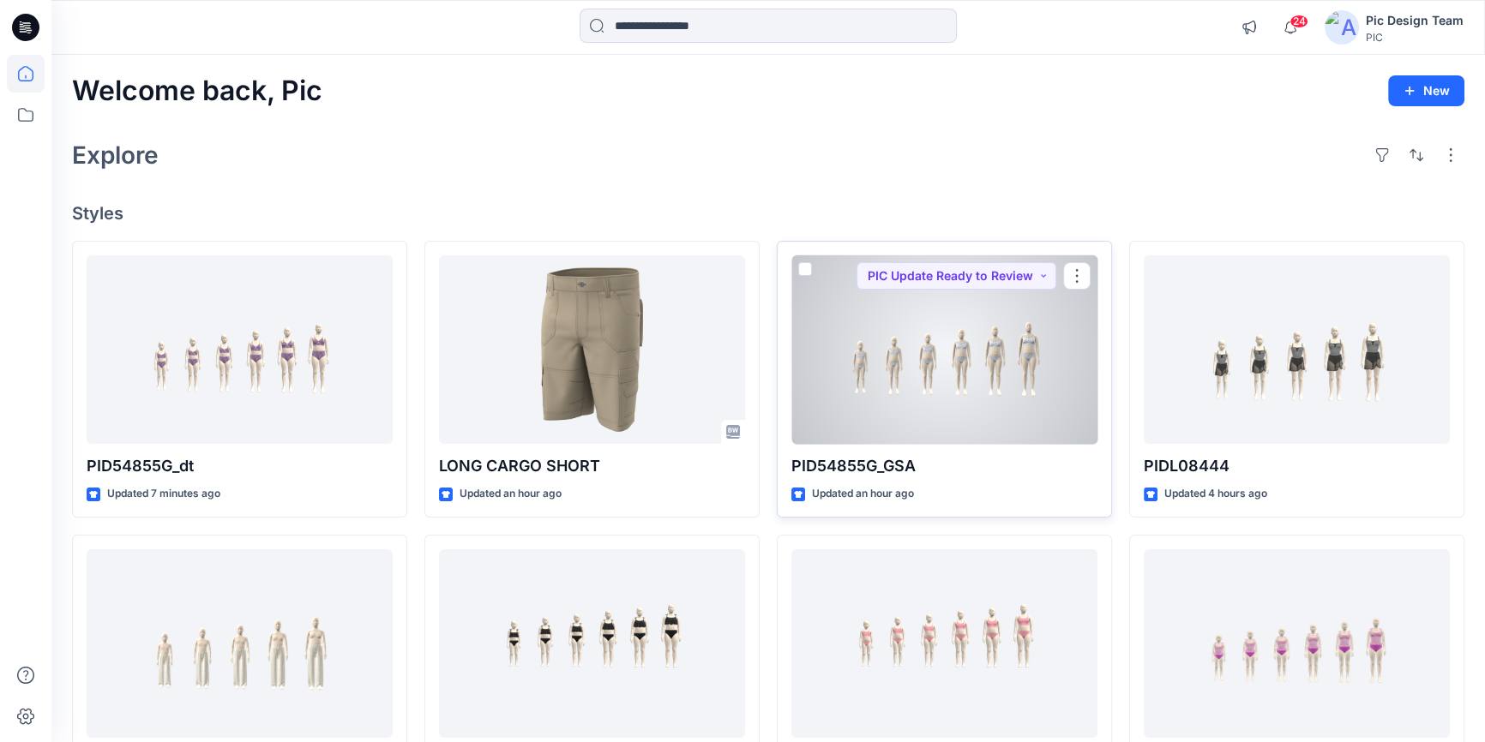
click at [886, 402] on div at bounding box center [944, 349] width 306 height 189
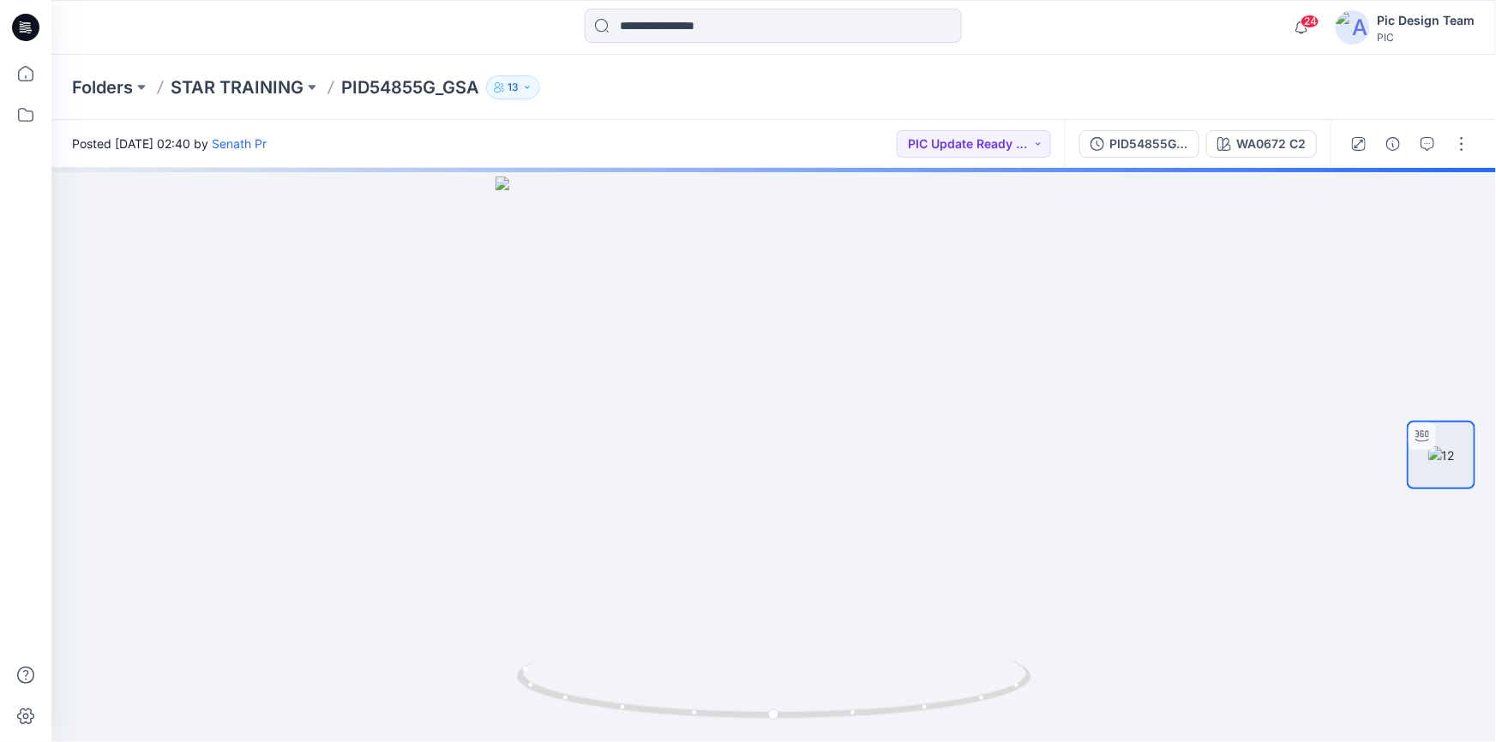
click at [25, 25] on icon at bounding box center [25, 27] width 27 height 27
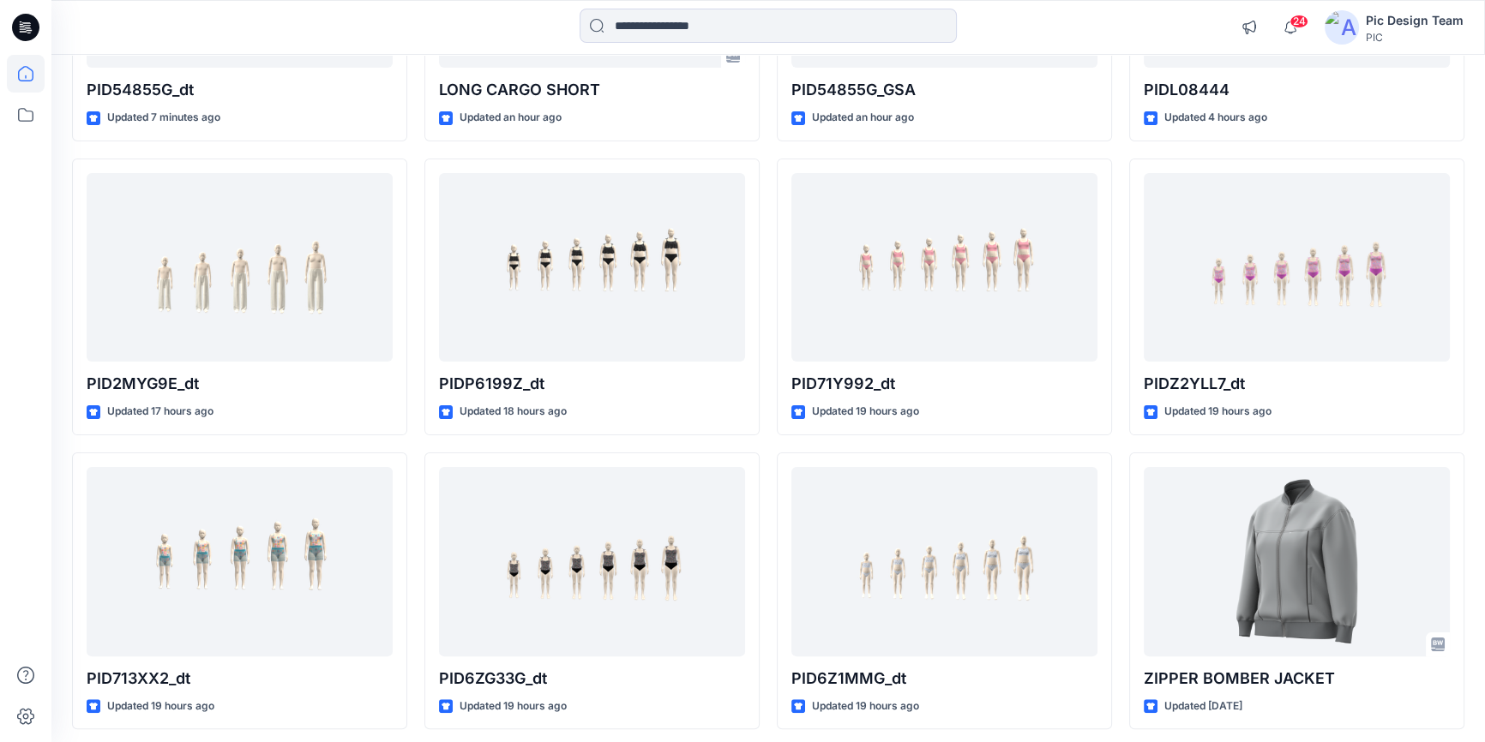
scroll to position [445, 0]
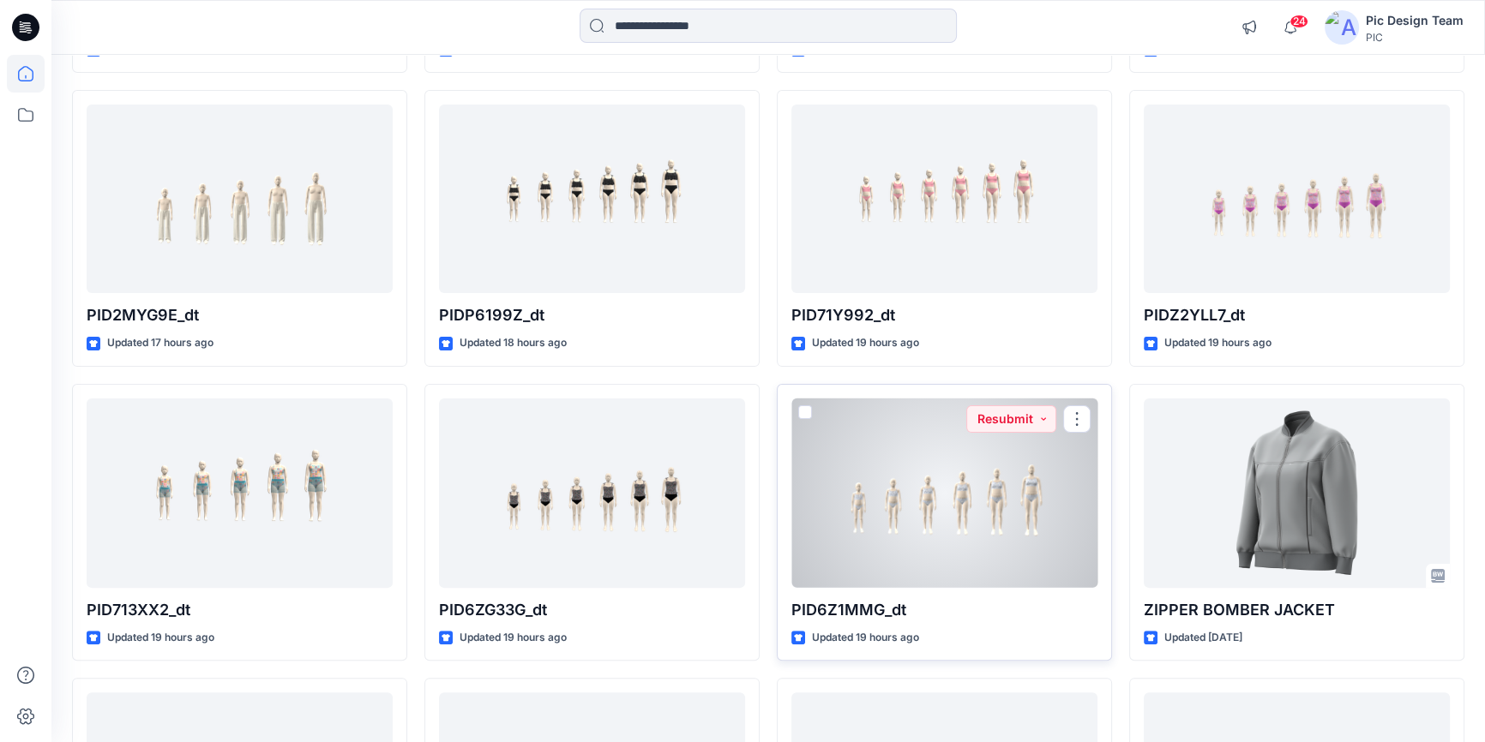
click at [970, 526] on div at bounding box center [944, 493] width 306 height 189
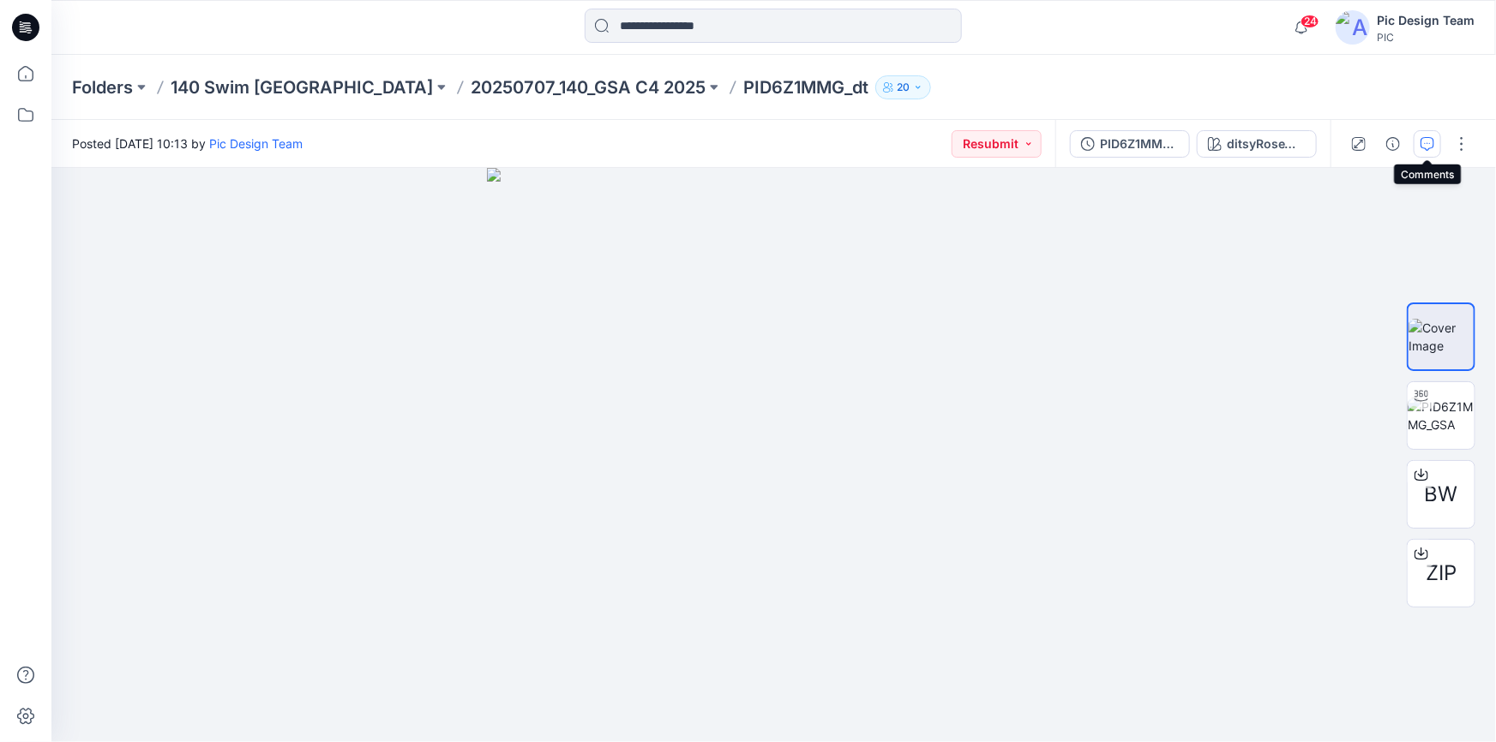
click at [1426, 149] on icon "button" at bounding box center [1427, 144] width 14 height 14
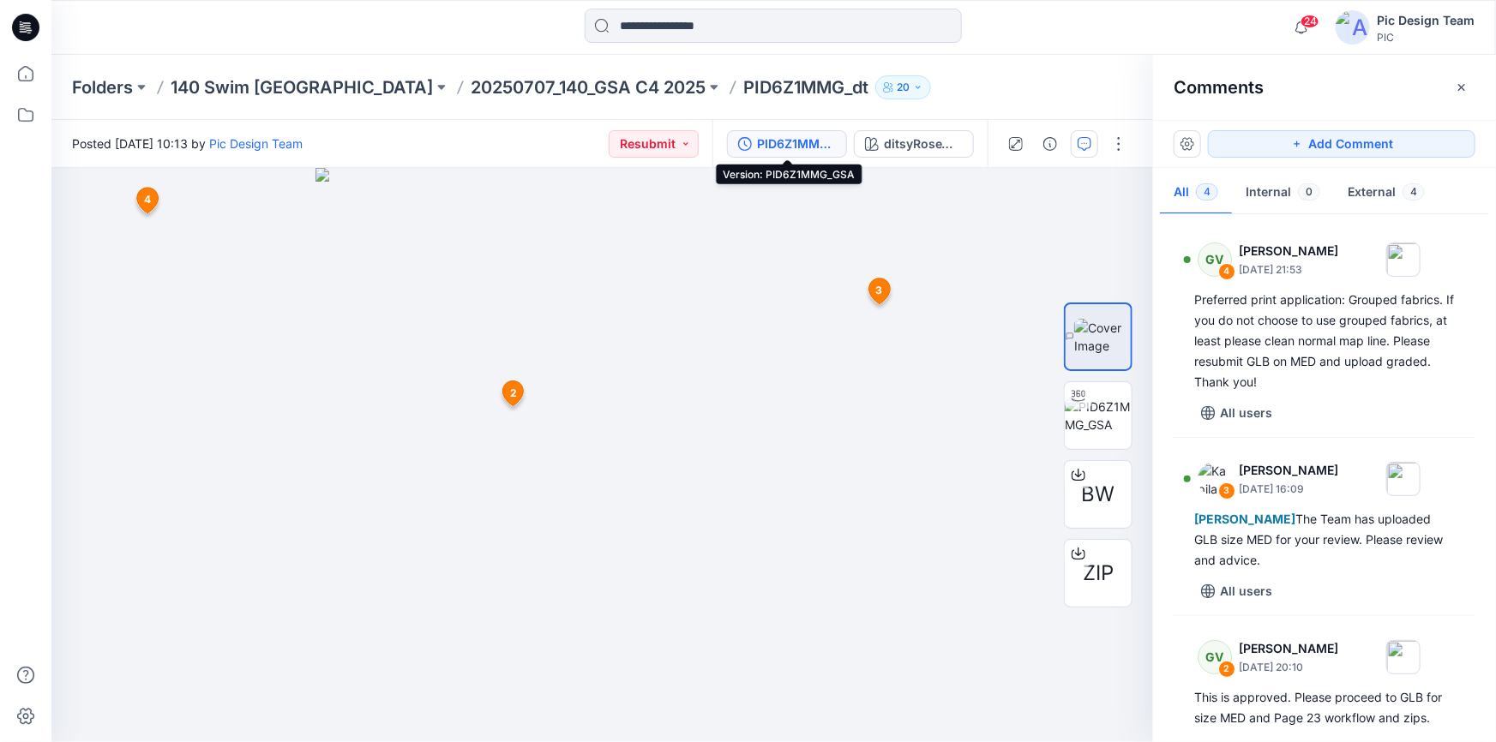
click at [783, 141] on div "PID6Z1MMG_GSA" at bounding box center [796, 144] width 79 height 19
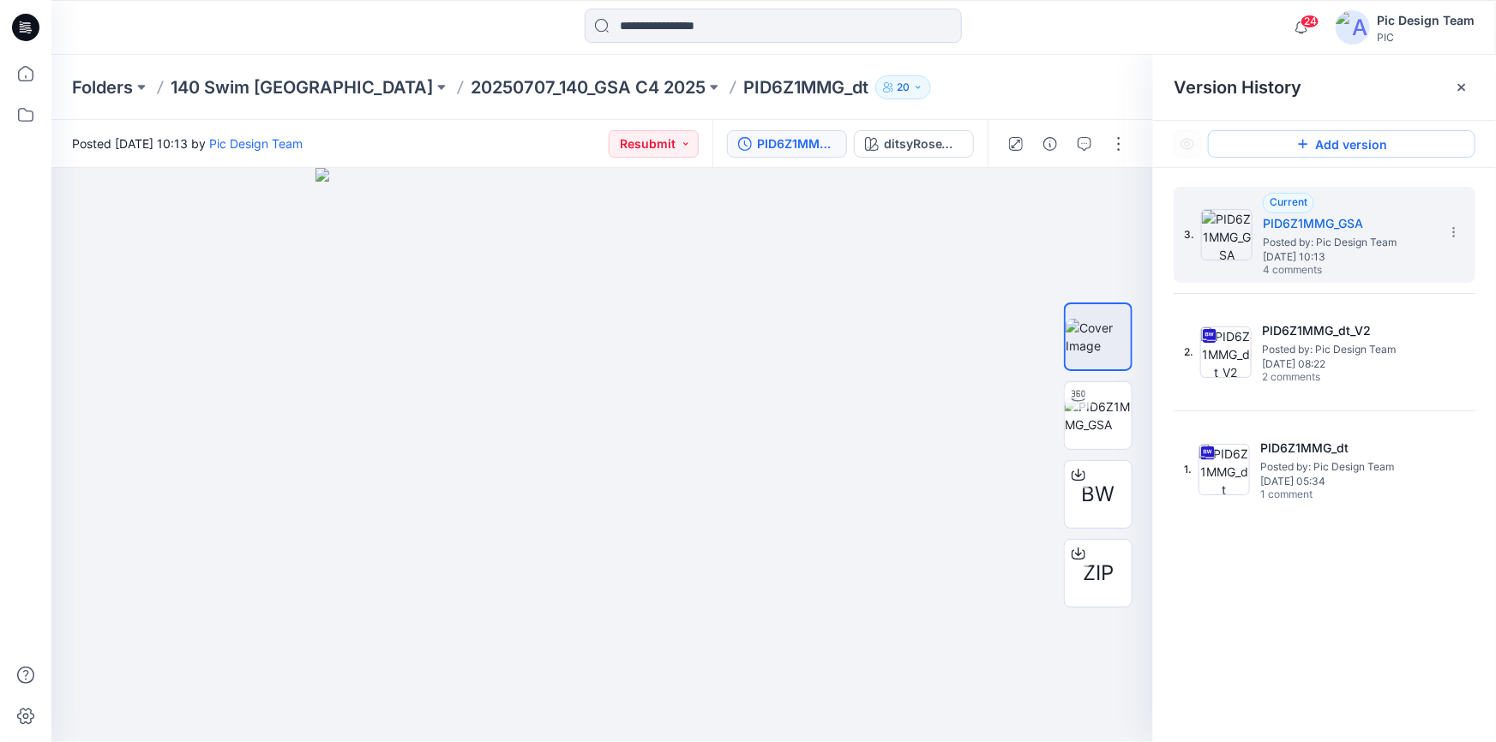
click at [1347, 141] on button "Add version" at bounding box center [1341, 143] width 267 height 27
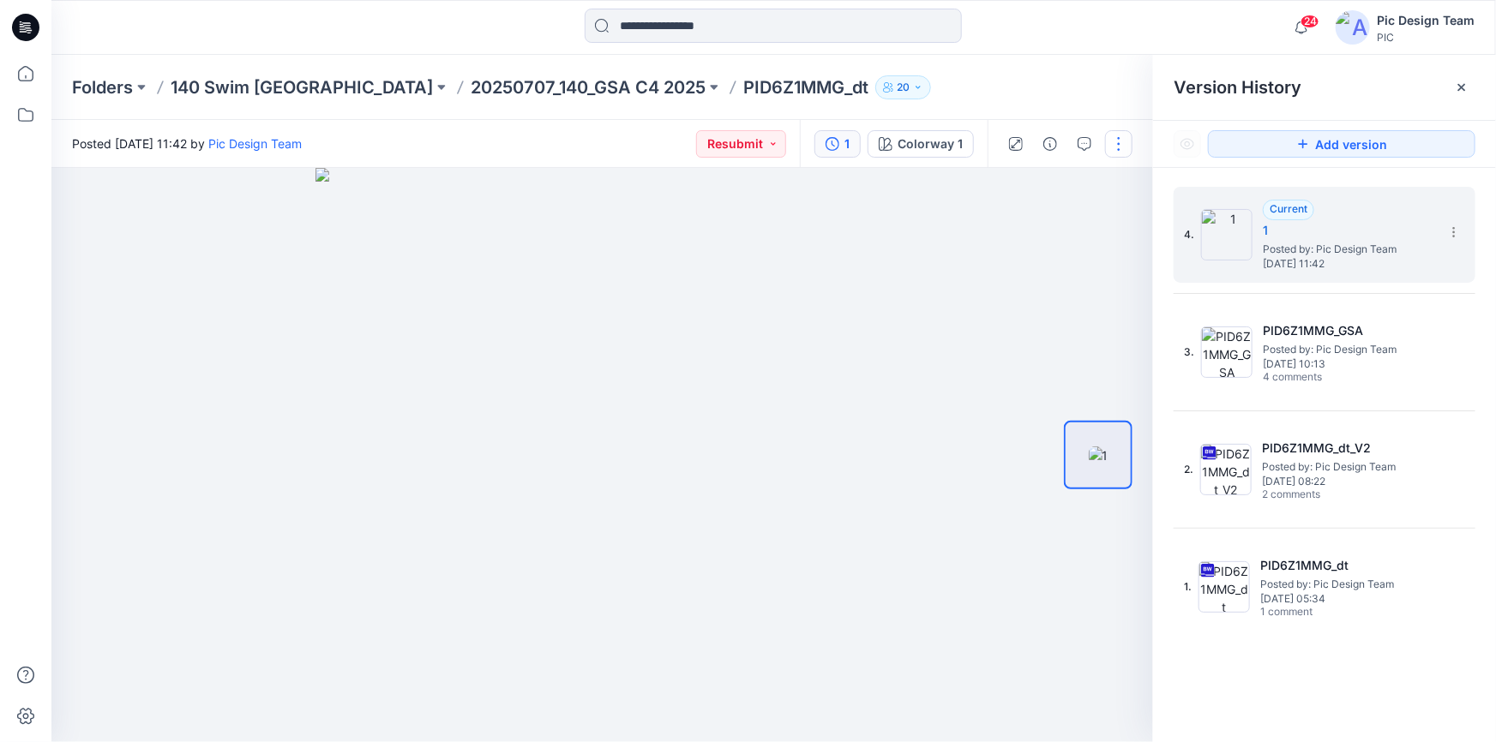
click at [1122, 146] on button "button" at bounding box center [1118, 143] width 27 height 27
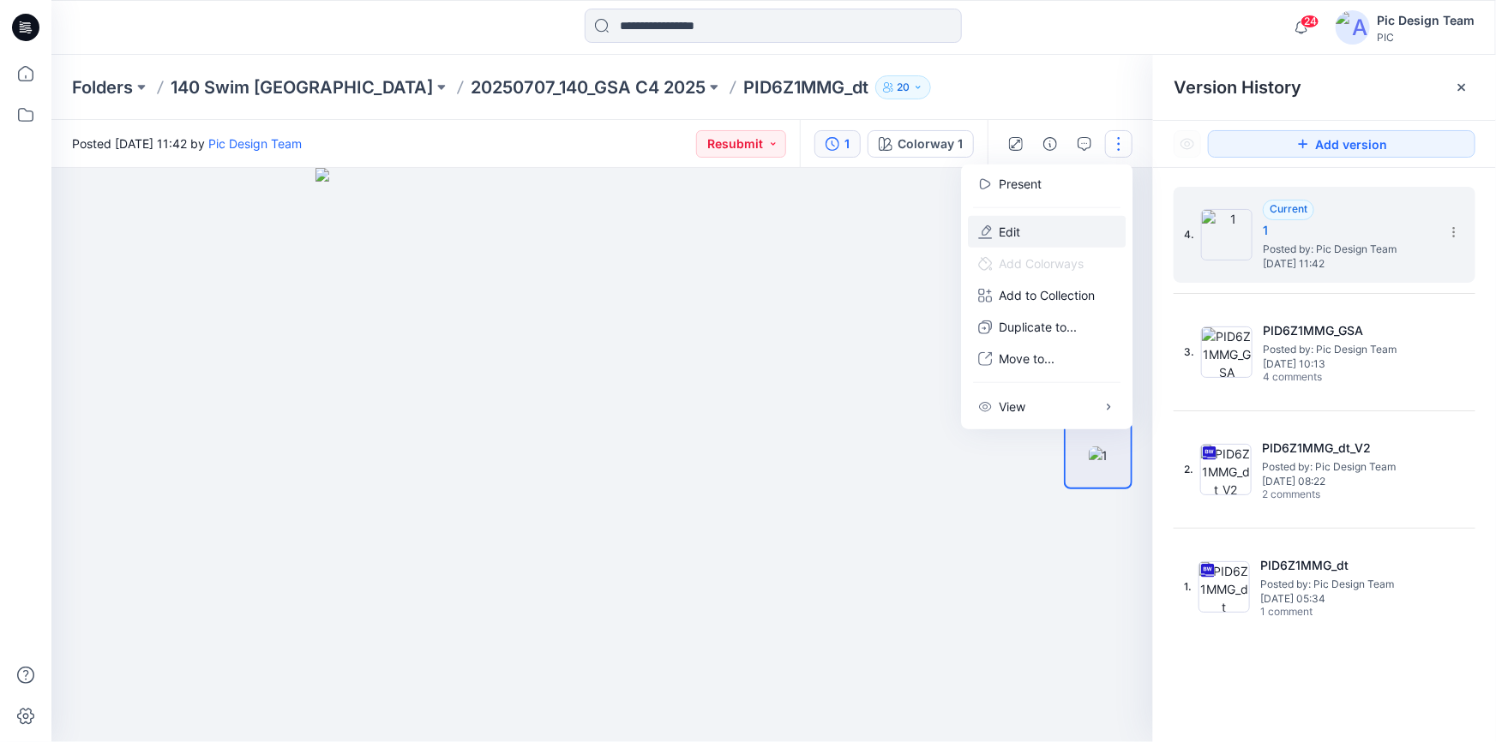
click at [1032, 230] on button "Edit" at bounding box center [1047, 232] width 158 height 32
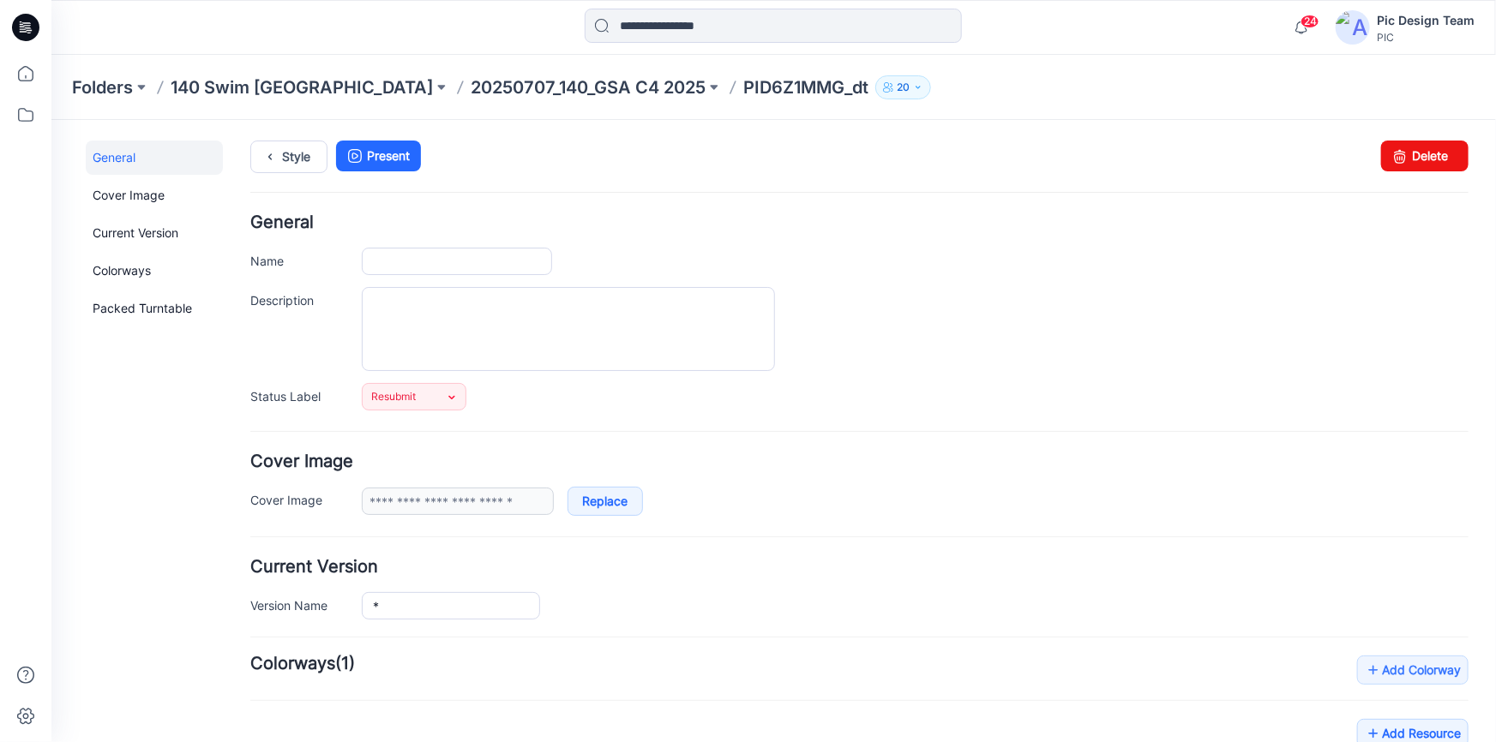
type input "**********"
type input "*"
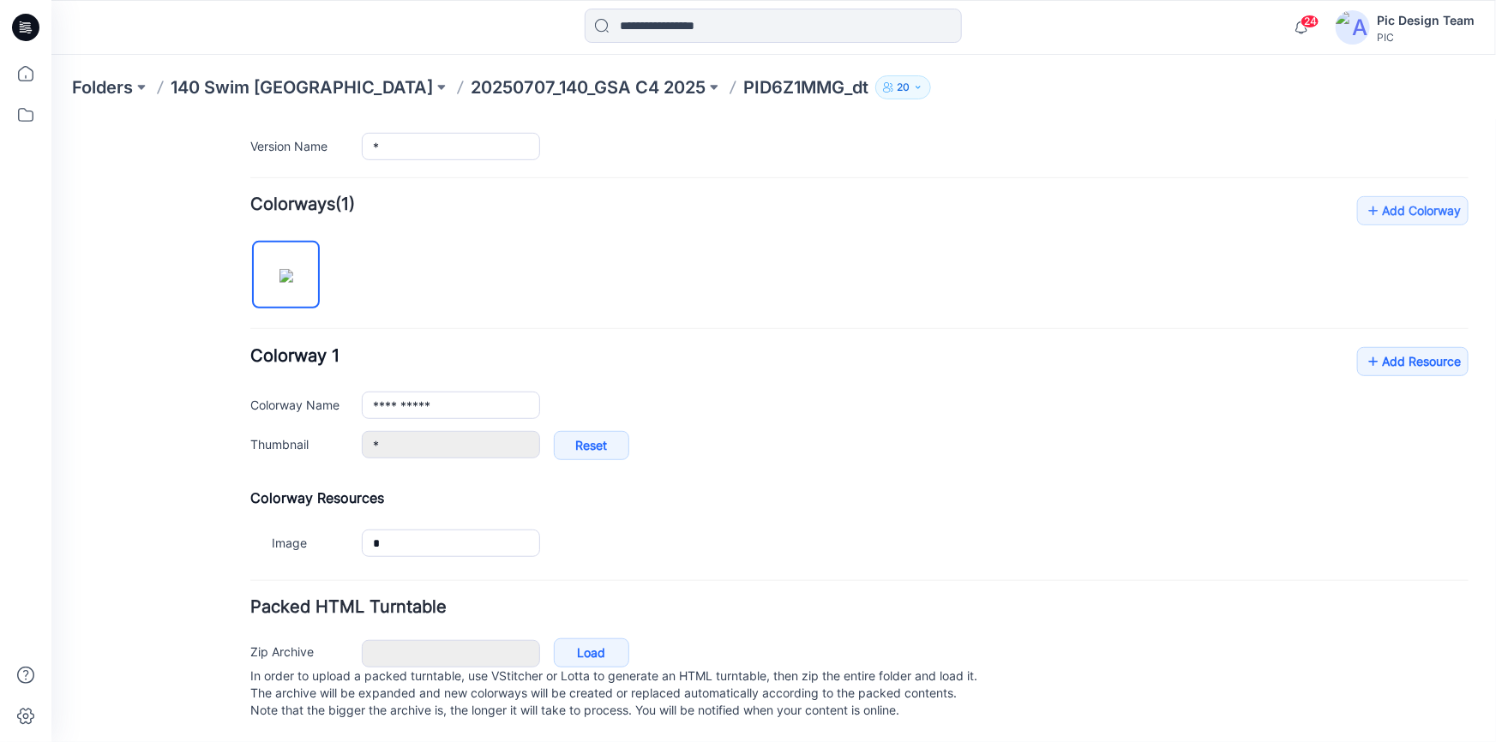
scroll to position [476, 0]
click at [584, 639] on link "Load" at bounding box center [590, 652] width 75 height 29
click at [25, 18] on icon at bounding box center [25, 27] width 27 height 27
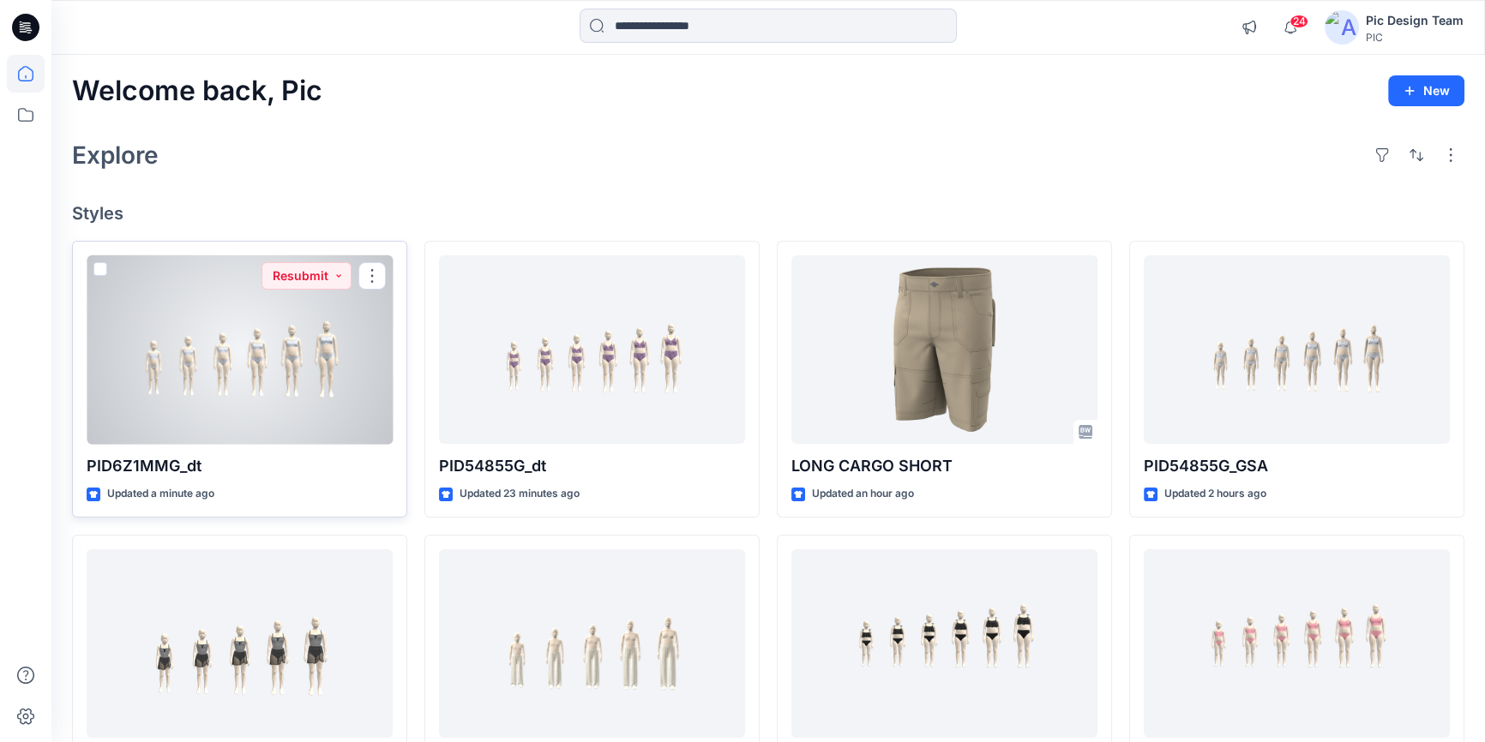
click at [276, 418] on div at bounding box center [240, 349] width 306 height 189
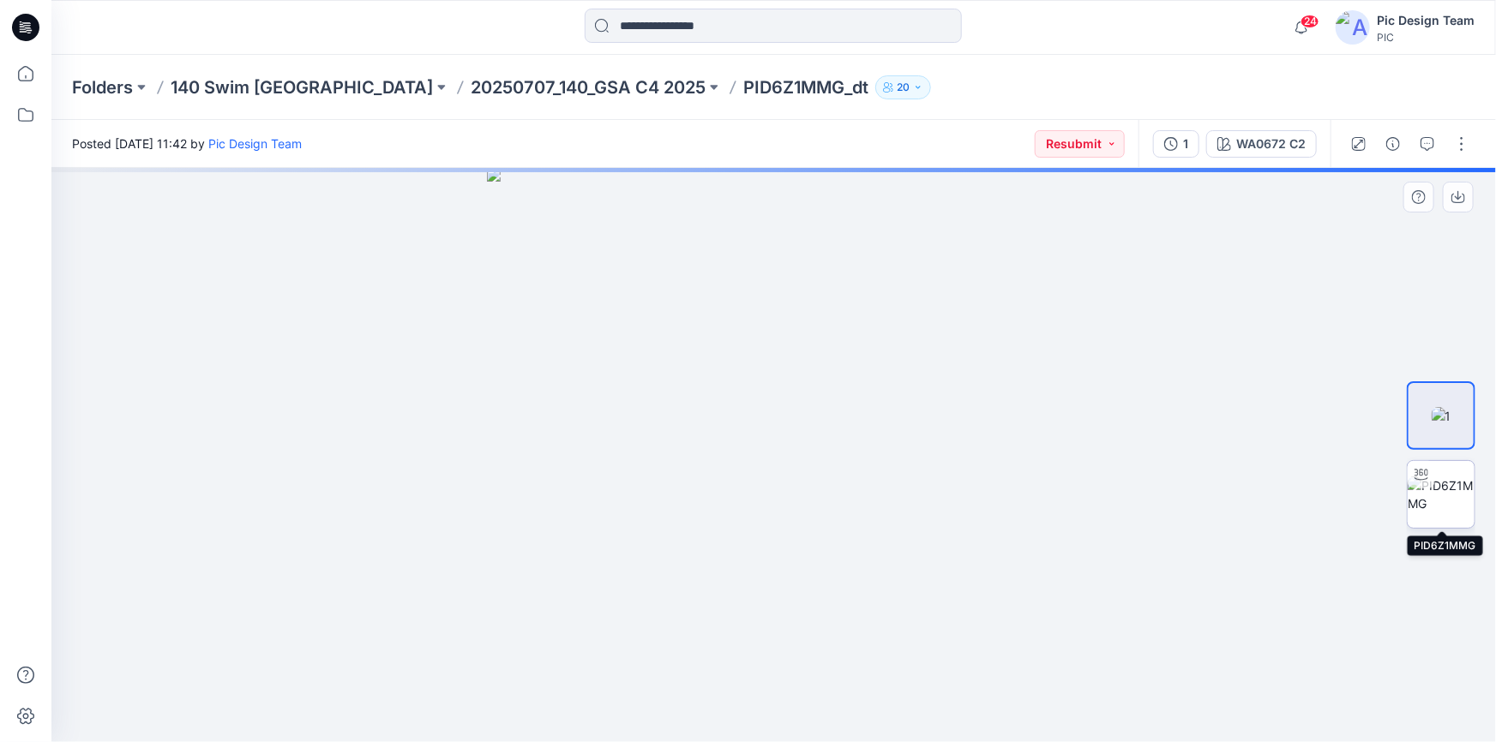
click at [1432, 498] on img at bounding box center [1441, 495] width 67 height 36
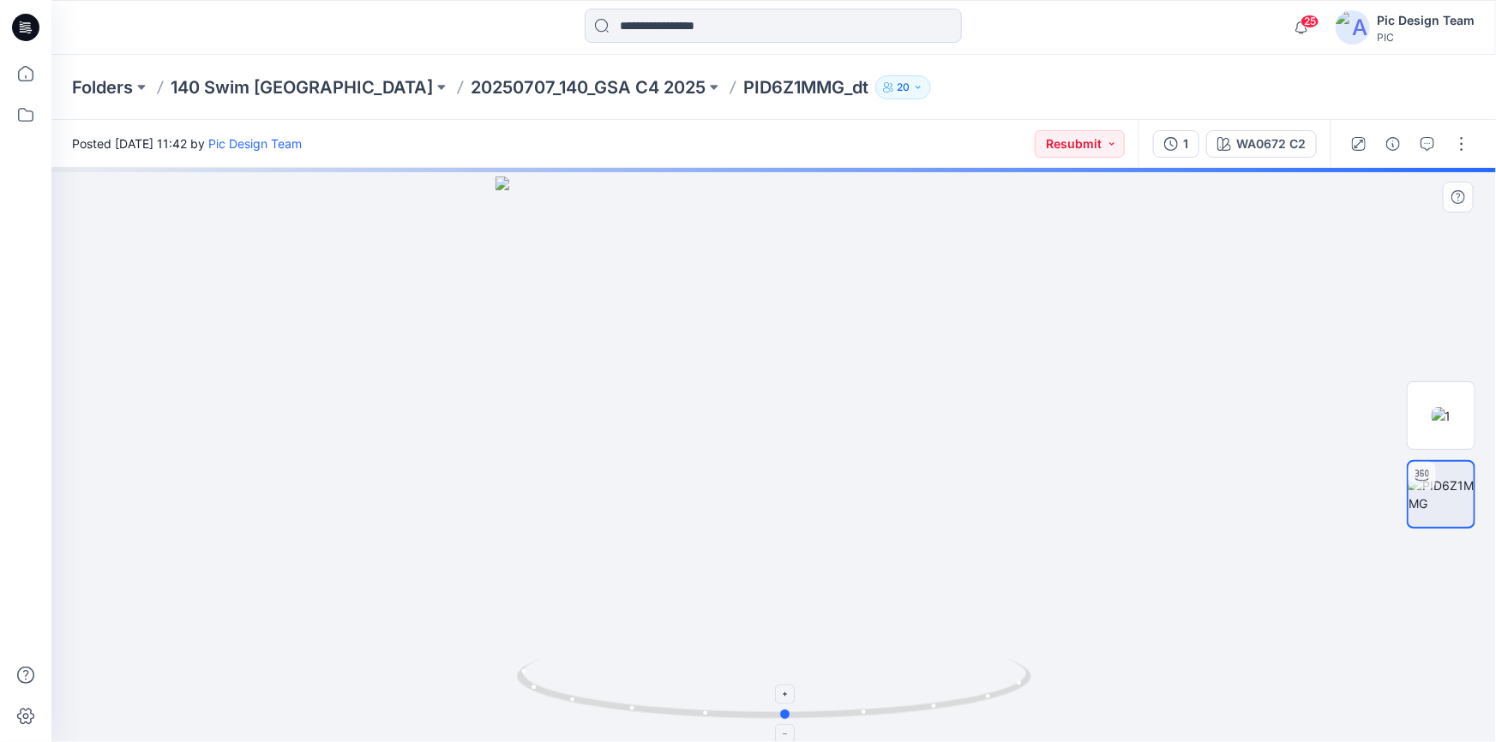
drag, startPoint x: 861, startPoint y: 713, endPoint x: 873, endPoint y: 669, distance: 45.3
click at [873, 669] on icon at bounding box center [776, 691] width 519 height 64
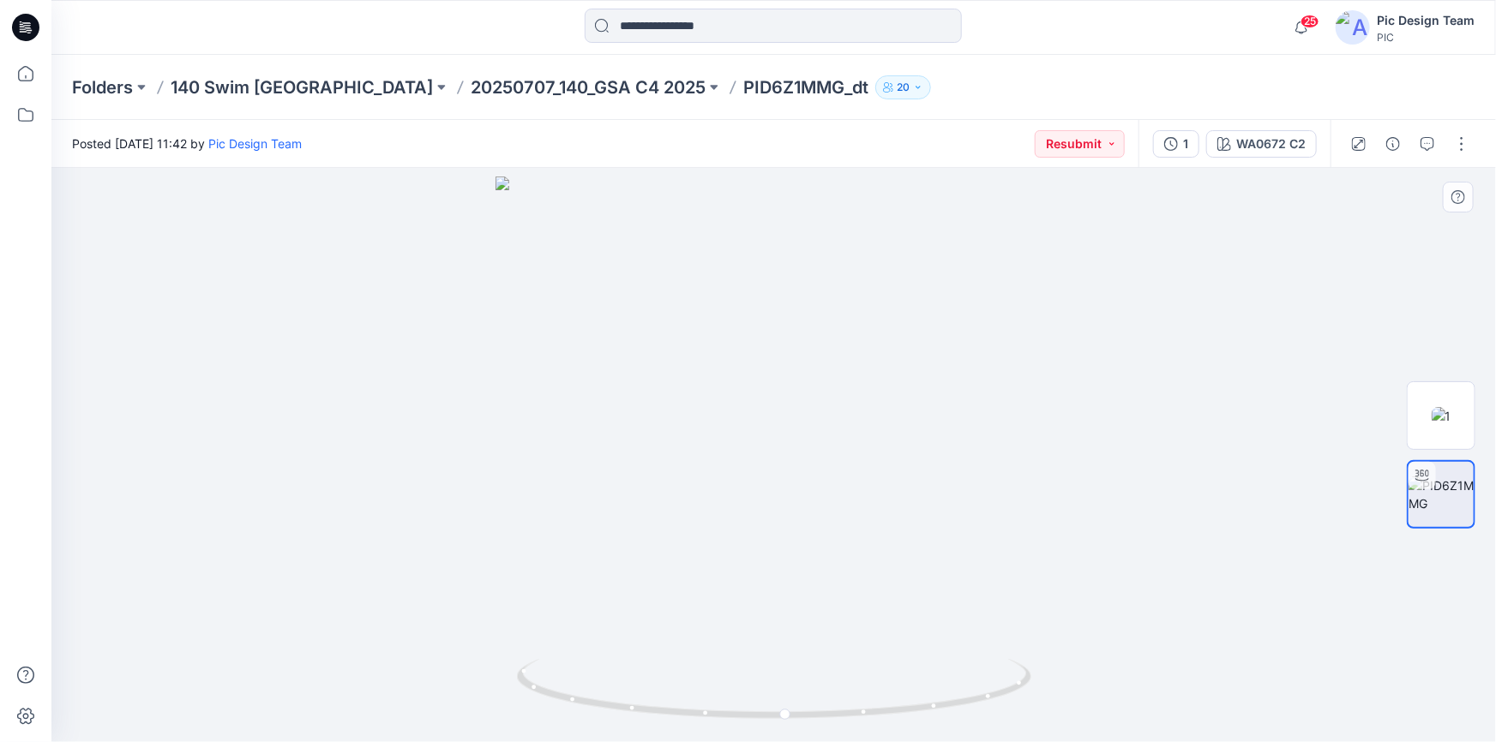
drag, startPoint x: 946, startPoint y: 282, endPoint x: 1112, endPoint y: 171, distance: 199.7
click at [946, 282] on img at bounding box center [773, 460] width 557 height 566
click at [1264, 272] on div at bounding box center [773, 455] width 1444 height 574
click at [1186, 147] on div "1" at bounding box center [1185, 144] width 5 height 19
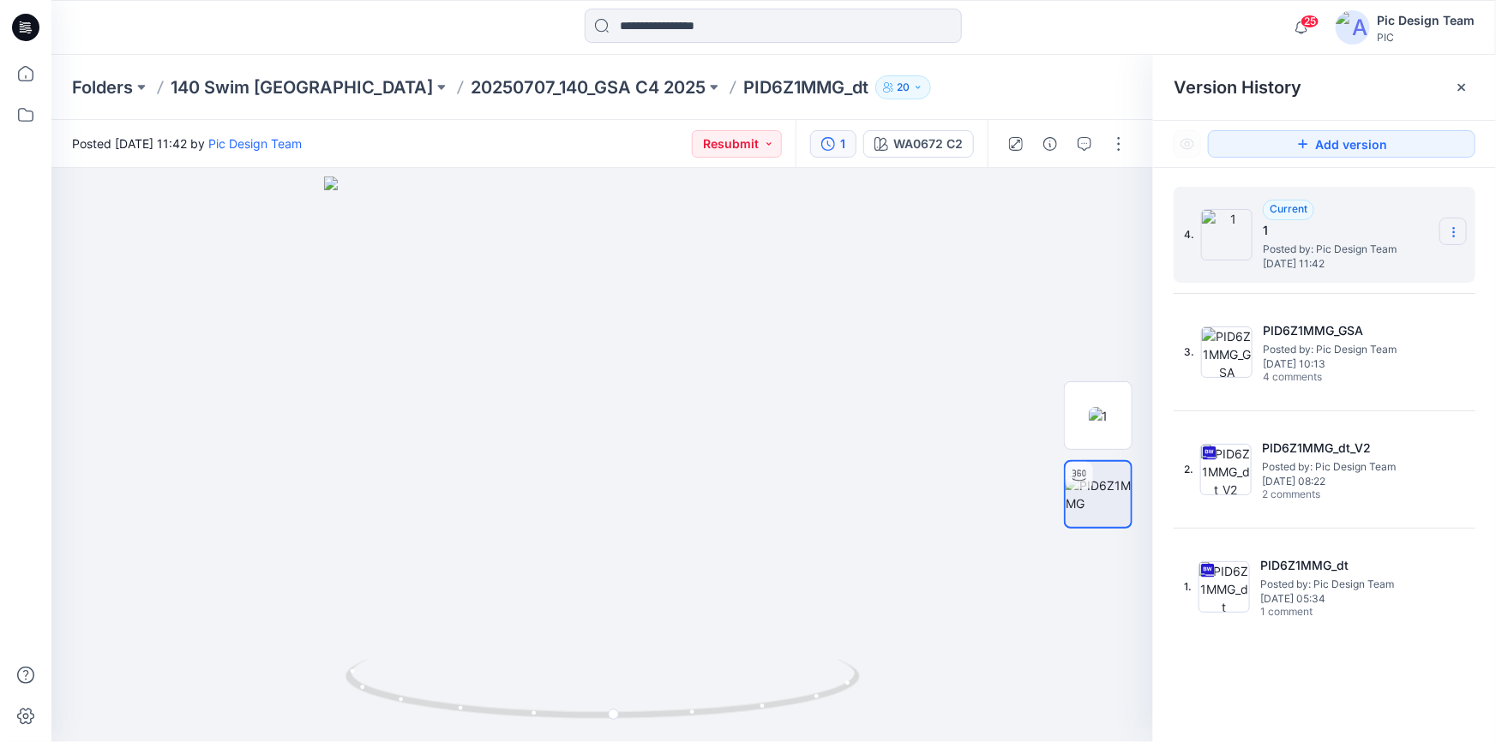
click at [1450, 230] on icon at bounding box center [1454, 232] width 14 height 14
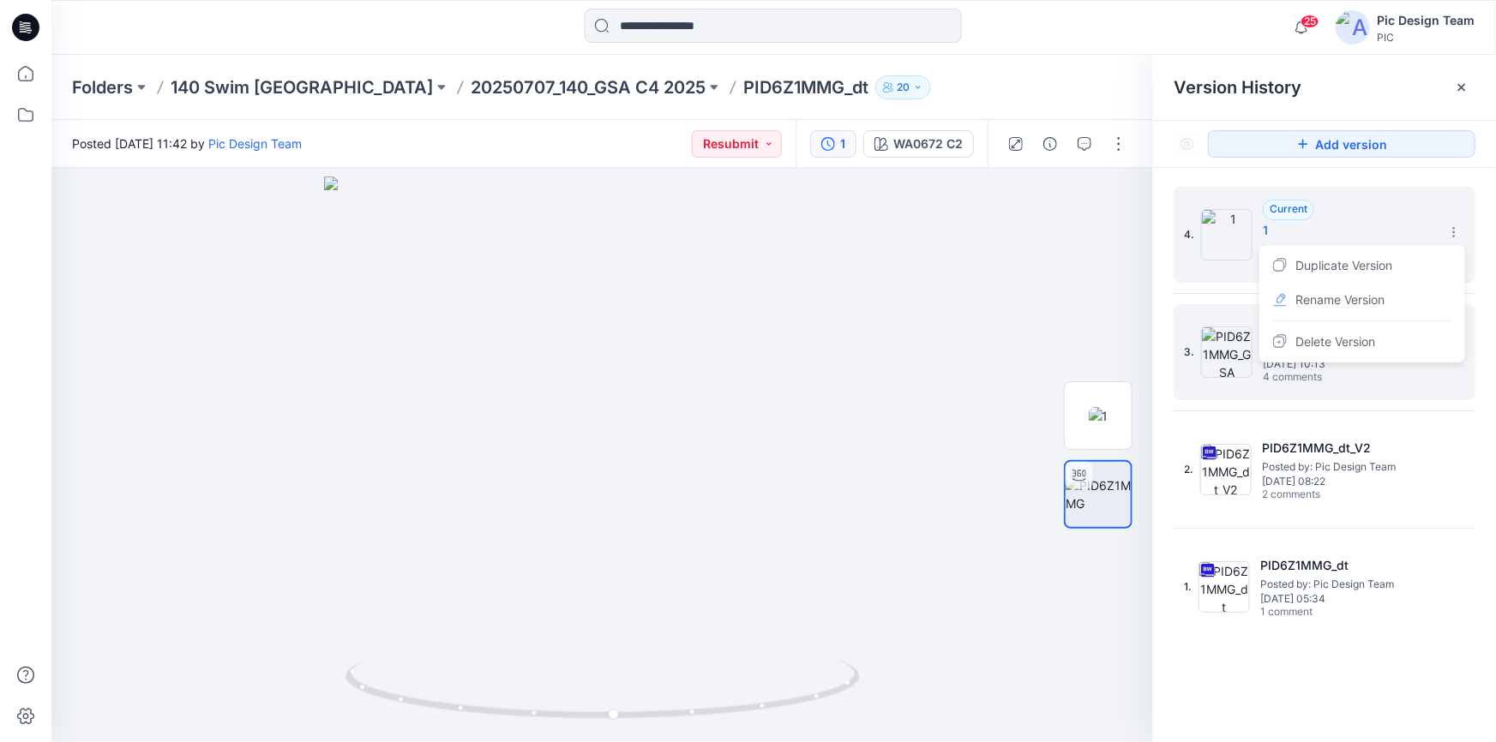
click at [1438, 394] on div "3. PID6Z1MMG_GSA Posted by: Pic Design Team Tuesday, August 05, 2025 10:13 4 co…" at bounding box center [1325, 352] width 302 height 96
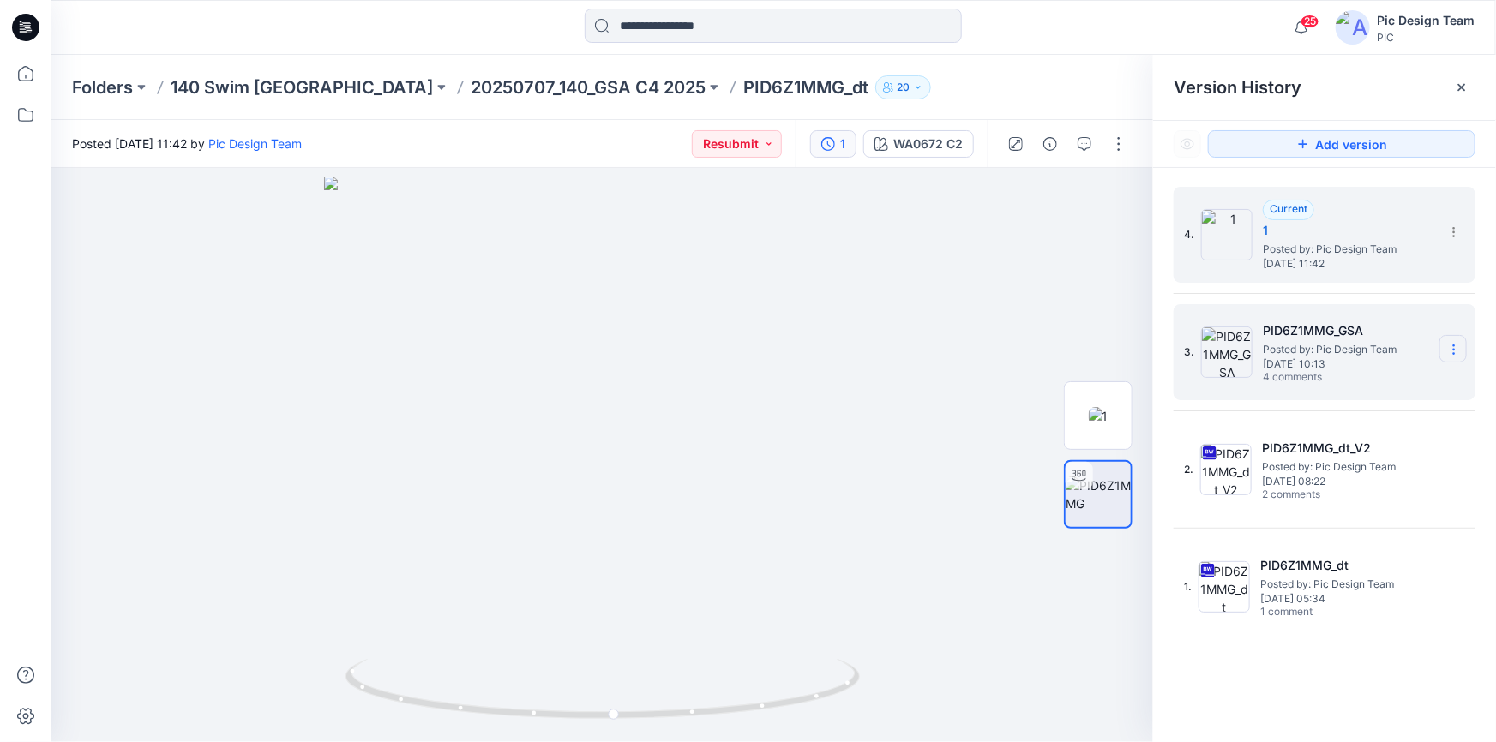
click at [1452, 351] on icon at bounding box center [1454, 350] width 14 height 14
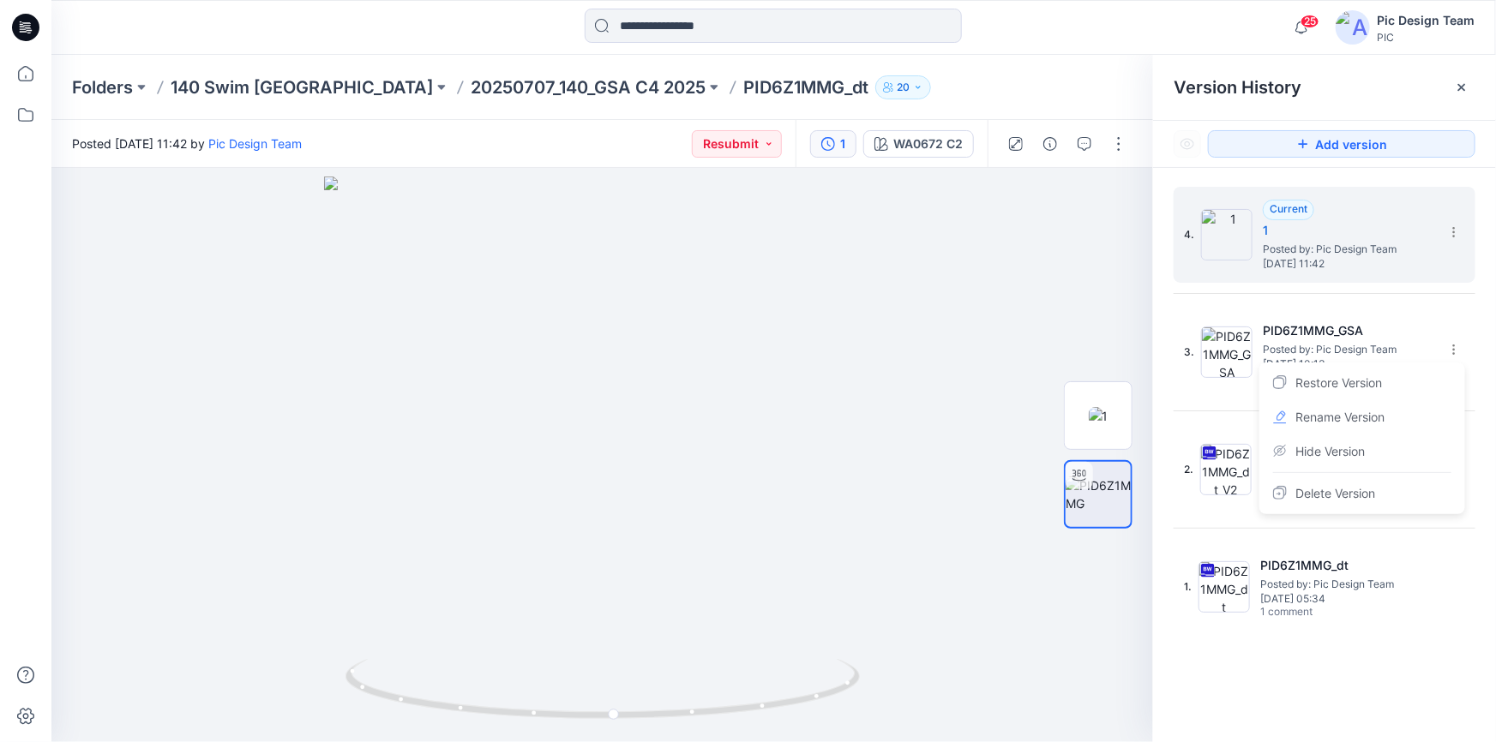
click at [1339, 419] on span "Rename Version" at bounding box center [1339, 417] width 89 height 21
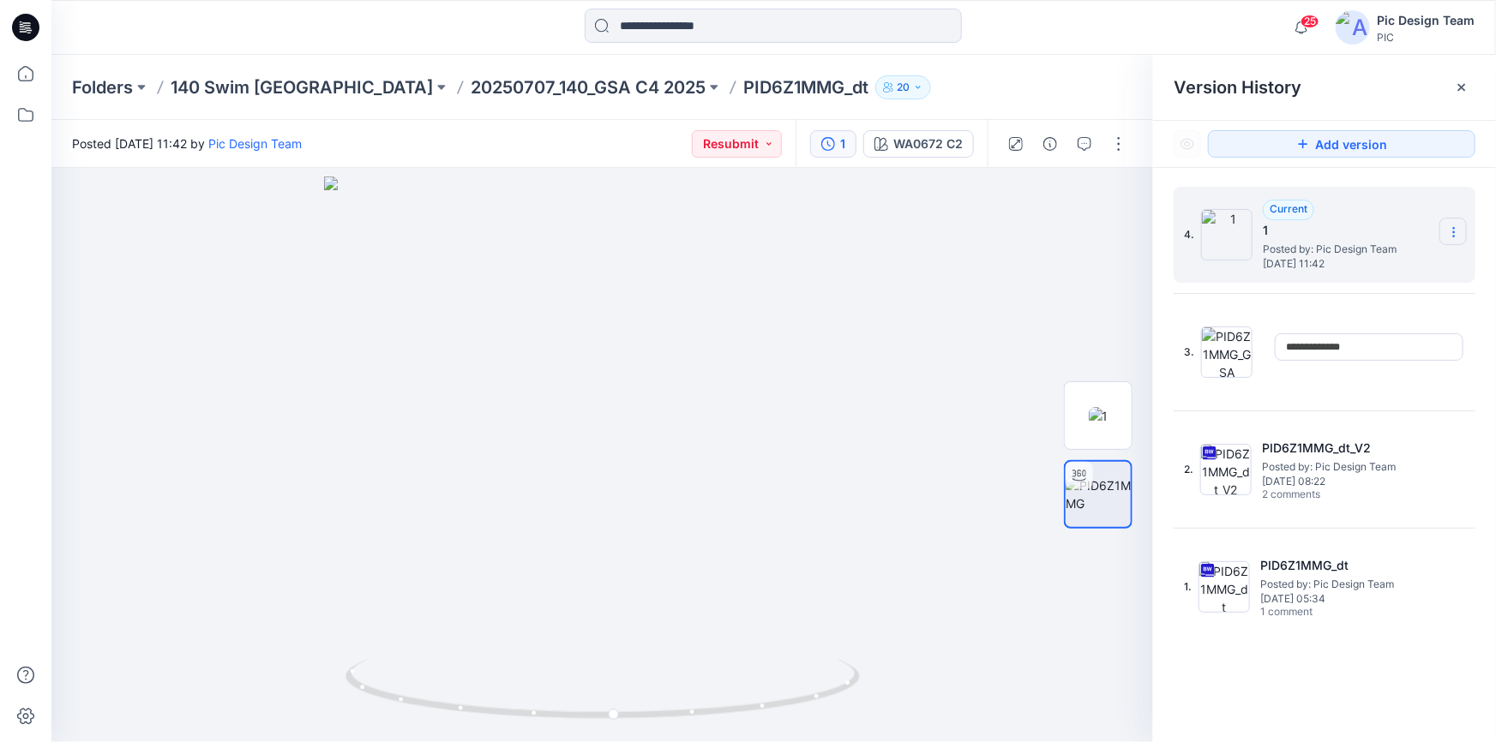
click at [1454, 231] on icon at bounding box center [1454, 232] width 14 height 14
click at [1331, 303] on span "Rename Version" at bounding box center [1339, 300] width 89 height 21
click at [1440, 233] on section at bounding box center [1452, 231] width 27 height 27
click at [1372, 297] on span "Rename Version" at bounding box center [1339, 300] width 89 height 21
click at [1372, 226] on input "*" at bounding box center [1369, 229] width 189 height 27
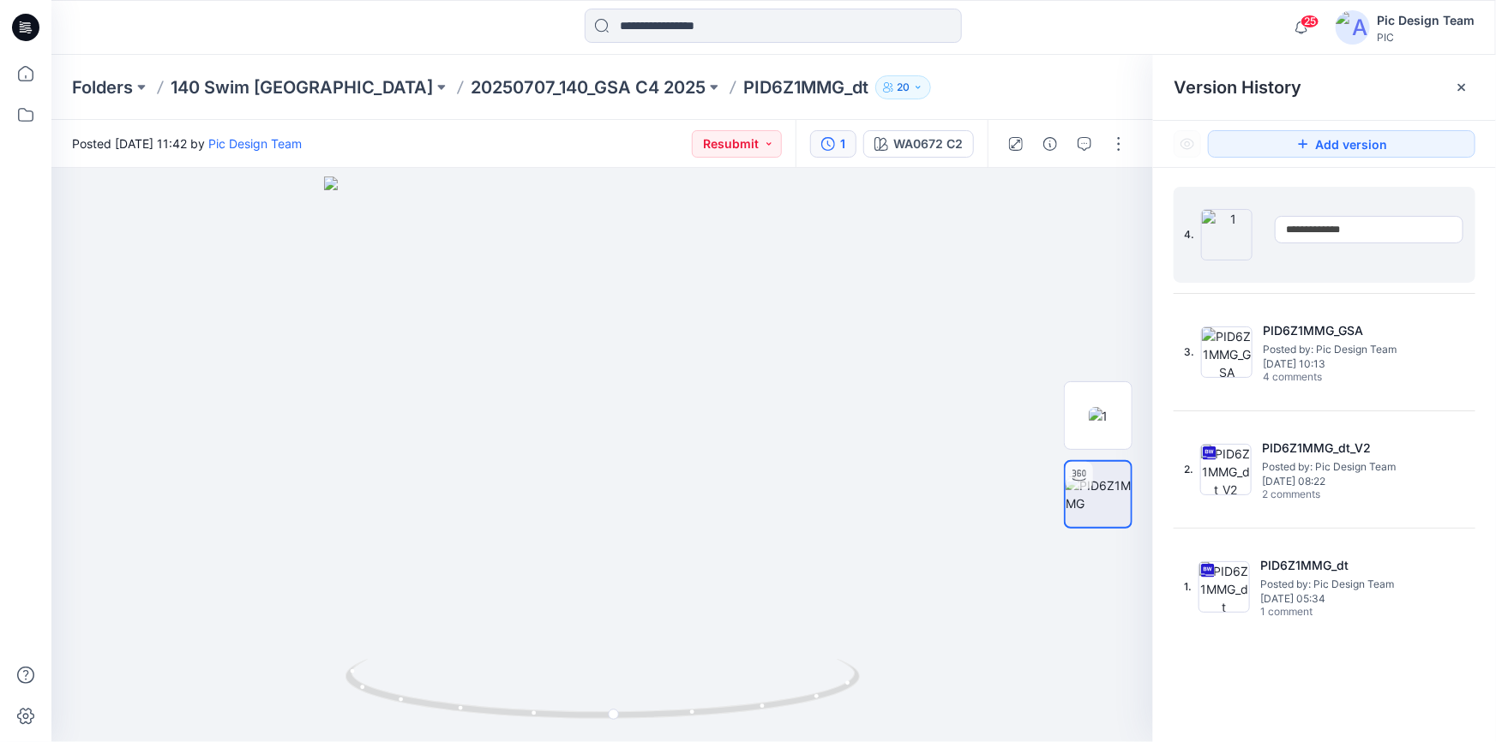
drag, startPoint x: 1352, startPoint y: 231, endPoint x: 1396, endPoint y: 227, distance: 44.8
click at [1396, 227] on input "**********" at bounding box center [1369, 229] width 189 height 27
type input "**********"
click at [1472, 271] on div "**********" at bounding box center [1325, 235] width 302 height 96
drag, startPoint x: 935, startPoint y: 318, endPoint x: 936, endPoint y: 306, distance: 12.0
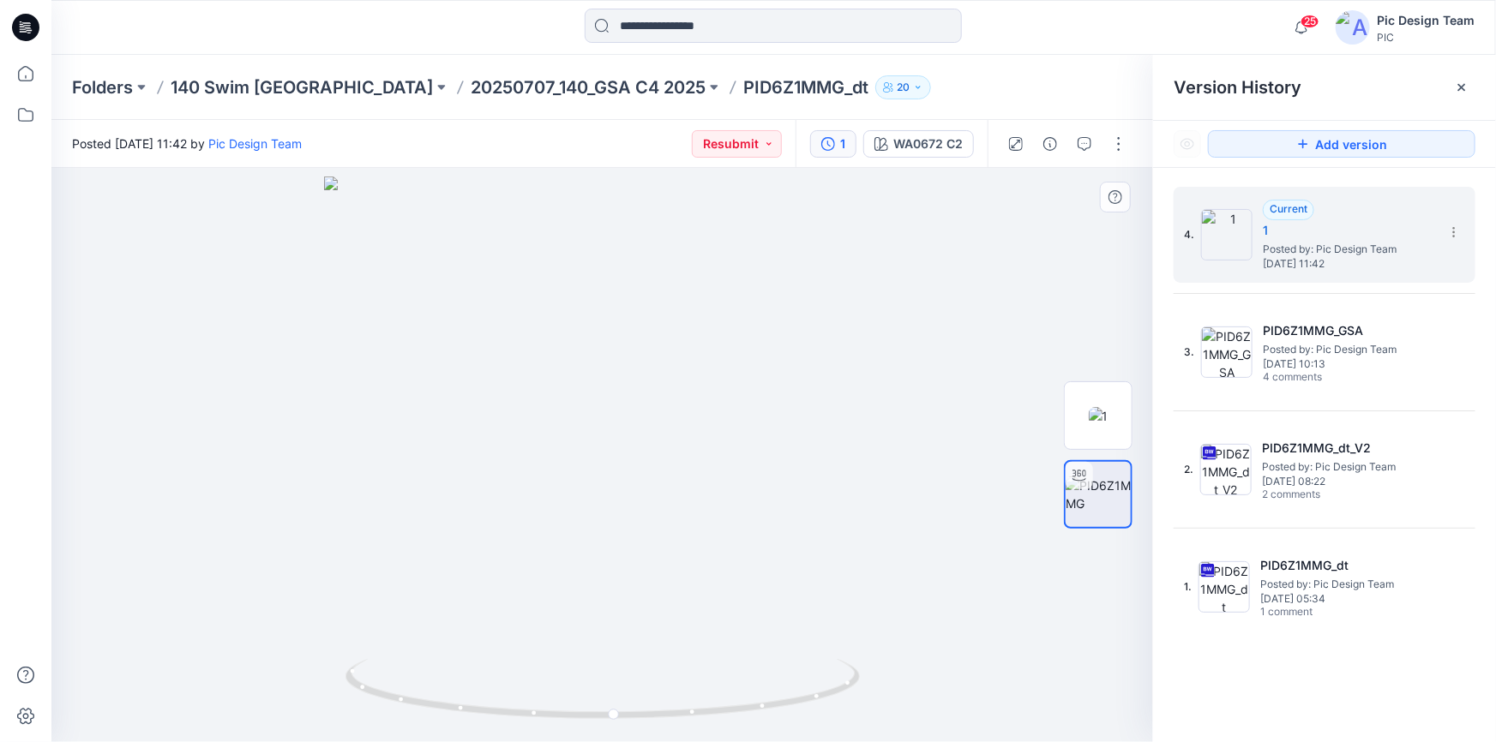
click at [936, 317] on div at bounding box center [602, 455] width 1102 height 574
click at [832, 146] on icon "button" at bounding box center [828, 144] width 14 height 14
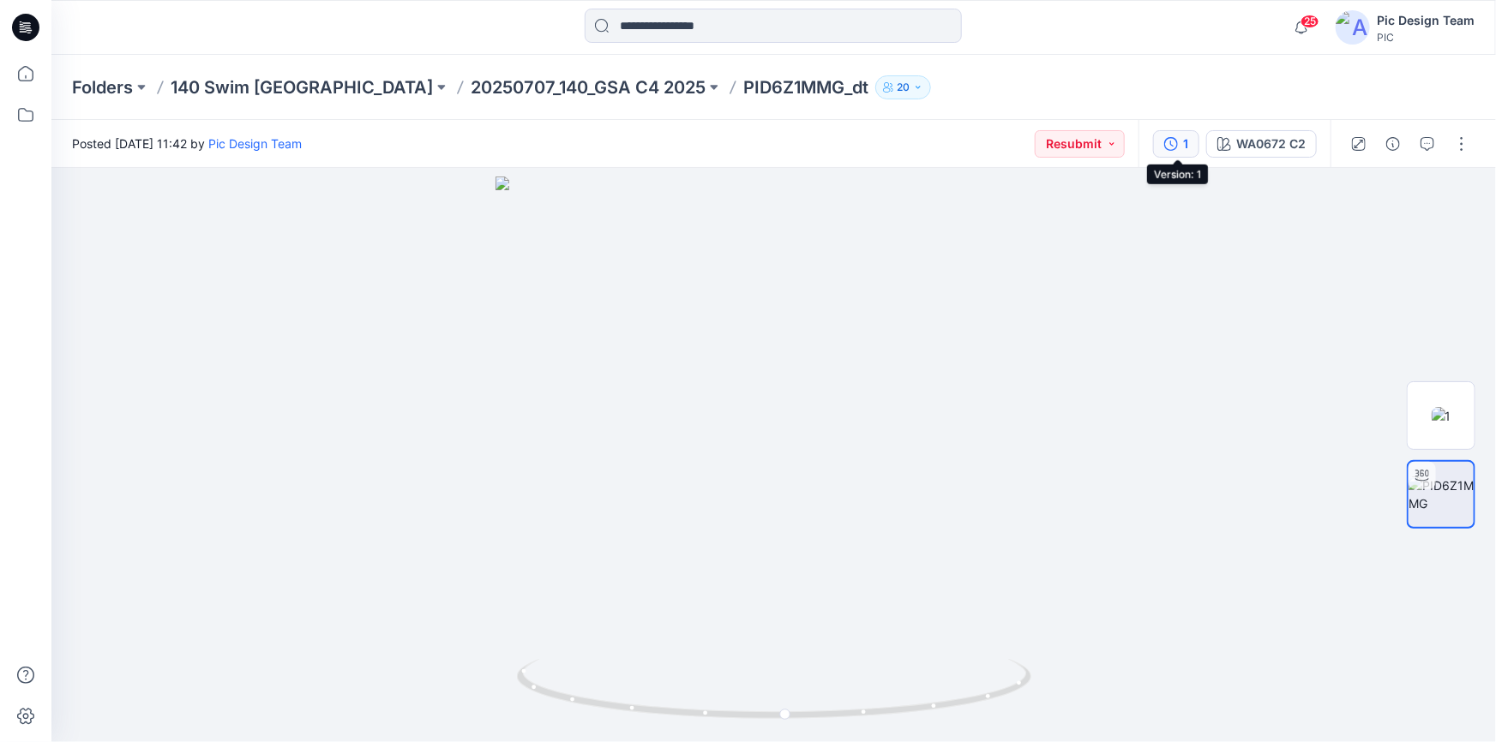
click at [1180, 148] on button "1" at bounding box center [1176, 143] width 46 height 27
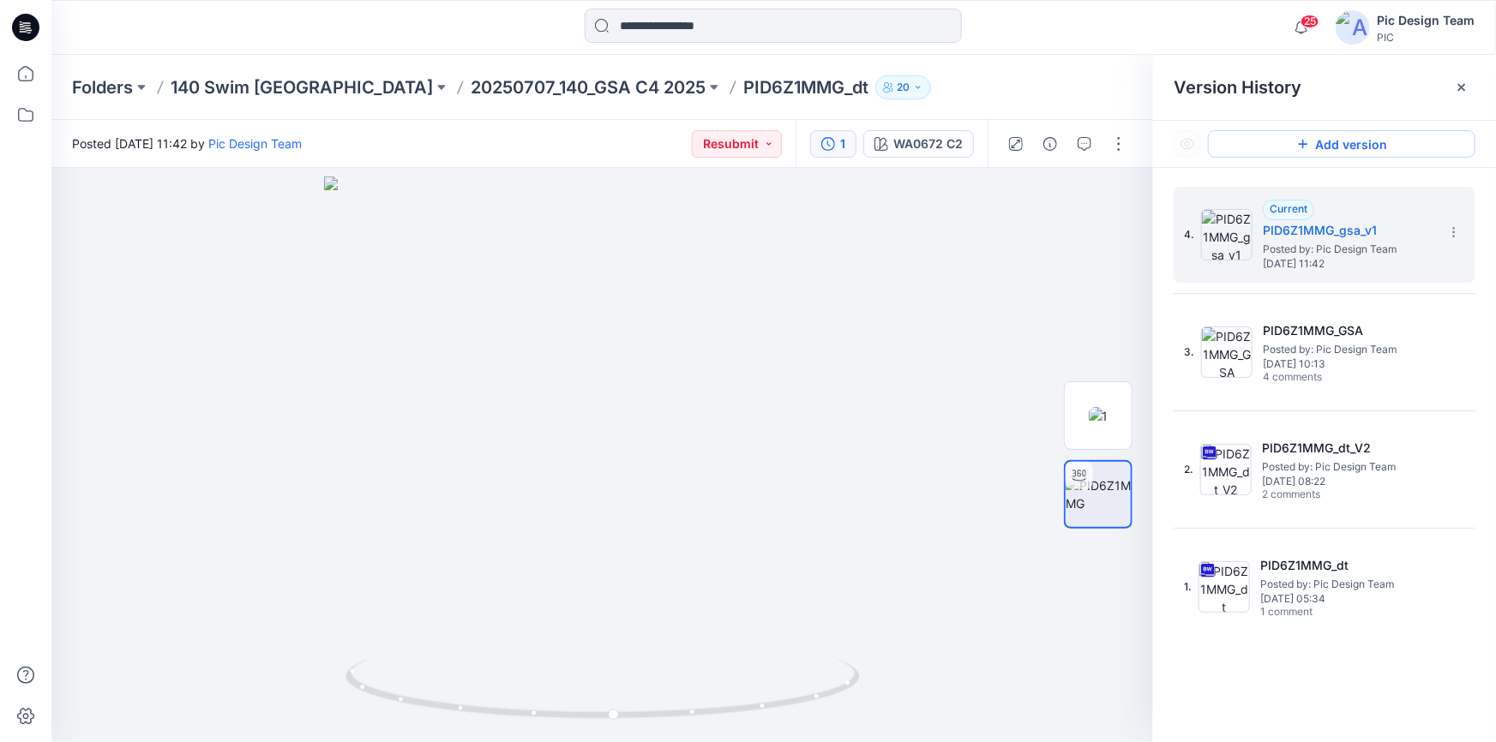
click at [1356, 140] on button "Add version" at bounding box center [1341, 143] width 267 height 27
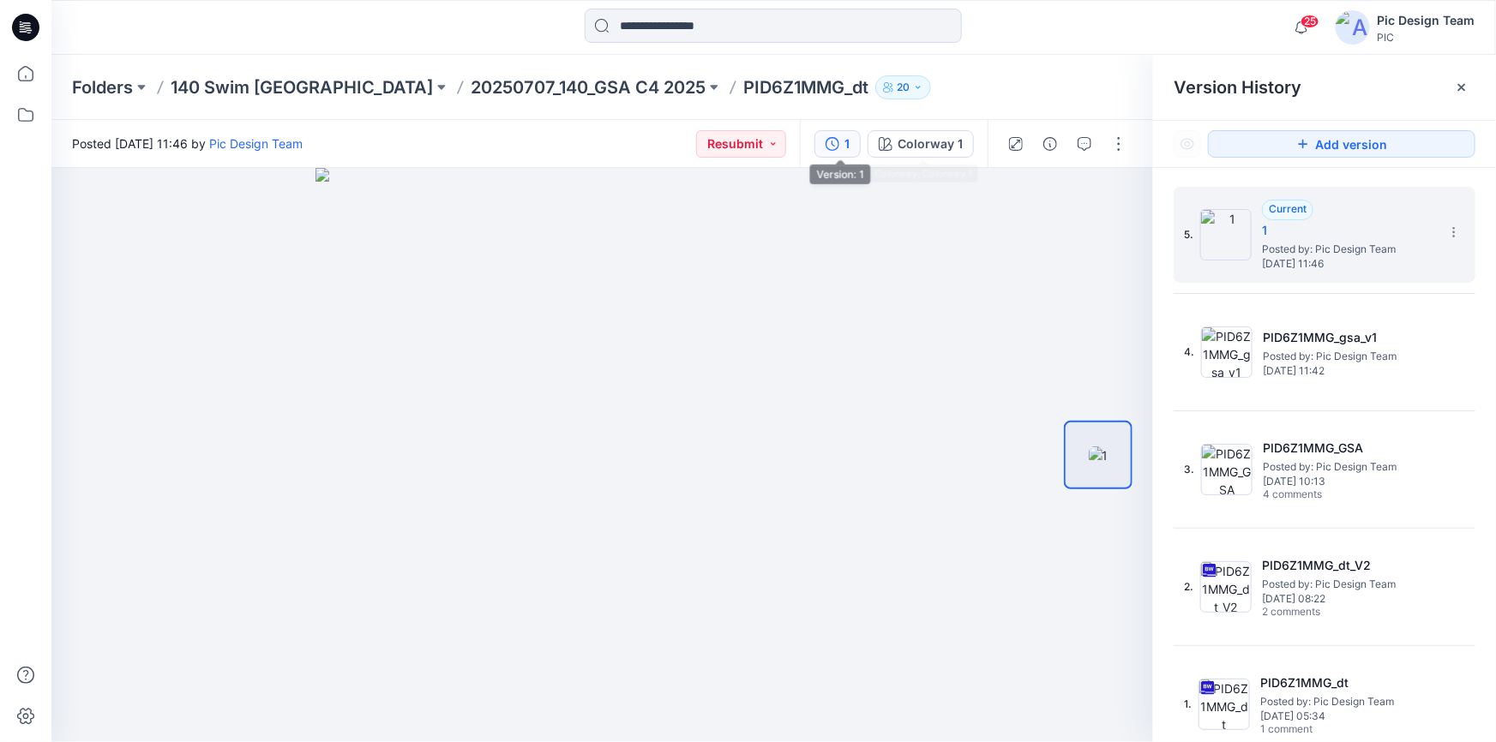
click at [849, 146] on div "1" at bounding box center [846, 144] width 5 height 19
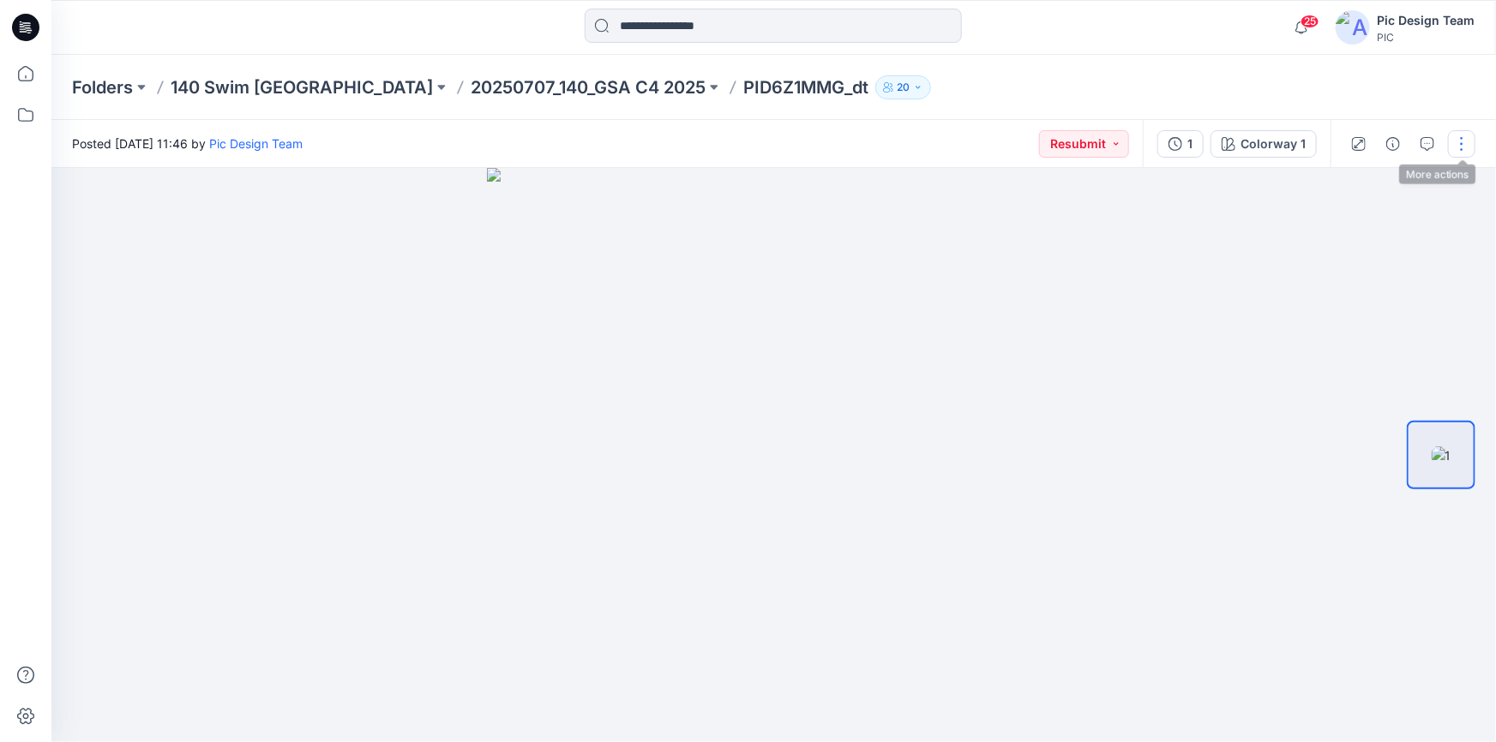
click at [1466, 143] on button "button" at bounding box center [1461, 143] width 27 height 27
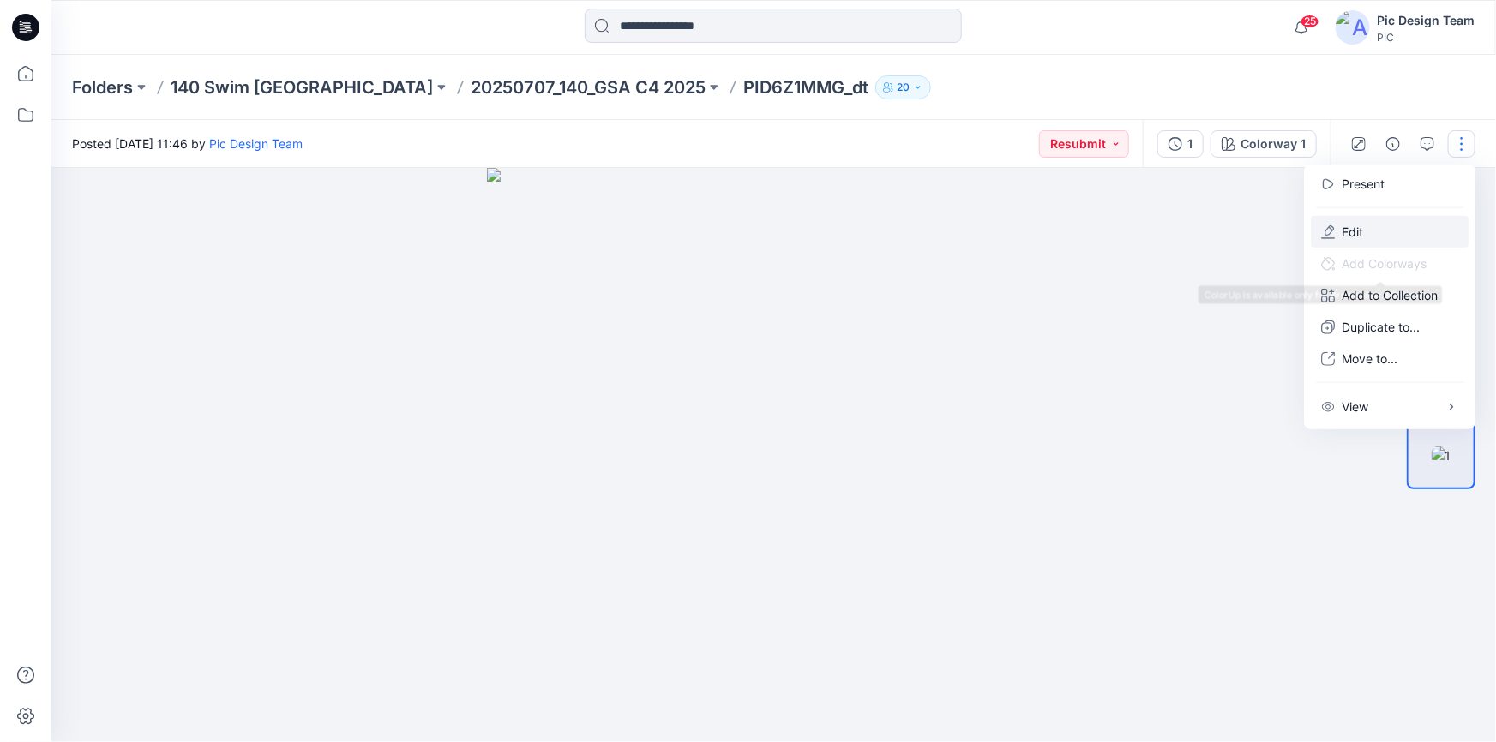
click at [1365, 234] on button "Edit" at bounding box center [1390, 232] width 158 height 32
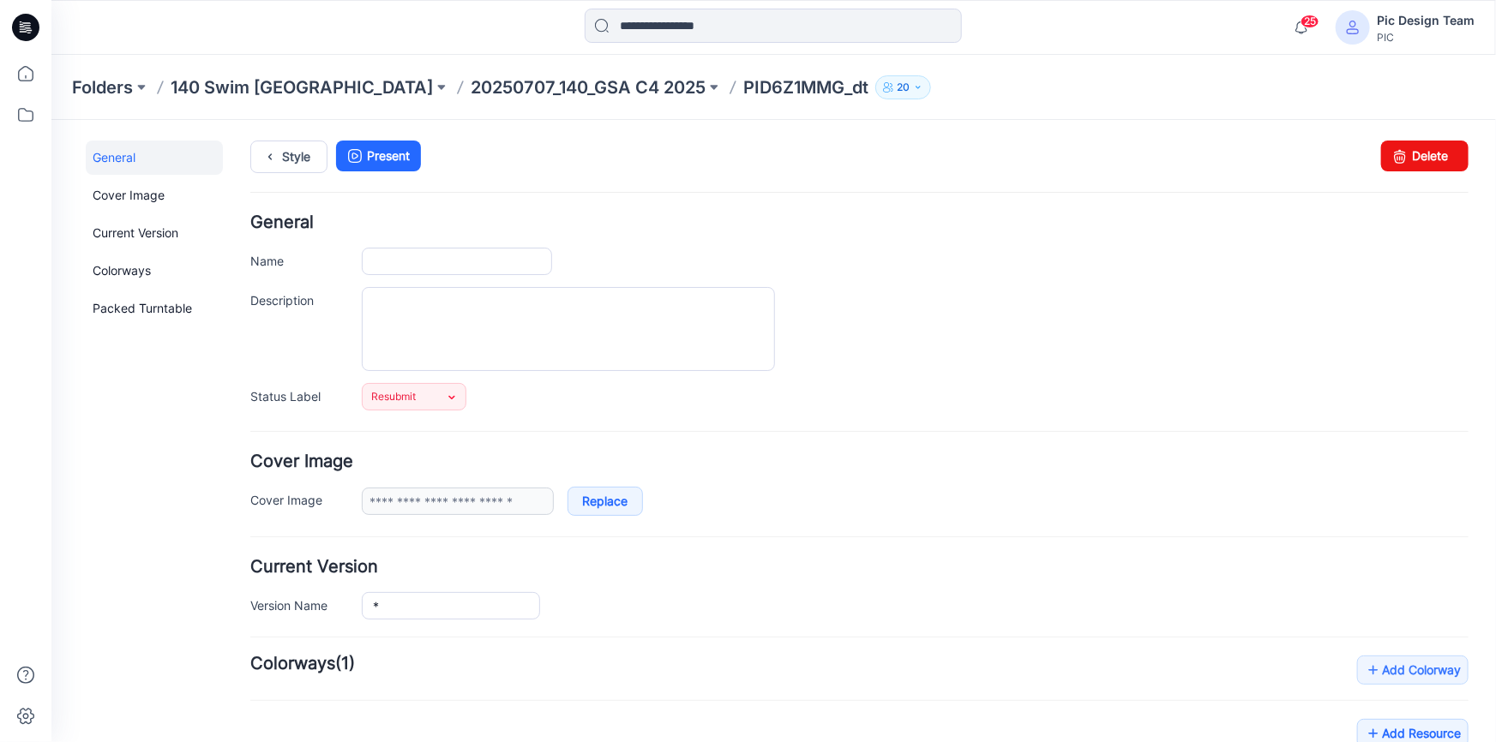
type input "**********"
type input "*"
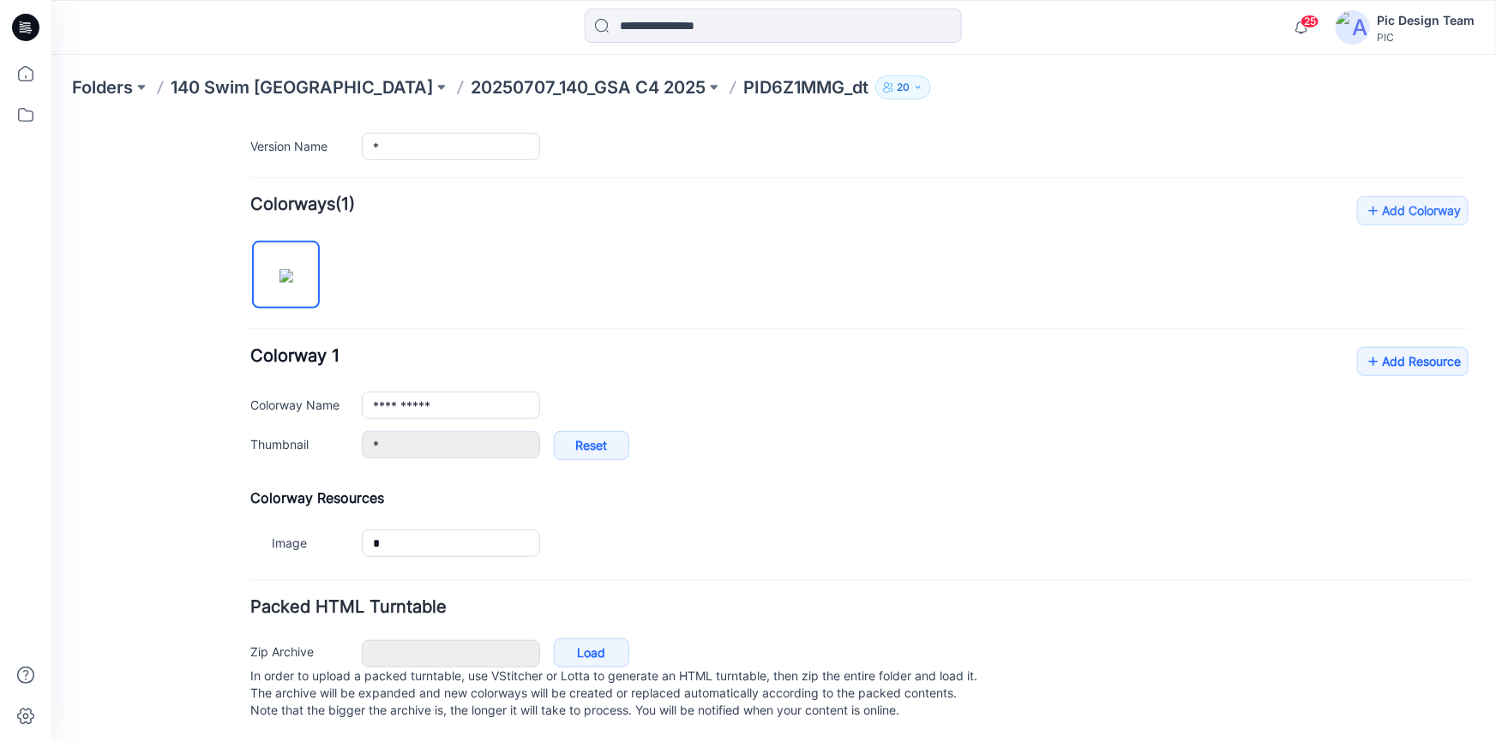
scroll to position [476, 0]
click at [594, 638] on link "Load" at bounding box center [590, 652] width 75 height 29
click at [471, 87] on p "20250707_140_GSA C4 2025" at bounding box center [588, 87] width 235 height 24
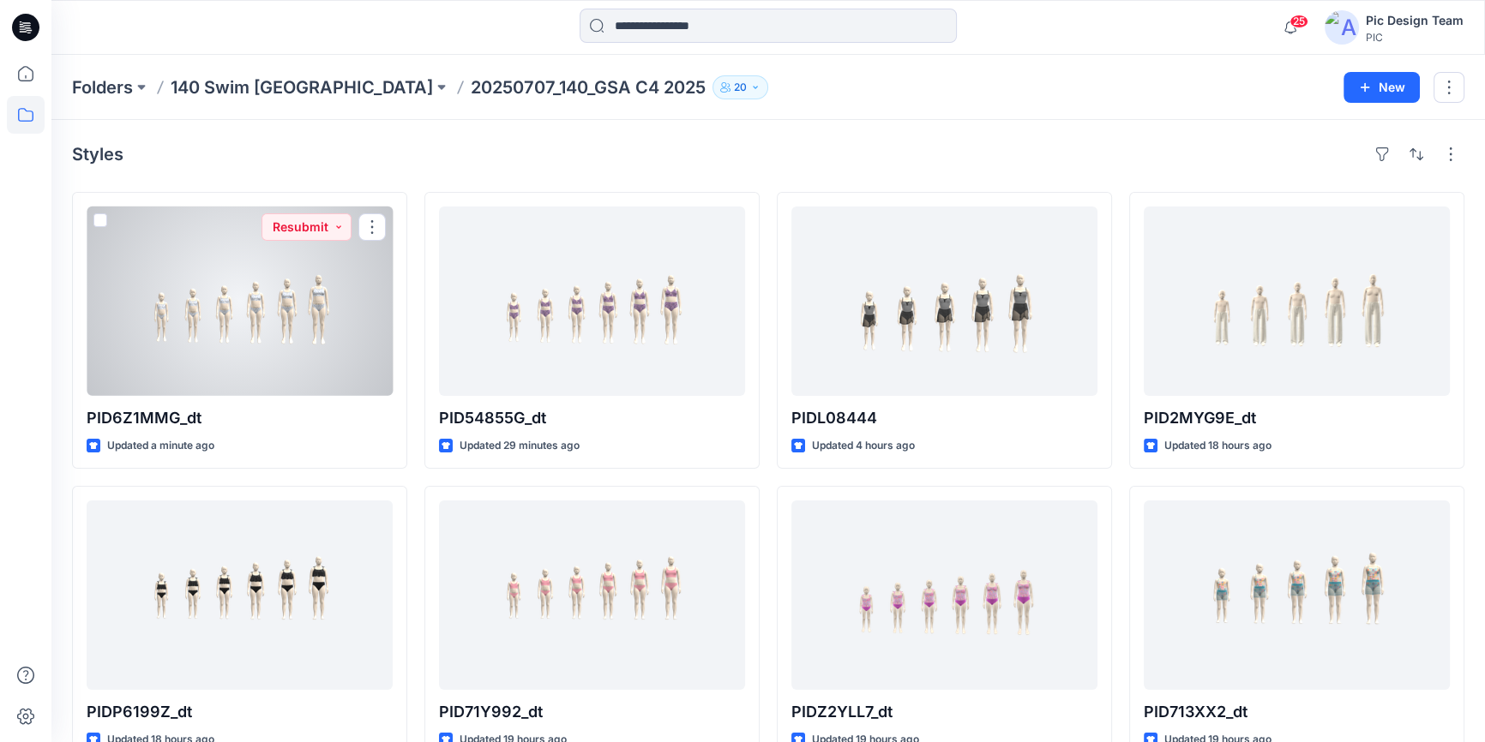
click at [241, 333] on div at bounding box center [240, 301] width 306 height 189
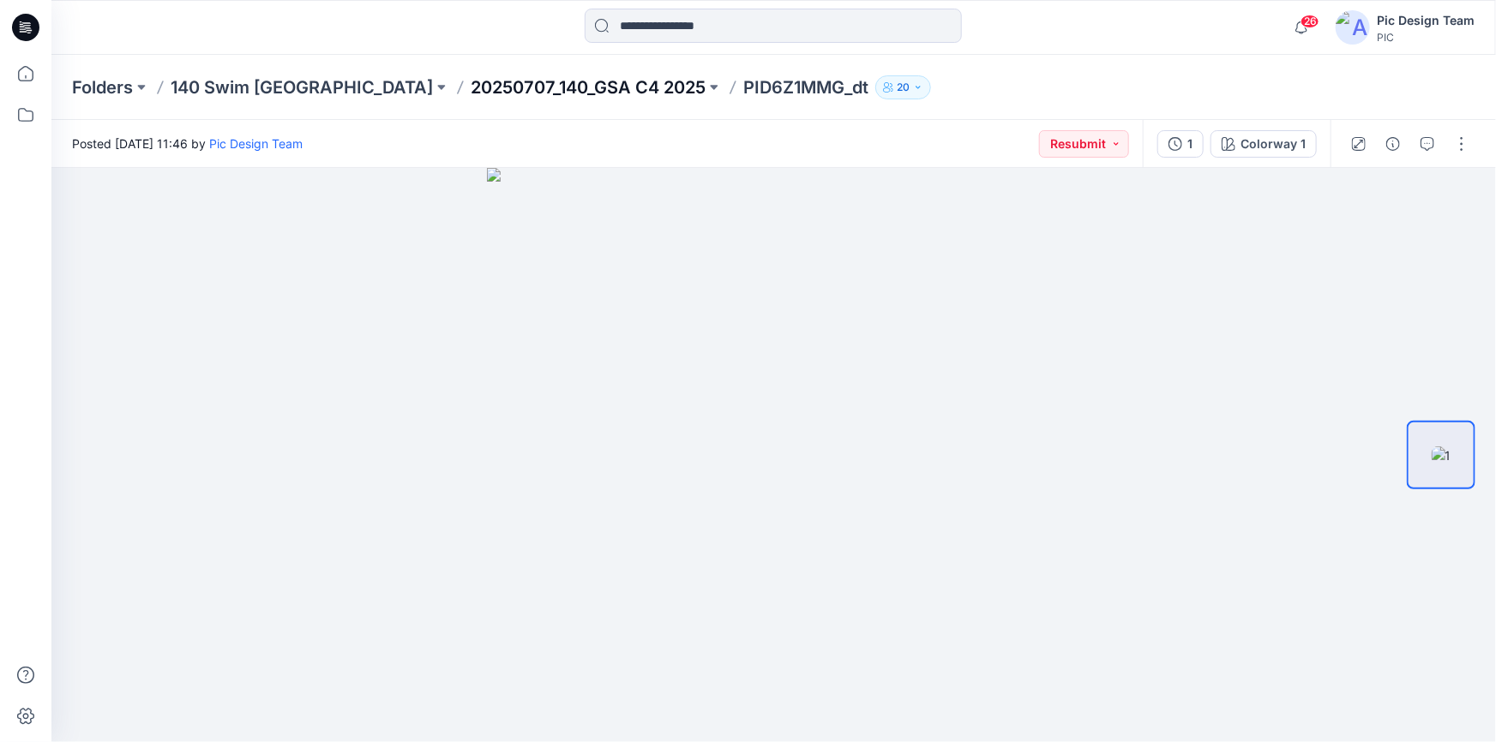
click at [471, 87] on p "20250707_140_GSA C4 2025" at bounding box center [588, 87] width 235 height 24
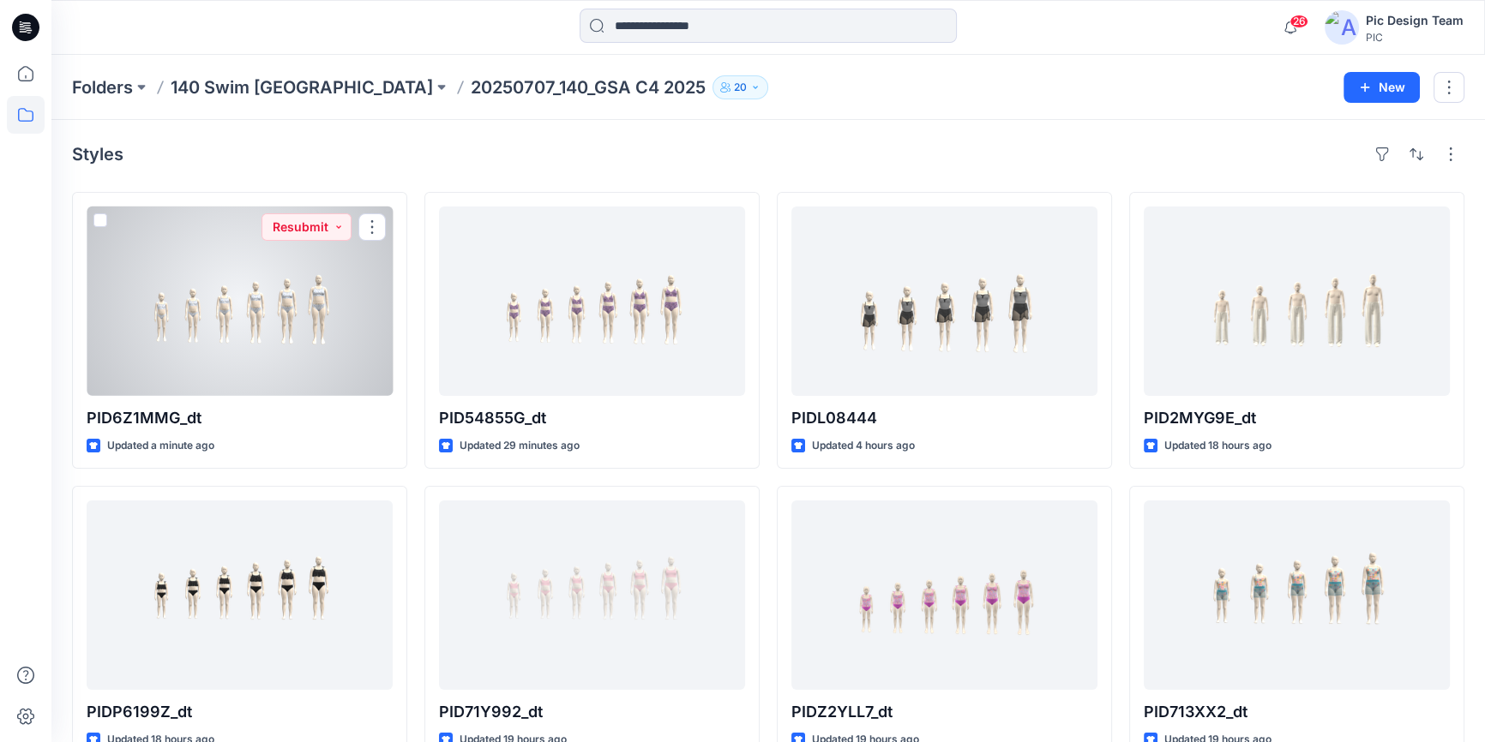
click at [225, 292] on div at bounding box center [240, 301] width 306 height 189
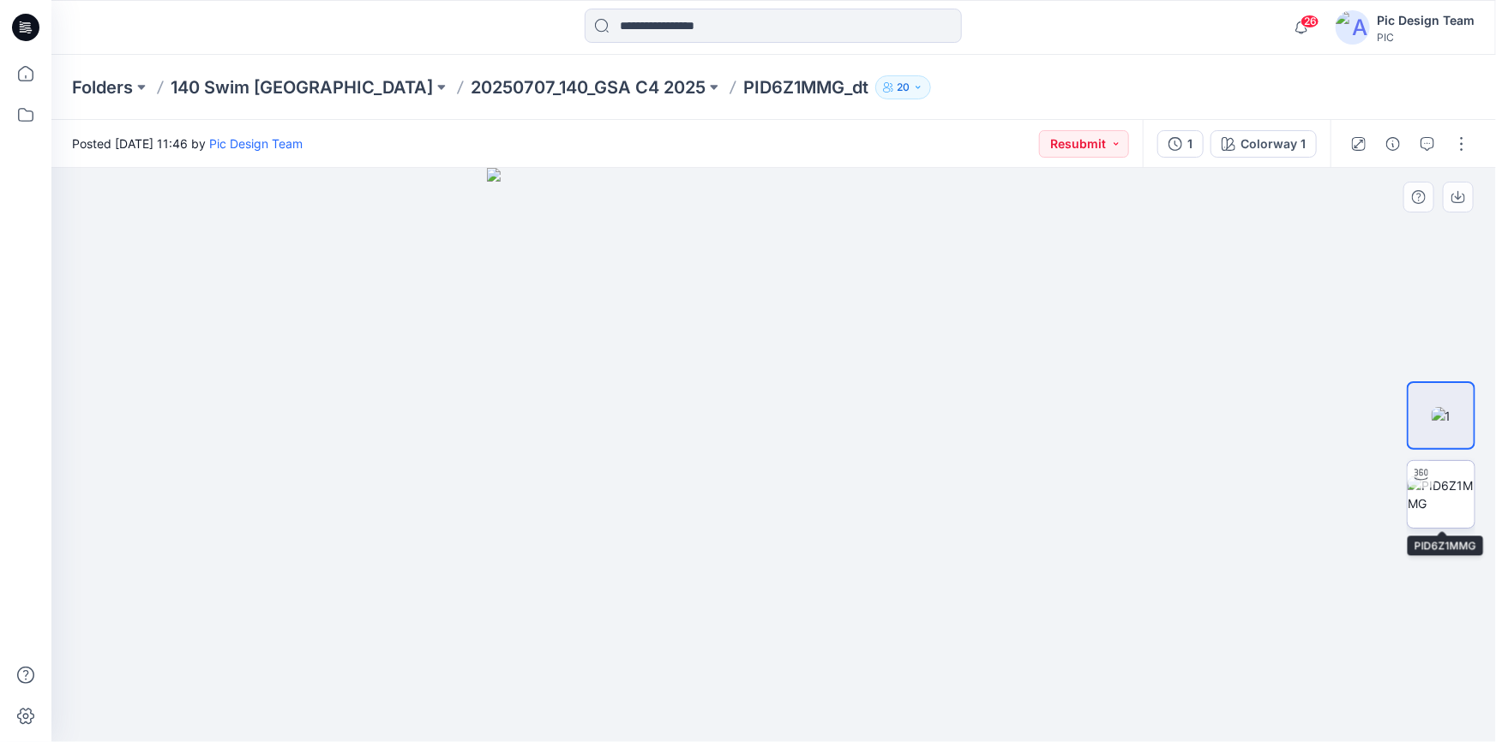
click at [1453, 486] on img at bounding box center [1441, 495] width 67 height 36
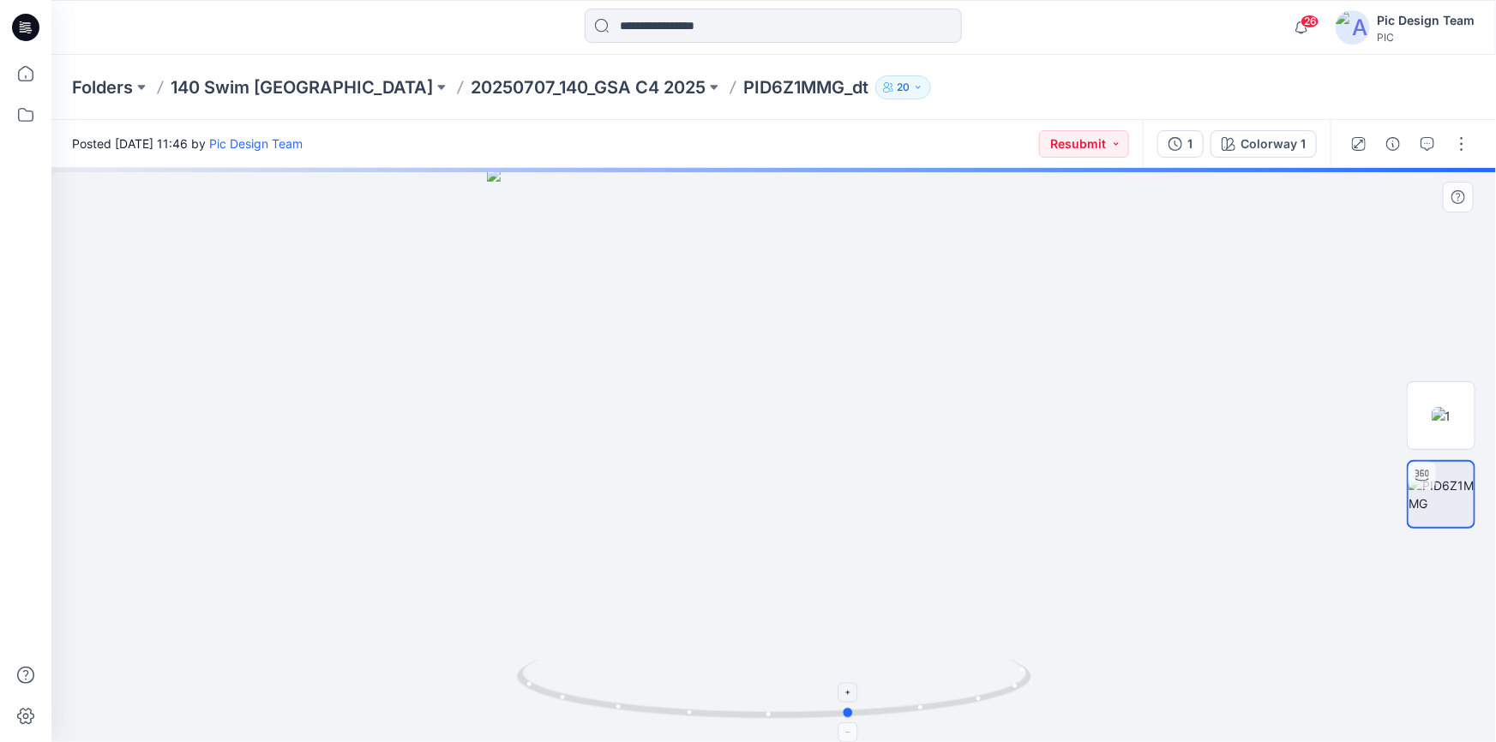
drag, startPoint x: 926, startPoint y: 713, endPoint x: 1025, endPoint y: 703, distance: 100.0
click at [1025, 703] on icon at bounding box center [776, 691] width 519 height 64
drag, startPoint x: 905, startPoint y: 718, endPoint x: 995, endPoint y: 700, distance: 91.8
click at [995, 700] on icon at bounding box center [776, 691] width 519 height 64
drag, startPoint x: 889, startPoint y: 715, endPoint x: 969, endPoint y: 703, distance: 80.6
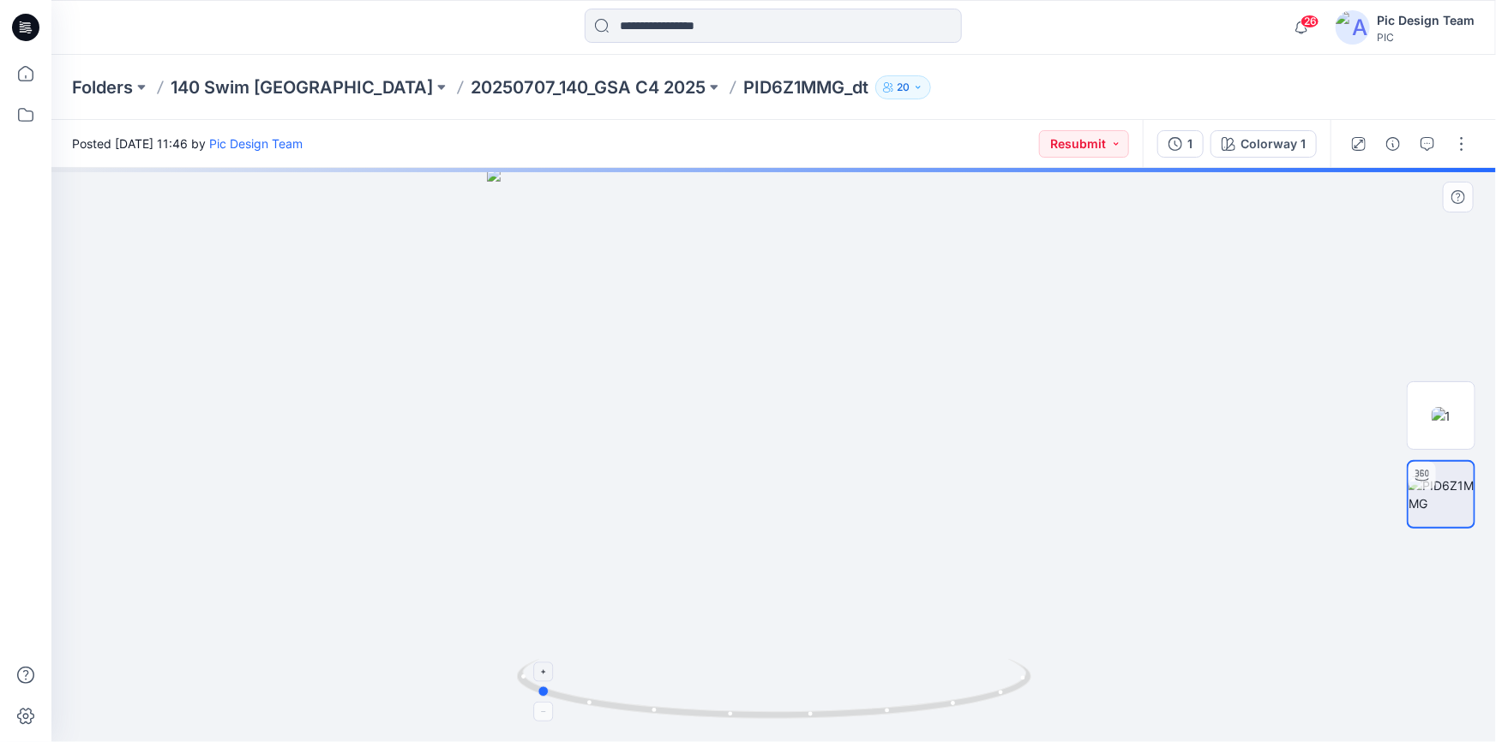
click at [969, 703] on icon at bounding box center [776, 691] width 519 height 64
drag, startPoint x: 891, startPoint y: 717, endPoint x: 959, endPoint y: 710, distance: 68.1
click at [971, 705] on icon at bounding box center [776, 691] width 519 height 64
drag, startPoint x: 884, startPoint y: 722, endPoint x: 971, endPoint y: 710, distance: 88.3
click at [971, 710] on icon at bounding box center [776, 691] width 519 height 64
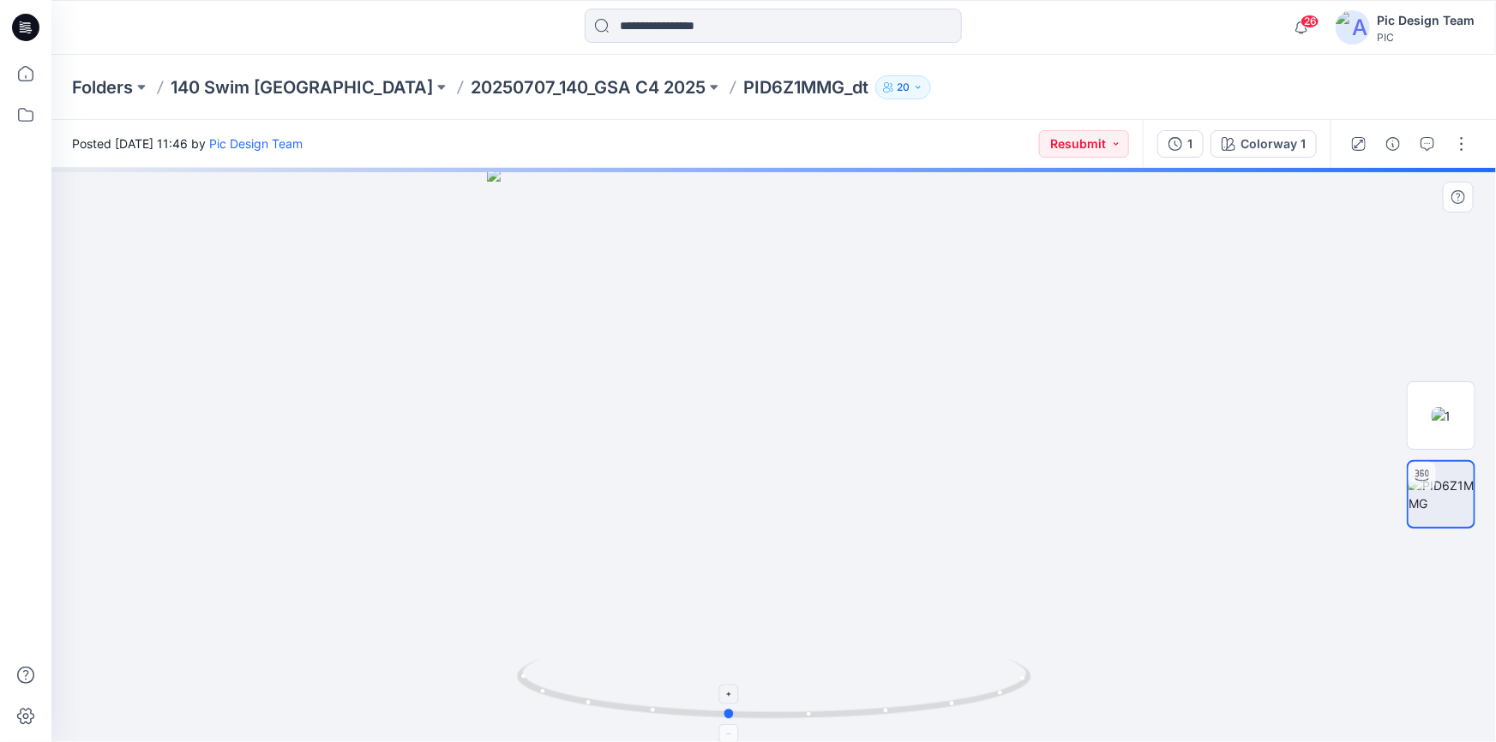
drag, startPoint x: 914, startPoint y: 717, endPoint x: 986, endPoint y: 705, distance: 73.0
click at [986, 705] on icon at bounding box center [776, 691] width 519 height 64
drag, startPoint x: 875, startPoint y: 724, endPoint x: 977, endPoint y: 712, distance: 102.7
click at [977, 712] on div at bounding box center [773, 455] width 1444 height 574
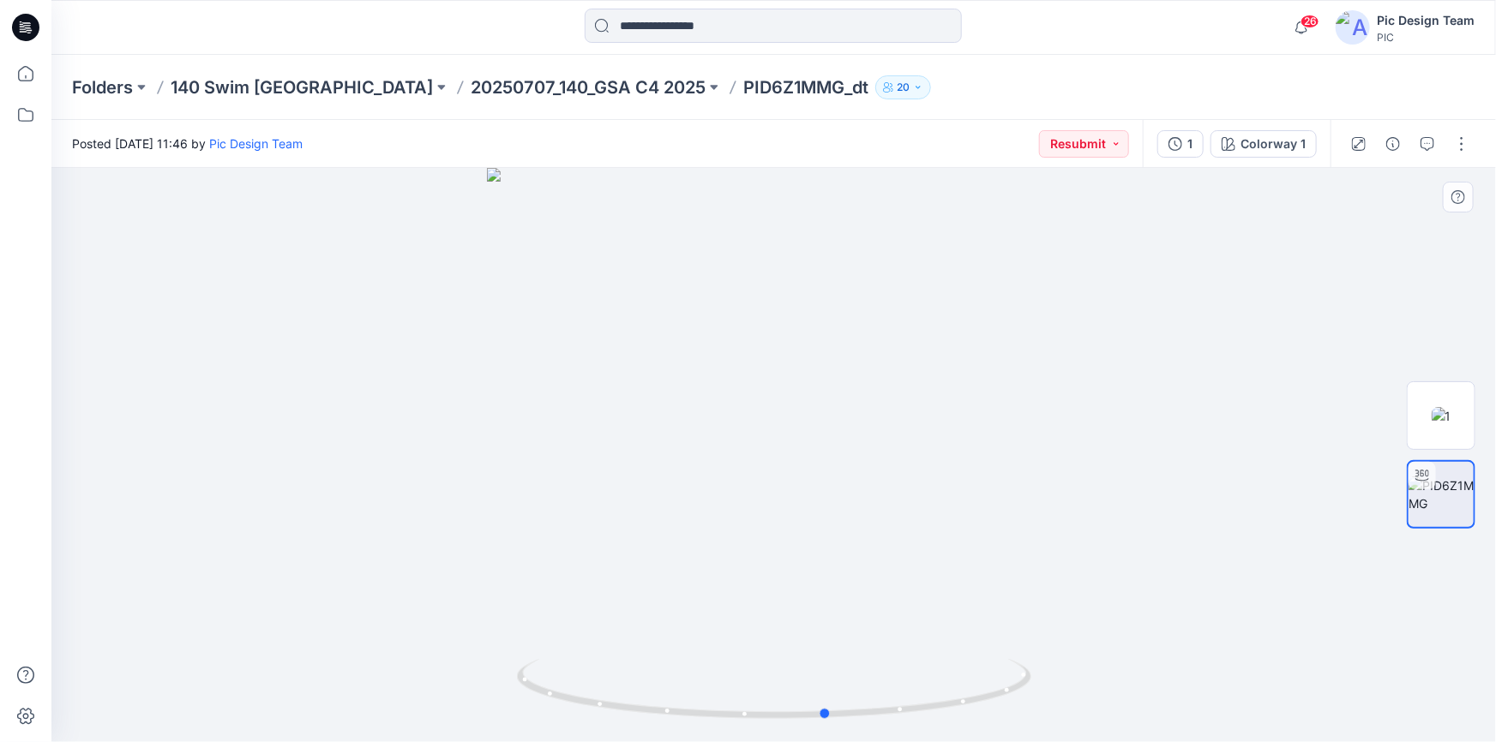
drag, startPoint x: 972, startPoint y: 712, endPoint x: 795, endPoint y: 629, distance: 195.2
click at [795, 629] on div at bounding box center [773, 455] width 1444 height 574
click at [1187, 141] on button "1" at bounding box center [1180, 143] width 46 height 27
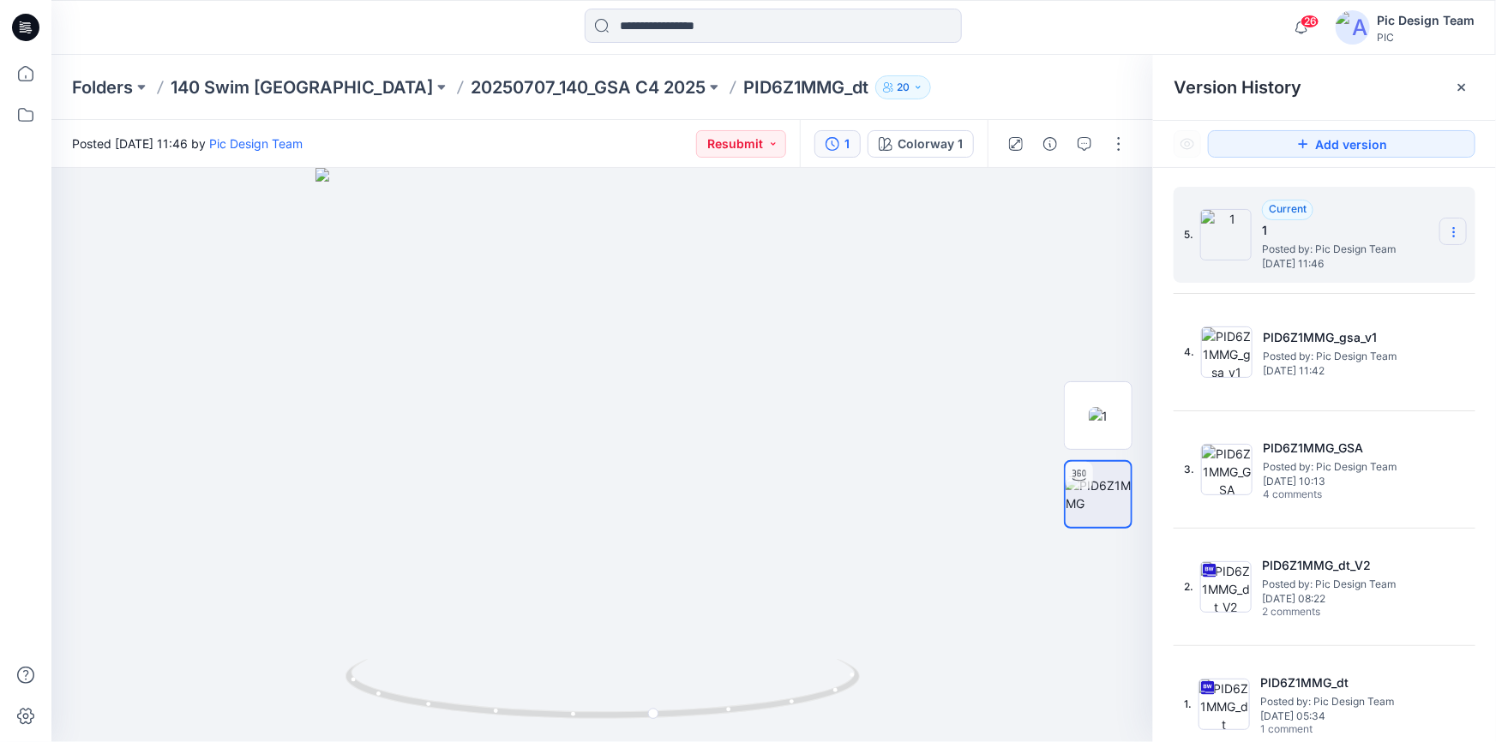
click at [1447, 232] on icon at bounding box center [1454, 232] width 14 height 14
click at [1347, 336] on span "Delete Version" at bounding box center [1335, 342] width 80 height 21
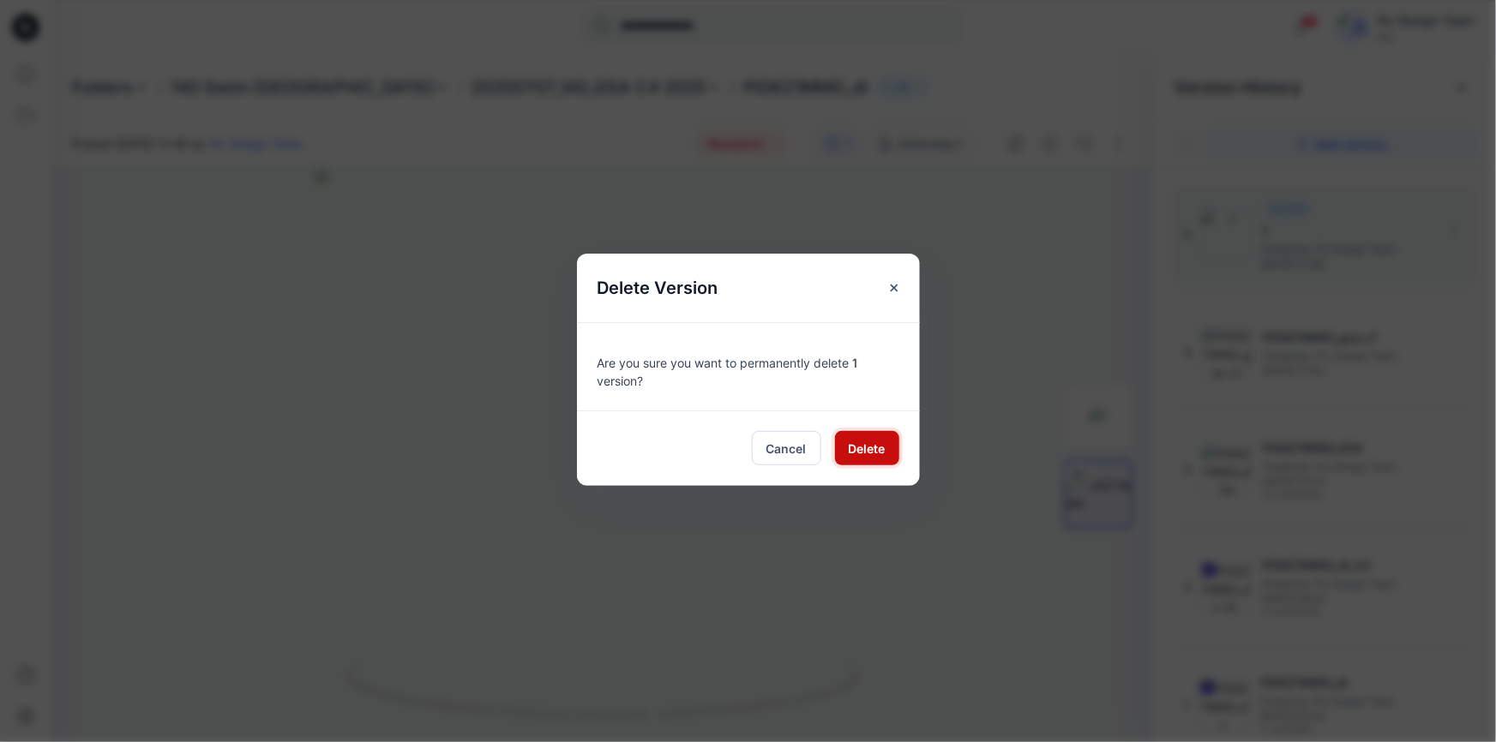
click at [870, 446] on span "Delete" at bounding box center [867, 449] width 37 height 18
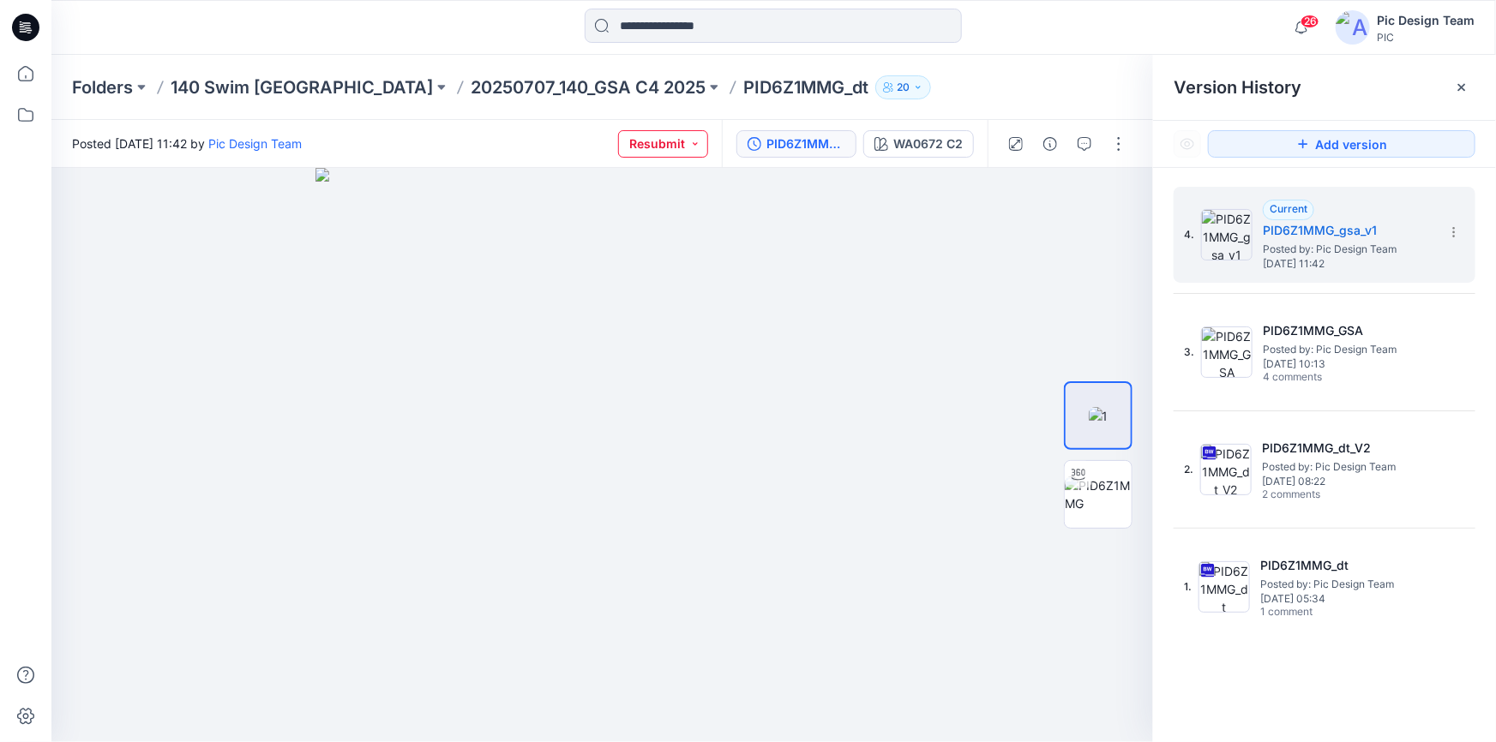
click at [693, 143] on button "Resubmit" at bounding box center [663, 143] width 90 height 27
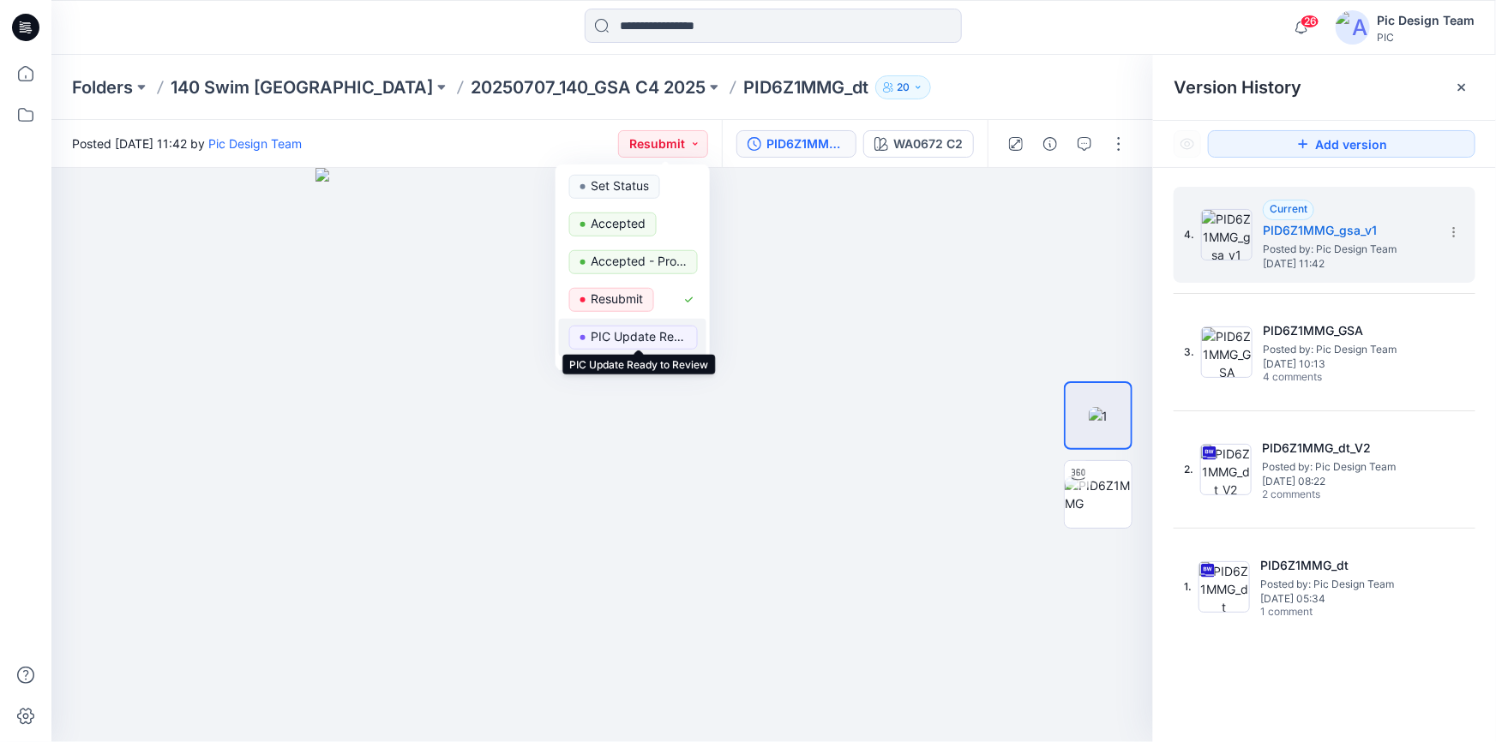
click at [659, 335] on p "PIC Update Ready to Review" at bounding box center [639, 337] width 96 height 22
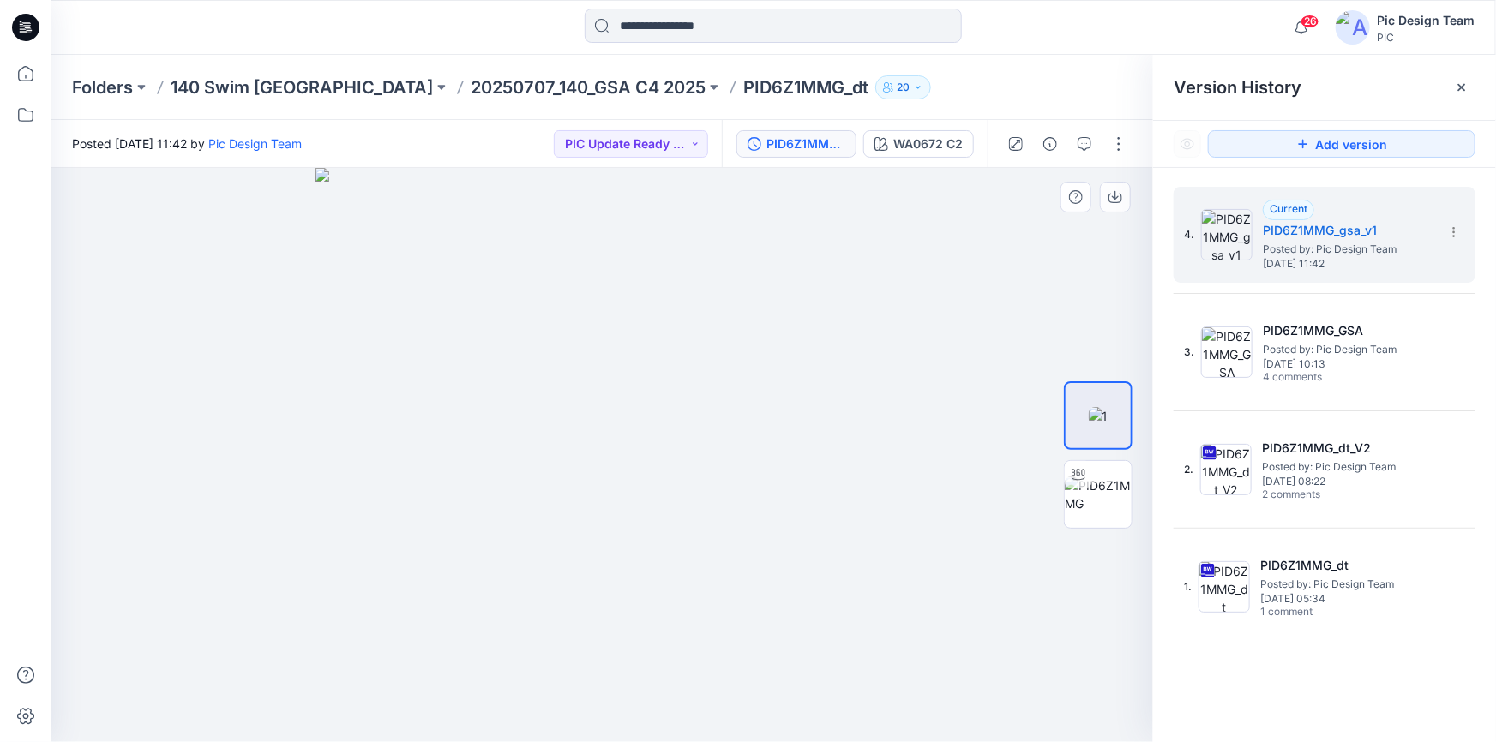
click at [791, 635] on img at bounding box center [602, 455] width 574 height 574
click at [1120, 147] on button "button" at bounding box center [1118, 143] width 27 height 27
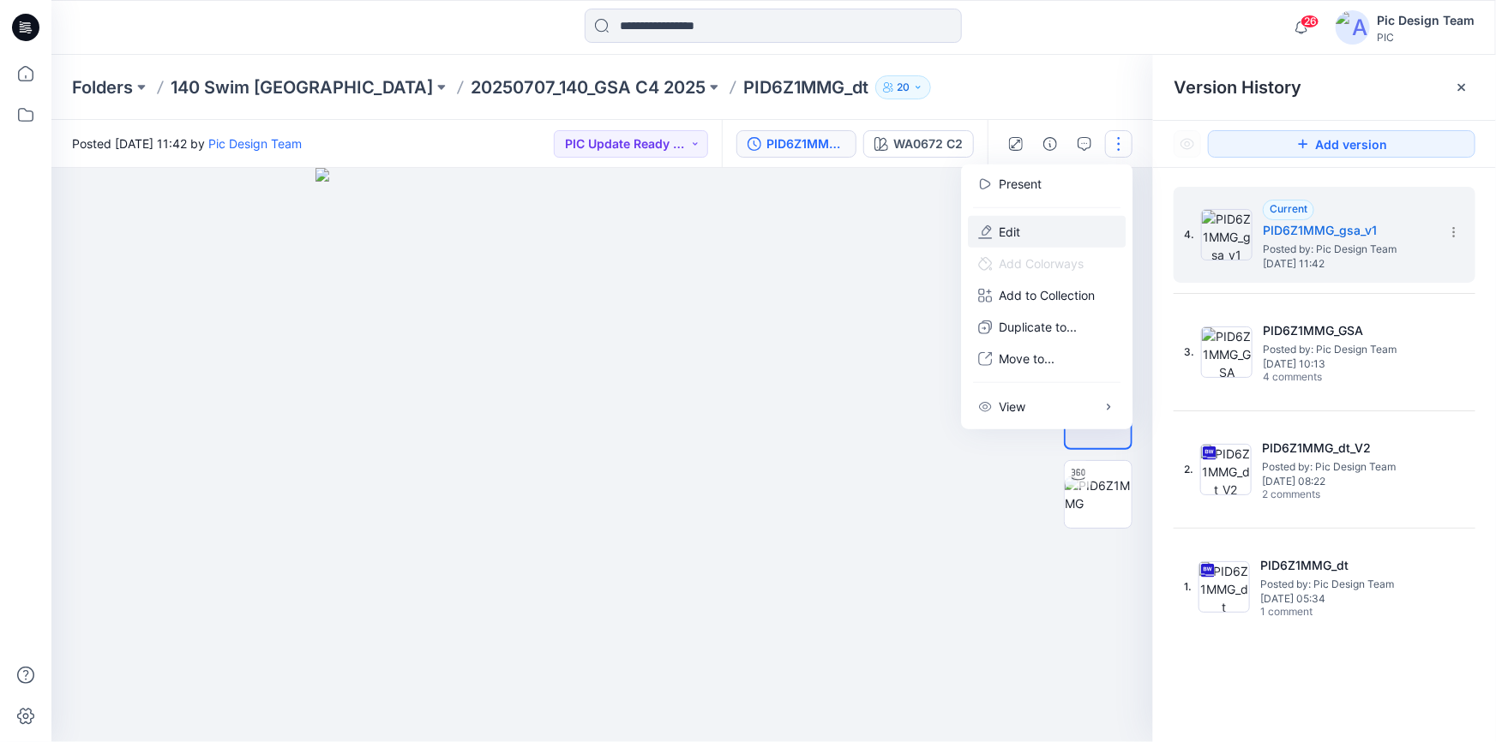
click at [1032, 229] on button "Edit" at bounding box center [1047, 232] width 158 height 32
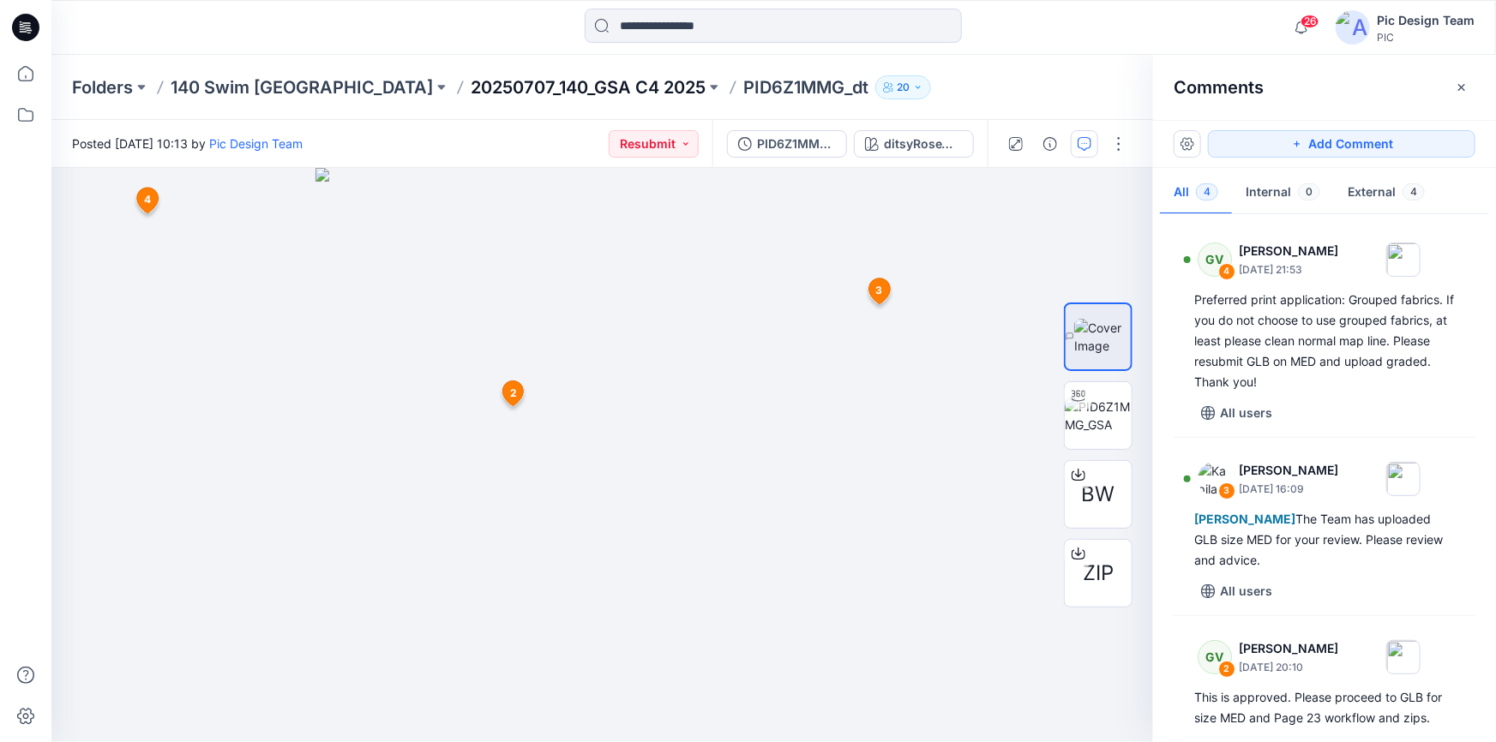
click at [471, 77] on p "20250707_140_GSA C4 2025" at bounding box center [588, 87] width 235 height 24
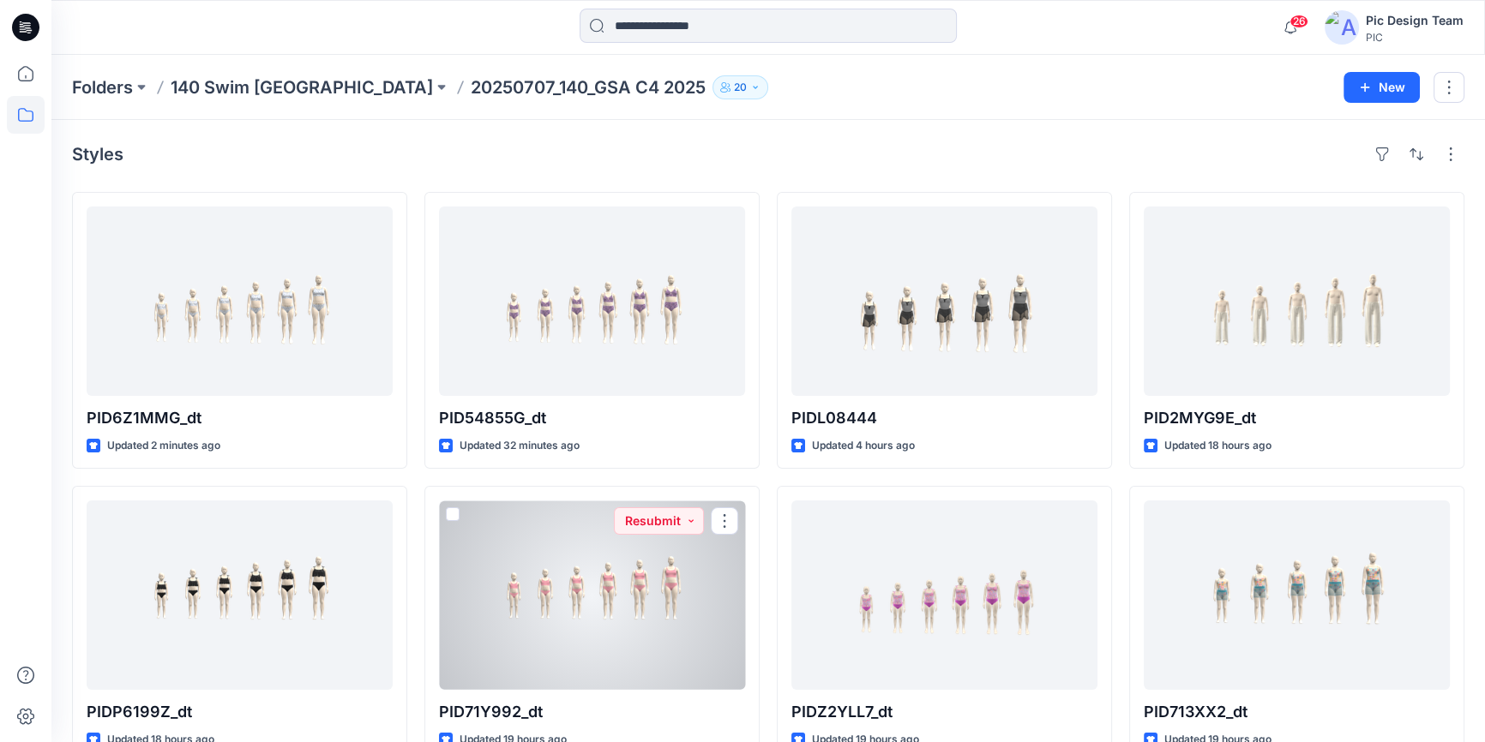
click at [616, 622] on div at bounding box center [592, 595] width 306 height 189
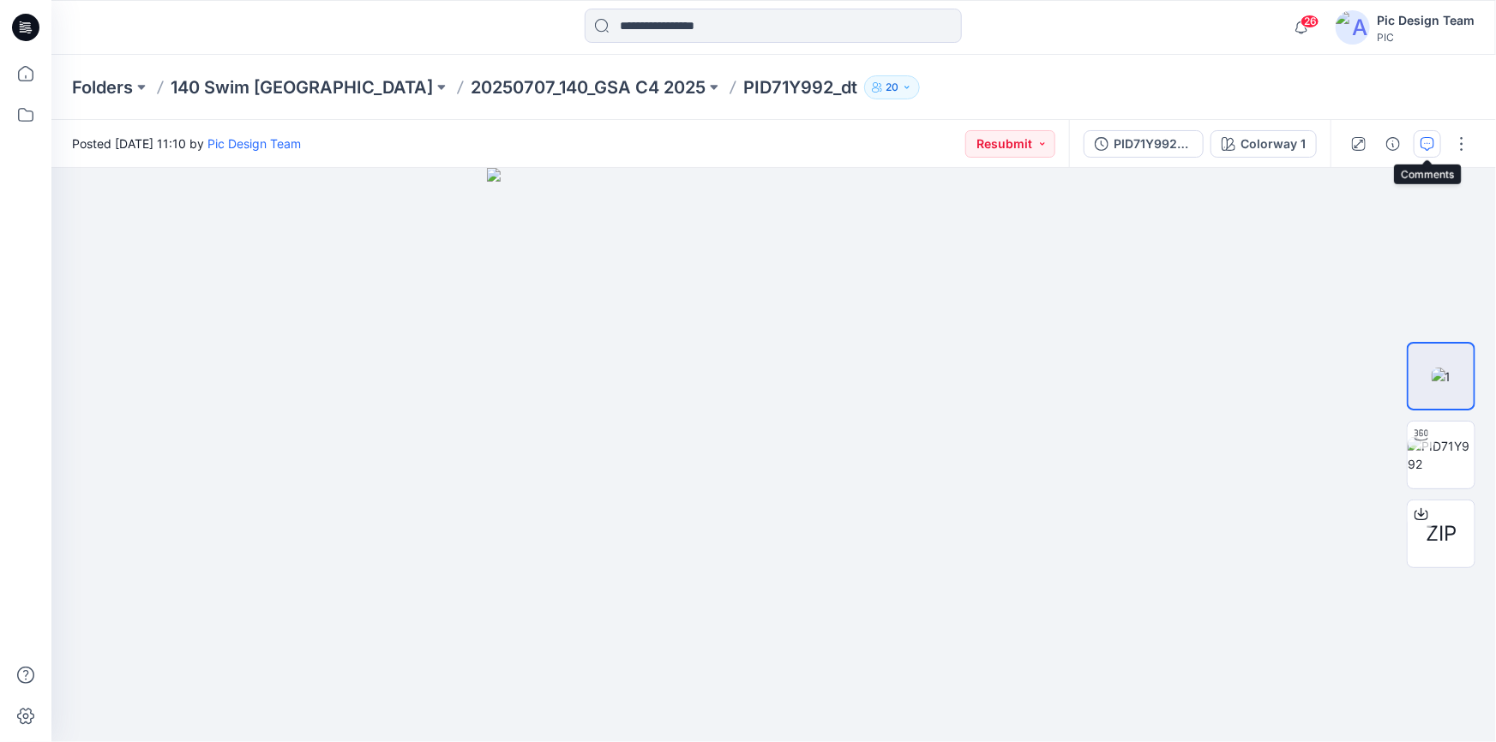
click at [1426, 147] on icon "button" at bounding box center [1427, 144] width 14 height 14
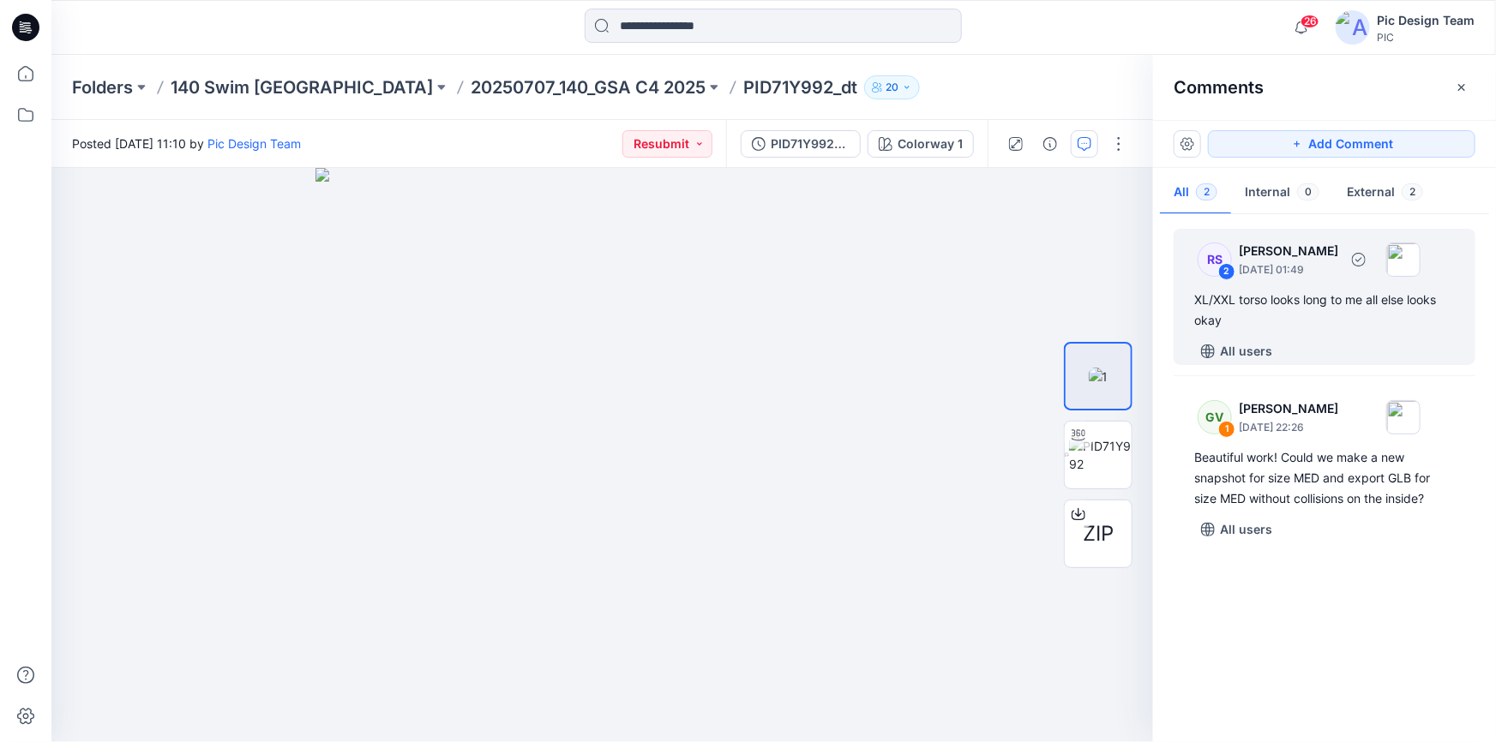
click at [1273, 301] on div "XL/XXL torso looks long to me all else looks okay" at bounding box center [1324, 310] width 261 height 41
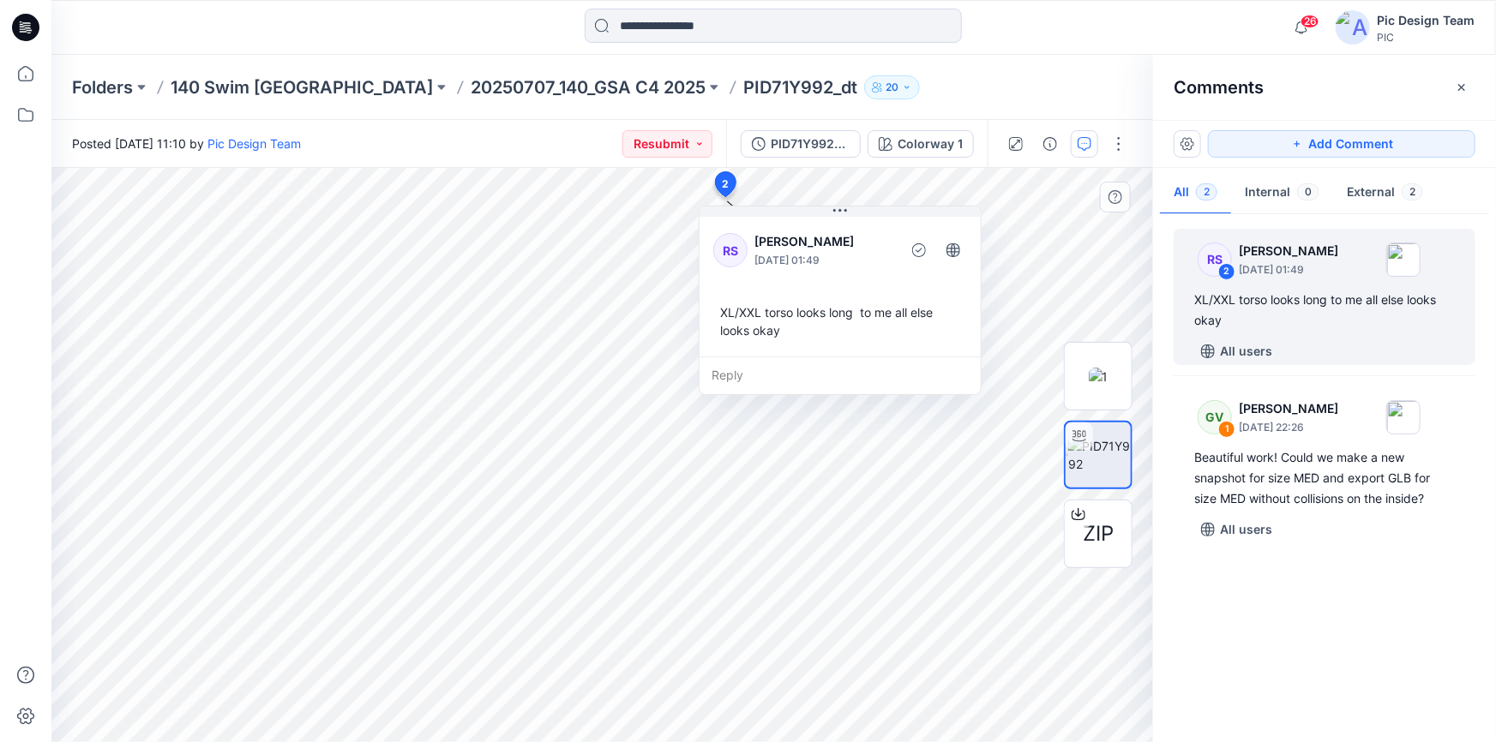
click at [729, 313] on div "XL/XXL torso looks long to me all else looks okay" at bounding box center [840, 322] width 254 height 50
click at [731, 313] on div "XL/XXL torso looks long to me all else looks okay" at bounding box center [840, 322] width 254 height 50
click at [772, 328] on div "XL/XXL torso looks long to me all else looks okay" at bounding box center [840, 322] width 254 height 50
copy div "XL/XXL torso looks long to me all else looks okay"
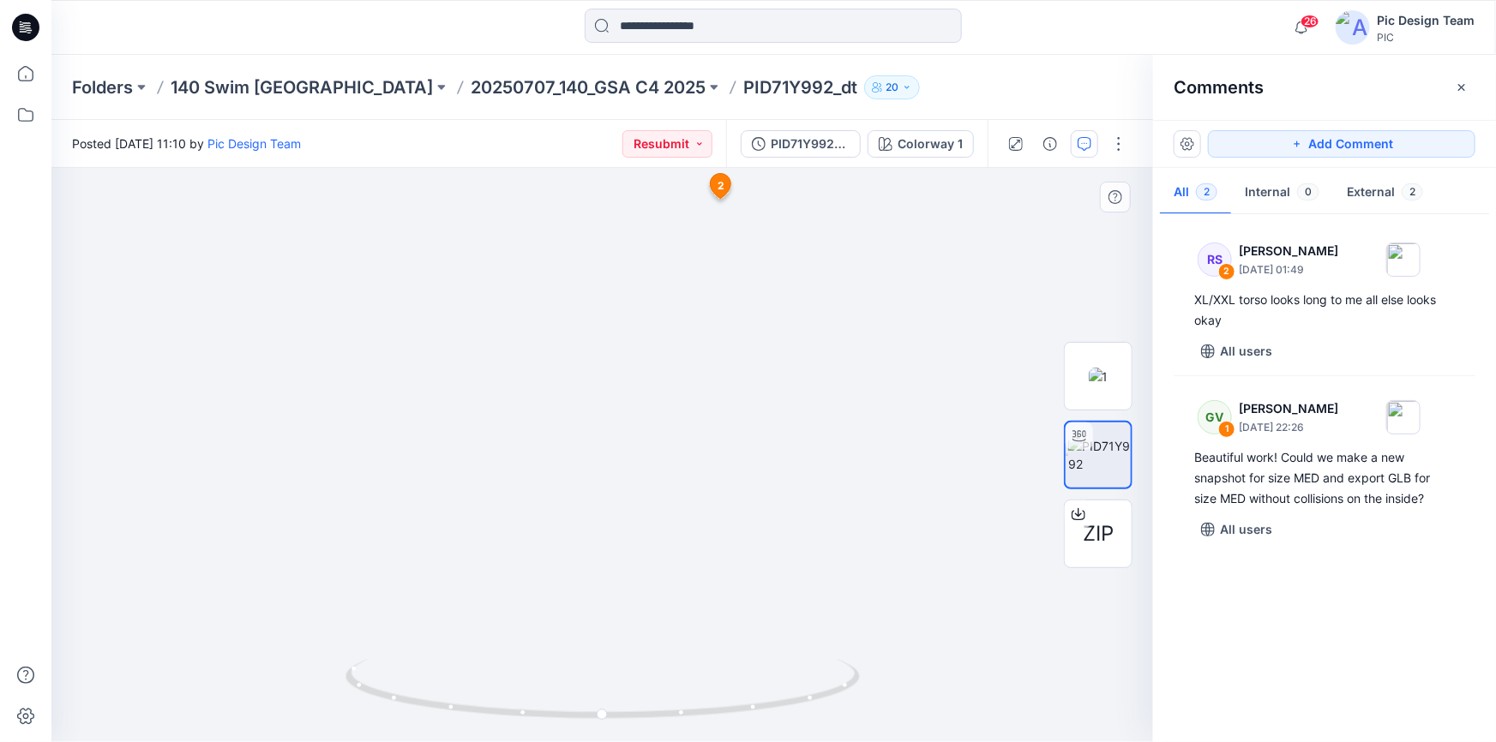
drag, startPoint x: 911, startPoint y: 382, endPoint x: 803, endPoint y: 387, distance: 108.1
drag, startPoint x: 643, startPoint y: 714, endPoint x: 390, endPoint y: 661, distance: 258.4
click at [390, 661] on icon at bounding box center [604, 691] width 519 height 64
click at [471, 87] on p "20250707_140_GSA C4 2025" at bounding box center [588, 87] width 235 height 24
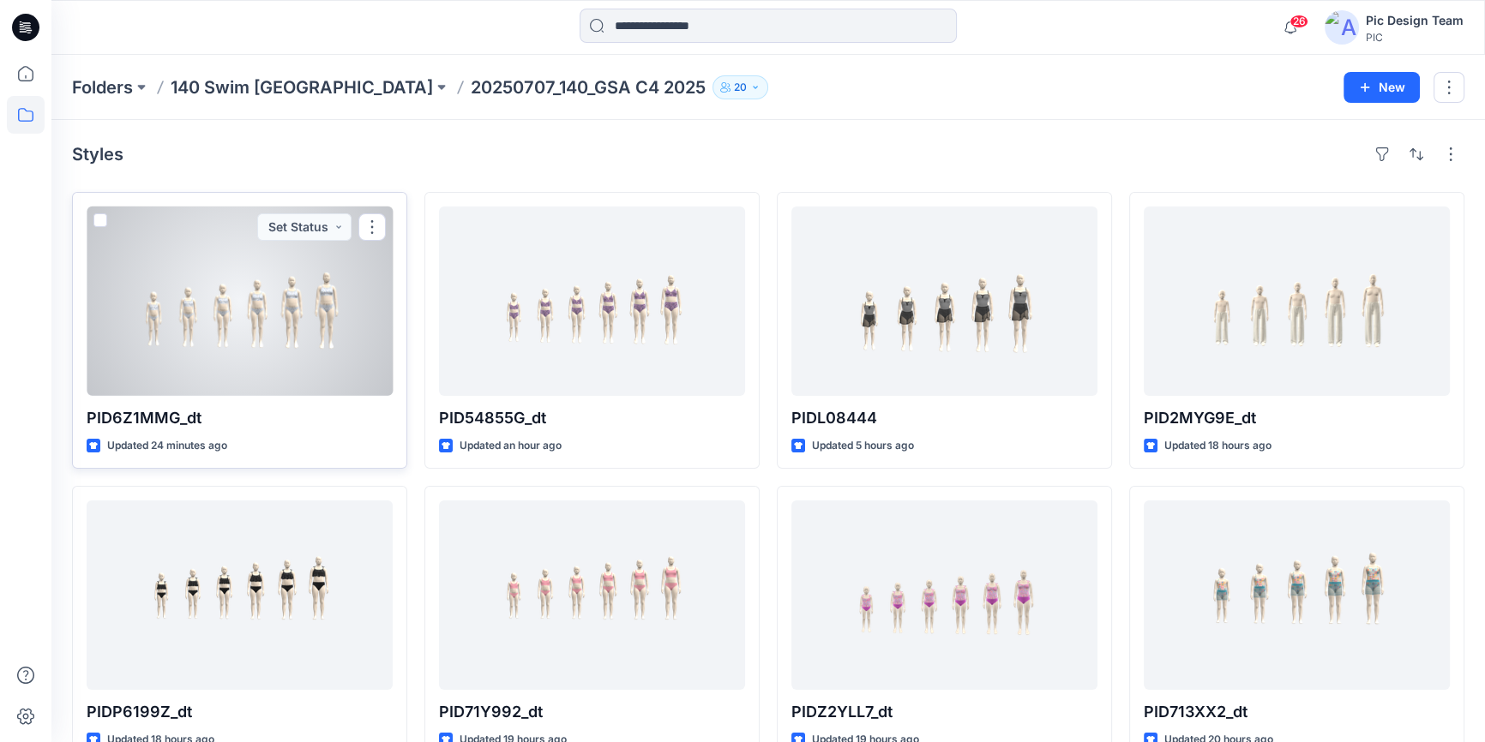
click at [357, 357] on div at bounding box center [240, 301] width 306 height 189
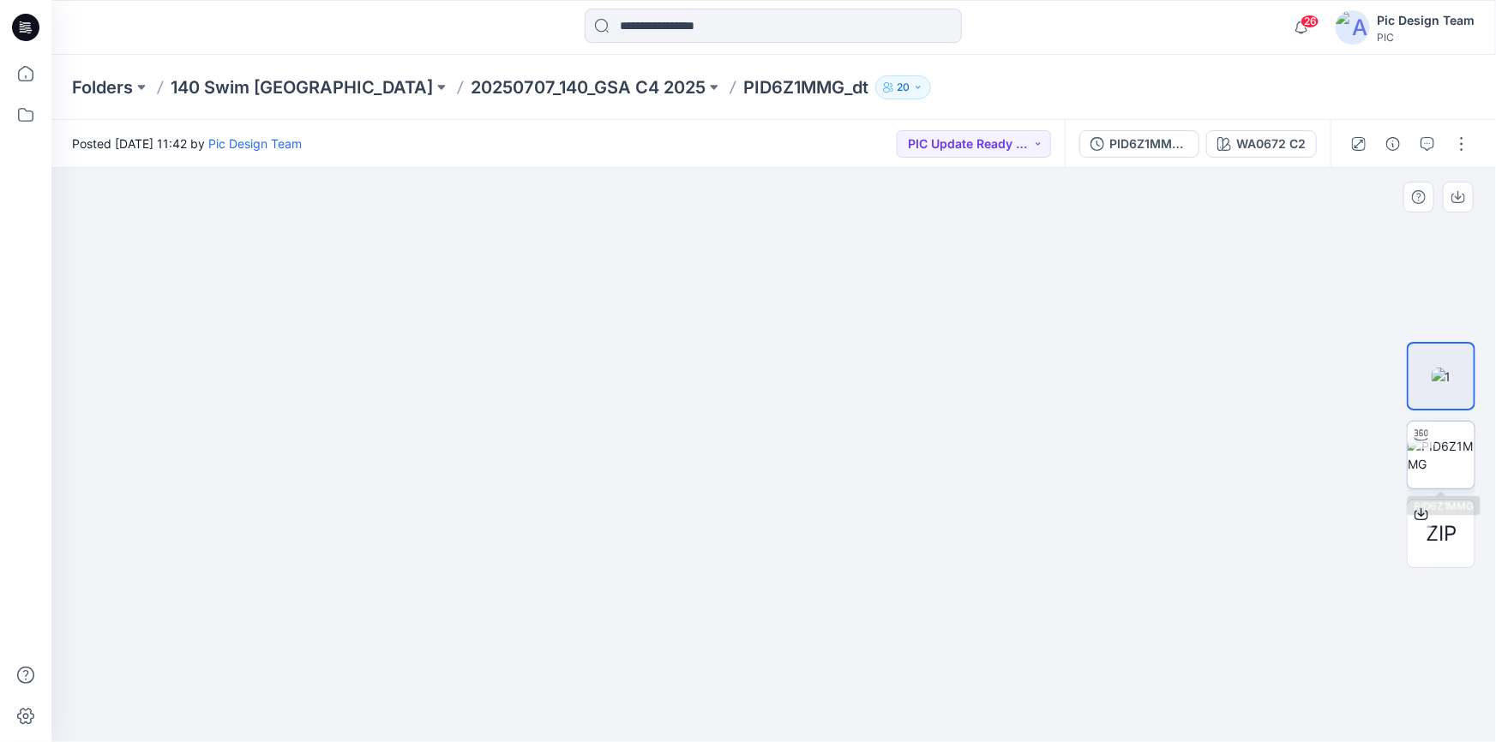
click at [1457, 465] on img at bounding box center [1441, 455] width 67 height 36
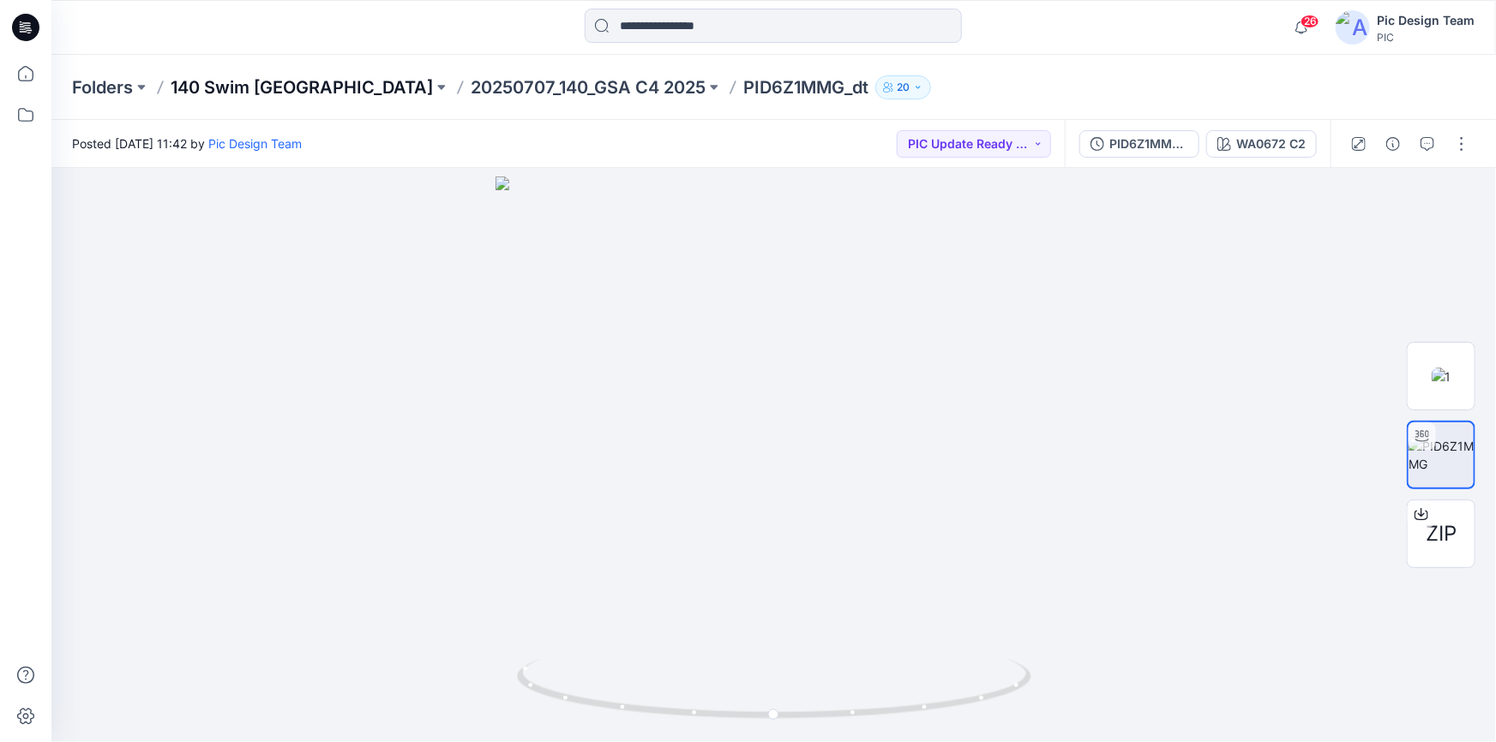
click at [203, 83] on p "140 Swim [GEOGRAPHIC_DATA]" at bounding box center [302, 87] width 262 height 24
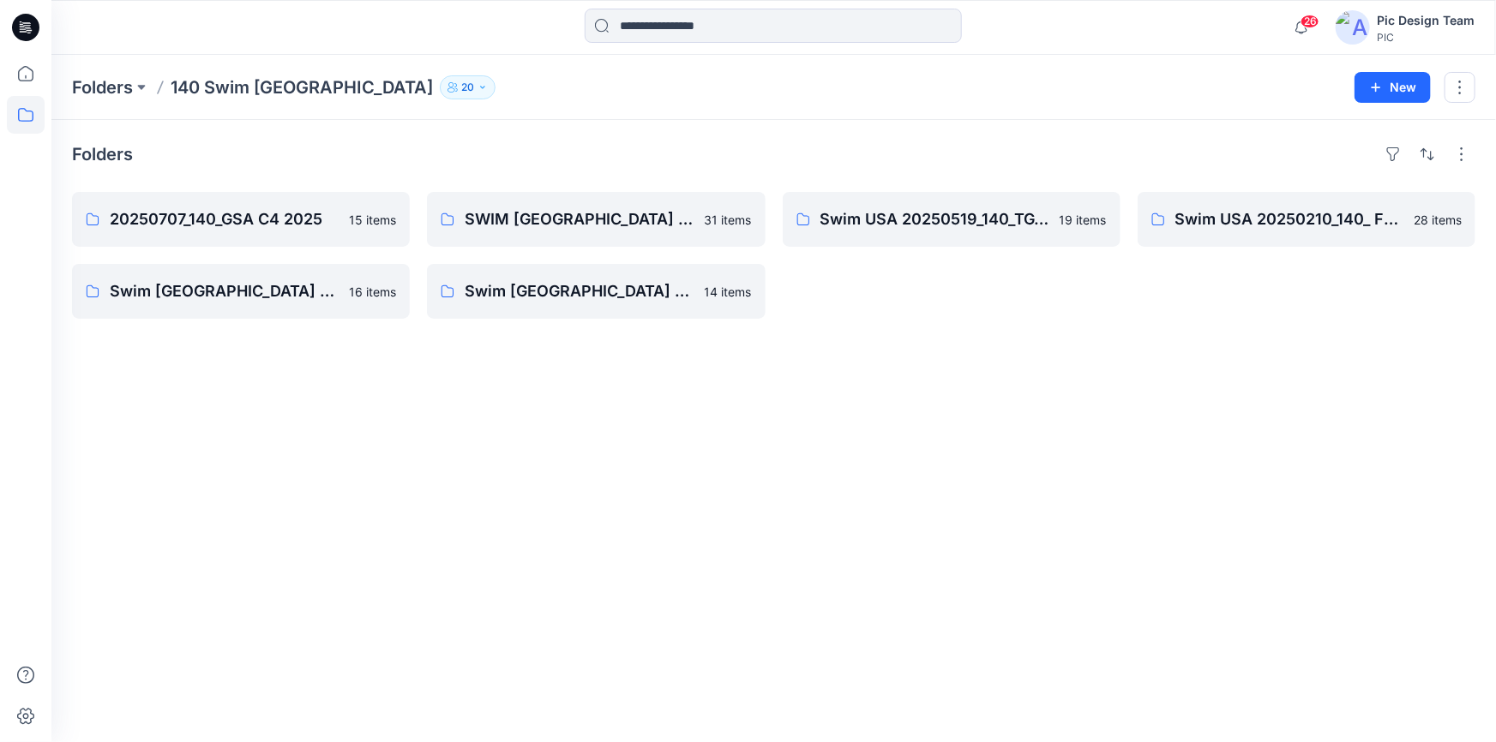
click at [19, 25] on icon at bounding box center [25, 27] width 27 height 27
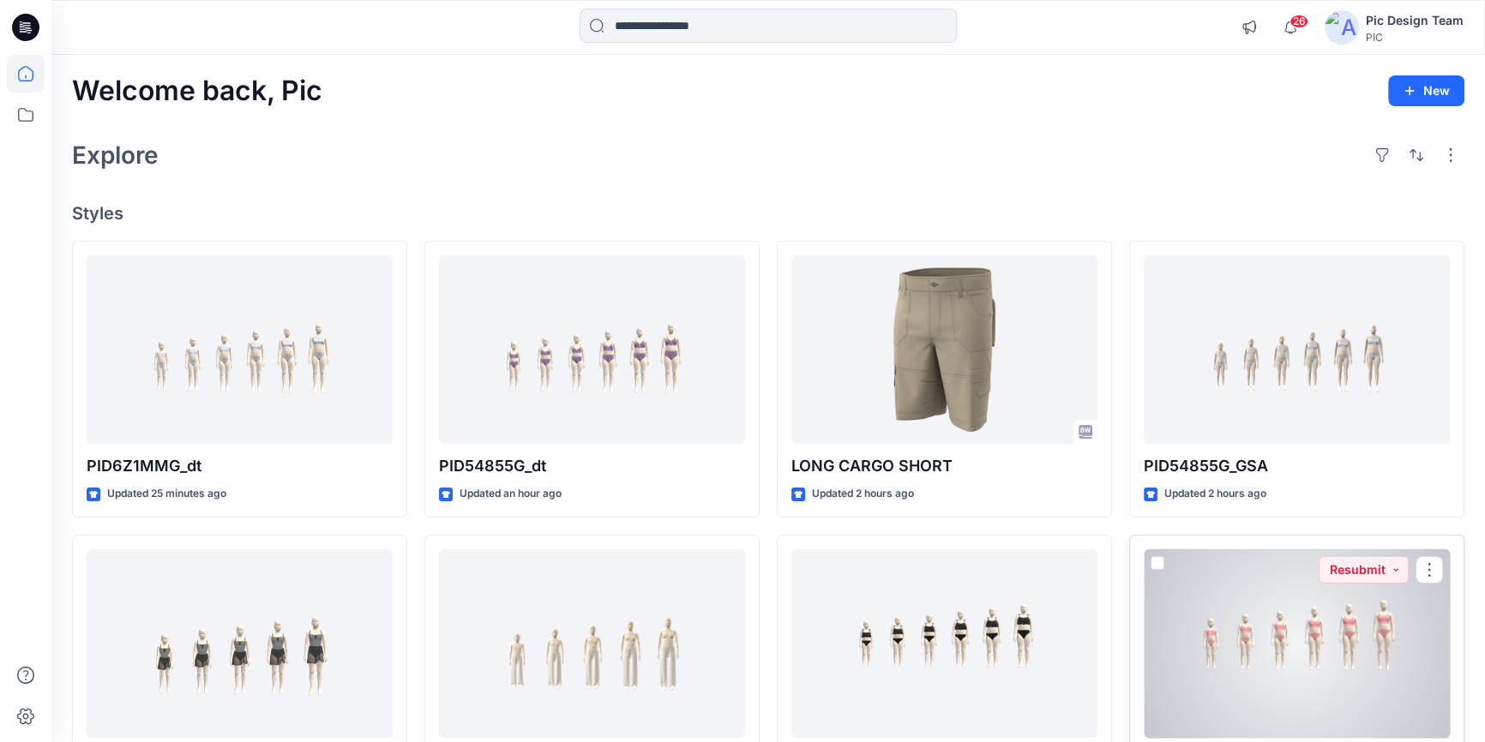
click at [1336, 619] on div at bounding box center [1297, 643] width 306 height 189
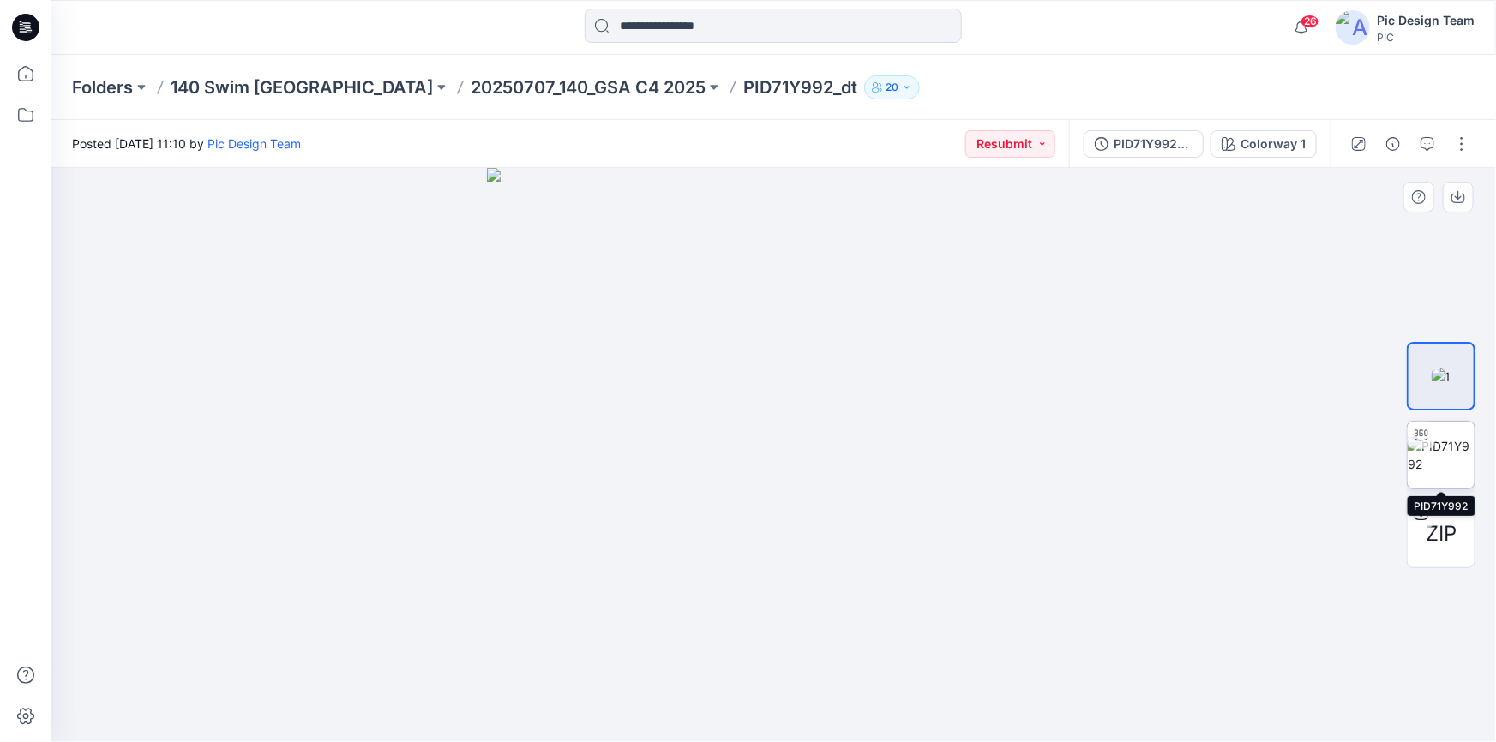
click at [1430, 454] on img at bounding box center [1441, 455] width 67 height 36
drag, startPoint x: 1176, startPoint y: 385, endPoint x: 990, endPoint y: 428, distance: 190.9
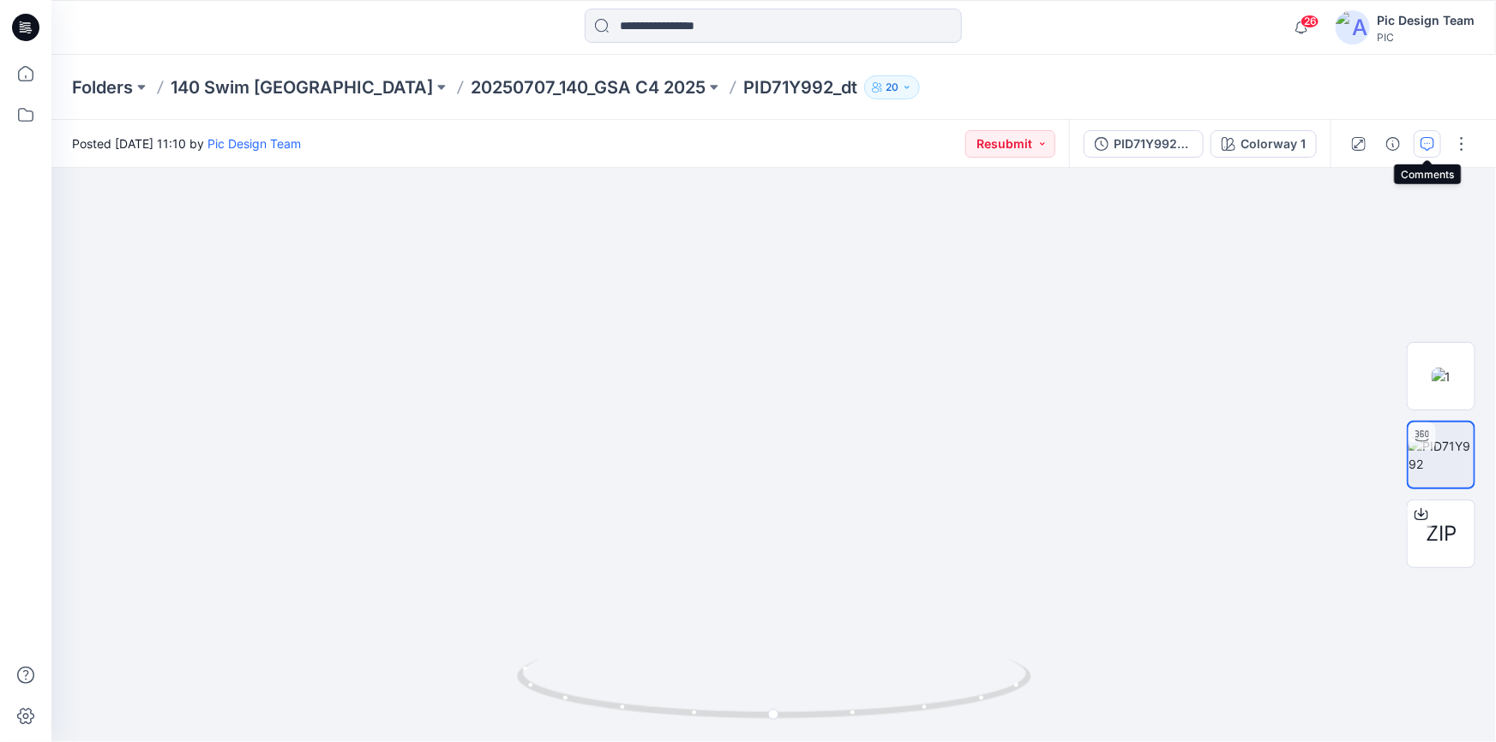
click at [1418, 145] on button "button" at bounding box center [1427, 143] width 27 height 27
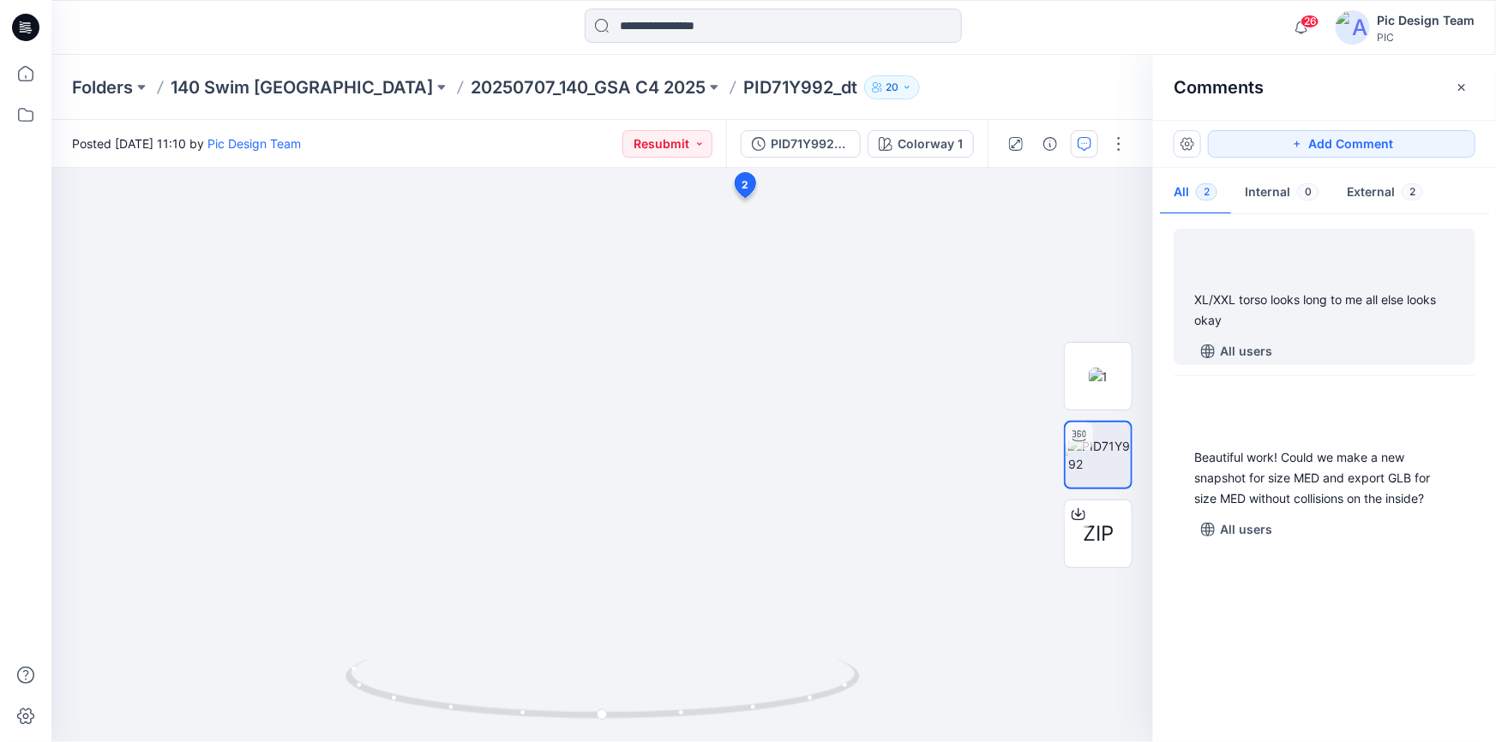
click at [1282, 317] on div "XL/XXL torso looks long to me all else looks okay" at bounding box center [1324, 310] width 261 height 41
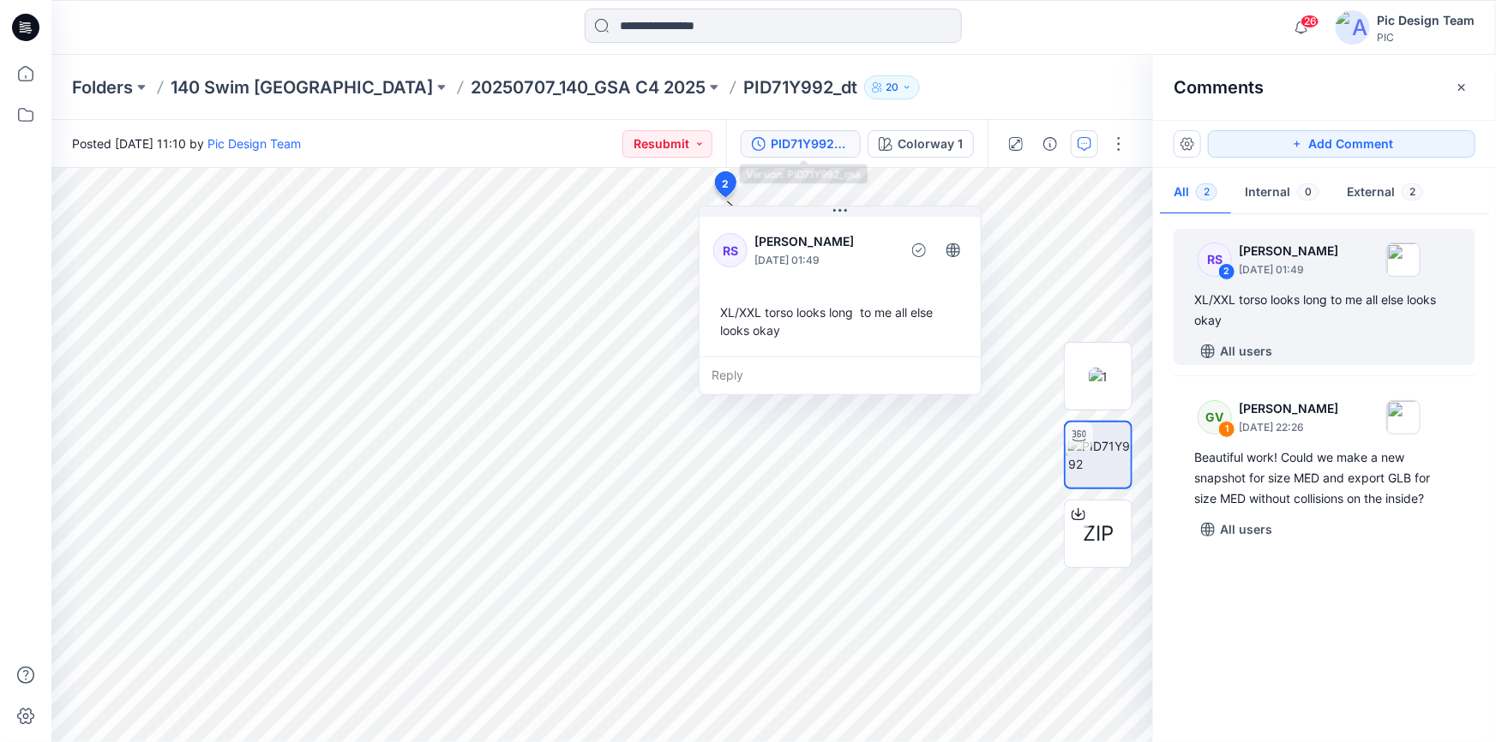
click at [836, 149] on div "PID71Y992_gsa" at bounding box center [810, 144] width 79 height 19
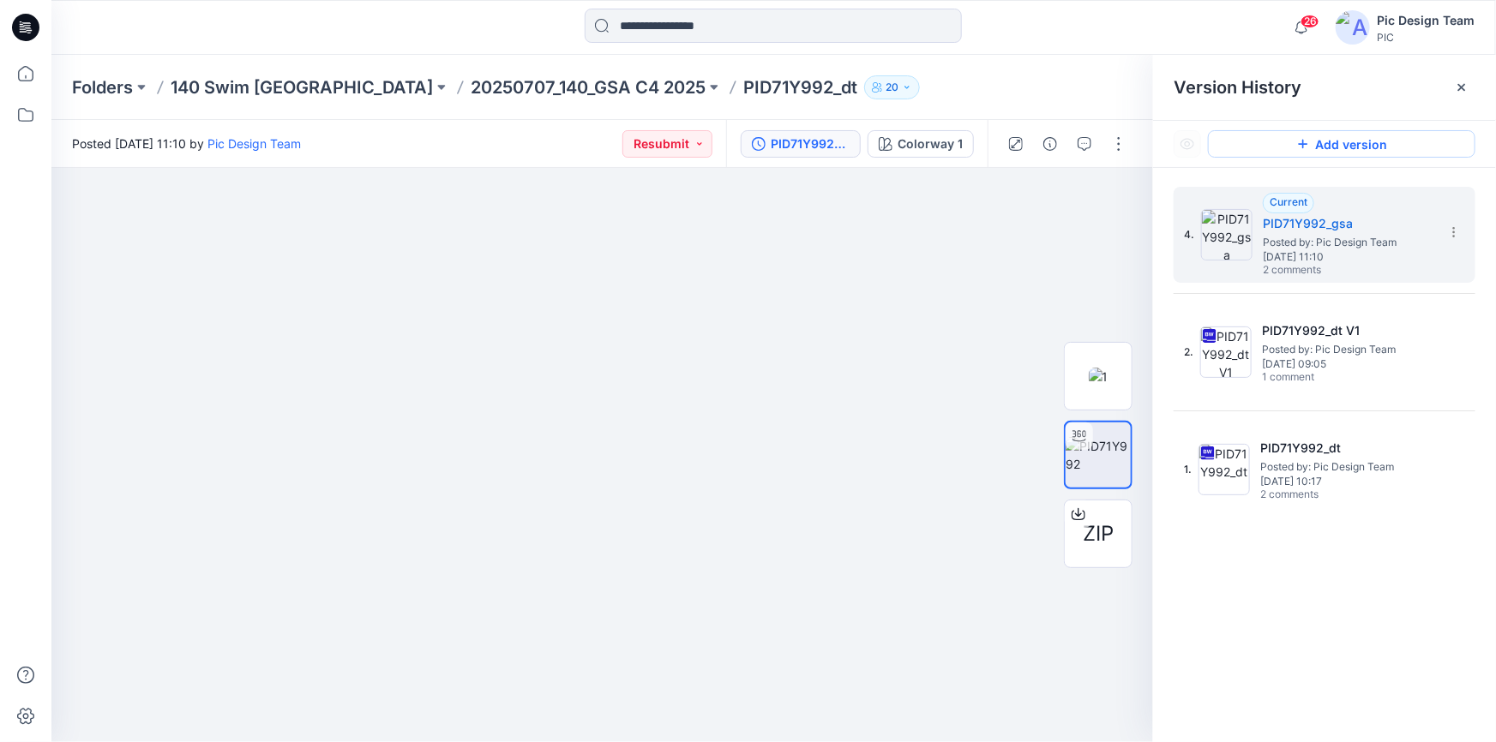
click at [1330, 141] on button "Add version" at bounding box center [1341, 143] width 267 height 27
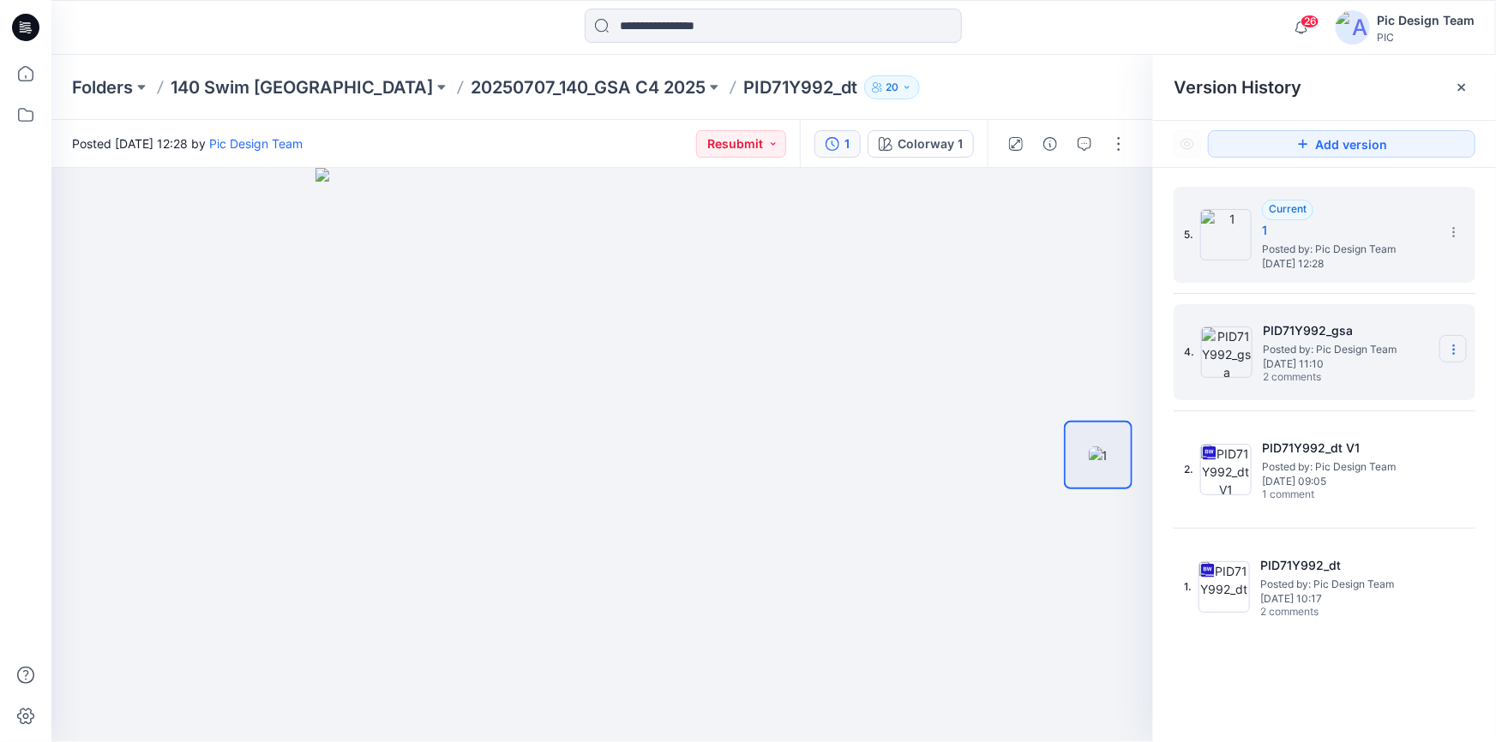
click at [1455, 351] on icon at bounding box center [1454, 350] width 14 height 14
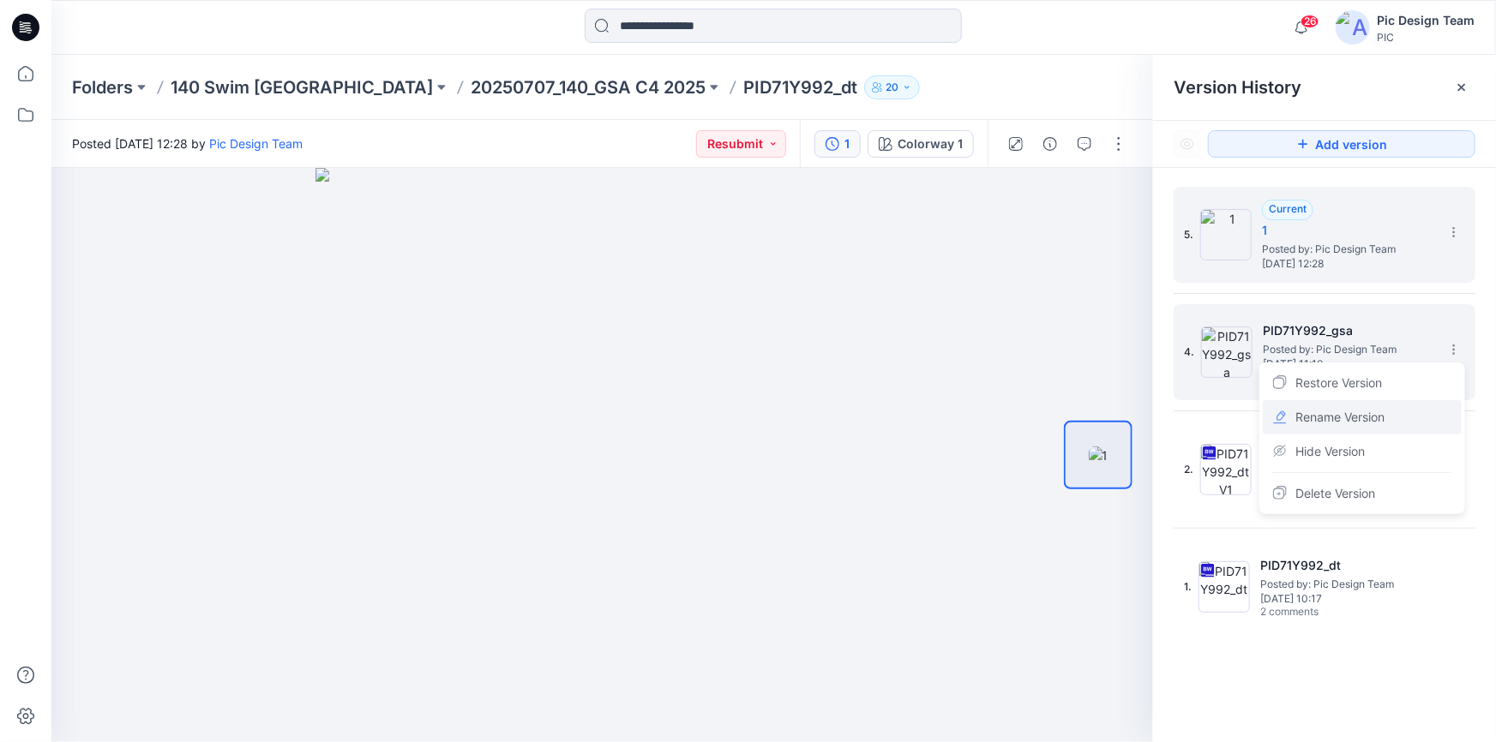
click at [1349, 419] on span "Rename Version" at bounding box center [1339, 417] width 89 height 21
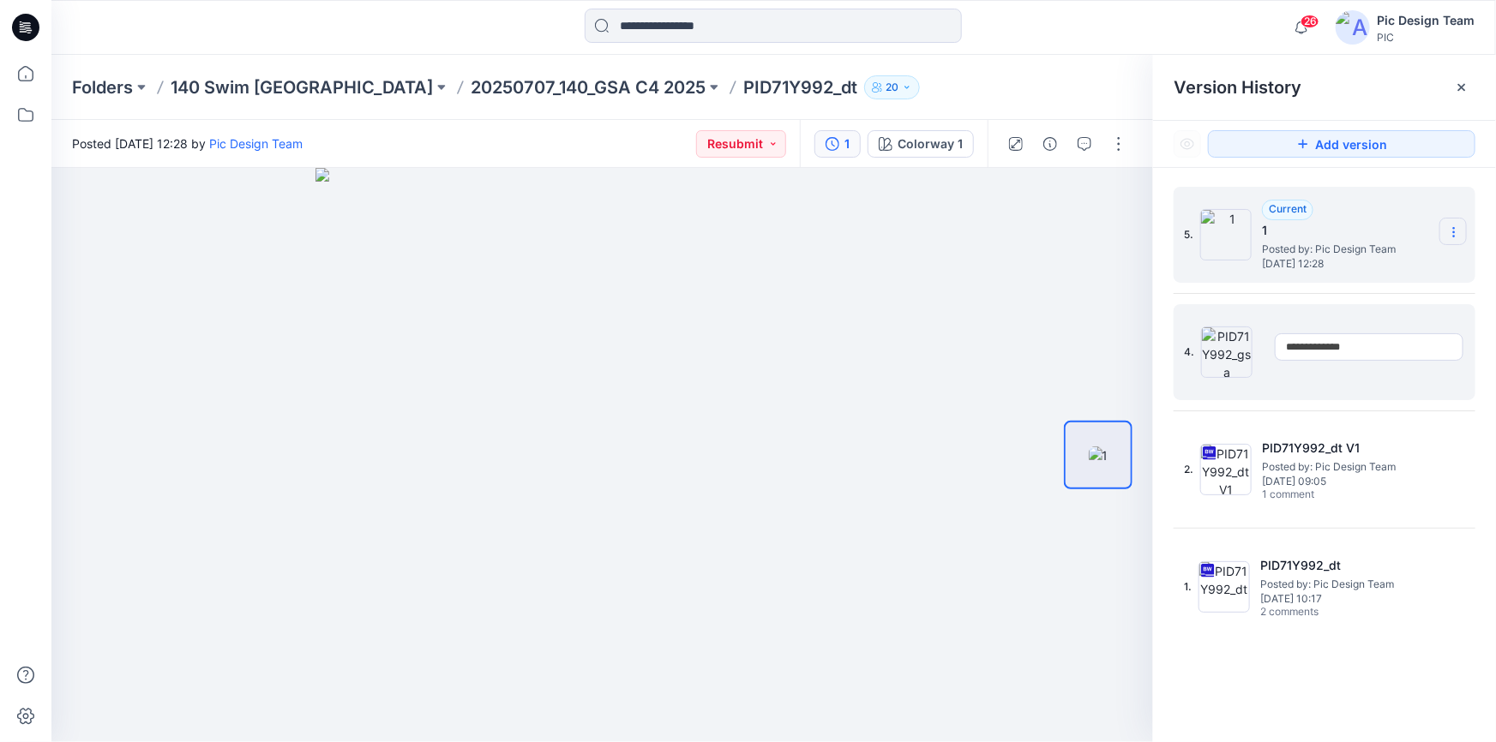
click at [1453, 230] on icon at bounding box center [1454, 232] width 14 height 14
click at [1320, 300] on span "Rename Version" at bounding box center [1339, 300] width 89 height 21
type input "**********"
click at [976, 320] on div at bounding box center [602, 455] width 1102 height 574
click at [689, 295] on img at bounding box center [602, 455] width 574 height 574
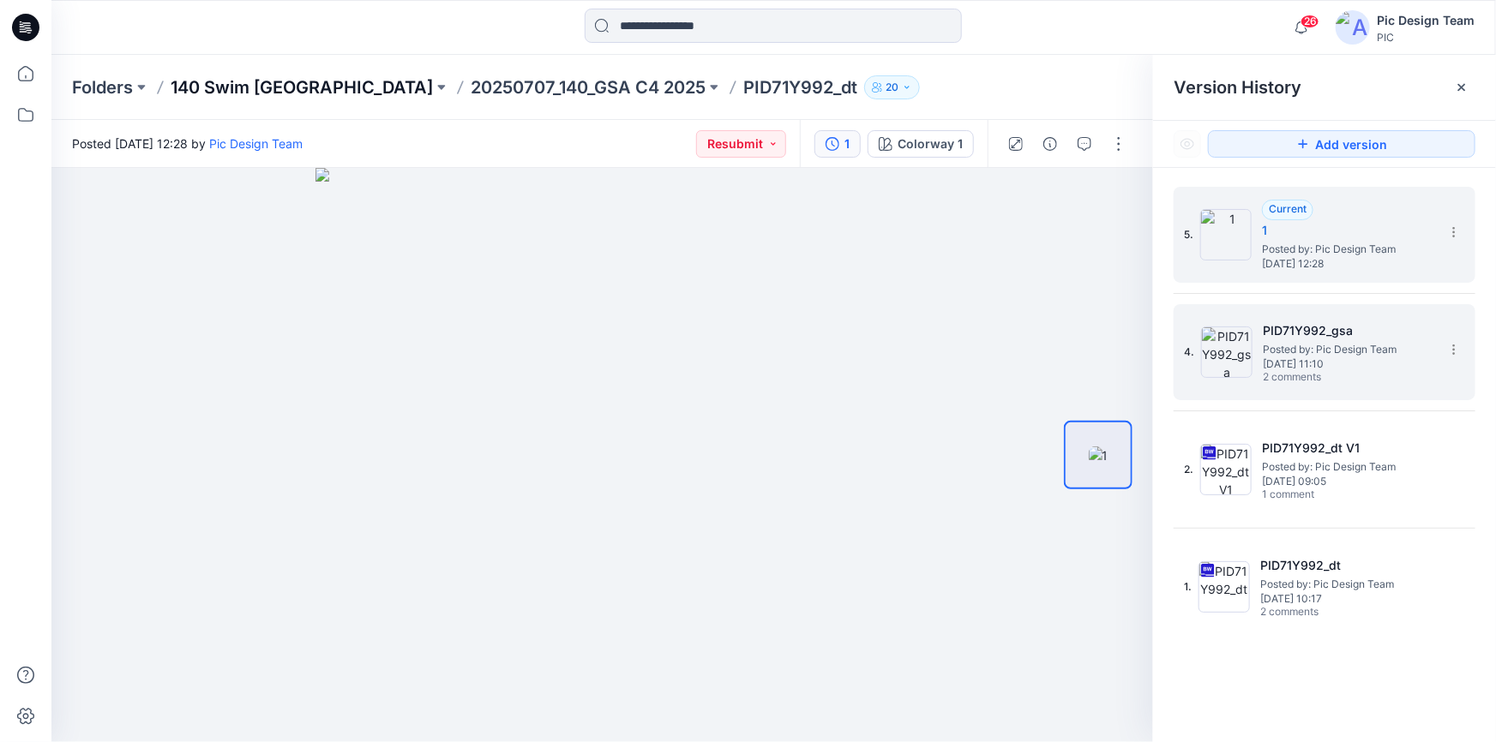
click at [239, 81] on p "140 Swim [GEOGRAPHIC_DATA]" at bounding box center [302, 87] width 262 height 24
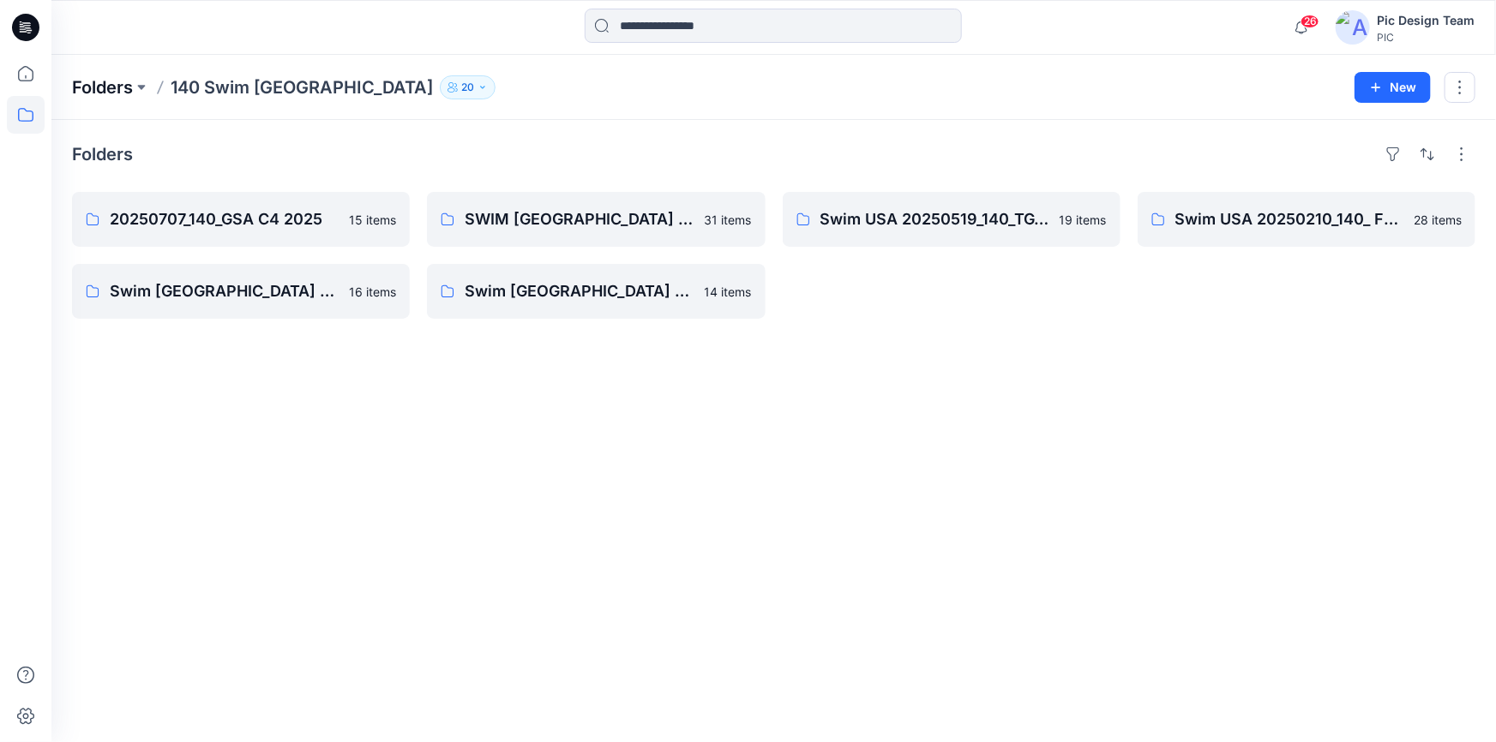
click at [85, 85] on p "Folders" at bounding box center [102, 87] width 61 height 24
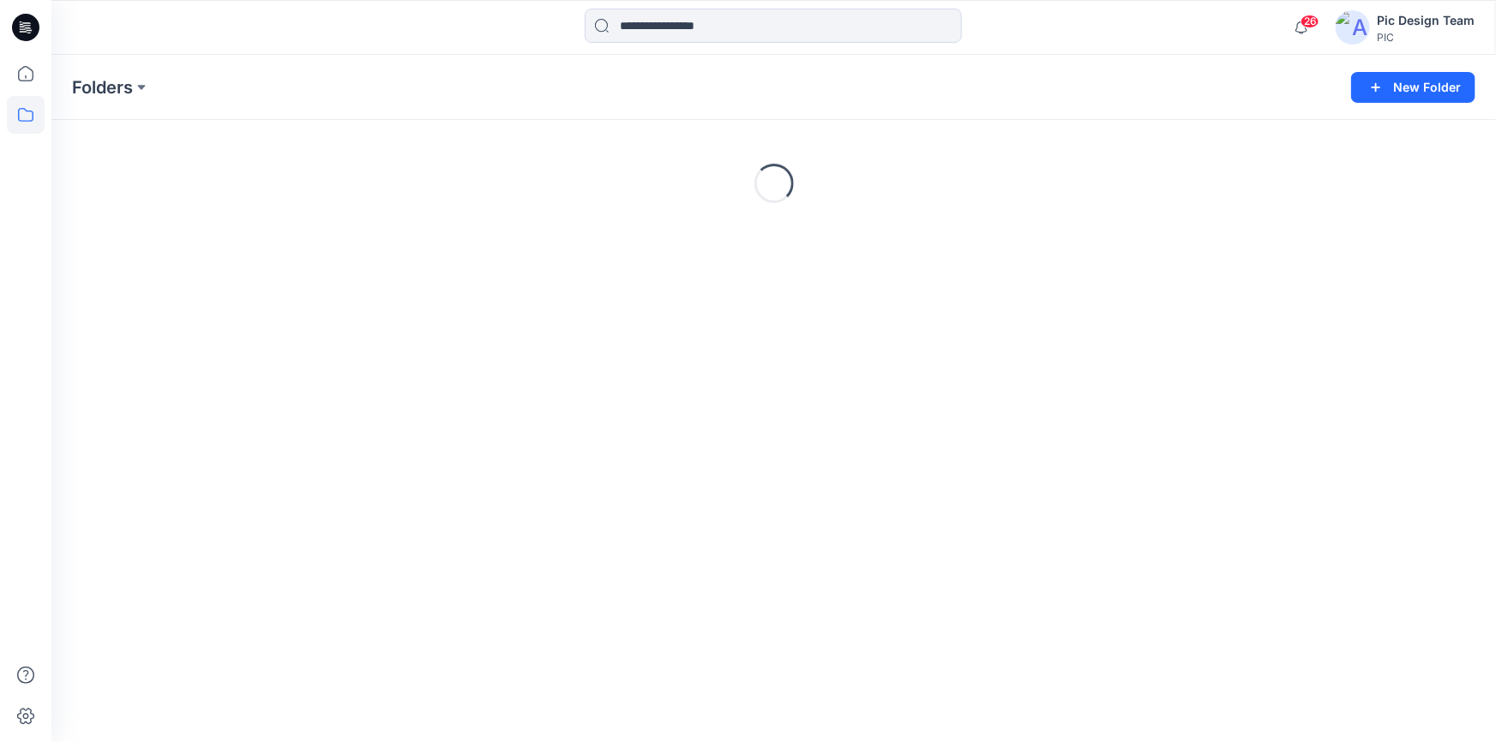
click at [23, 33] on icon at bounding box center [25, 27] width 27 height 27
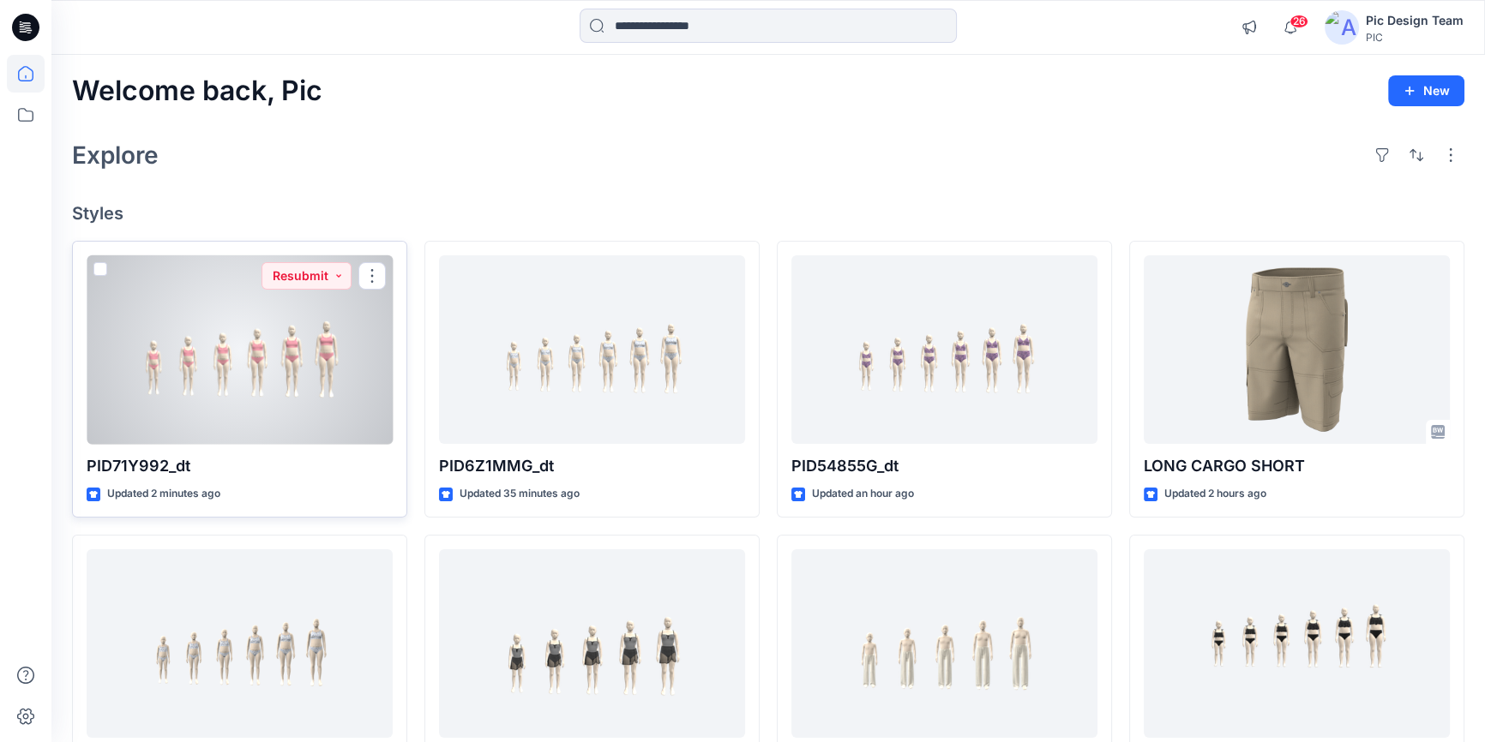
click at [225, 367] on div at bounding box center [240, 349] width 306 height 189
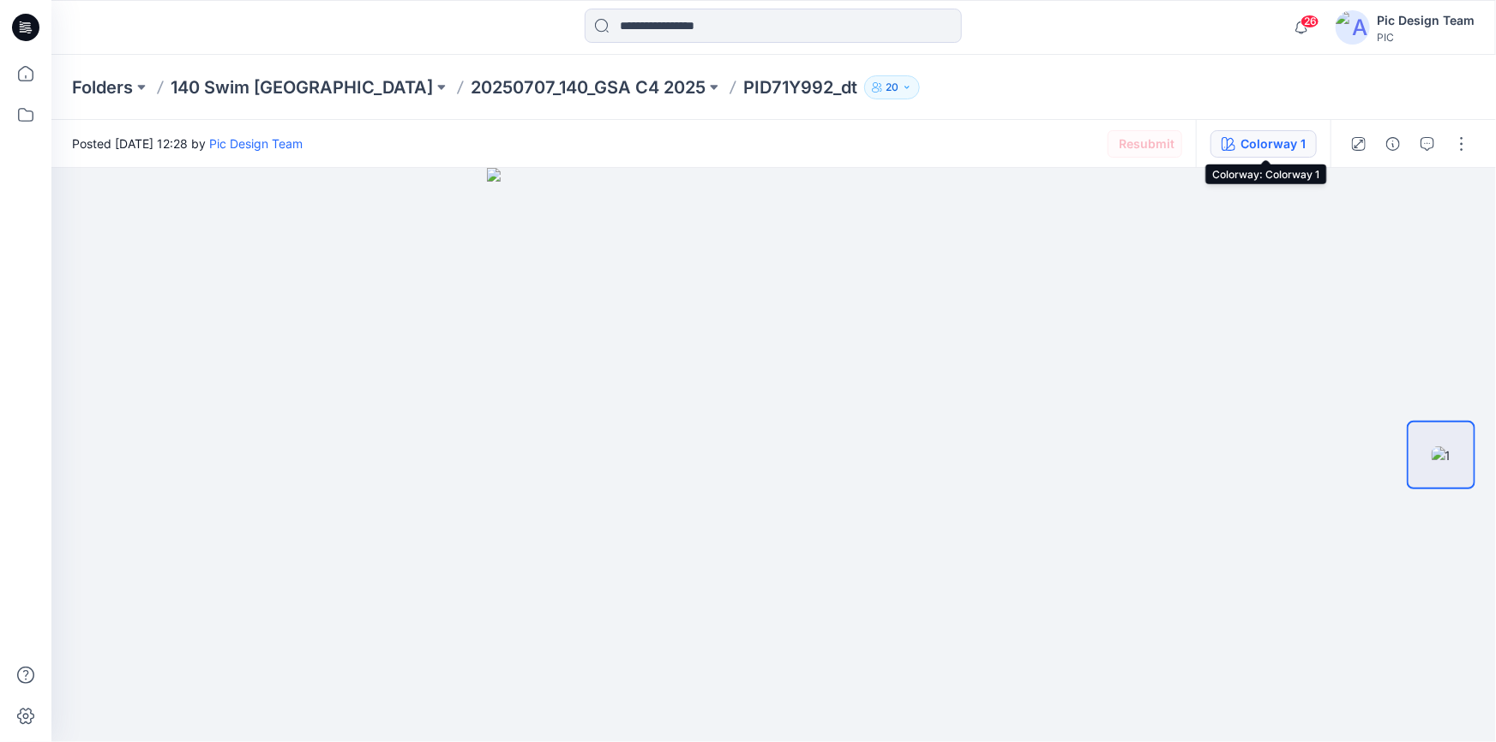
click at [1277, 149] on div "Colorway 1" at bounding box center [1272, 144] width 65 height 19
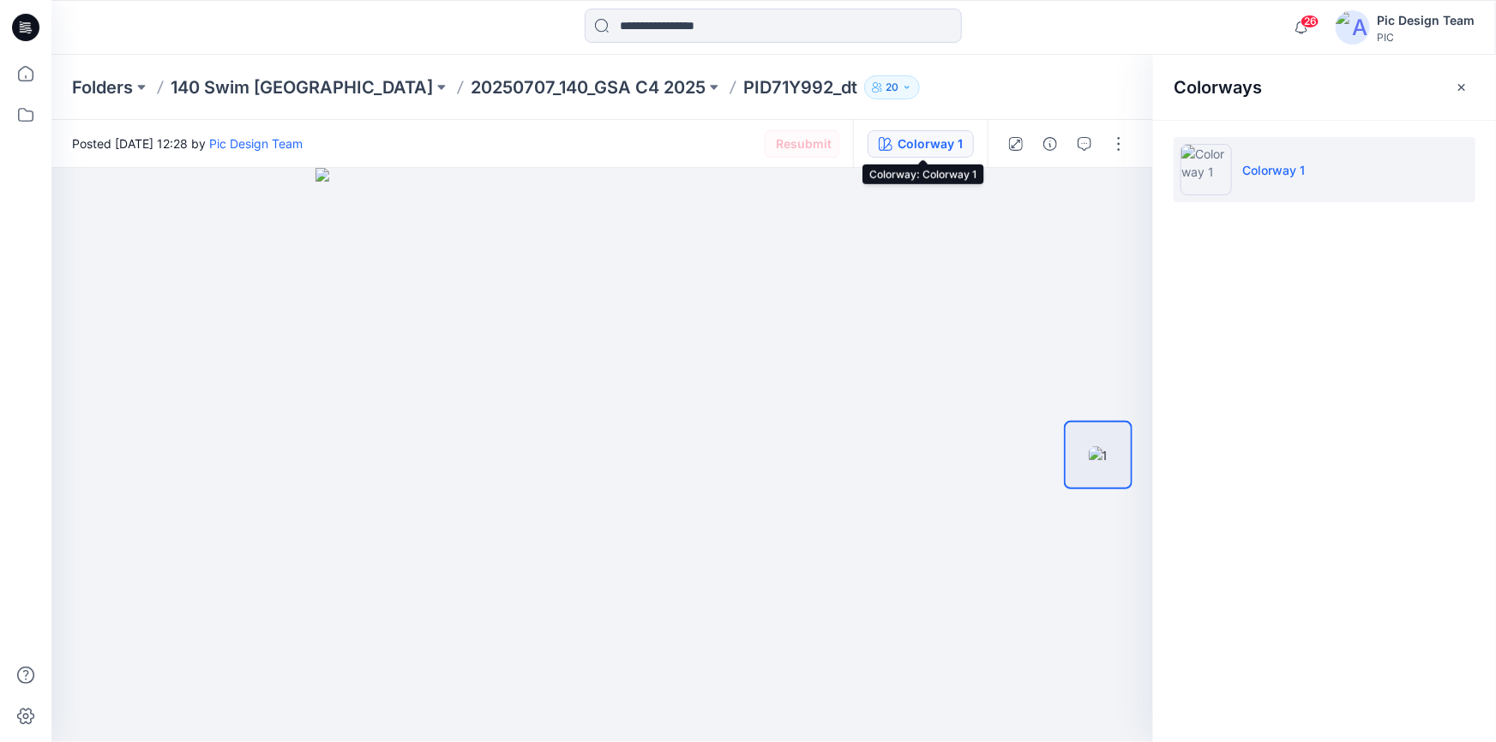
click at [915, 145] on div "Colorway 1" at bounding box center [929, 144] width 65 height 19
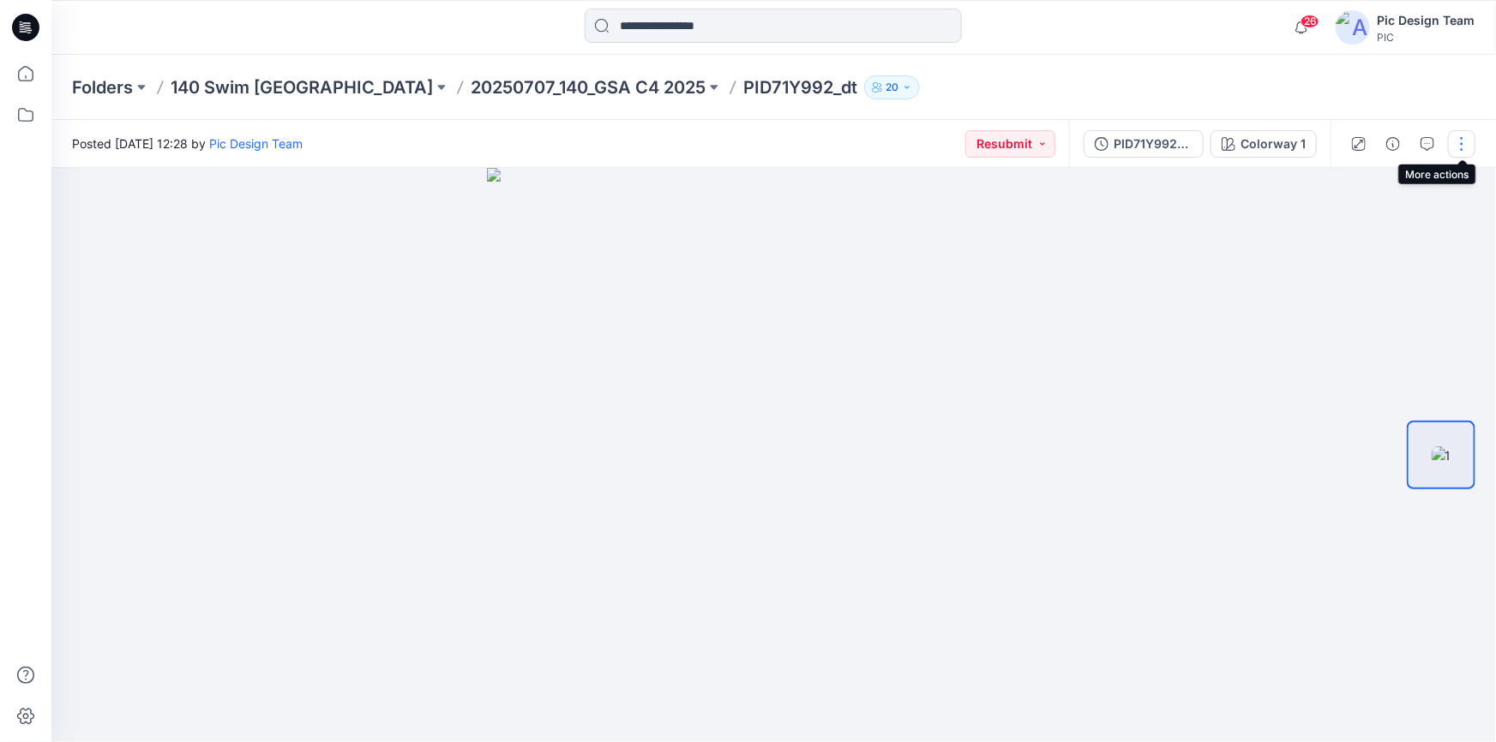
click at [1457, 141] on button "button" at bounding box center [1461, 143] width 27 height 27
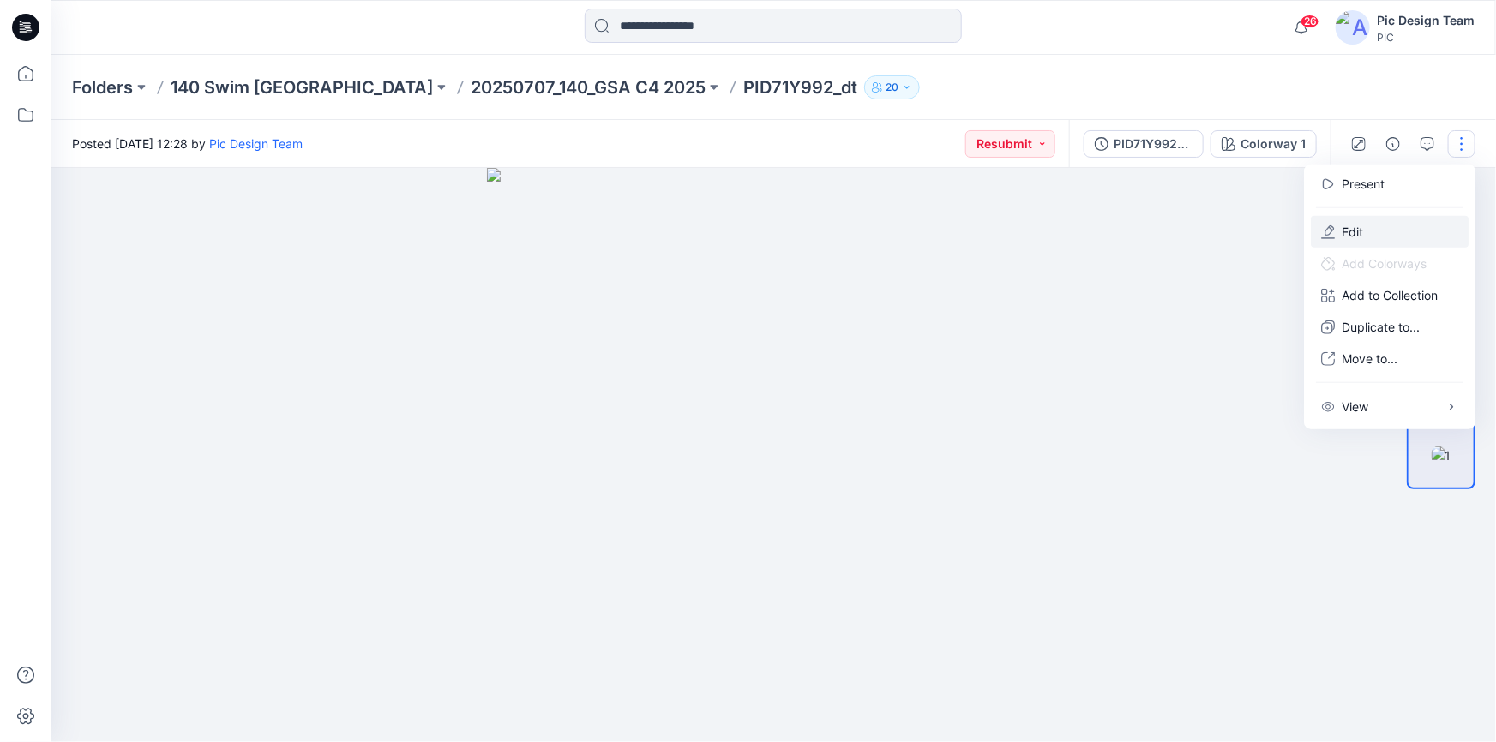
click at [1353, 229] on p "Edit" at bounding box center [1352, 232] width 21 height 18
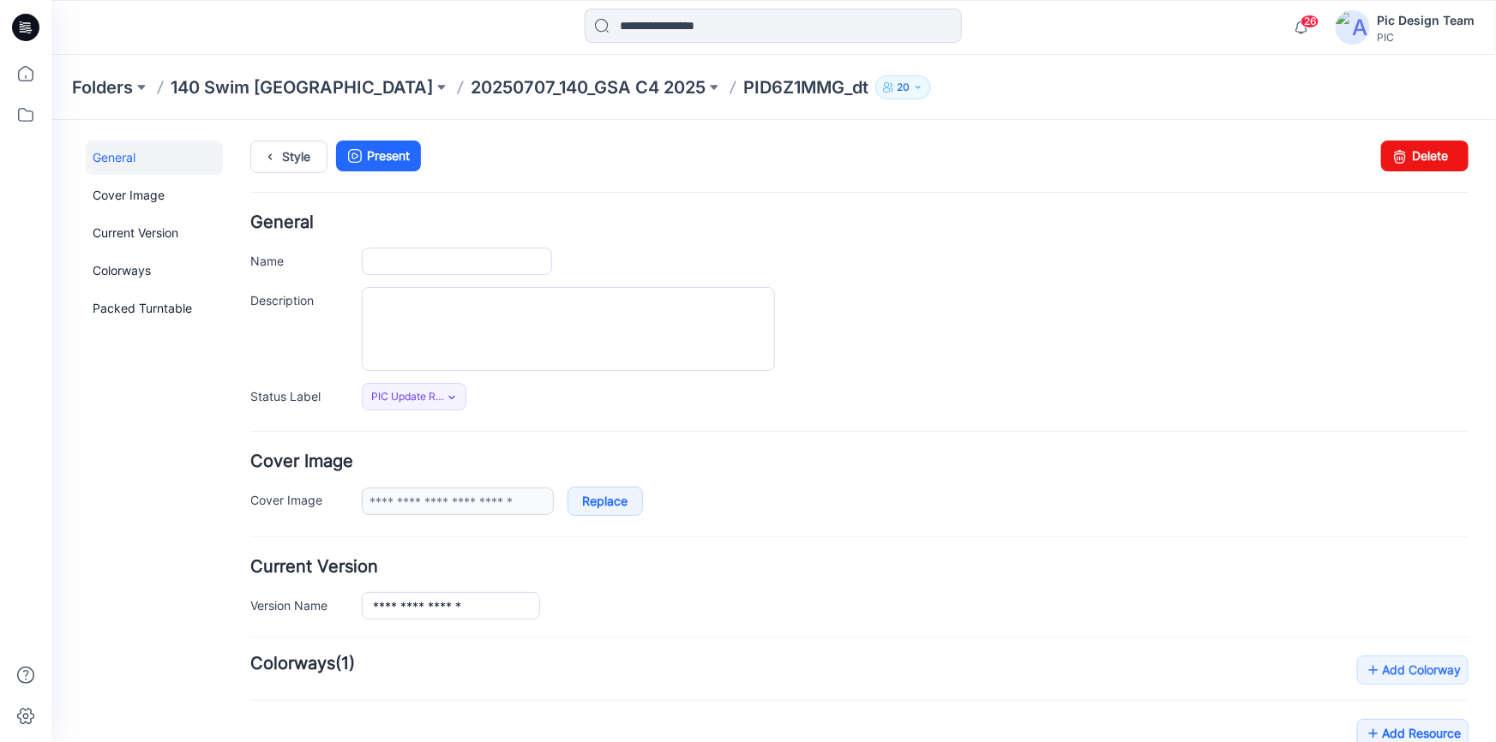
type input "**********"
type input "*********"
type input "*"
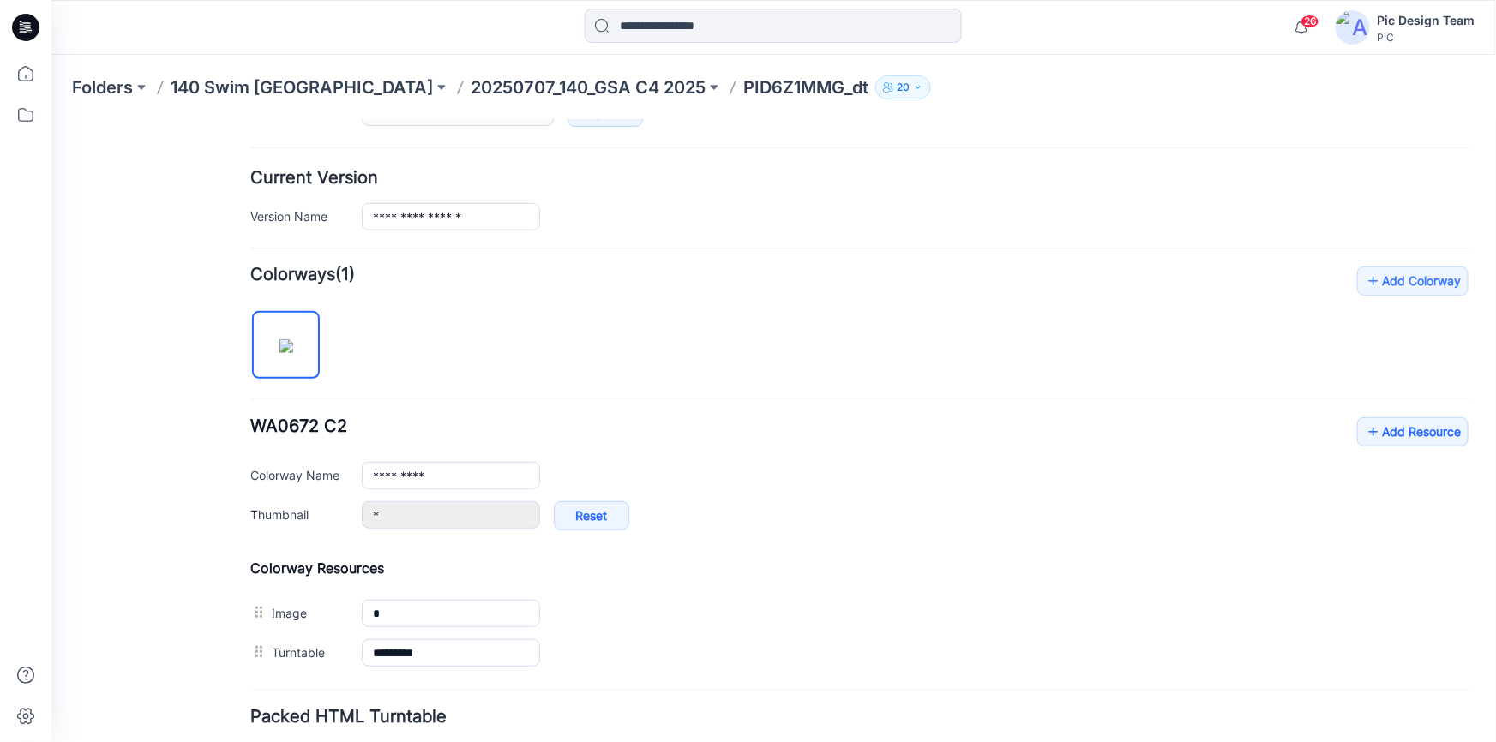
scroll to position [467, 0]
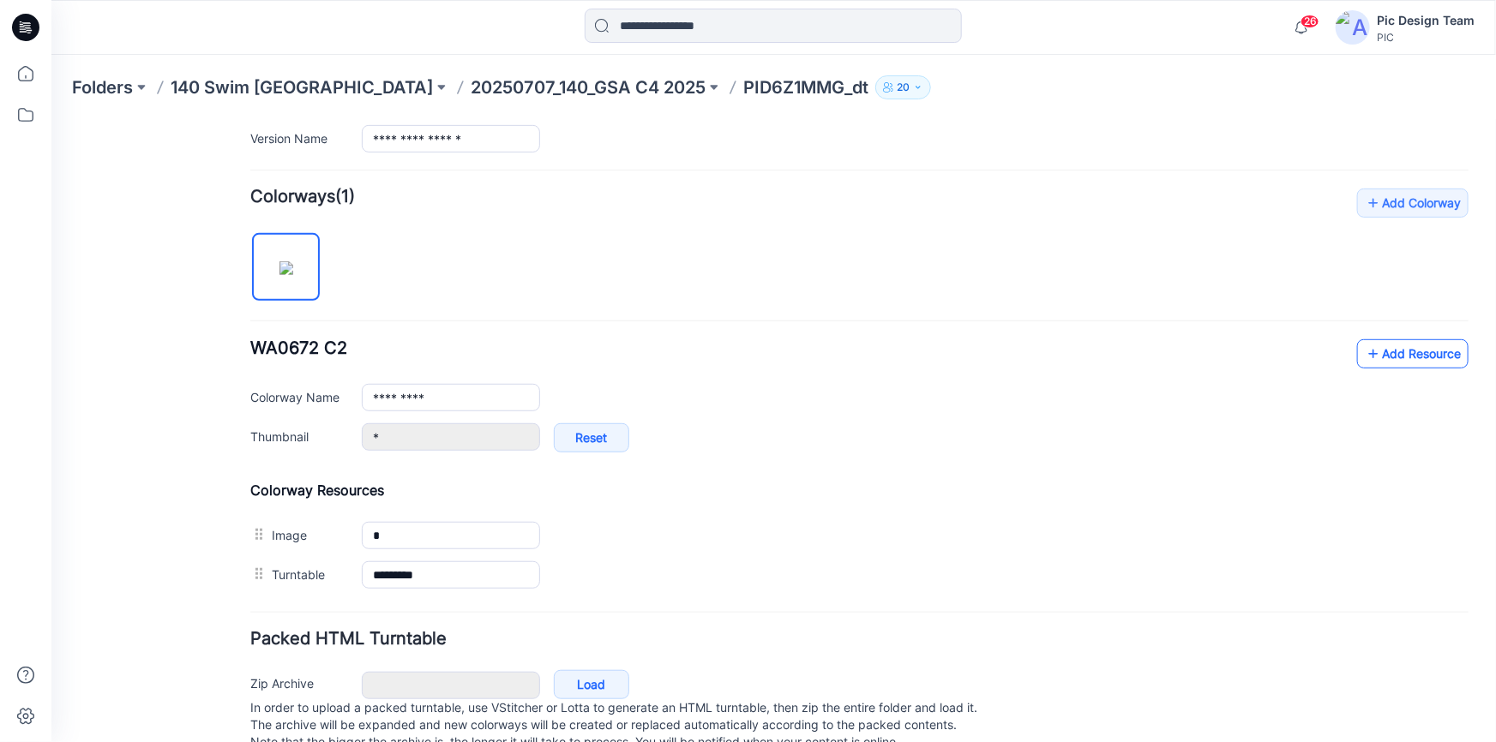
click at [1364, 347] on icon at bounding box center [1372, 352] width 17 height 27
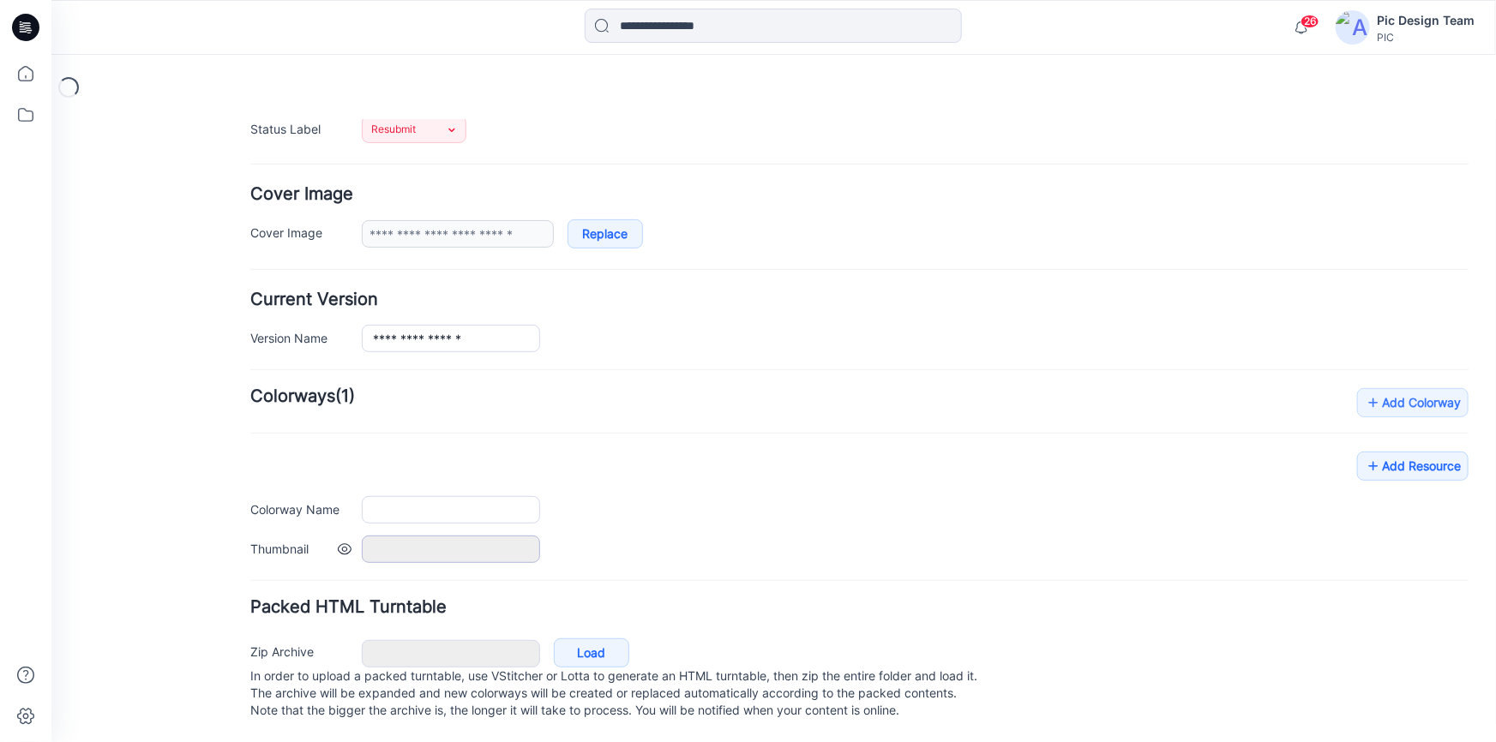
scroll to position [283, 0]
click at [600, 639] on link "Load" at bounding box center [590, 652] width 75 height 29
type input "**********"
type input "*"
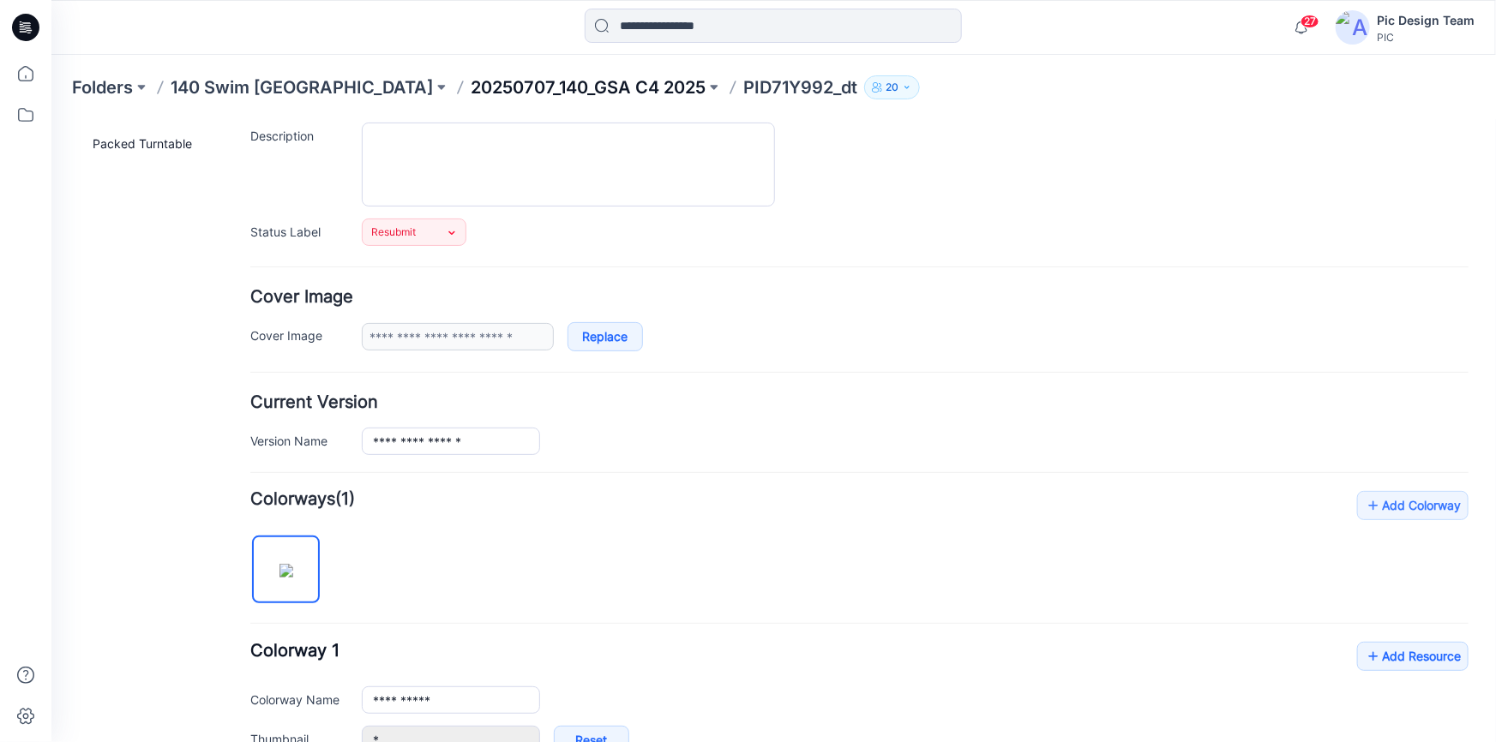
scroll to position [164, 0]
click at [471, 86] on p "20250707_140_GSA C4 2025" at bounding box center [588, 87] width 235 height 24
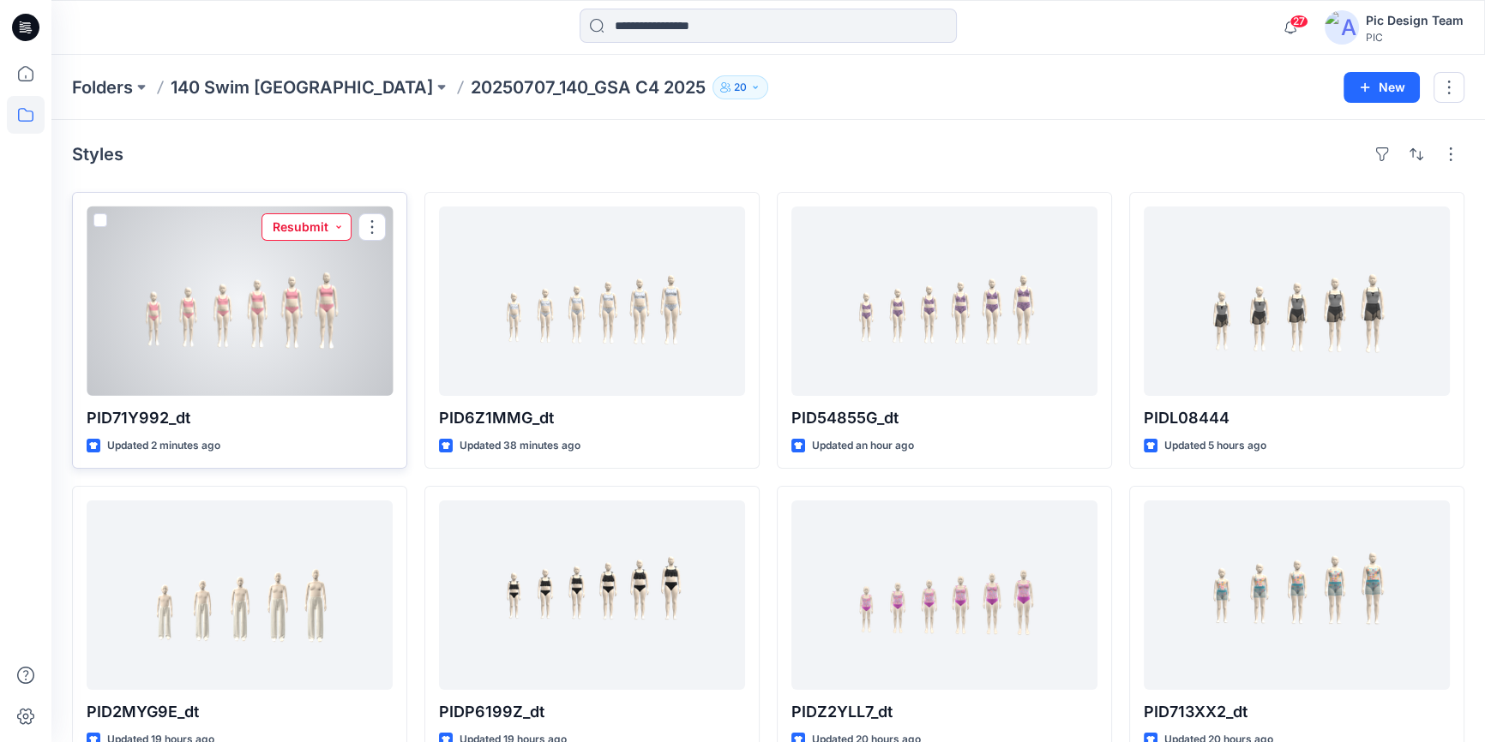
click at [333, 226] on button "Resubmit" at bounding box center [306, 226] width 90 height 27
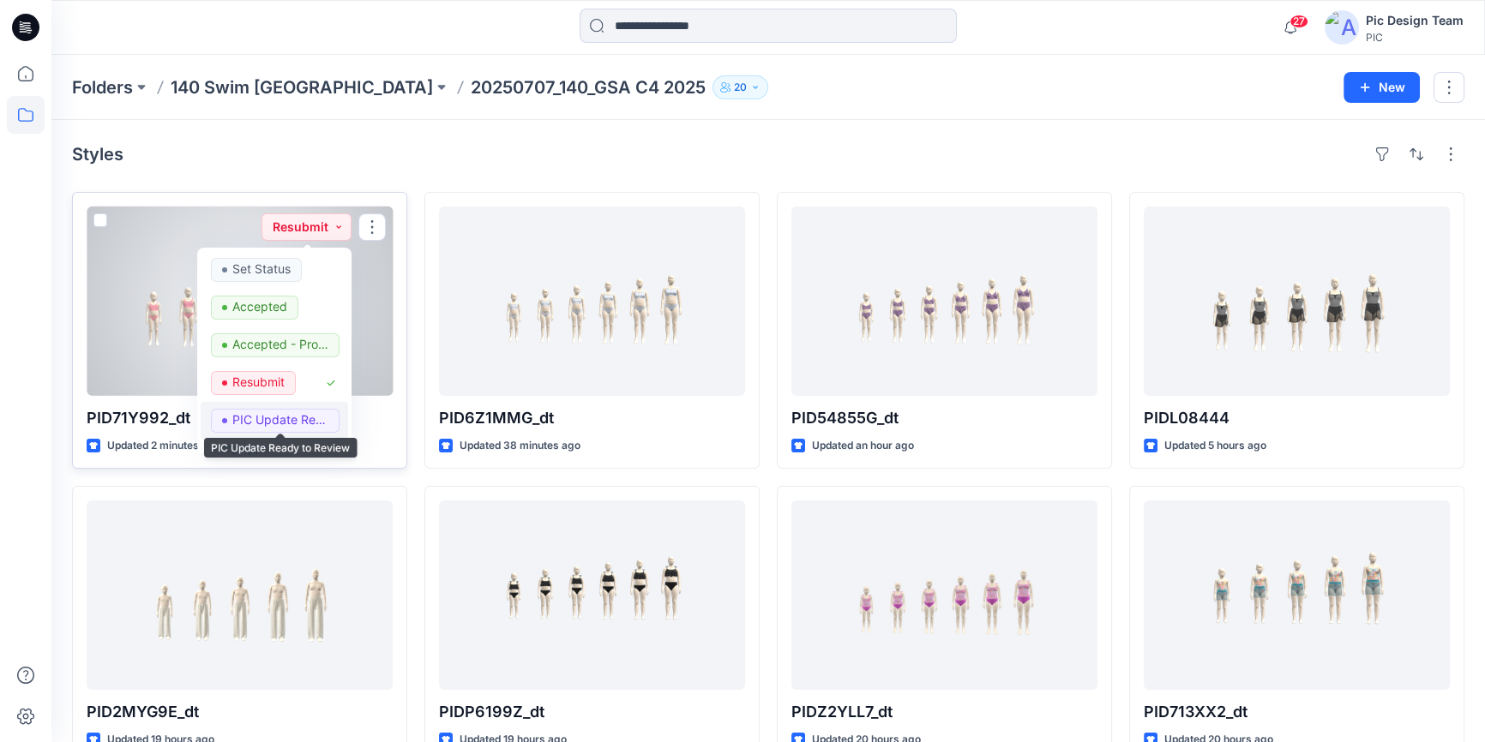
click at [255, 421] on p "PIC Update Ready to Review" at bounding box center [280, 420] width 96 height 22
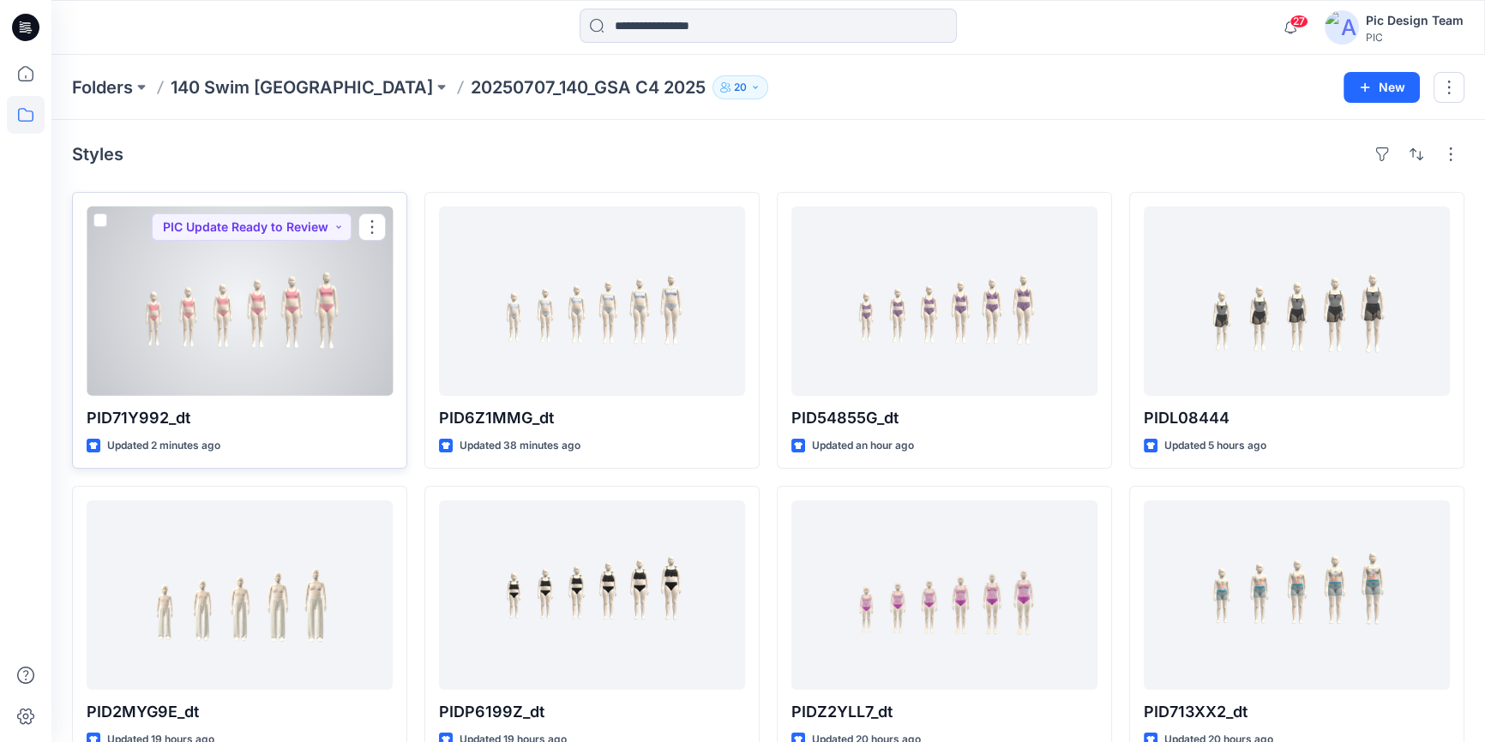
click at [285, 337] on div at bounding box center [240, 301] width 306 height 189
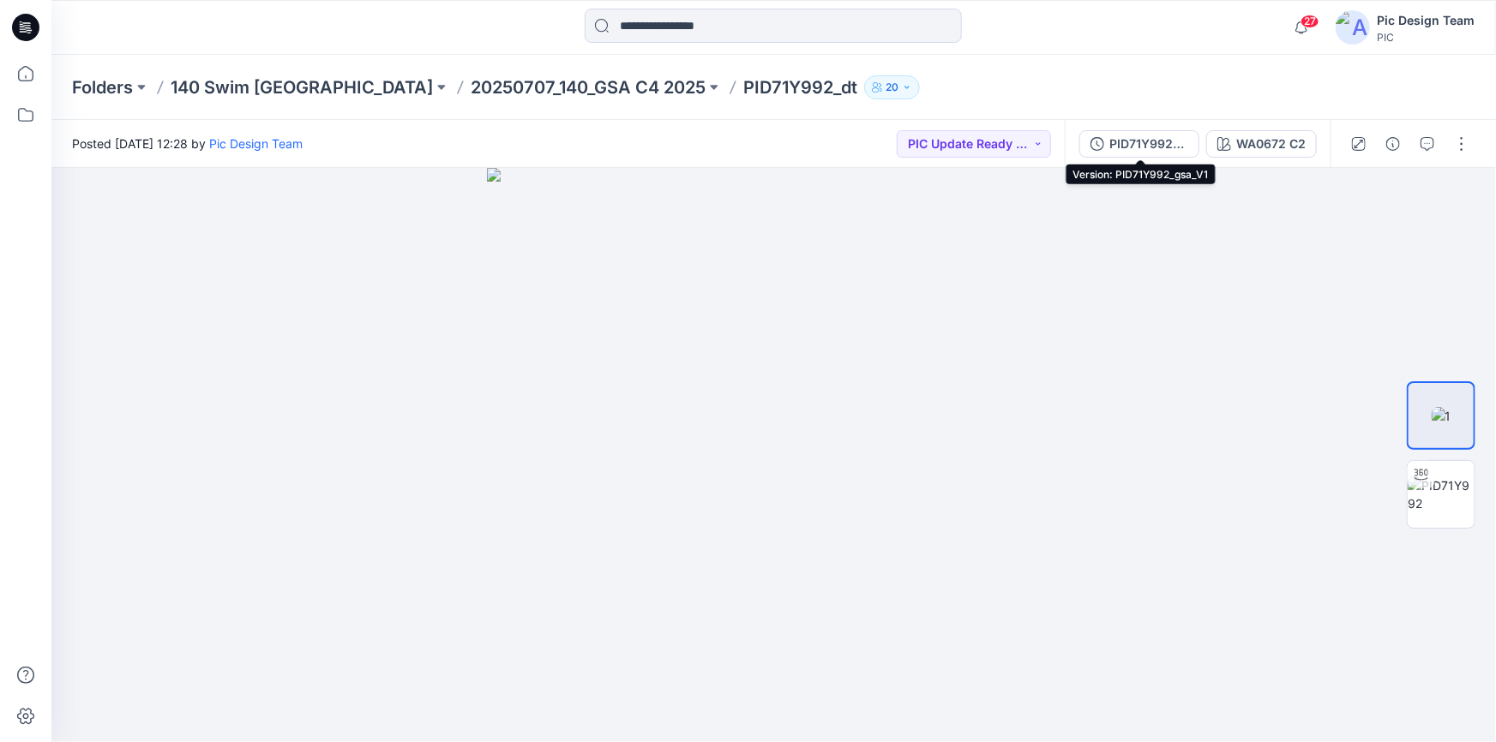
click at [1162, 141] on div "PID71Y992_gsa_V1" at bounding box center [1148, 144] width 79 height 19
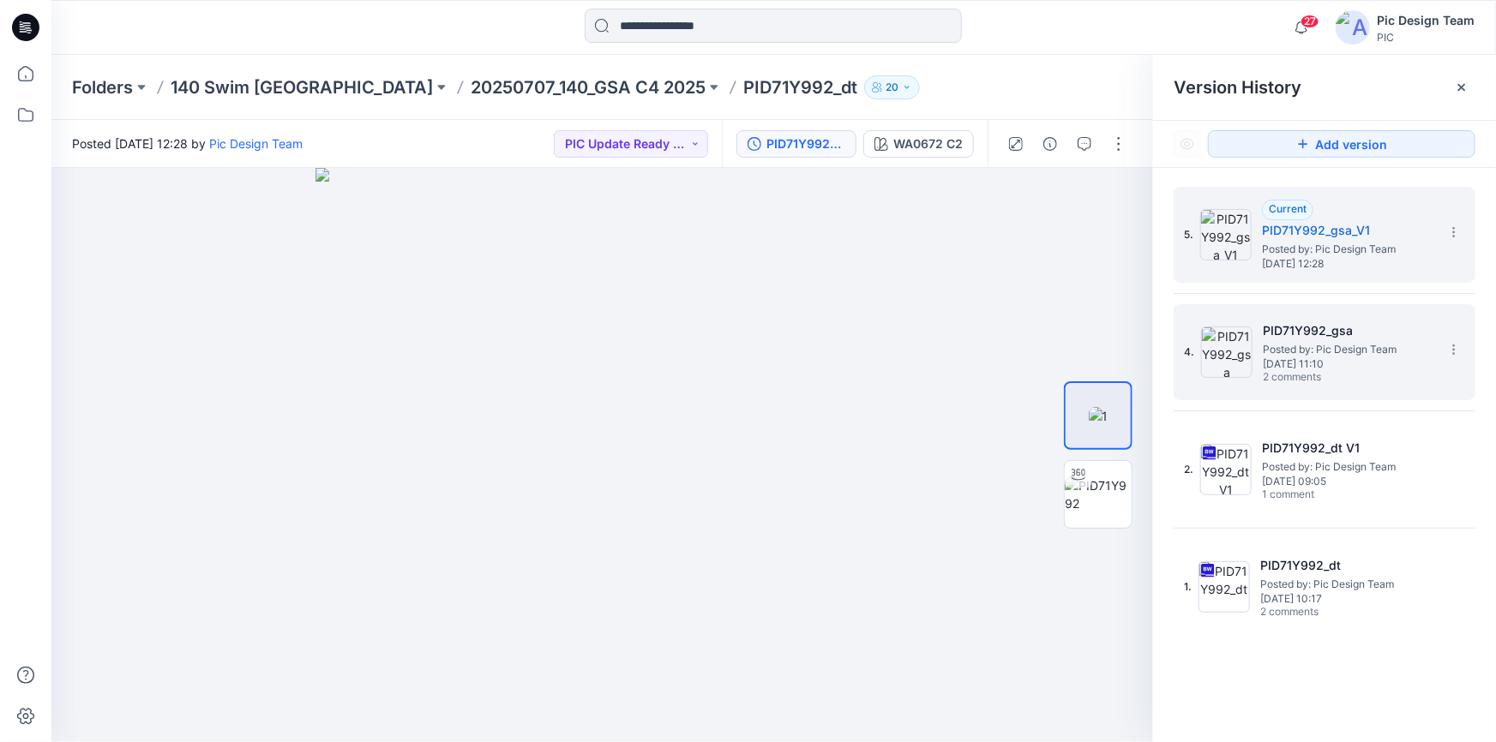
click at [1288, 351] on span "Posted by: Pic Design Team" at bounding box center [1348, 349] width 171 height 17
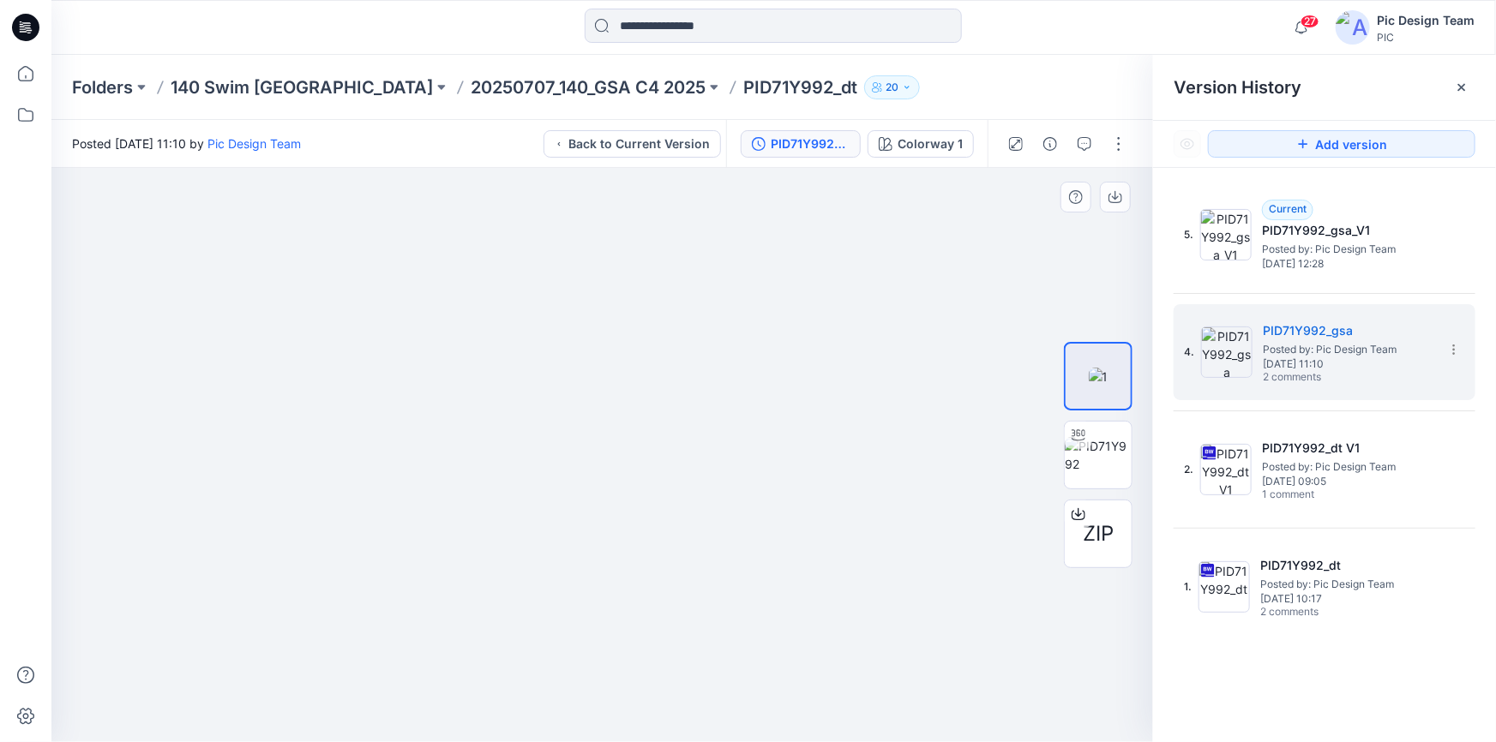
drag, startPoint x: 787, startPoint y: 420, endPoint x: 697, endPoint y: 429, distance: 90.4
drag, startPoint x: 920, startPoint y: 410, endPoint x: 820, endPoint y: 403, distance: 99.7
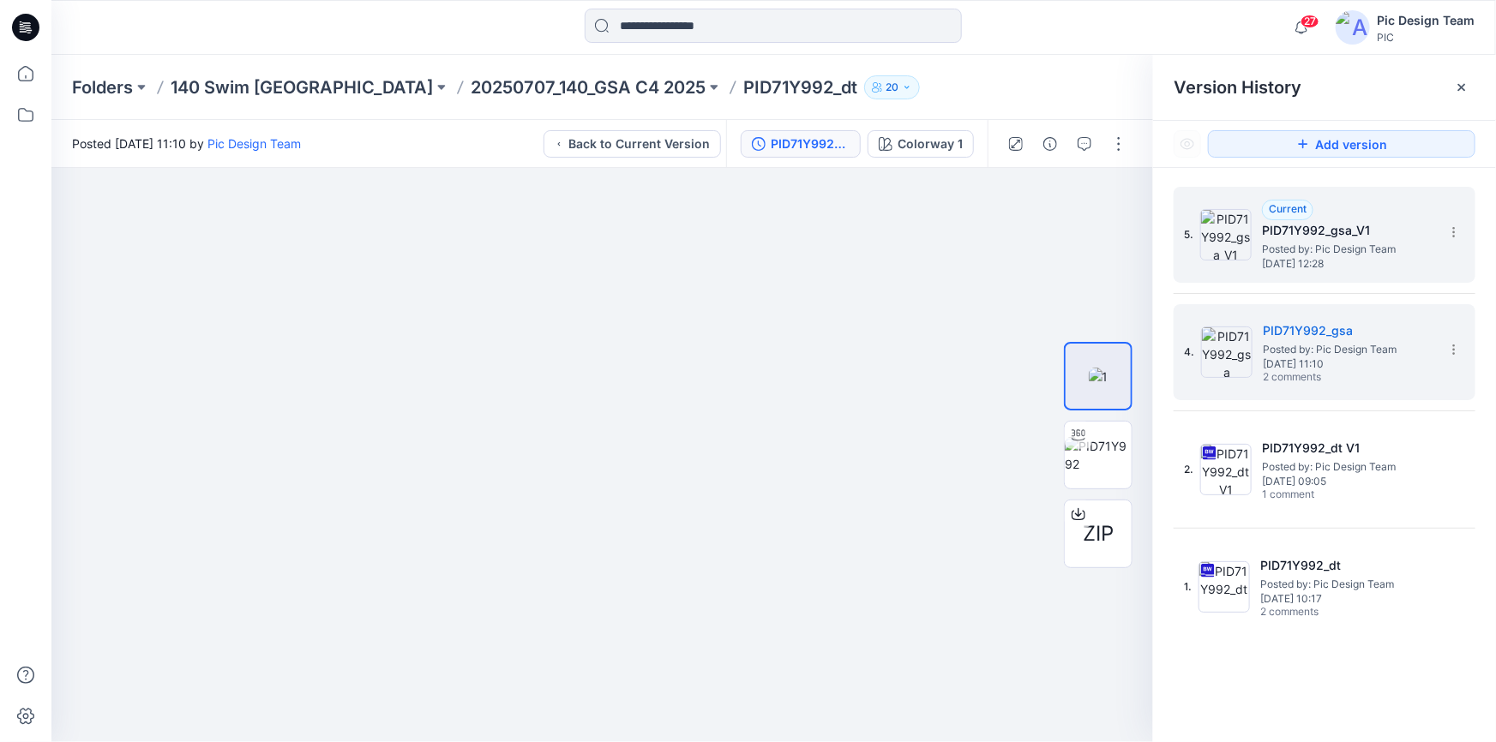
click at [1306, 263] on span "Tuesday, August 12, 2025 12:28" at bounding box center [1347, 264] width 171 height 12
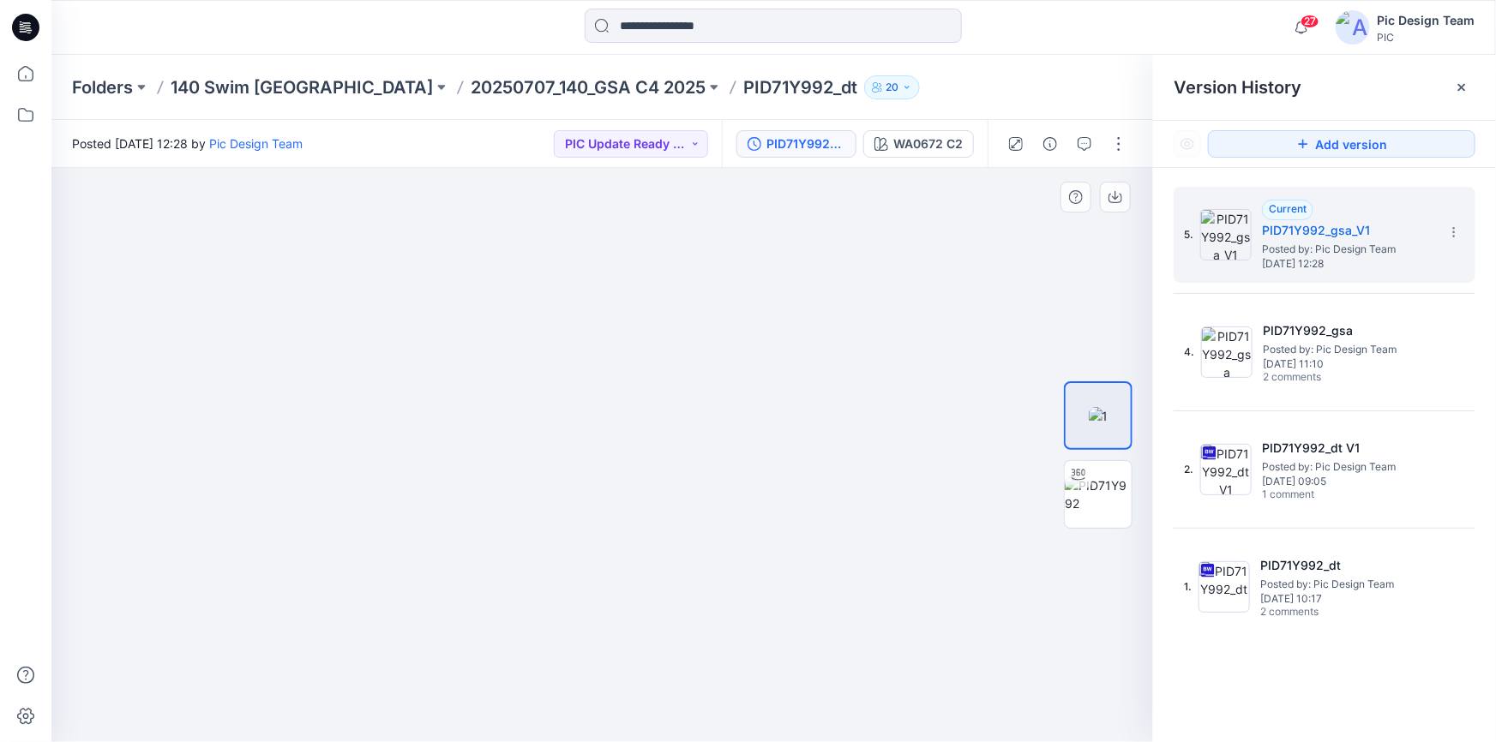
drag, startPoint x: 886, startPoint y: 457, endPoint x: 831, endPoint y: 461, distance: 55.9
click at [919, 453] on div at bounding box center [602, 455] width 1102 height 574
click at [1114, 141] on button "button" at bounding box center [1118, 143] width 27 height 27
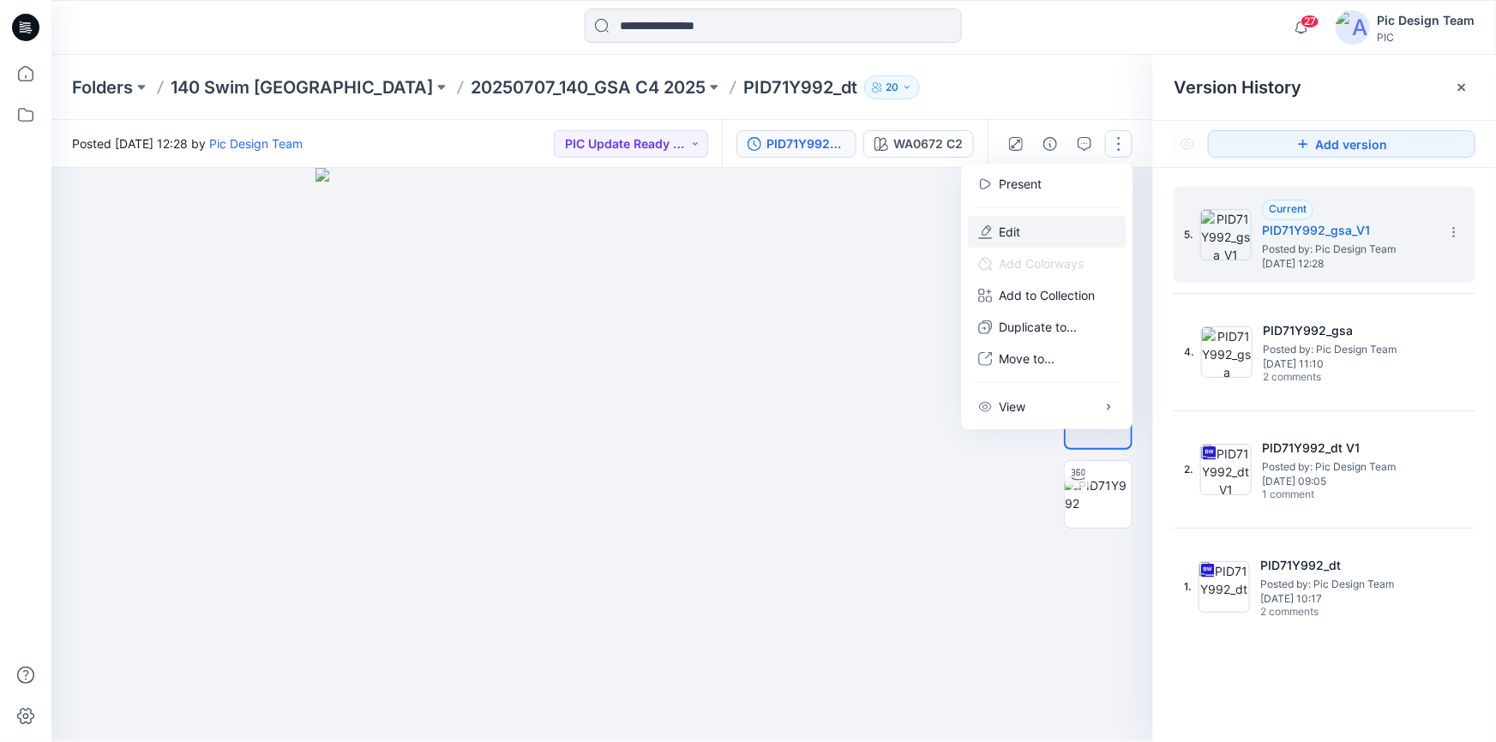
click at [1029, 226] on button "Edit" at bounding box center [1047, 232] width 158 height 32
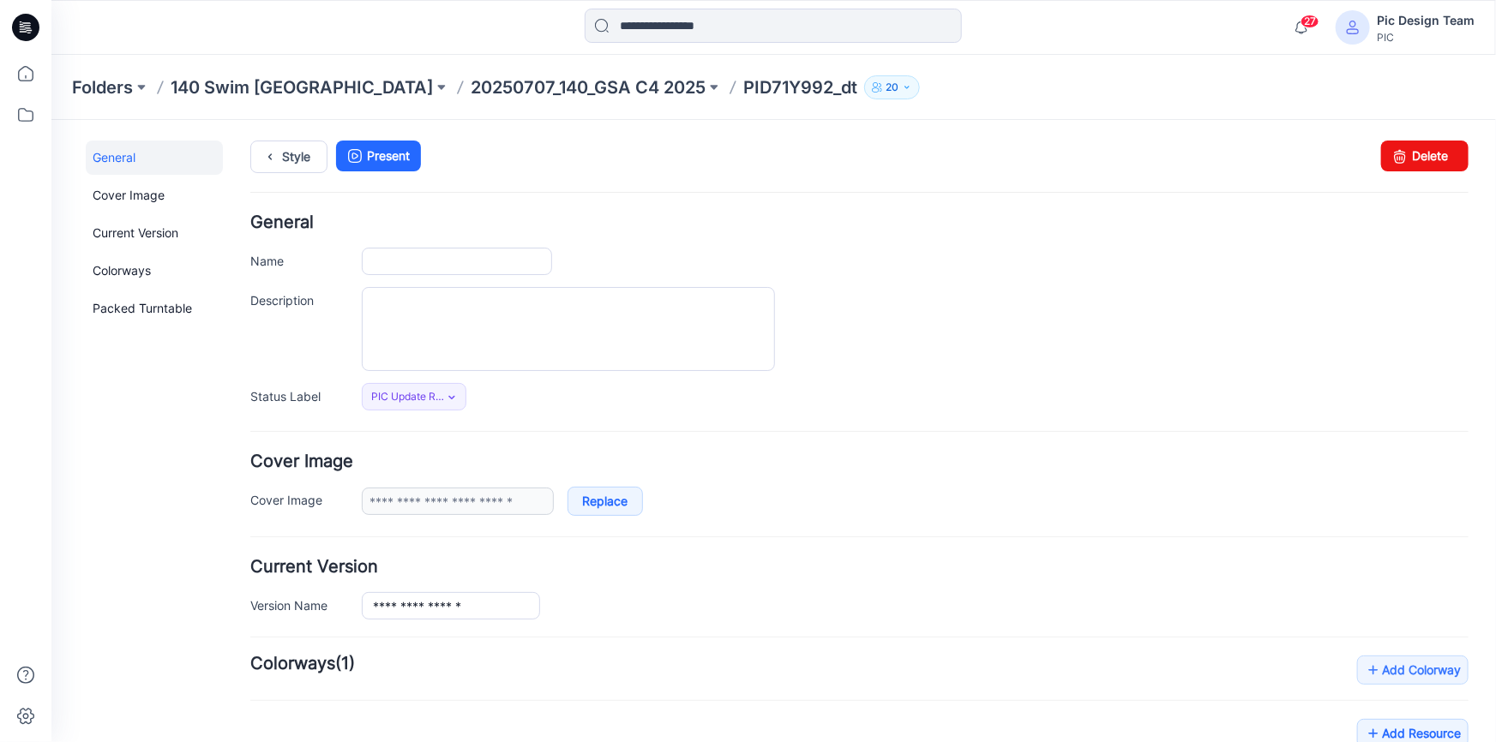
type input "**********"
type input "*********"
type input "*"
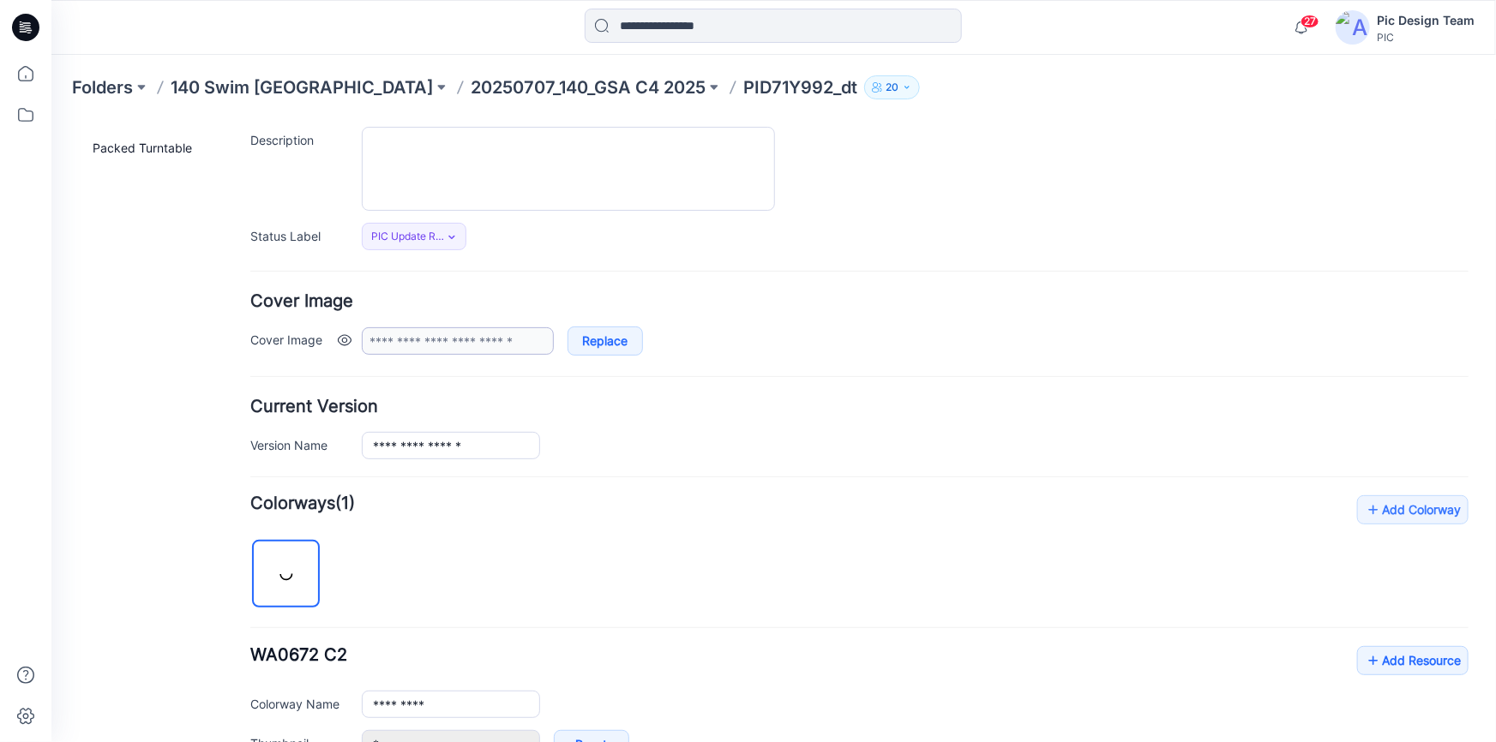
scroll to position [233, 0]
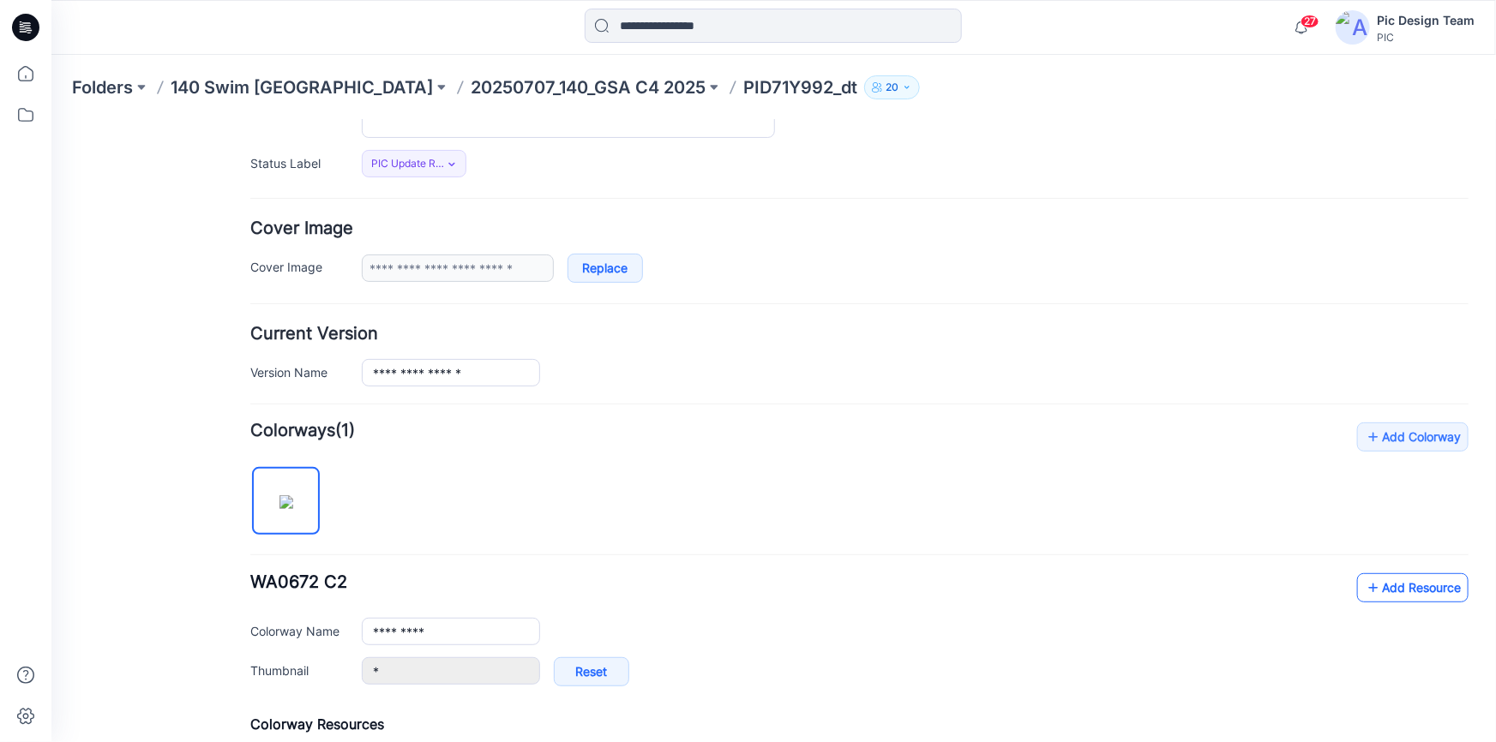
click at [1364, 585] on icon at bounding box center [1372, 586] width 17 height 27
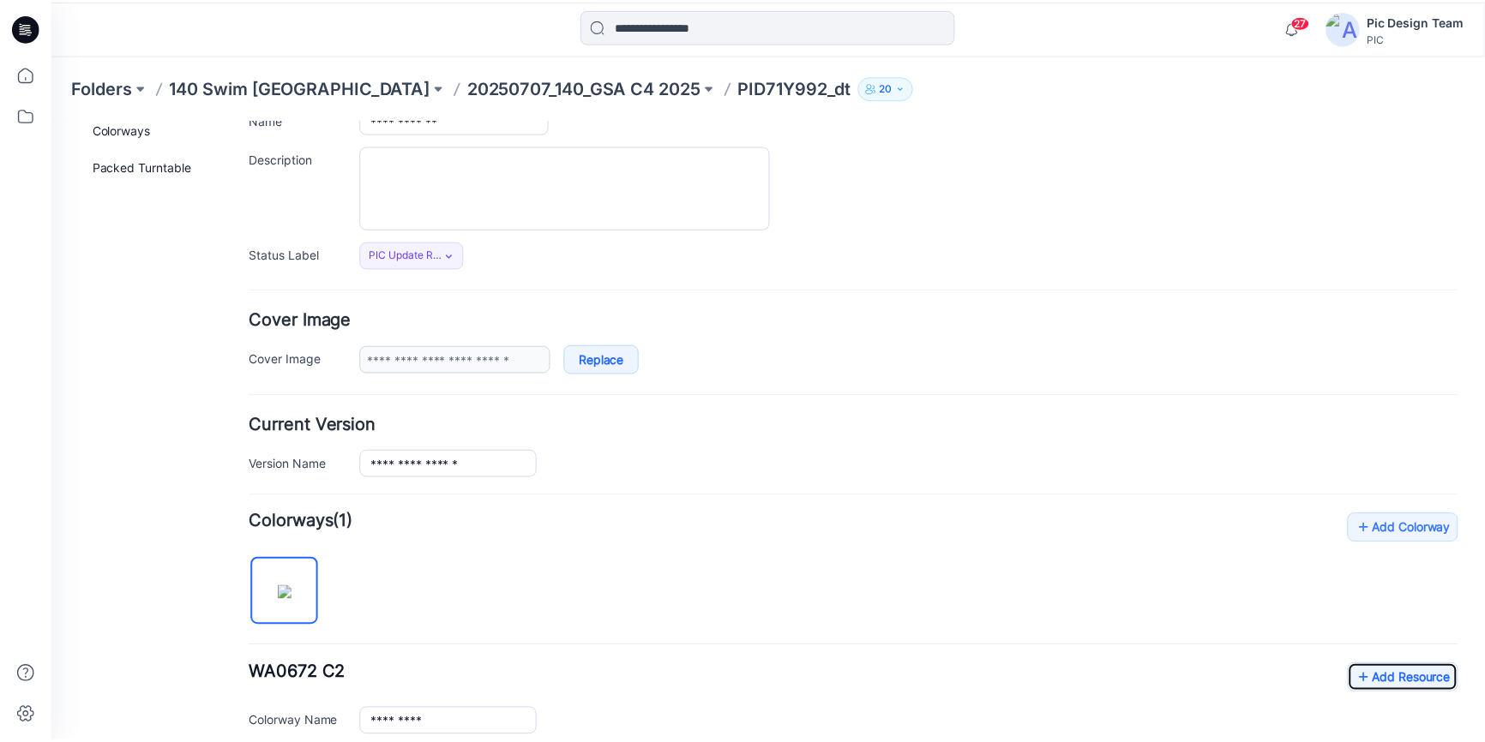
scroll to position [0, 0]
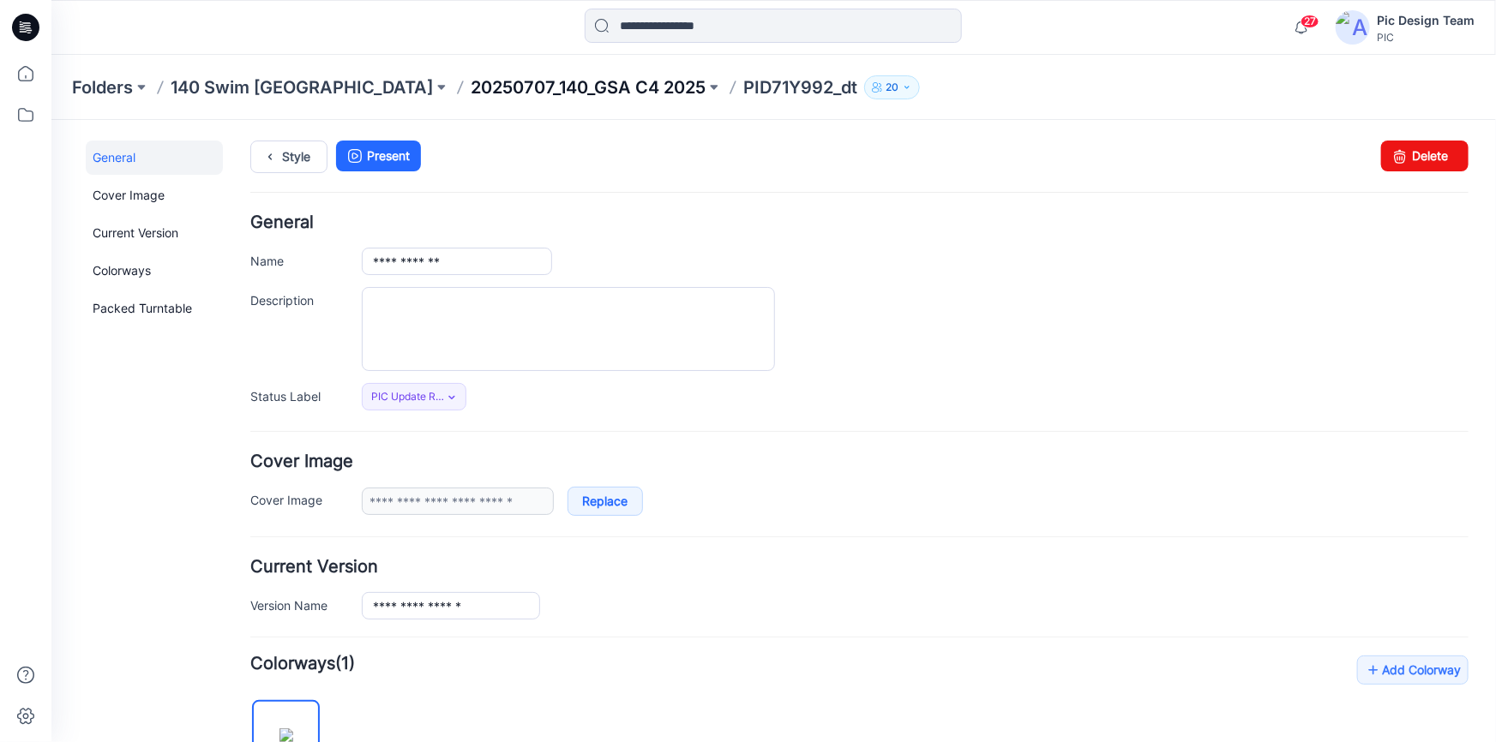
click at [471, 90] on p "20250707_140_GSA C4 2025" at bounding box center [588, 87] width 235 height 24
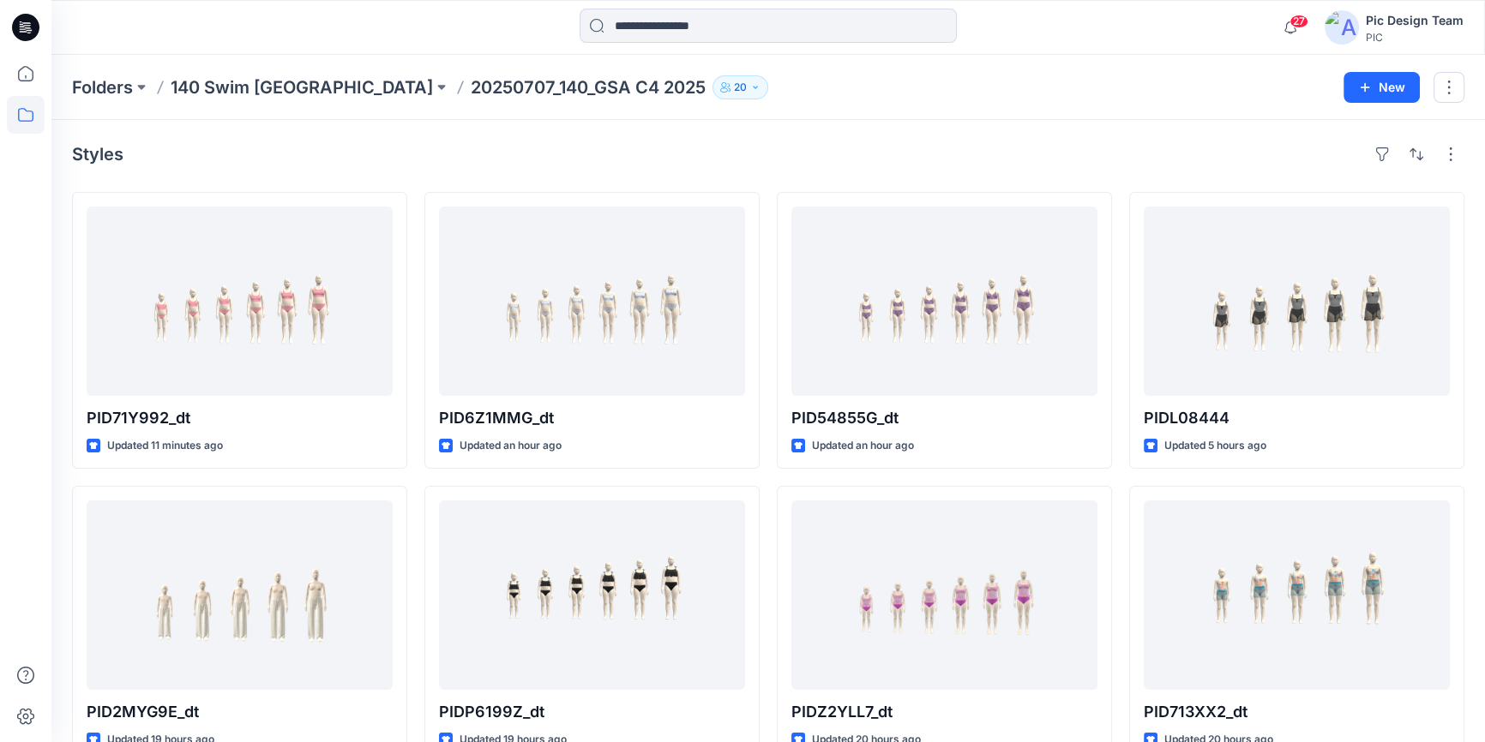
click at [360, 152] on div "Styles" at bounding box center [768, 154] width 1392 height 27
